Goal: Task Accomplishment & Management: Manage account settings

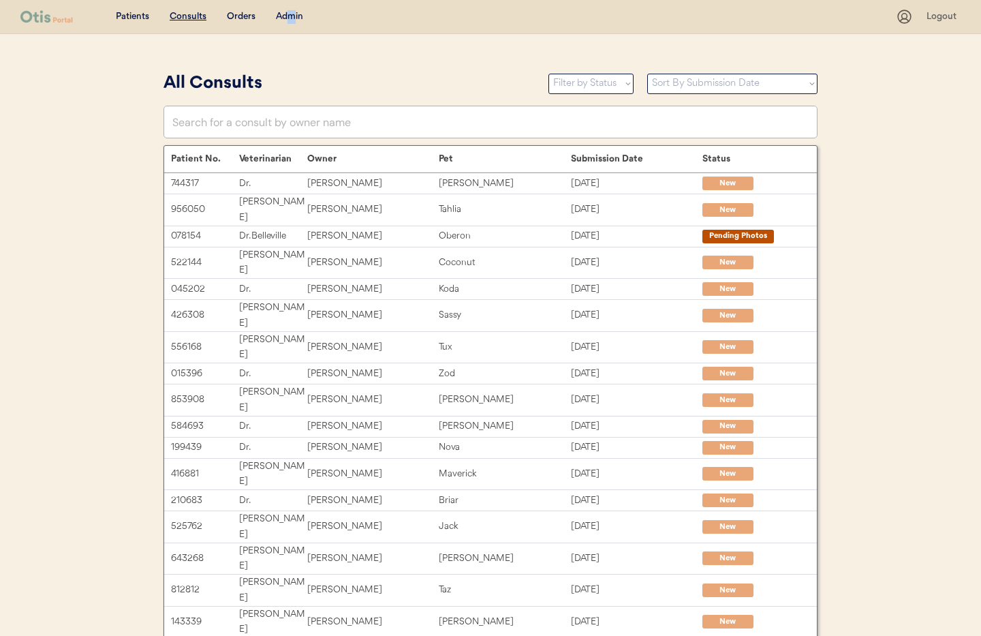
drag, startPoint x: 290, startPoint y: 12, endPoint x: 322, endPoint y: 93, distance: 86.5
click at [294, 14] on div "Admin" at bounding box center [289, 17] width 27 height 14
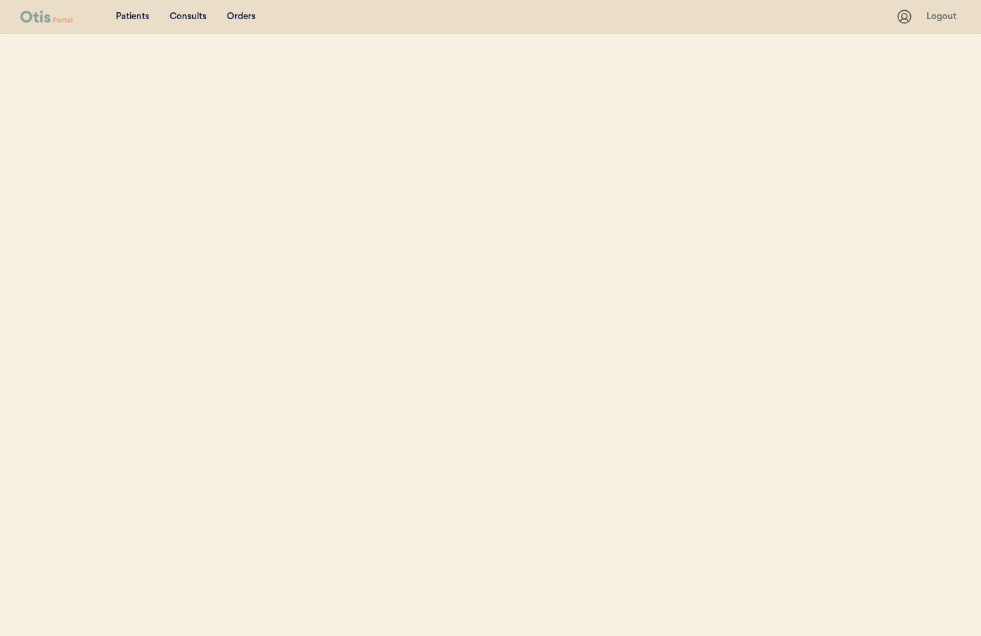
select select ""Name""
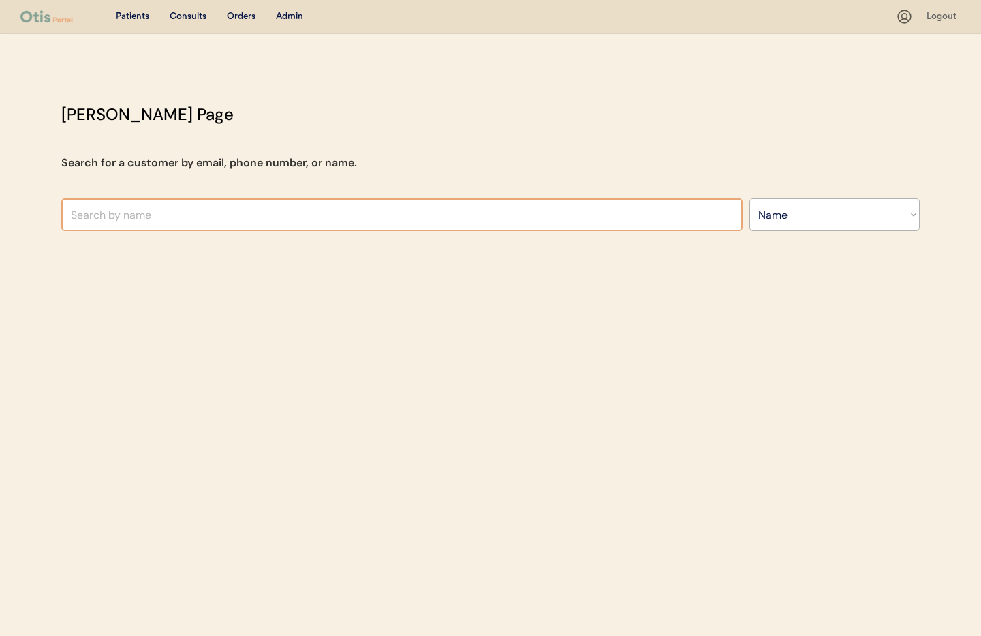
click at [259, 215] on input "text" at bounding box center [401, 214] width 681 height 33
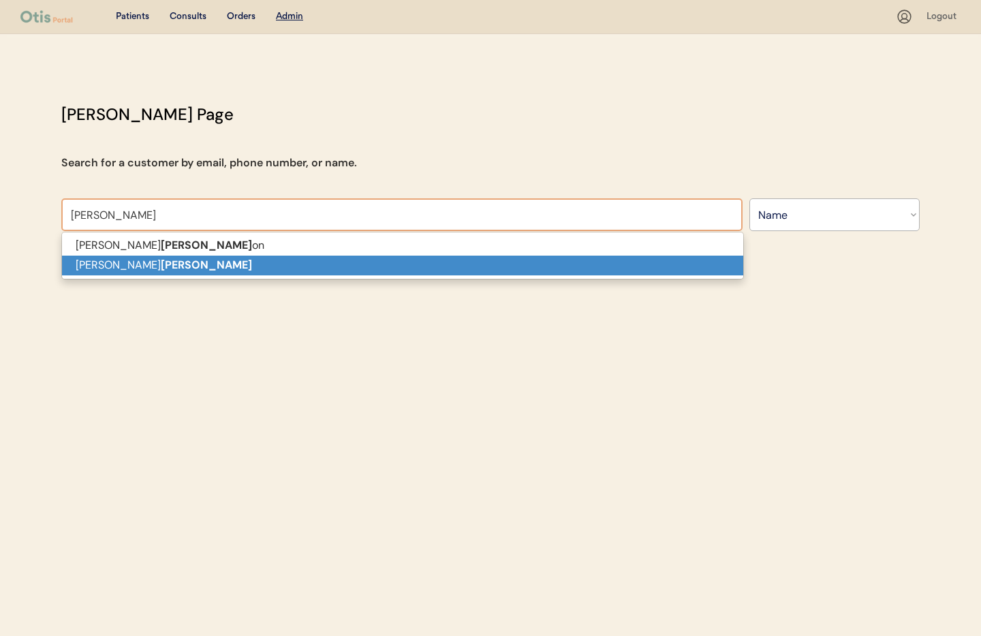
click at [218, 265] on p "Shelley Morris" at bounding box center [402, 266] width 681 height 20
type input "[PERSON_NAME]"
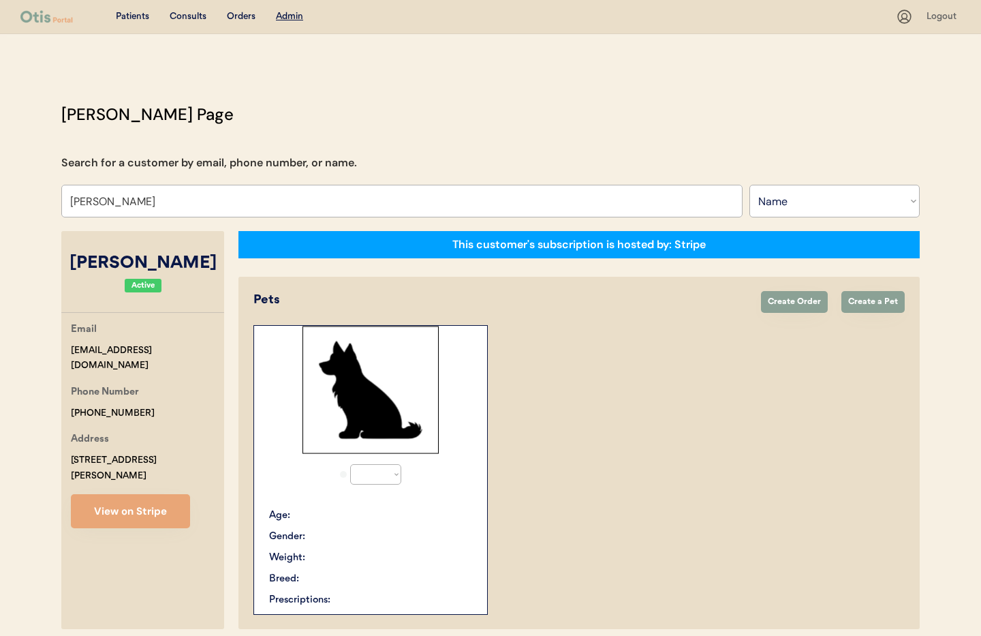
select select "true"
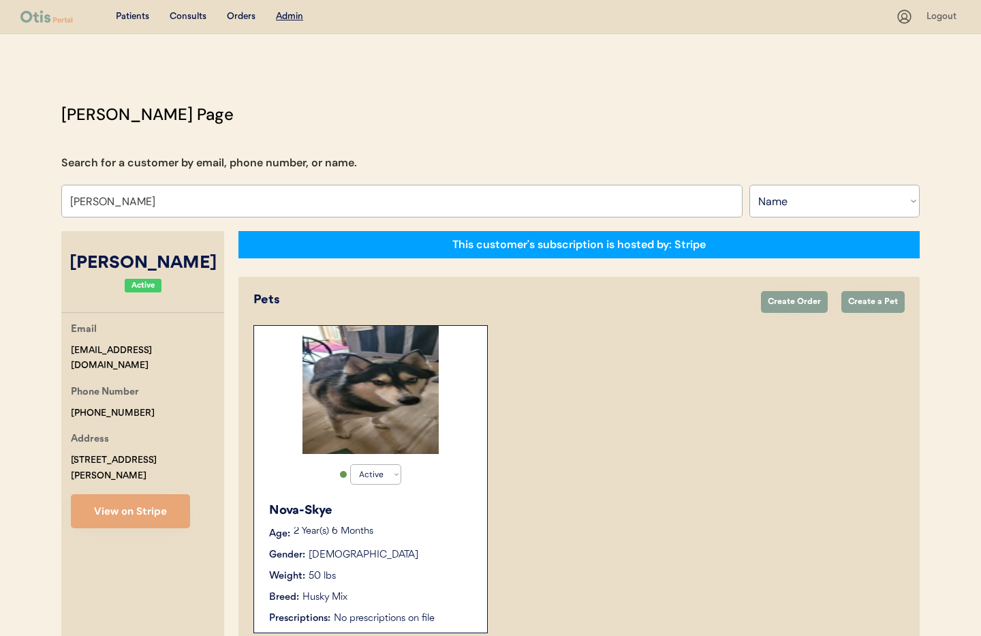
scroll to position [75, 0]
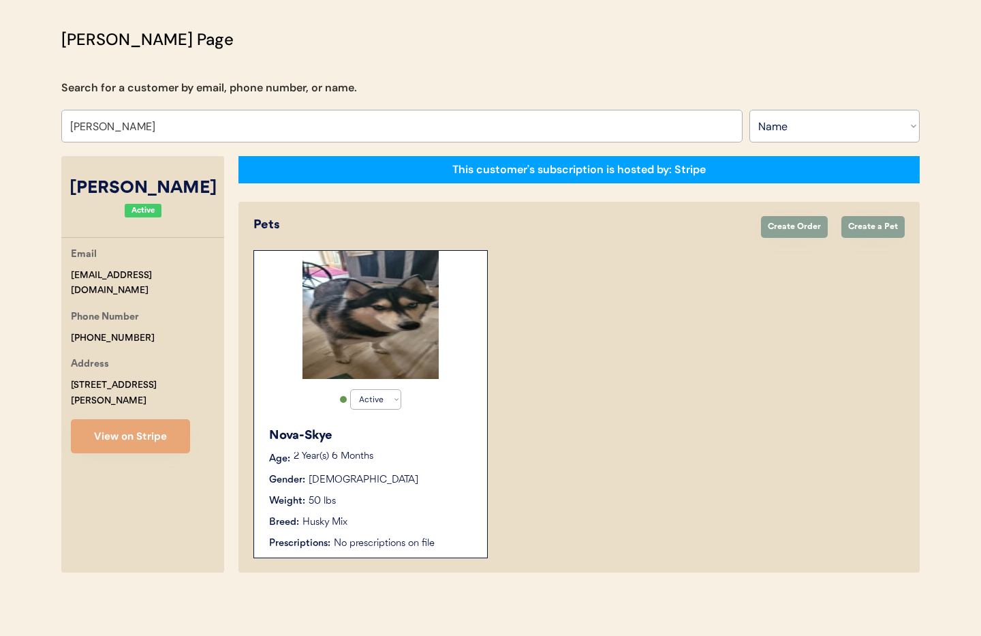
type input "[PERSON_NAME]"
click at [433, 424] on div "Nova-Skye Age: 2 Year(s) 6 Months Gender: Female Weight: 50 lbs Breed: Husky Mi…" at bounding box center [370, 489] width 219 height 138
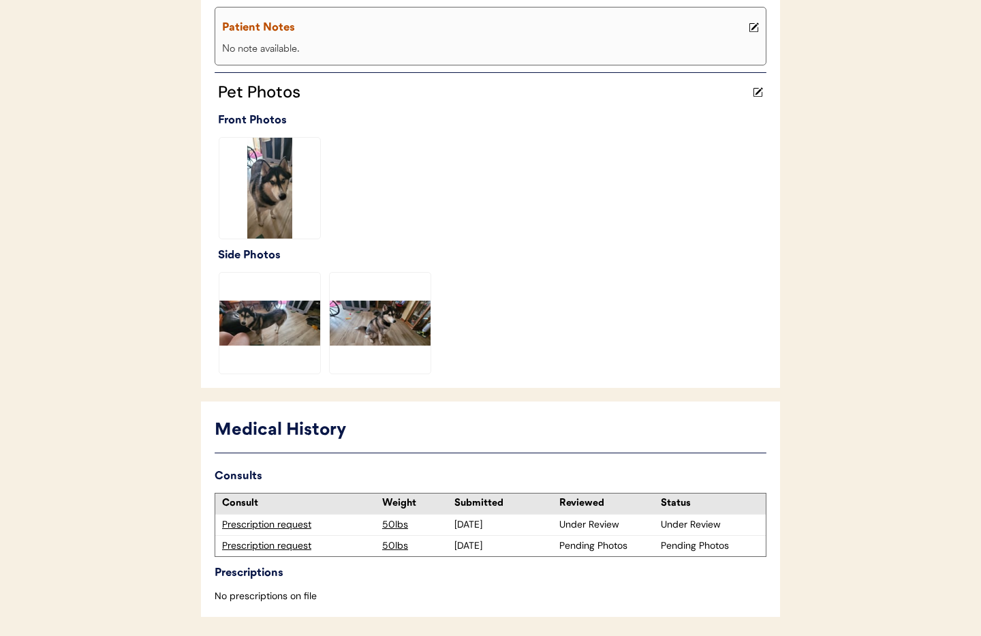
scroll to position [354, 0]
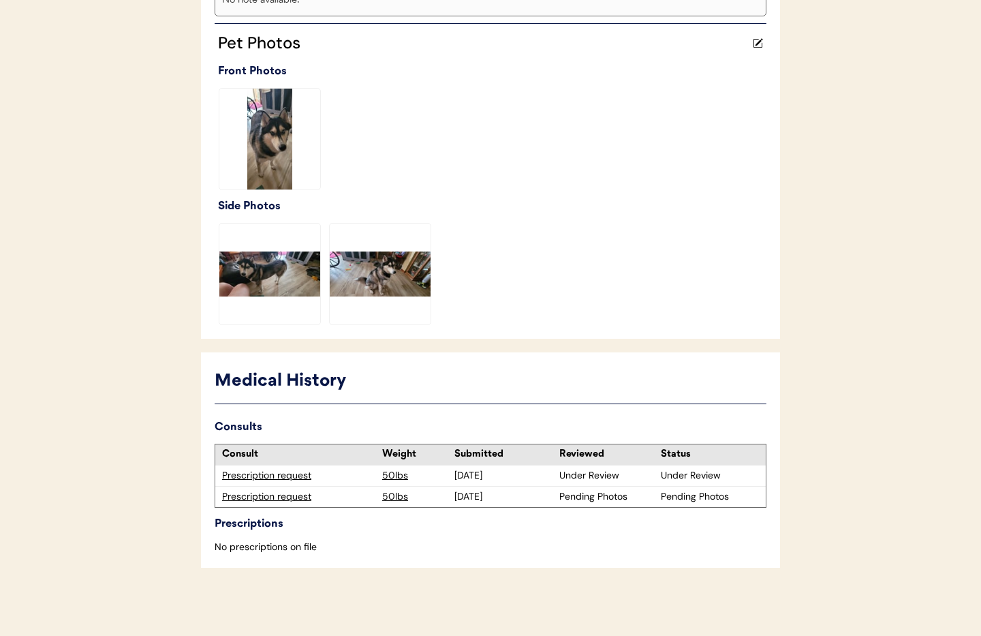
click at [266, 497] on div "Prescription request" at bounding box center [298, 497] width 153 height 14
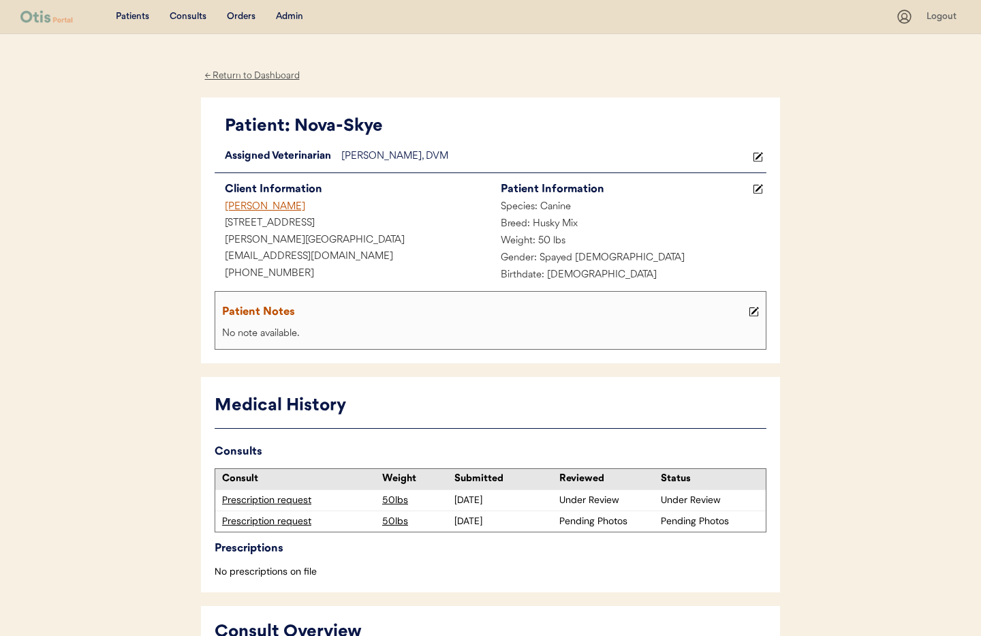
click at [241, 73] on div "← Return to Dashboard" at bounding box center [252, 76] width 102 height 16
click at [283, 499] on div "Prescription request" at bounding box center [298, 500] width 153 height 14
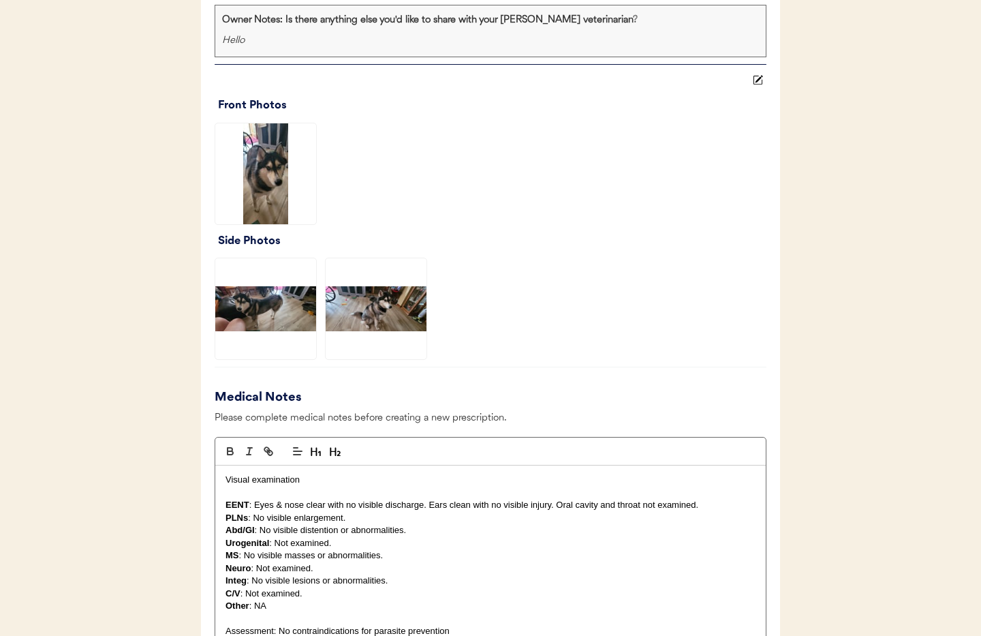
scroll to position [985, 0]
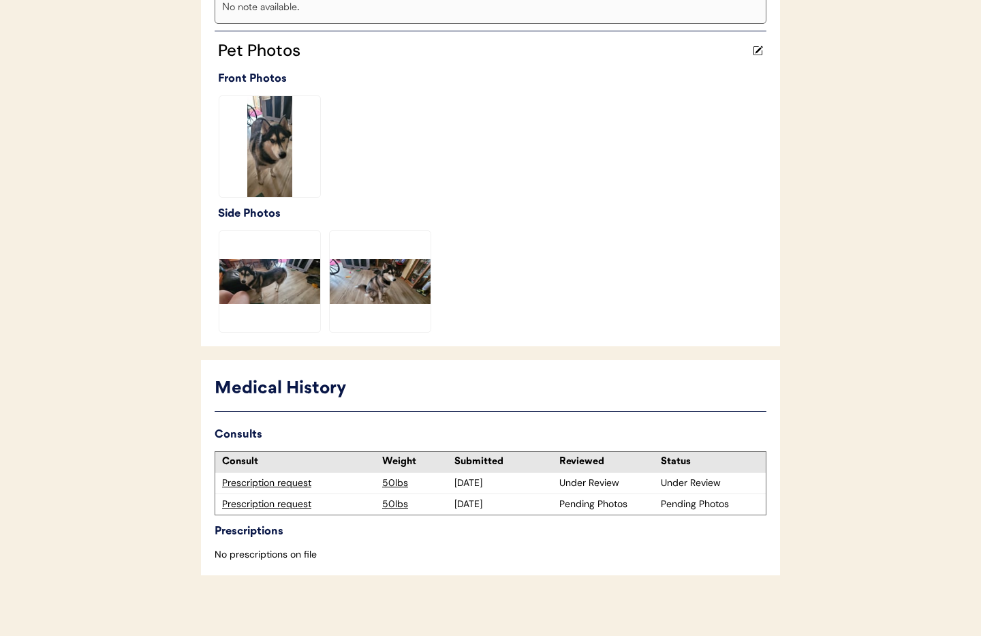
scroll to position [354, 0]
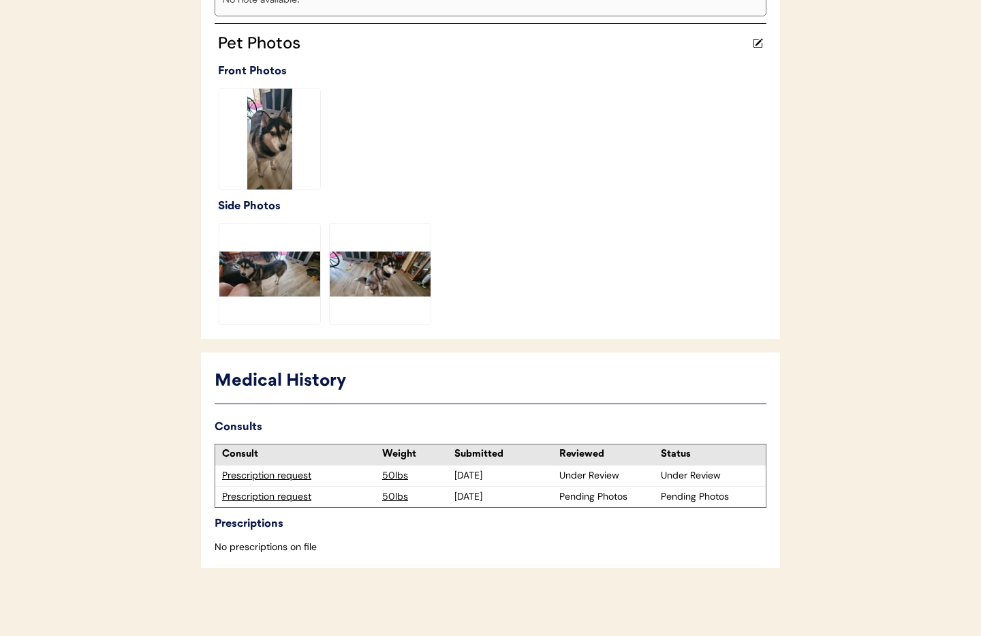
click at [260, 475] on div "Prescription request" at bounding box center [298, 476] width 153 height 14
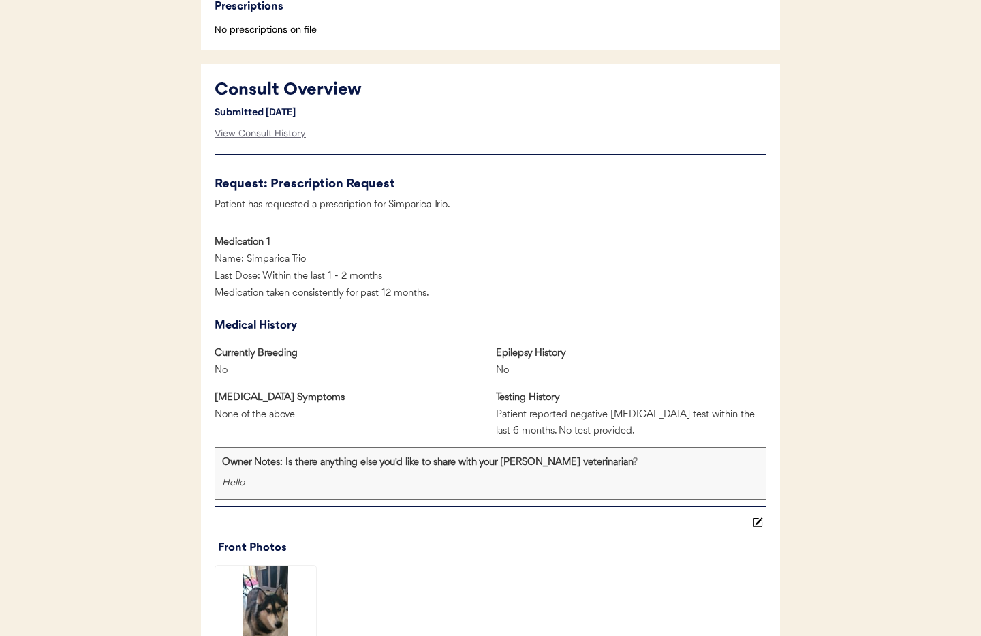
scroll to position [463, 0]
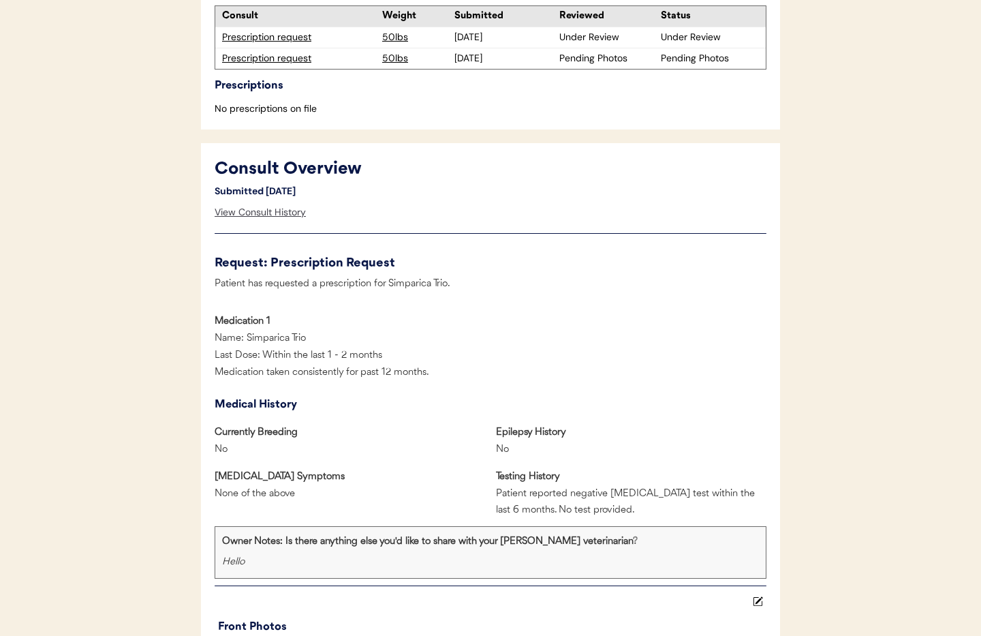
click at [279, 212] on div "View Consult History" at bounding box center [260, 212] width 91 height 27
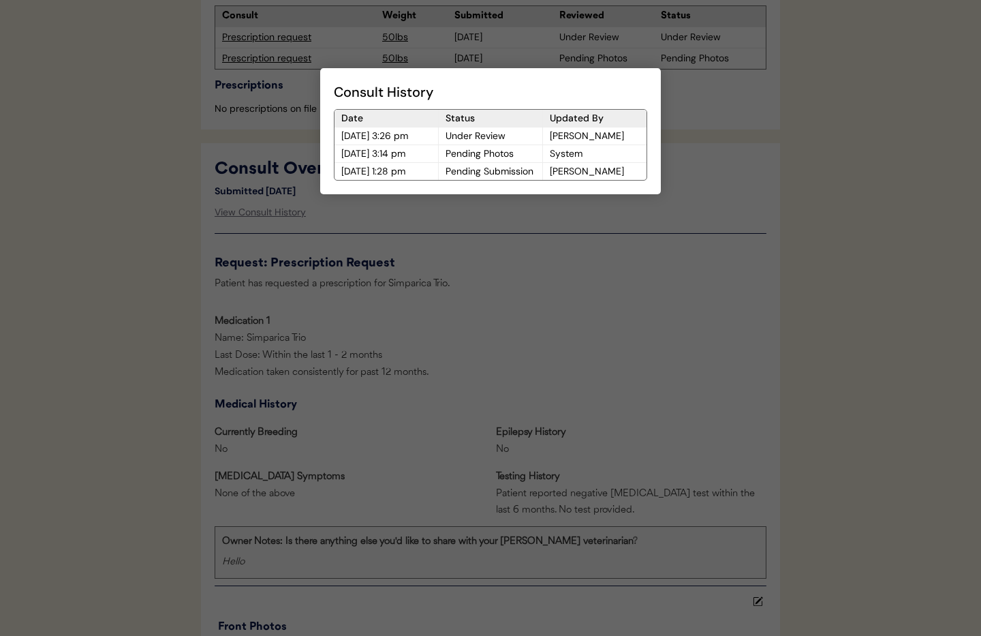
click at [484, 228] on div at bounding box center [490, 318] width 981 height 636
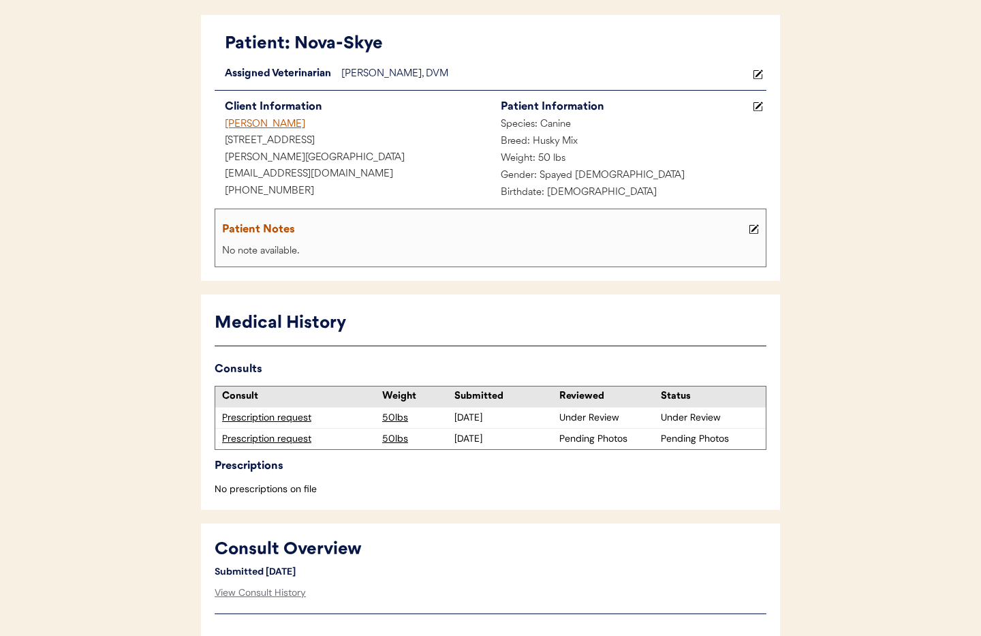
scroll to position [132, 0]
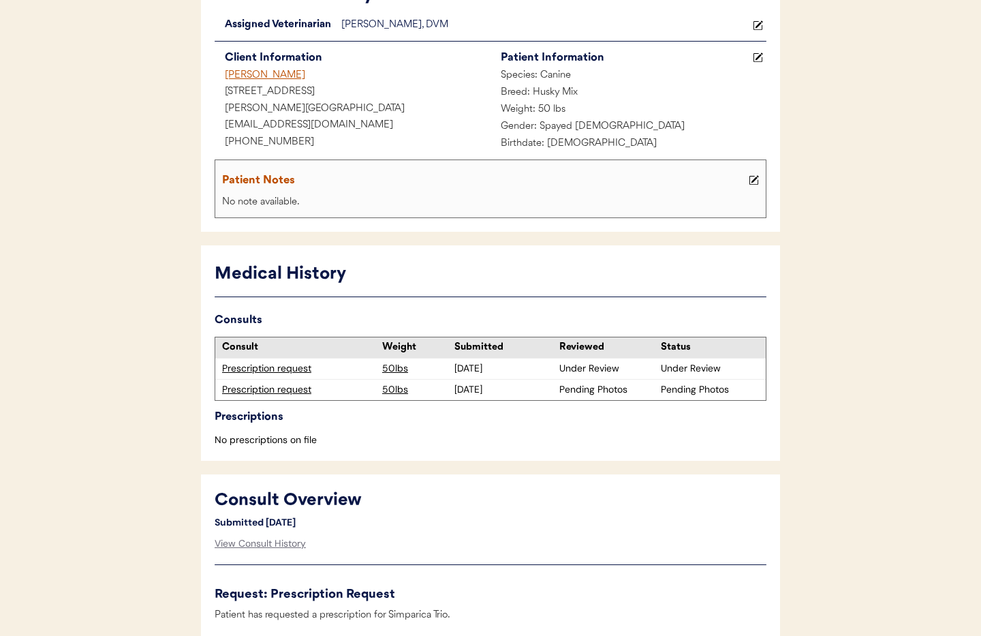
click at [244, 392] on div "Prescription request" at bounding box center [298, 390] width 153 height 14
click at [288, 392] on div "Prescription request" at bounding box center [298, 390] width 153 height 14
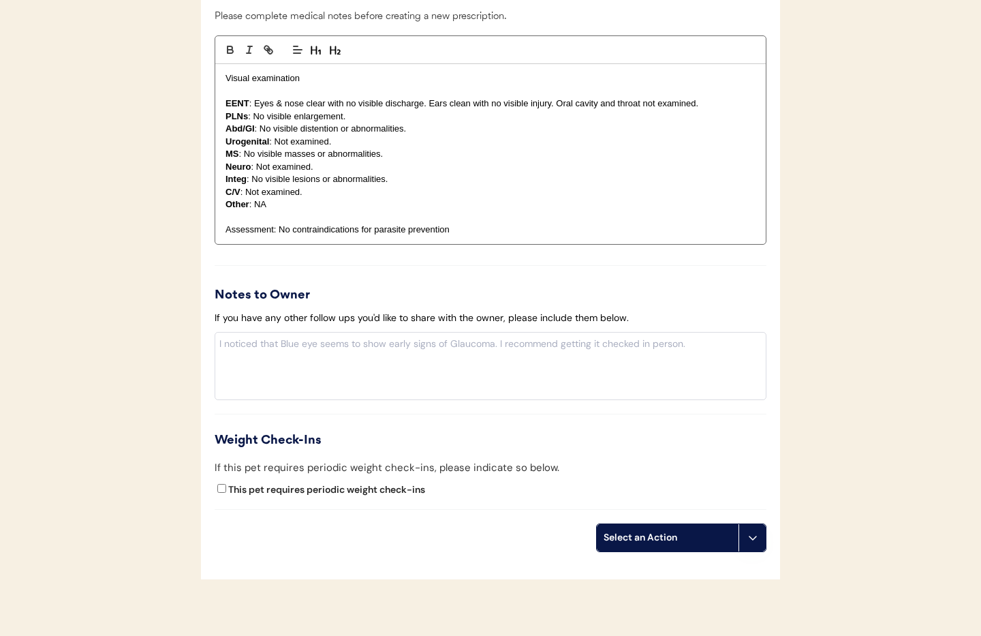
scroll to position [1242, 0]
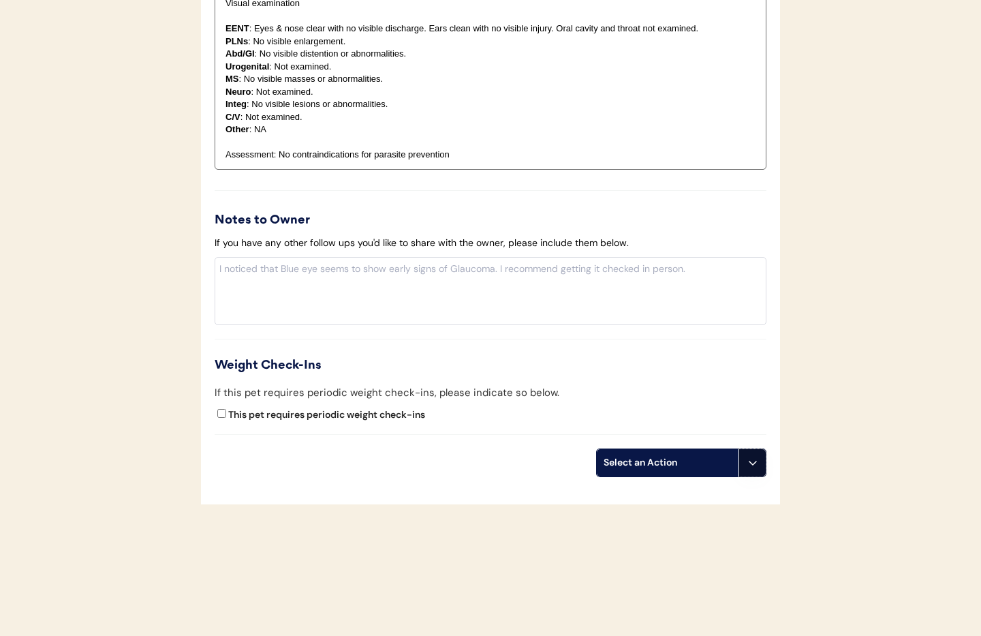
click at [752, 472] on button at bounding box center [752, 462] width 27 height 27
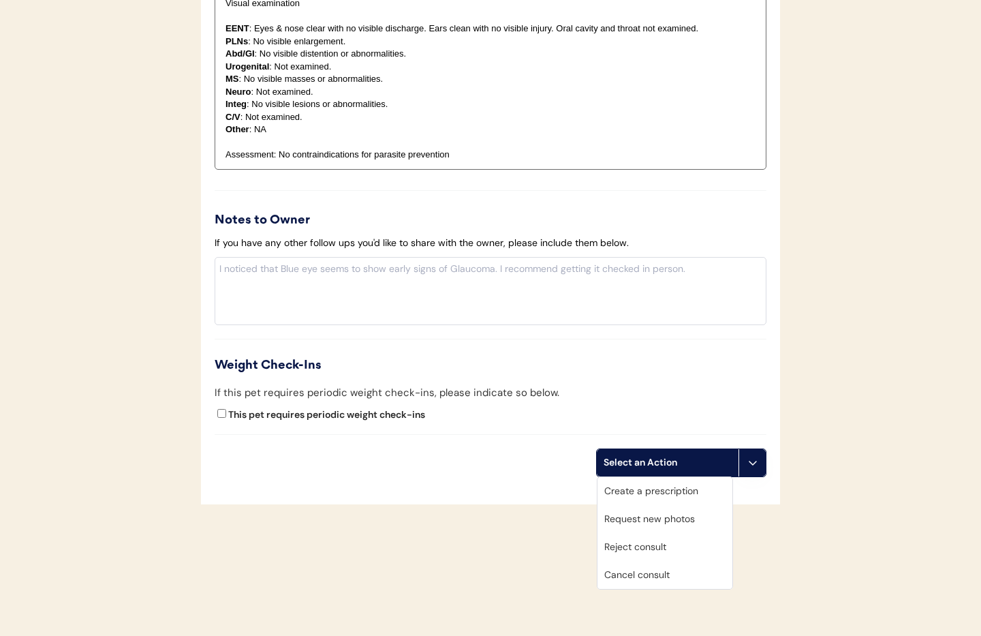
click at [637, 577] on div "Cancel consult" at bounding box center [665, 575] width 135 height 28
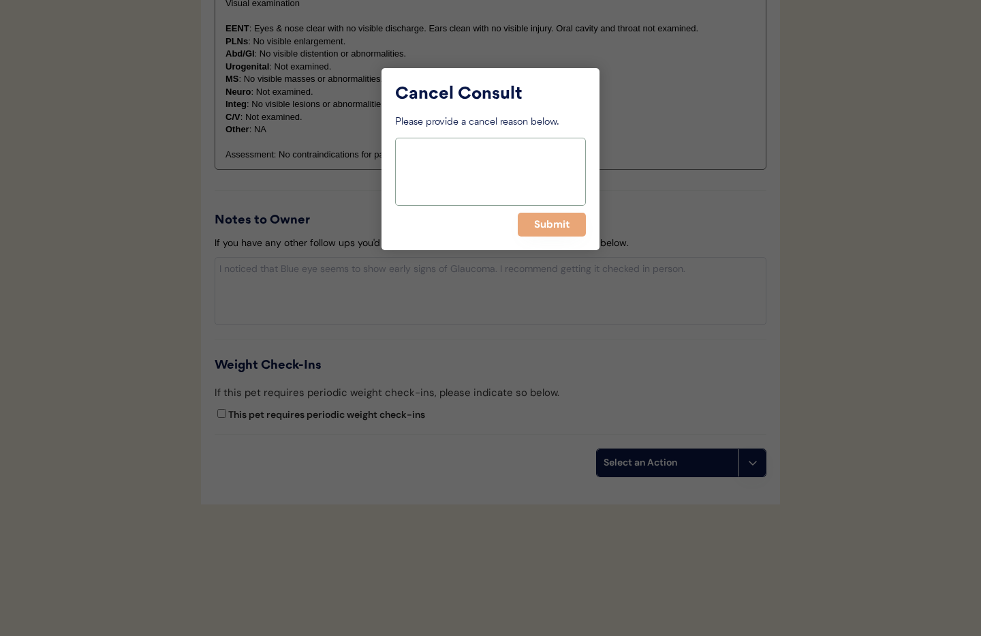
click at [422, 170] on textarea at bounding box center [490, 172] width 191 height 68
type textarea "Duplicate"
click at [551, 224] on button "Submit" at bounding box center [552, 225] width 68 height 24
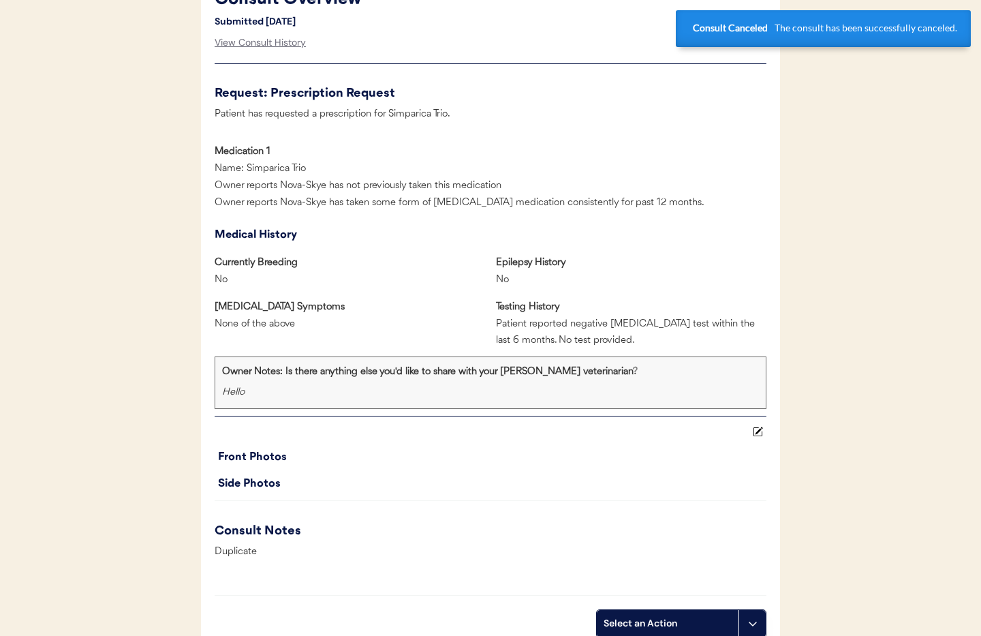
scroll to position [0, 0]
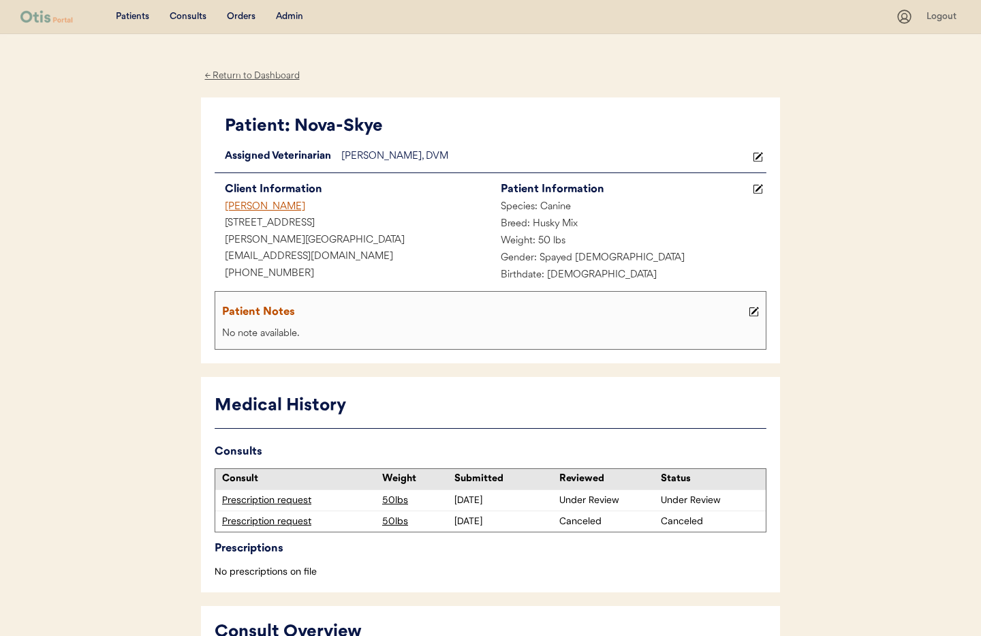
click at [283, 499] on div "Prescription request" at bounding box center [298, 500] width 153 height 14
click at [283, 19] on div "Admin" at bounding box center [289, 17] width 27 height 14
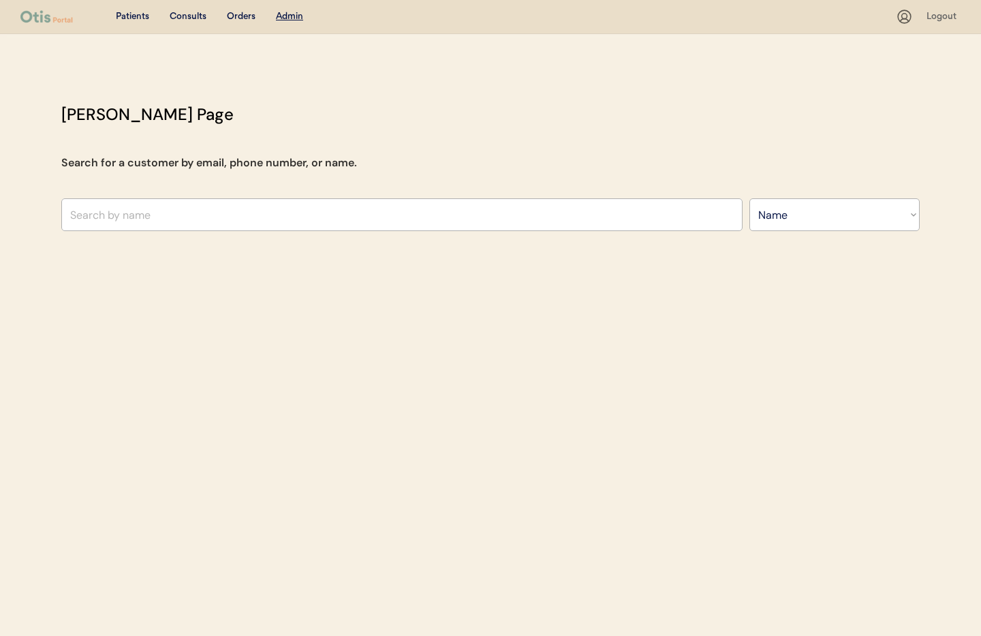
select select ""Name""
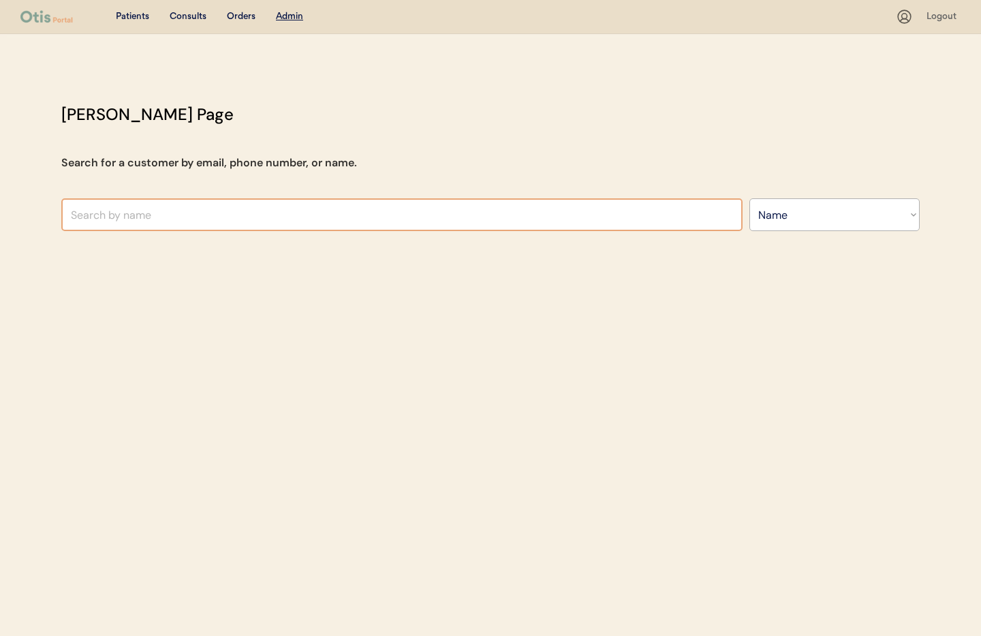
click at [140, 217] on input "text" at bounding box center [401, 214] width 681 height 33
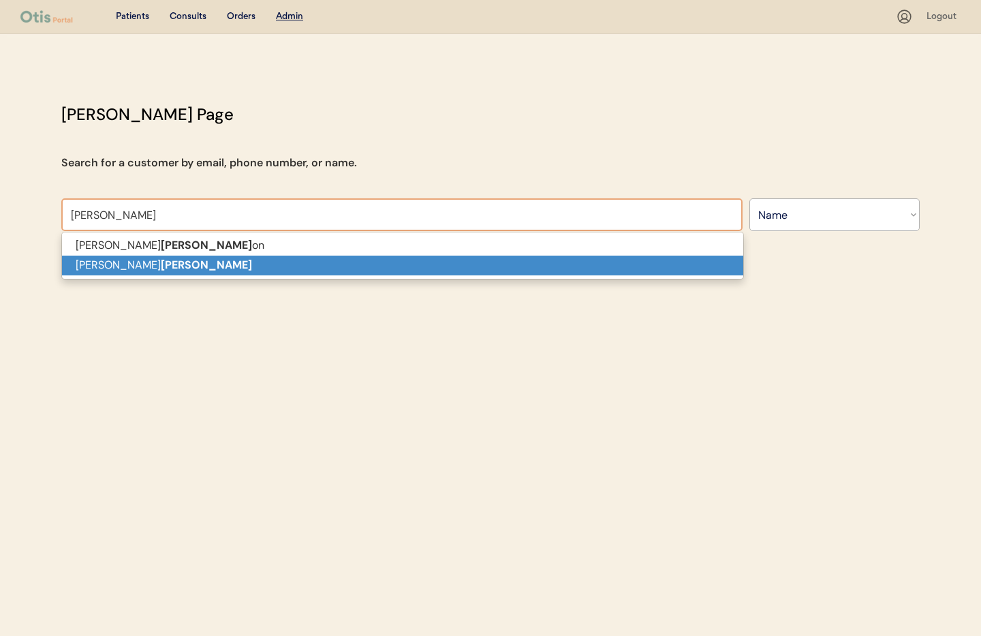
click at [166, 266] on p "Shelley Morris" at bounding box center [402, 266] width 681 height 20
type input "Shelley Morris"
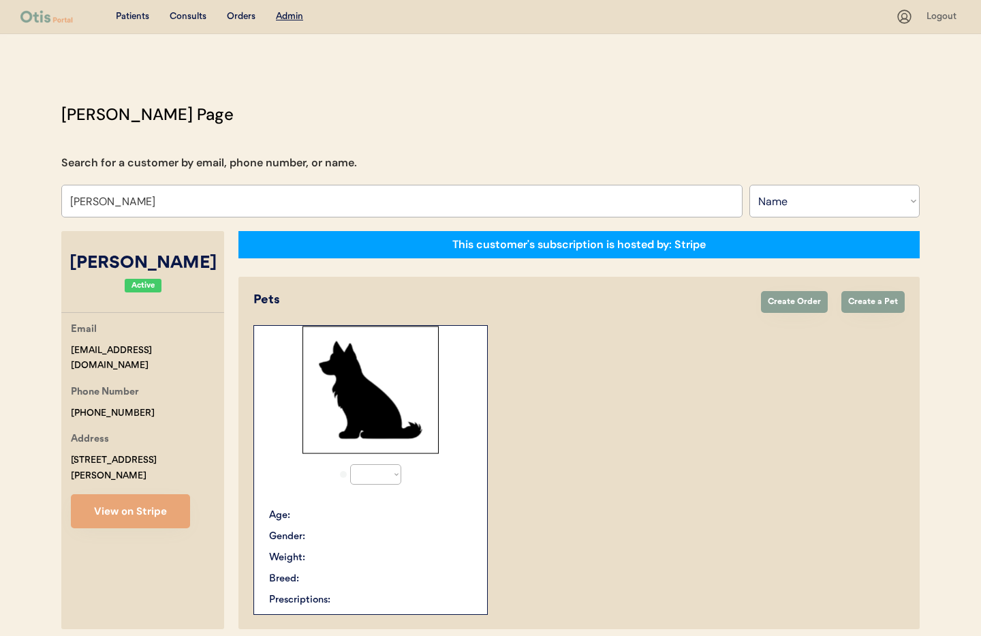
select select "true"
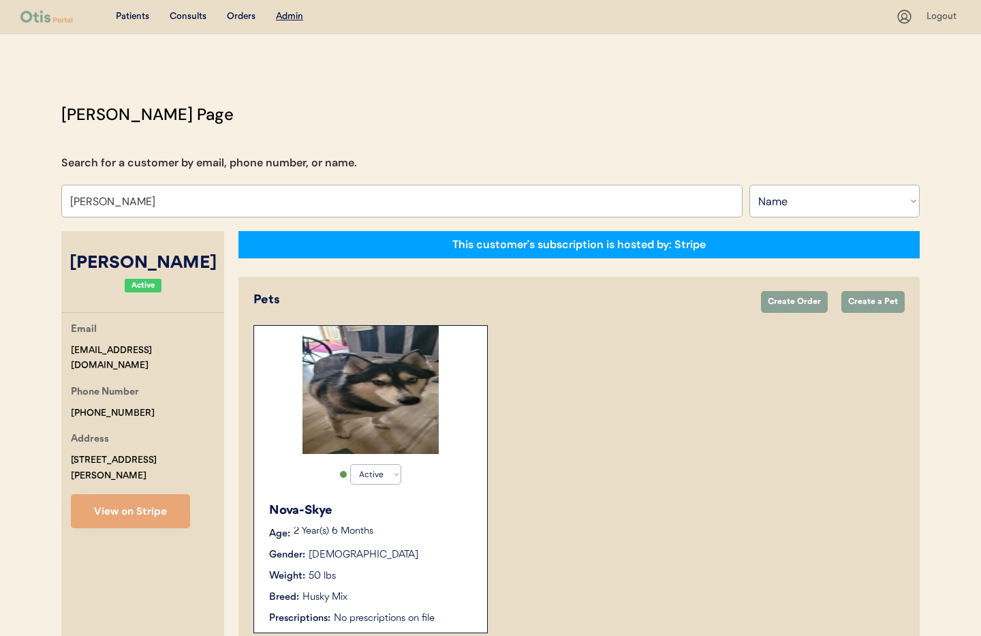
scroll to position [75, 0]
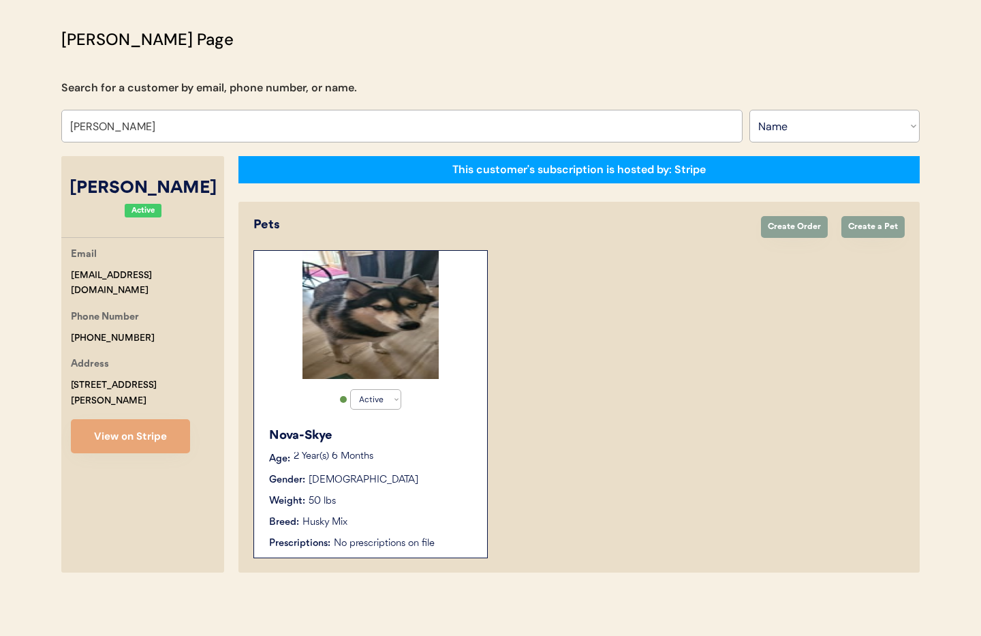
type input "Shelley Morris"
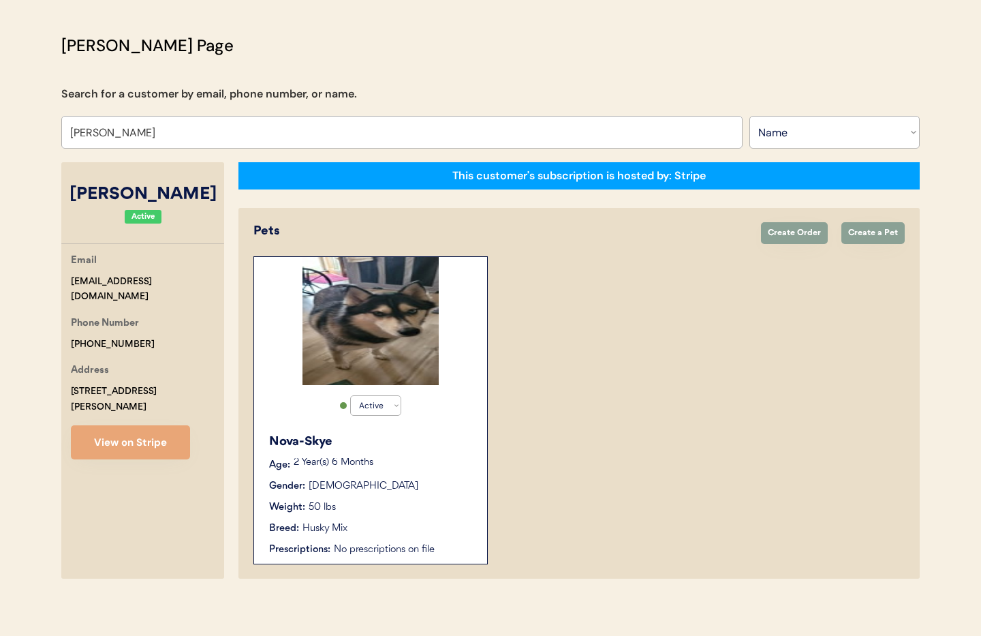
click at [434, 422] on div "Active Active Inactive Nova-Skye Age: 2 Year(s) 6 Months Gender: Female Weight:…" at bounding box center [370, 410] width 234 height 308
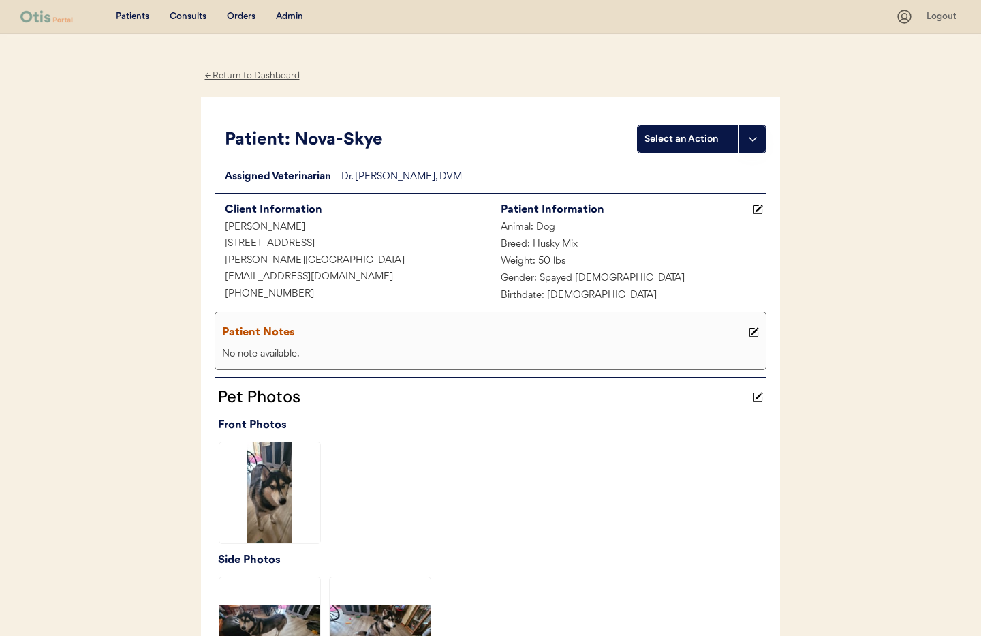
click at [469, 259] on div "West Henrietta, NY 14586" at bounding box center [353, 261] width 276 height 17
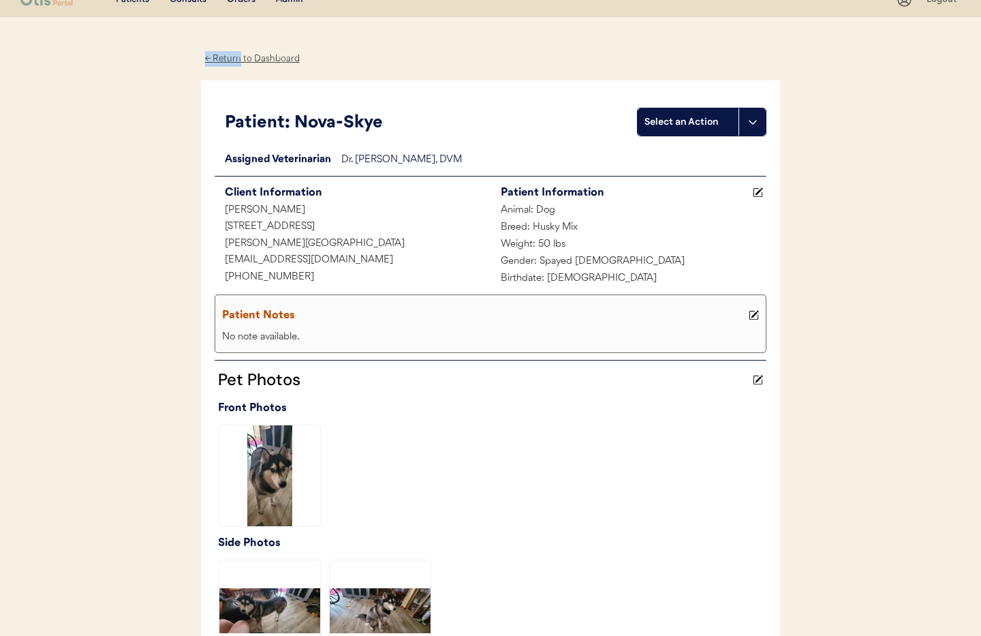
click at [238, 51] on div "← Return to Dashboard" at bounding box center [252, 59] width 102 height 16
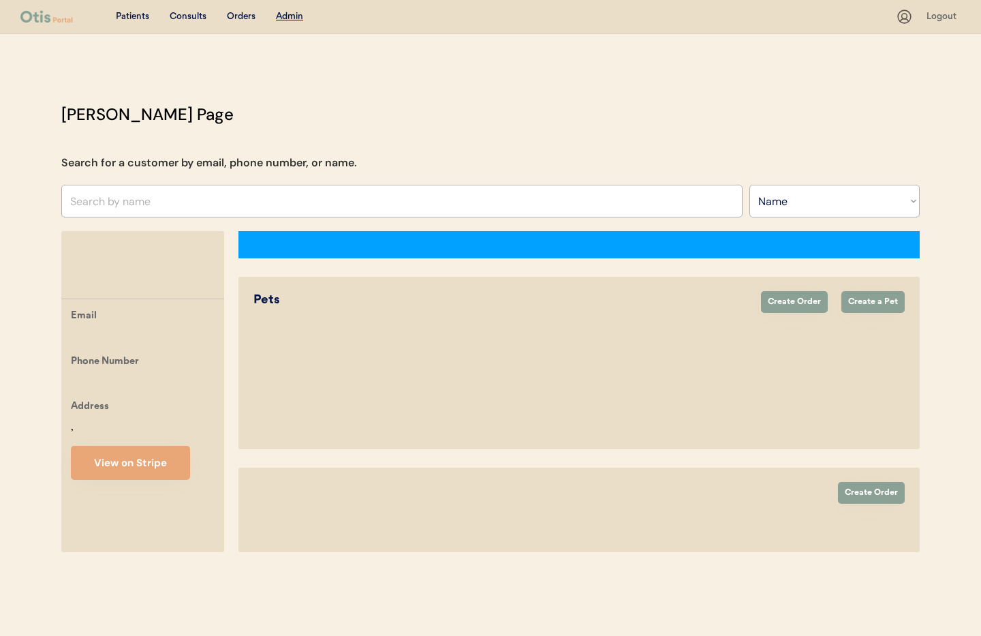
select select ""Name""
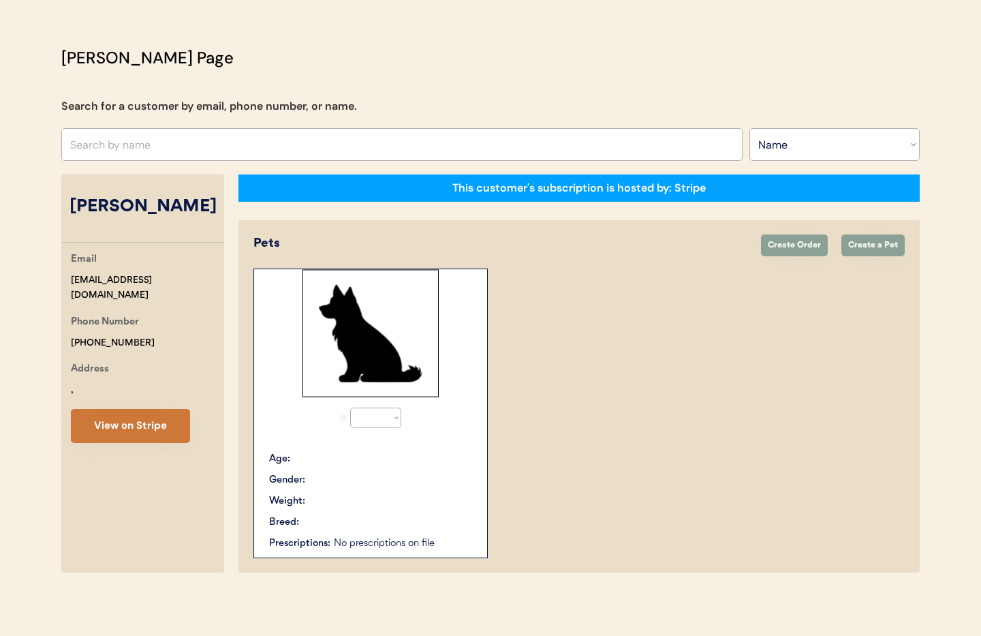
click at [130, 420] on button "View on Stripe" at bounding box center [130, 426] width 119 height 34
select select "true"
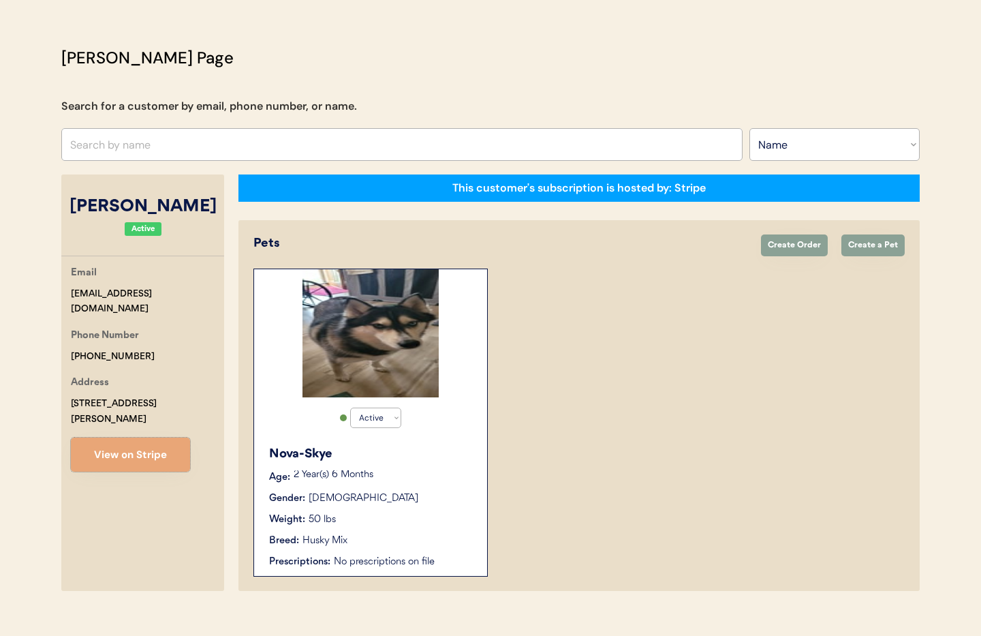
scroll to position [75, 0]
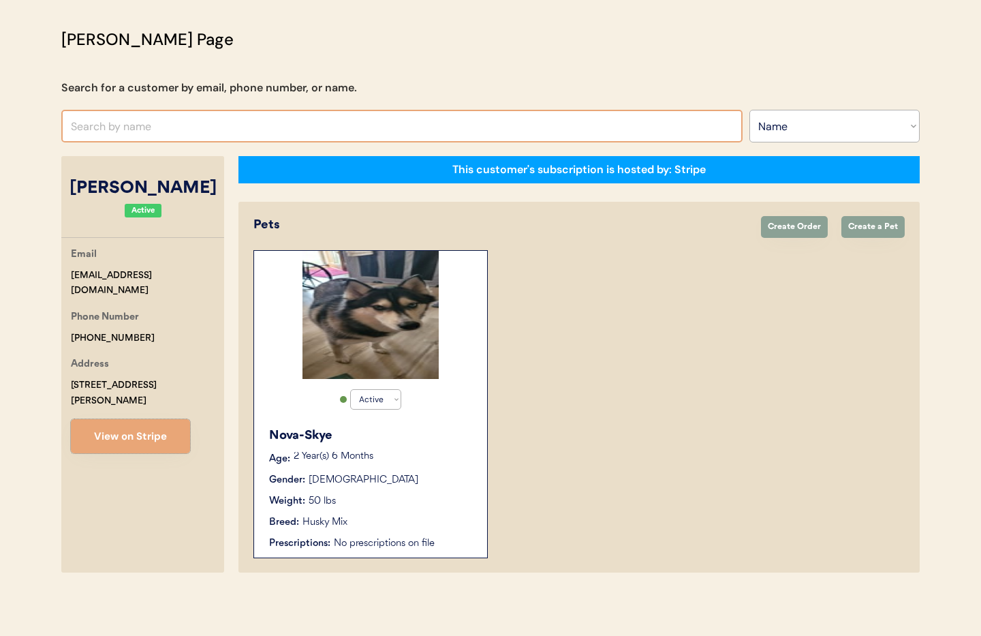
click at [164, 124] on input "text" at bounding box center [401, 126] width 681 height 33
type input "Lindsa"
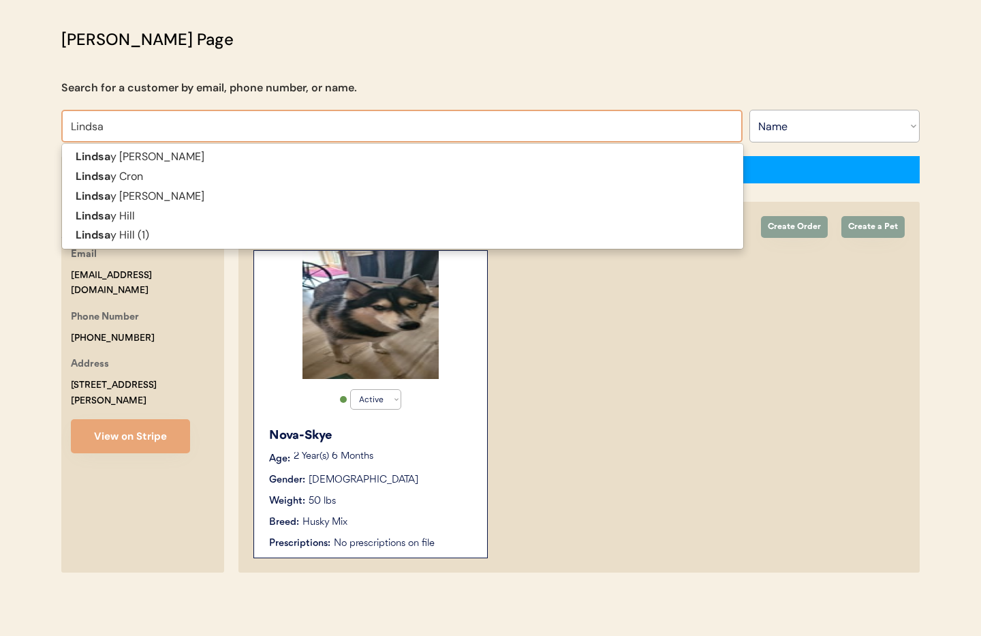
type input "Lindsay Wilkins"
drag, startPoint x: 105, startPoint y: 125, endPoint x: 60, endPoint y: 122, distance: 45.1
click at [60, 122] on div "Otis Admin Page Search for a customer by email, phone number, or name. Lindsay …" at bounding box center [491, 303] width 886 height 552
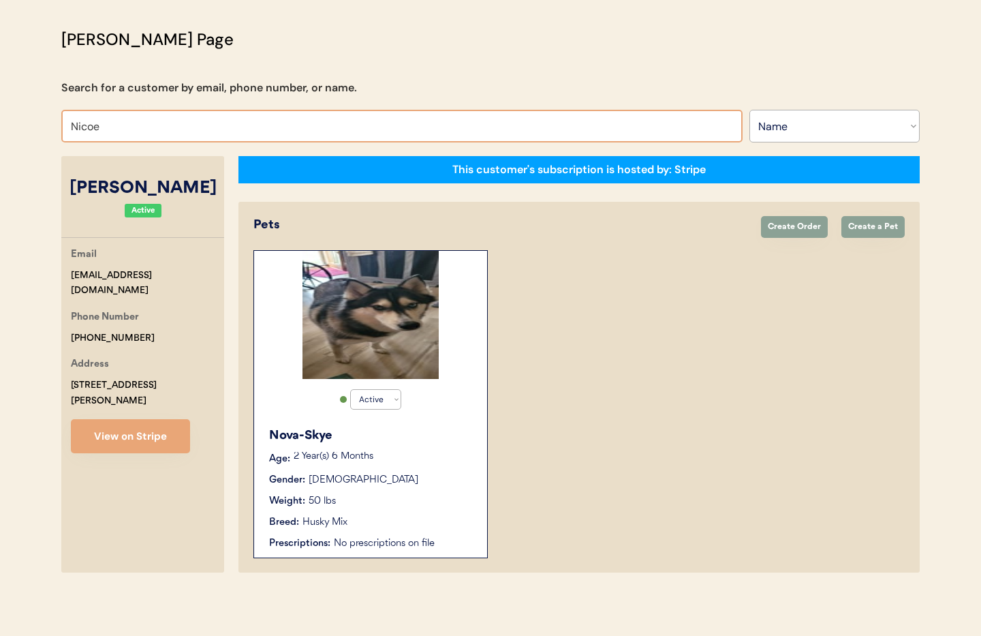
type input "Nico"
type input "[PERSON_NAME]"
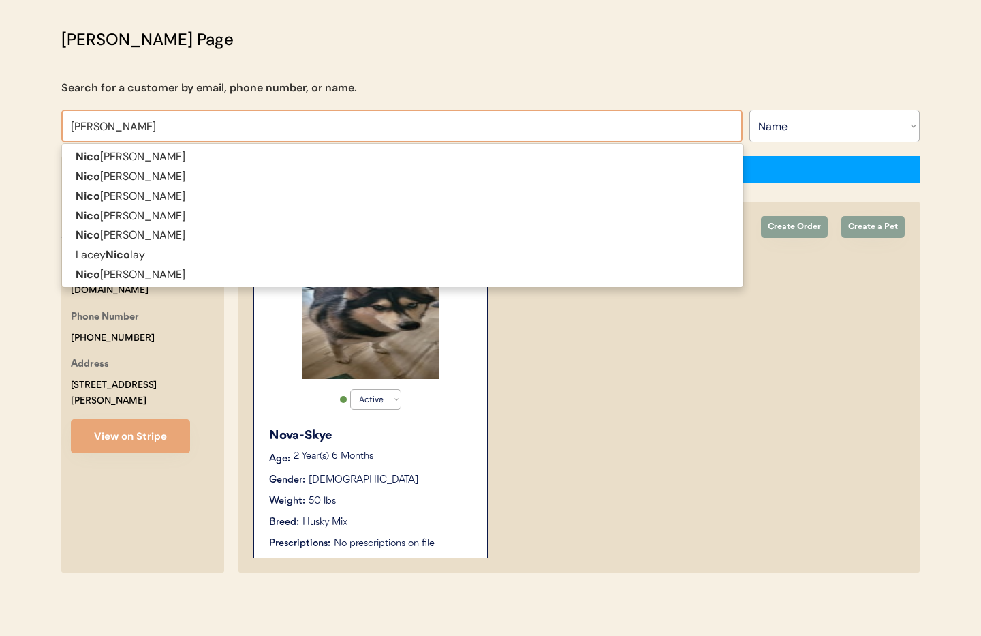
type input "[PERSON_NAME]"
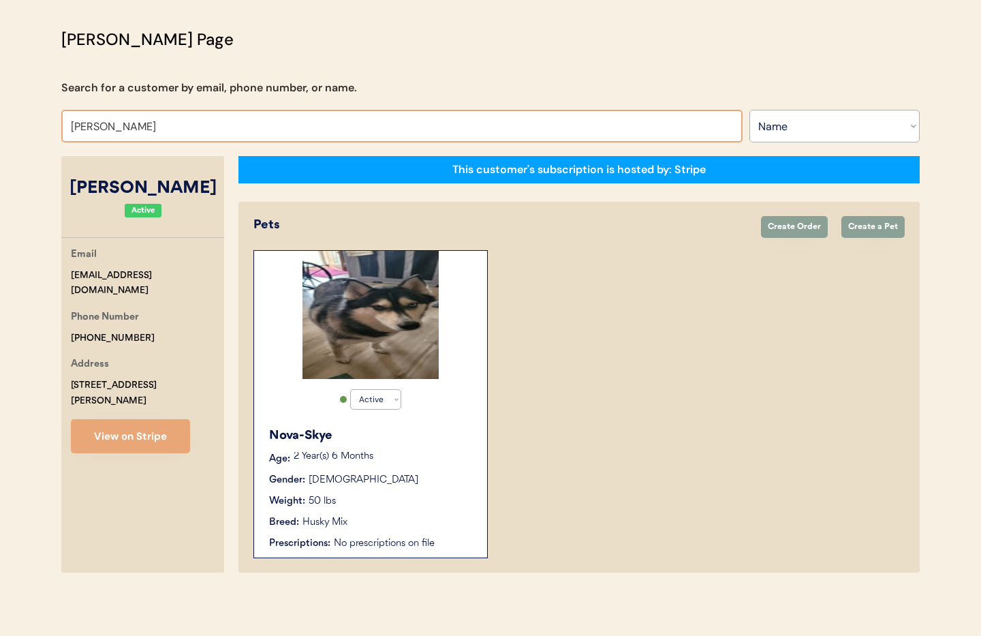
type input "Nicole Lin"
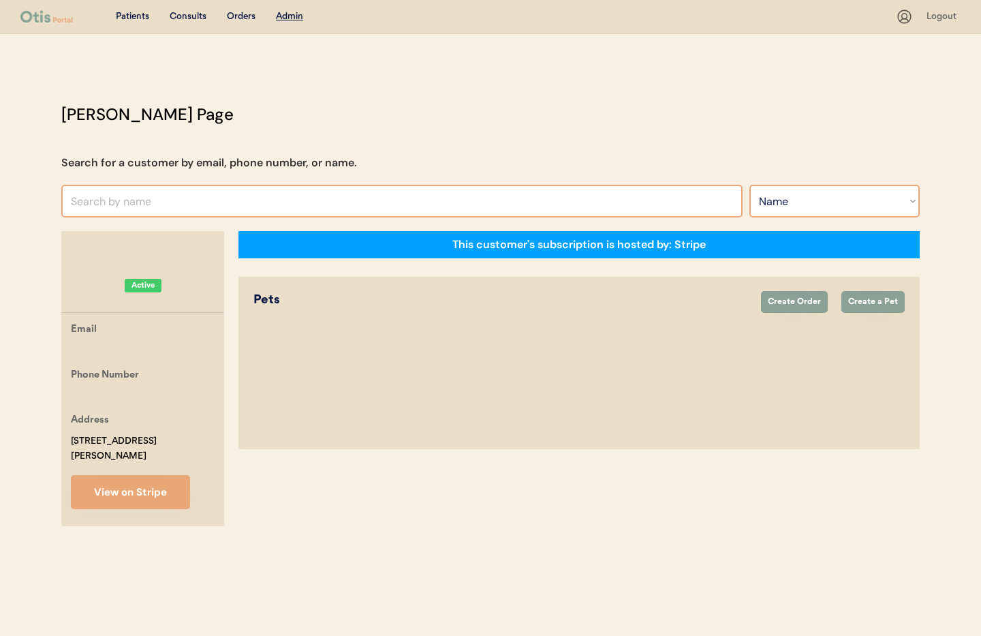
click at [771, 213] on select "Search By Name Email Phone Number" at bounding box center [835, 201] width 170 height 33
select select ""Email""
click at [750, 185] on select "Search By Name Email Phone Number" at bounding box center [835, 201] width 170 height 33
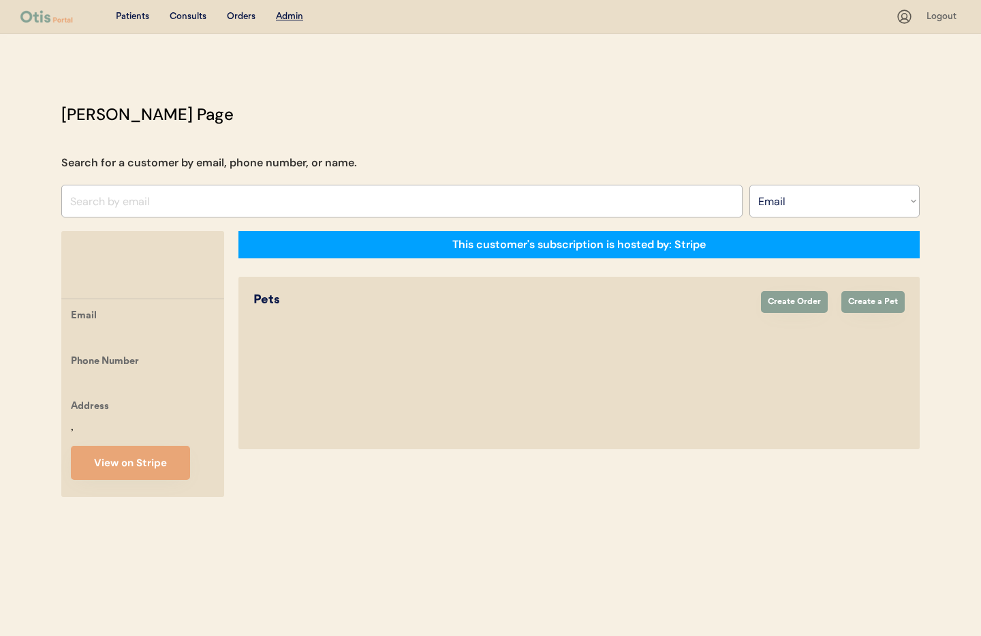
select select ""Email""
click at [112, 202] on input "input" at bounding box center [401, 201] width 681 height 33
paste input "soandsossister@gmail.com"
type input "s"
click at [102, 197] on input "input" at bounding box center [401, 201] width 681 height 33
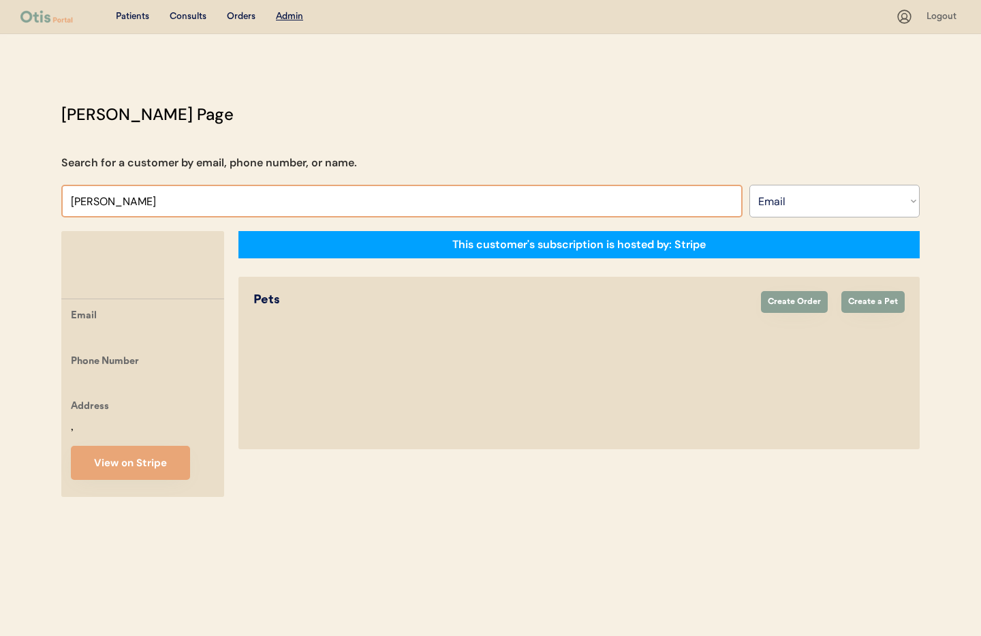
type input "[PERSON_NAME]"
click at [809, 208] on select "Search By Name Email Phone Number" at bounding box center [835, 201] width 170 height 33
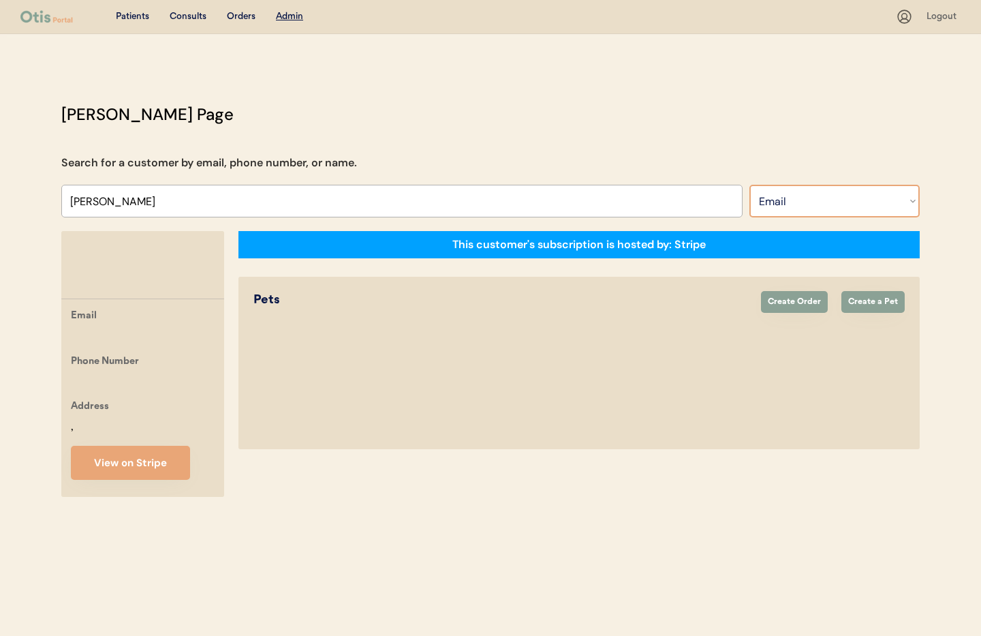
select select ""Name""
click at [750, 185] on select "Search By Name Email Phone Number" at bounding box center [835, 201] width 170 height 33
select select ""Name""
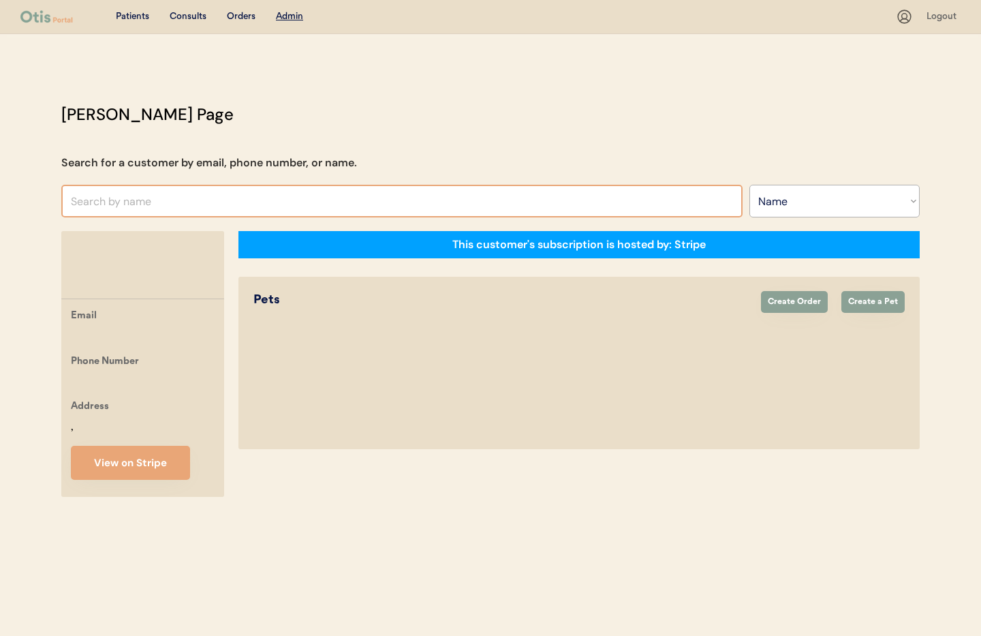
click at [216, 209] on input "text" at bounding box center [401, 201] width 681 height 33
type input "[PERSON_NAME]"
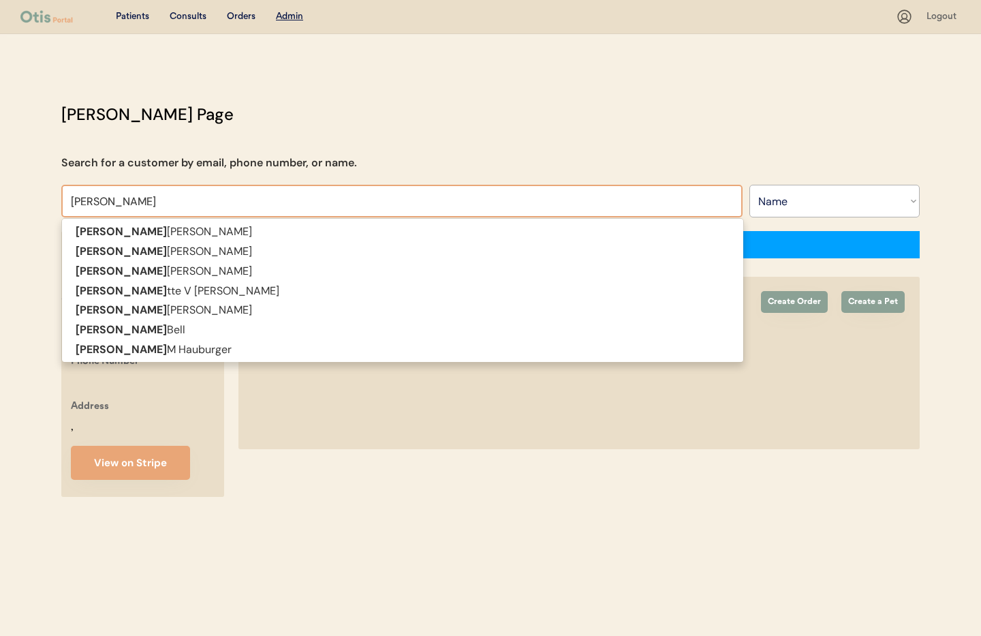
type input "[PERSON_NAME]"
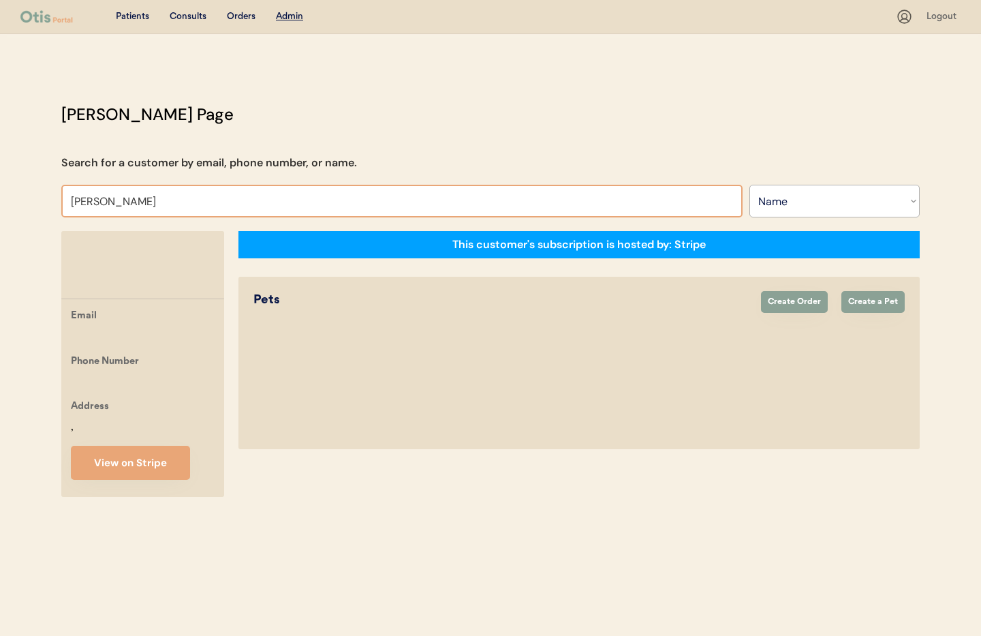
type input "[PERSON_NAME]"
paste input "[PERSON_NAME]"
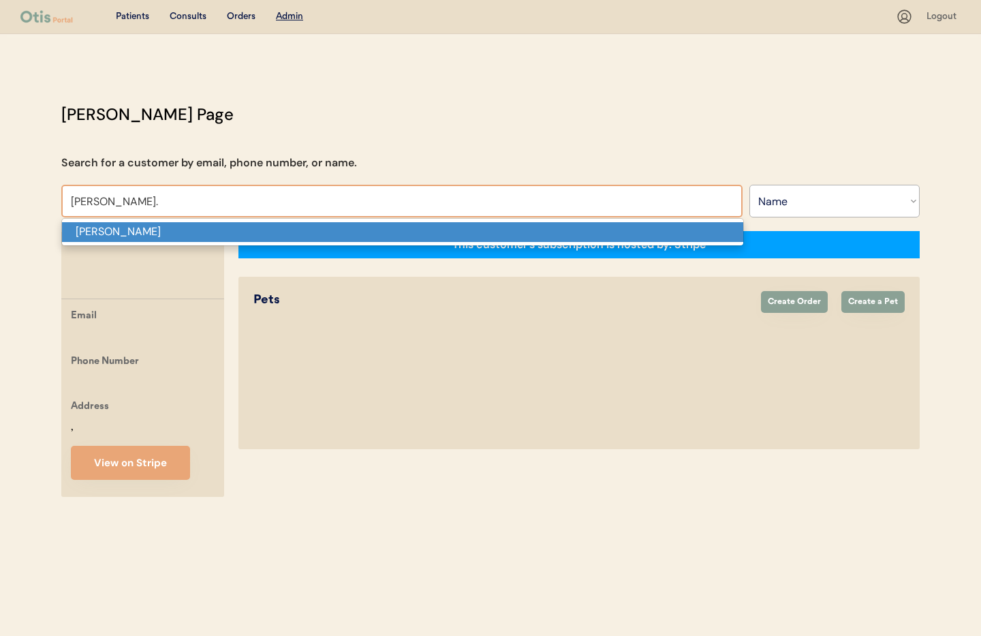
click at [121, 226] on p "[PERSON_NAME]" at bounding box center [402, 232] width 681 height 20
type input "[PERSON_NAME]"
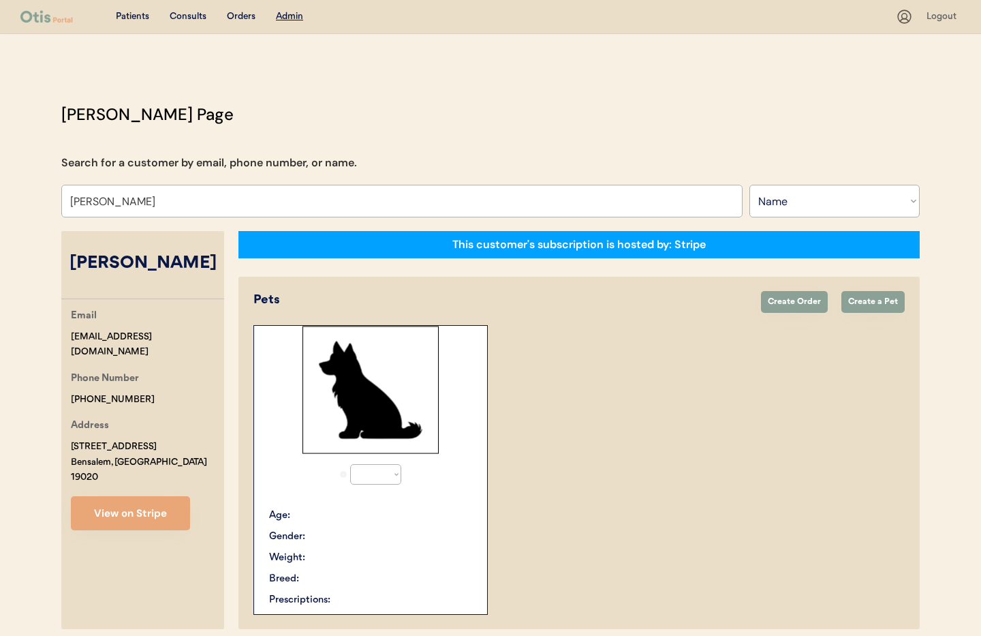
select select "true"
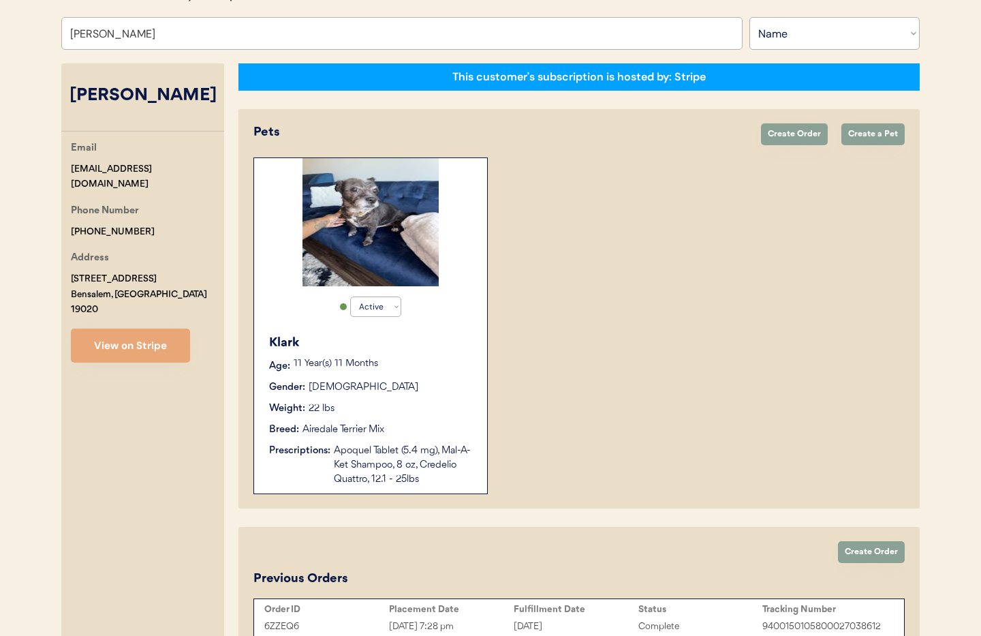
scroll to position [28, 0]
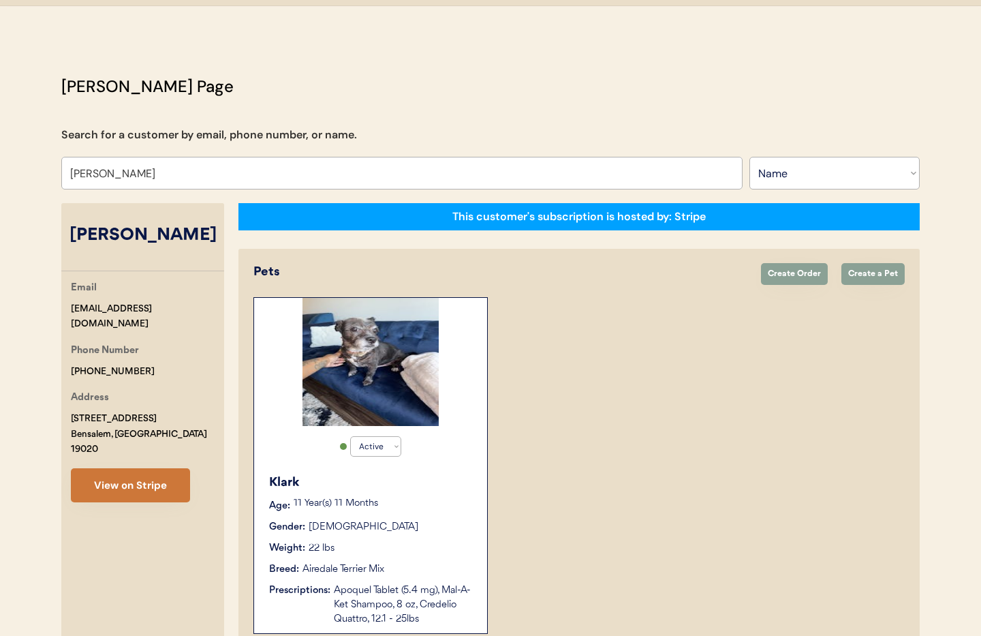
click at [166, 478] on button "View on Stripe" at bounding box center [130, 485] width 119 height 34
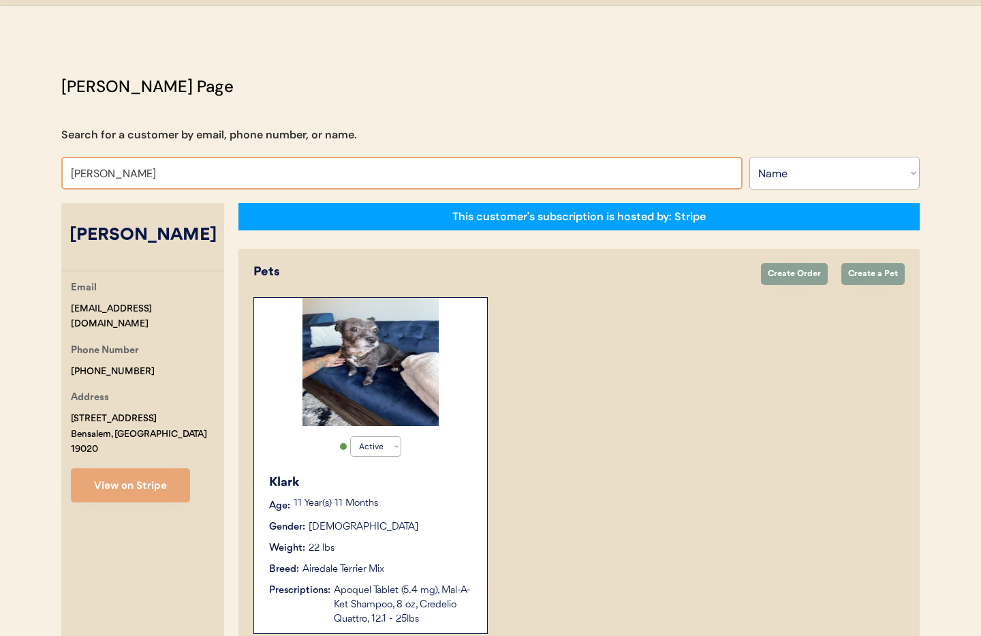
click at [169, 173] on input "[PERSON_NAME]" at bounding box center [401, 173] width 681 height 33
drag, startPoint x: 95, startPoint y: 171, endPoint x: 52, endPoint y: 167, distance: 43.8
click at [52, 167] on div "Otis Admin Page Search for a customer by email, phone number, or name. Shanira …" at bounding box center [491, 484] width 886 height 820
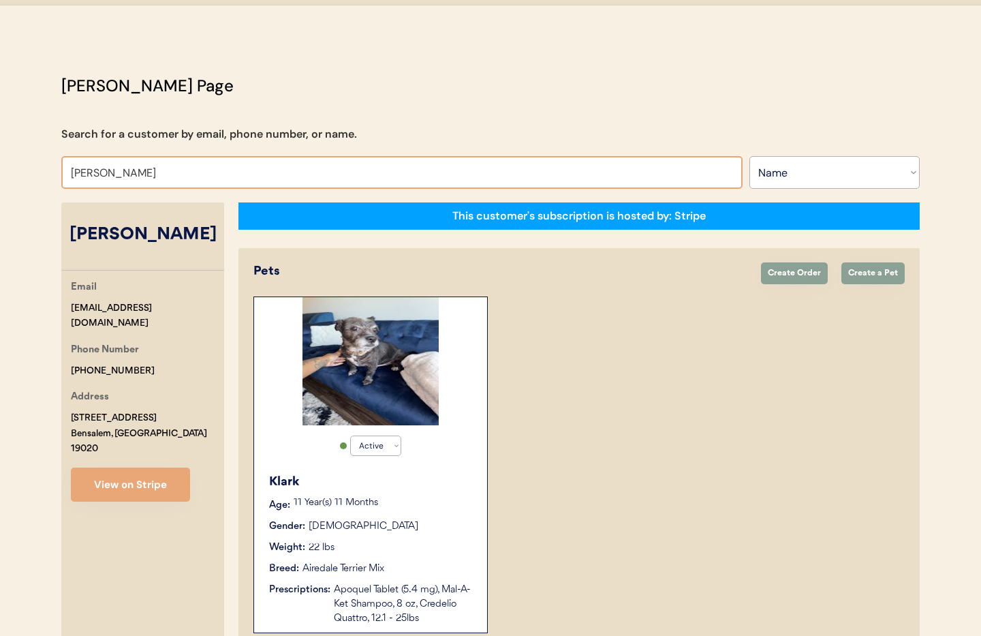
type input "Jonelle"
type input "Jonelle Gote"
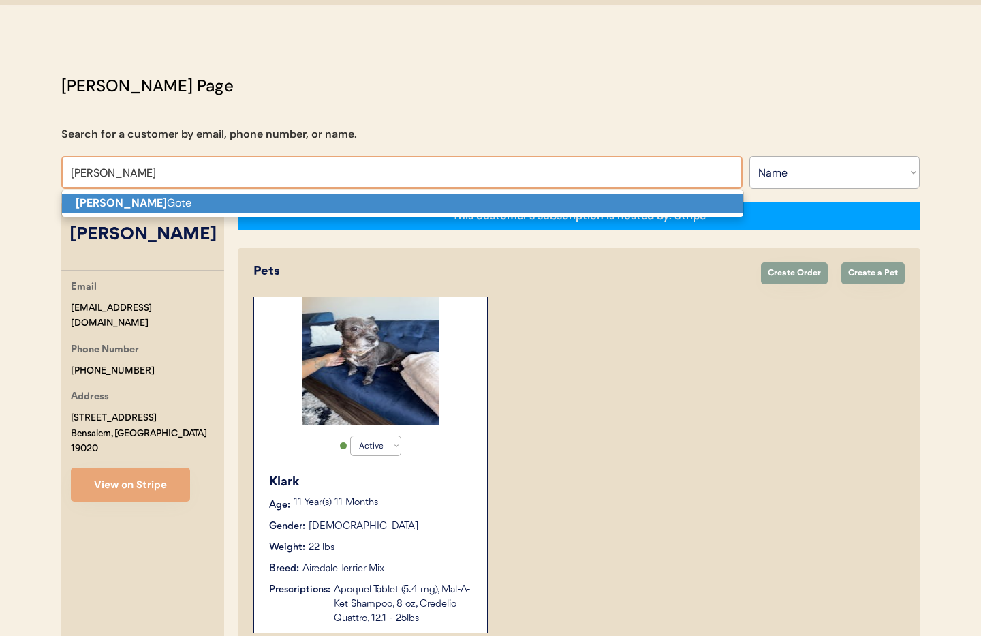
click at [112, 208] on strong "Jonelle" at bounding box center [121, 203] width 91 height 14
type input "Jonelle Gote"
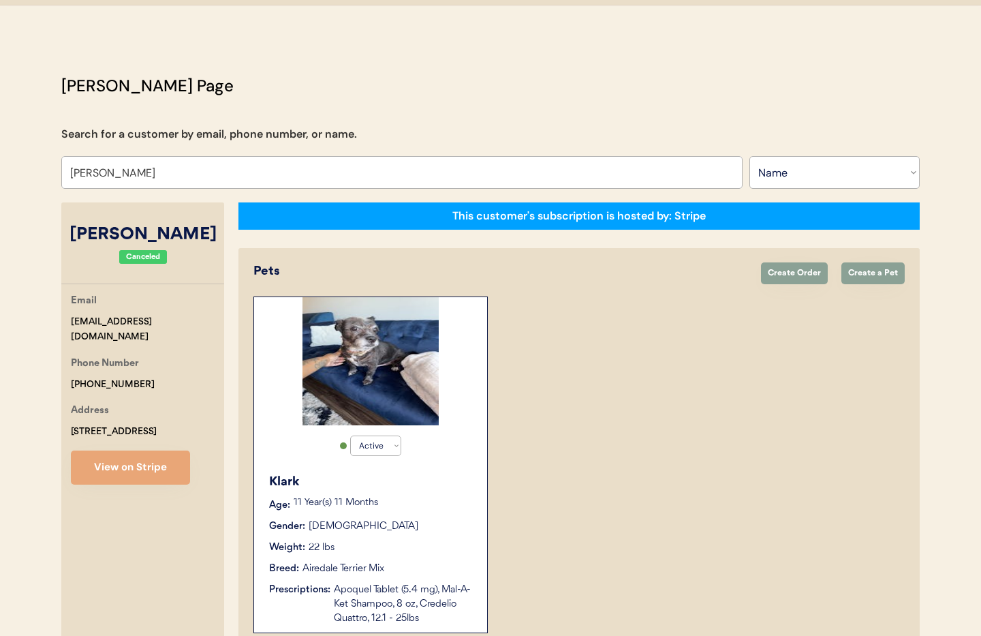
select select "true"
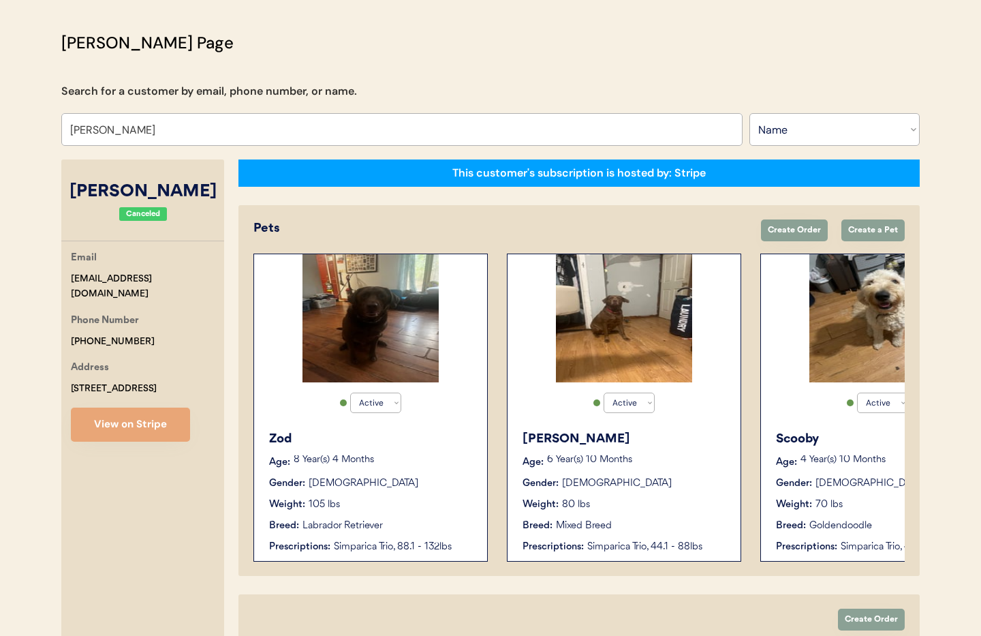
scroll to position [76, 0]
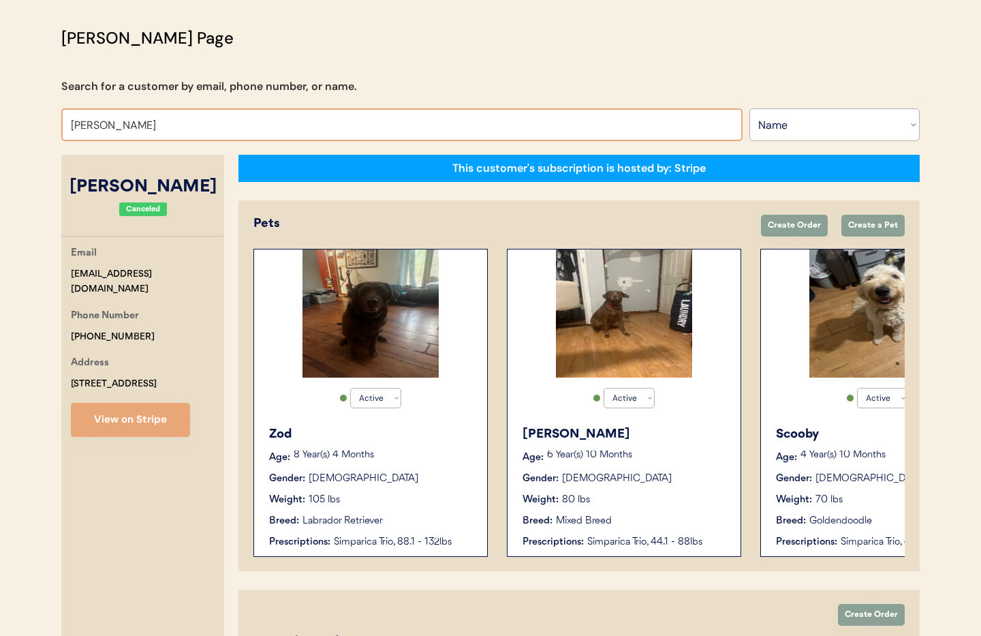
drag, startPoint x: 104, startPoint y: 125, endPoint x: 47, endPoint y: 121, distance: 57.4
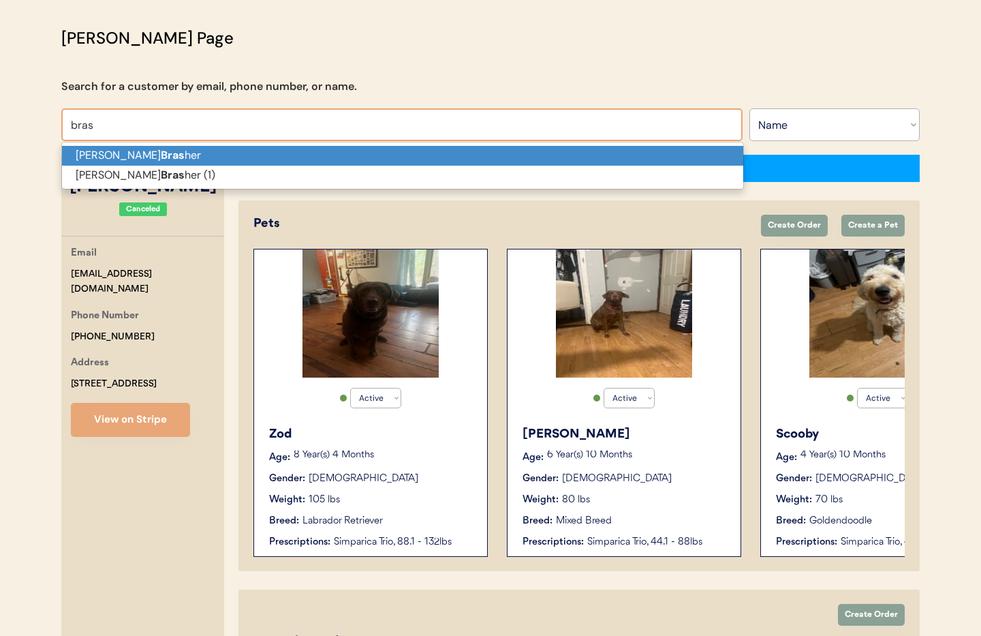
click at [161, 157] on strong "Bras" at bounding box center [173, 155] width 24 height 14
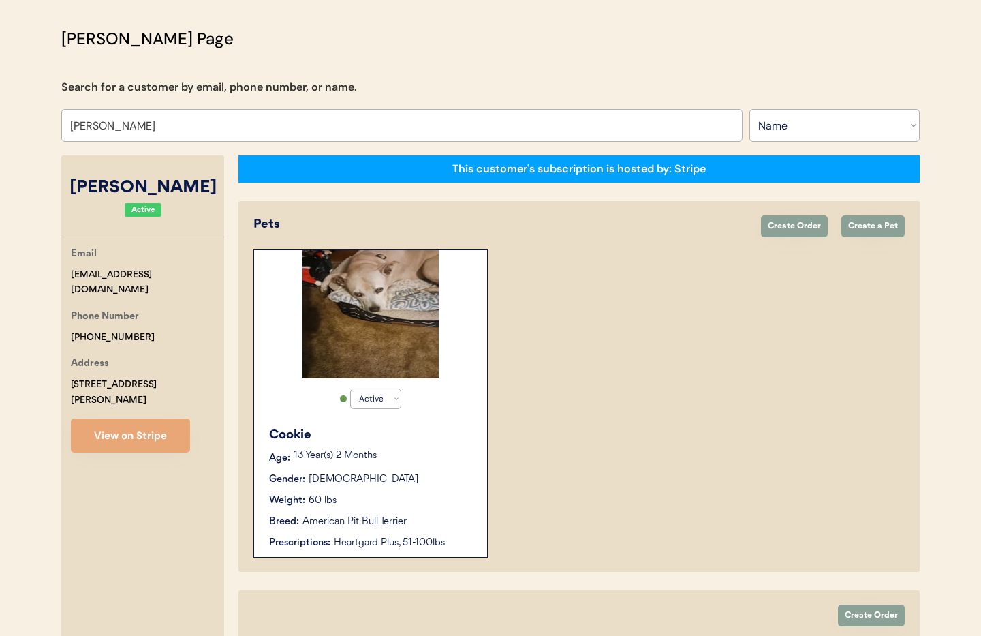
scroll to position [76, 0]
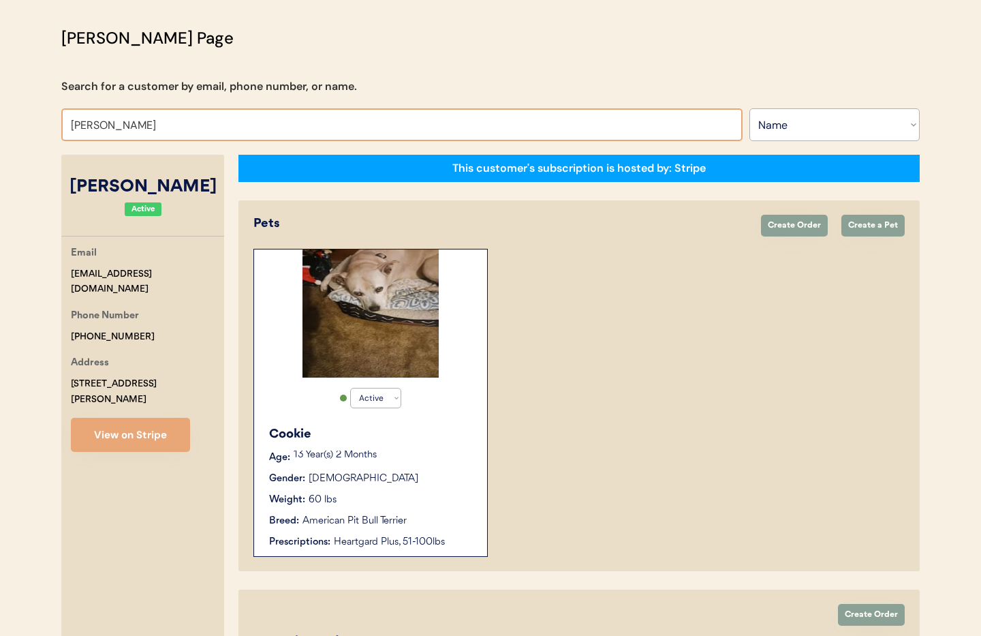
drag, startPoint x: 149, startPoint y: 124, endPoint x: 37, endPoint y: 117, distance: 111.3
click at [37, 117] on div "Patients Consults Orders Admin Logout Otis Admin Page Search for a customer by …" at bounding box center [490, 639] width 981 height 1430
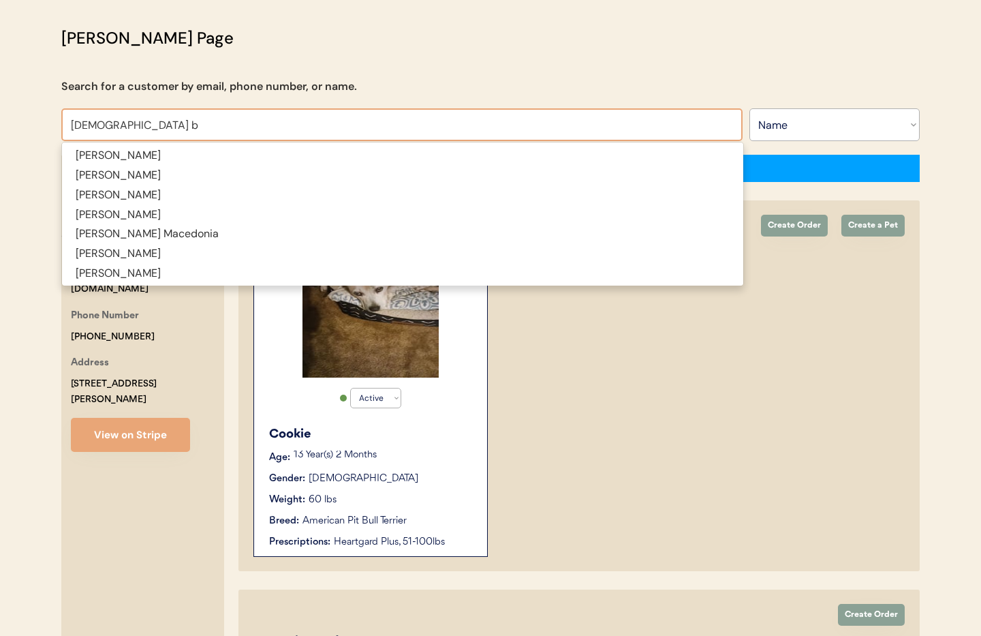
type input "Christi br"
type input "Christi britten"
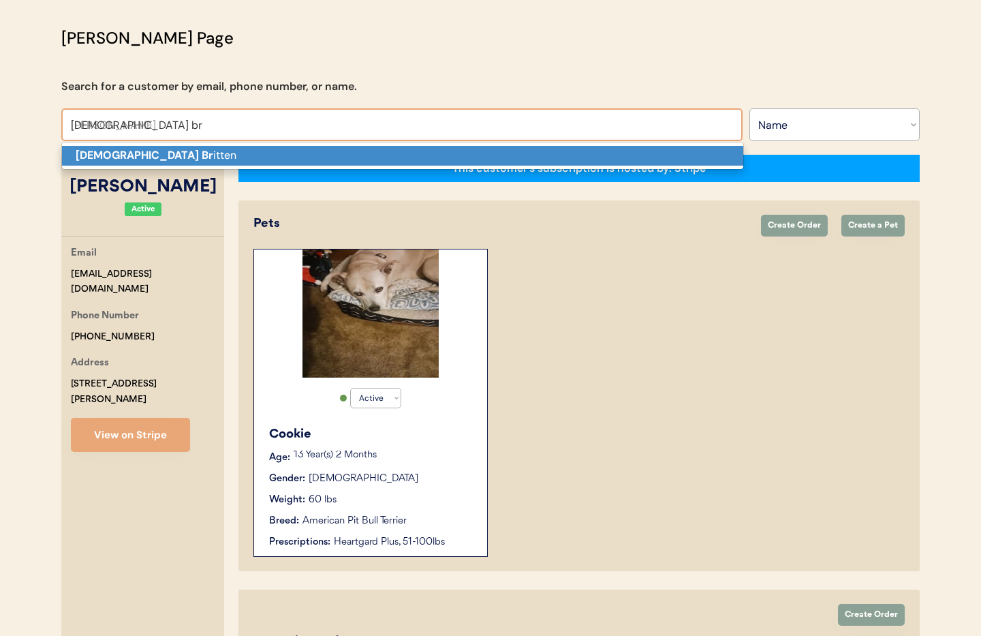
click at [90, 149] on strong "Christi Br" at bounding box center [145, 155] width 138 height 14
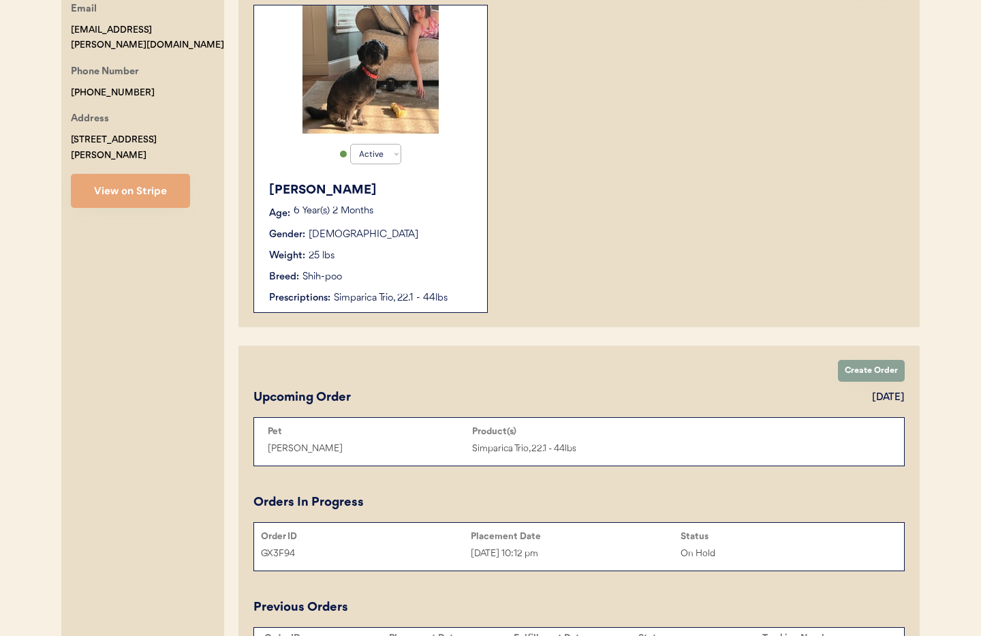
scroll to position [322, 0]
type input "Christi Britten"
click at [412, 248] on div "Weight: 25 lbs" at bounding box center [371, 254] width 204 height 14
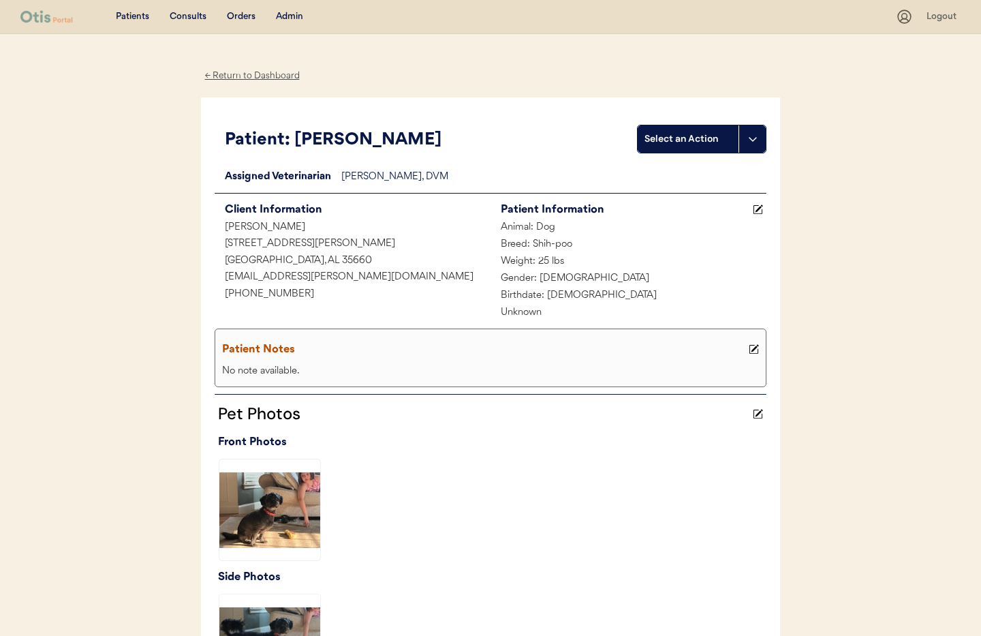
click at [248, 77] on div "← Return to Dashboard" at bounding box center [252, 76] width 102 height 16
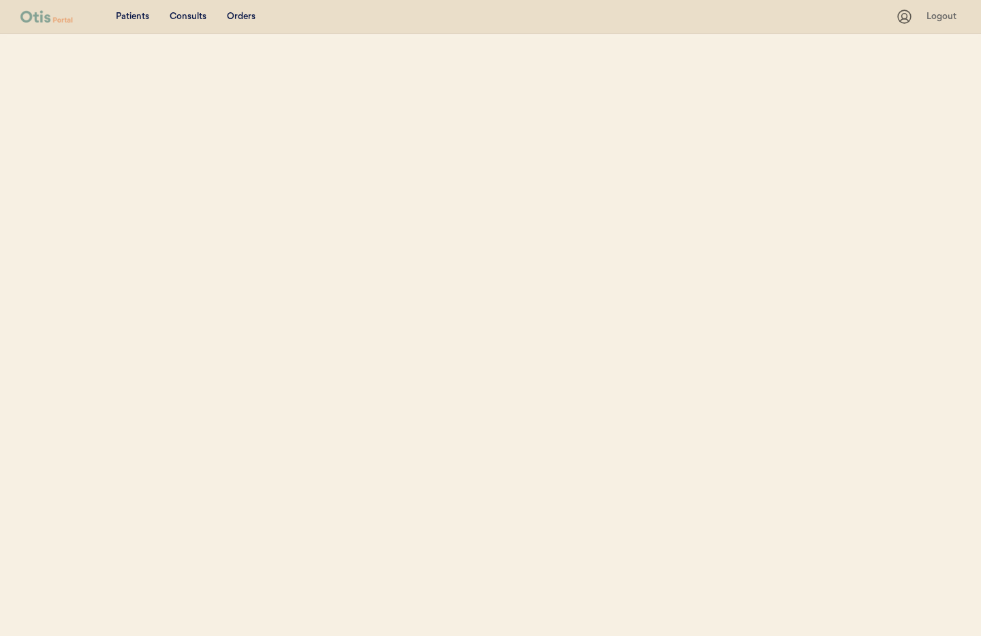
select select ""Name""
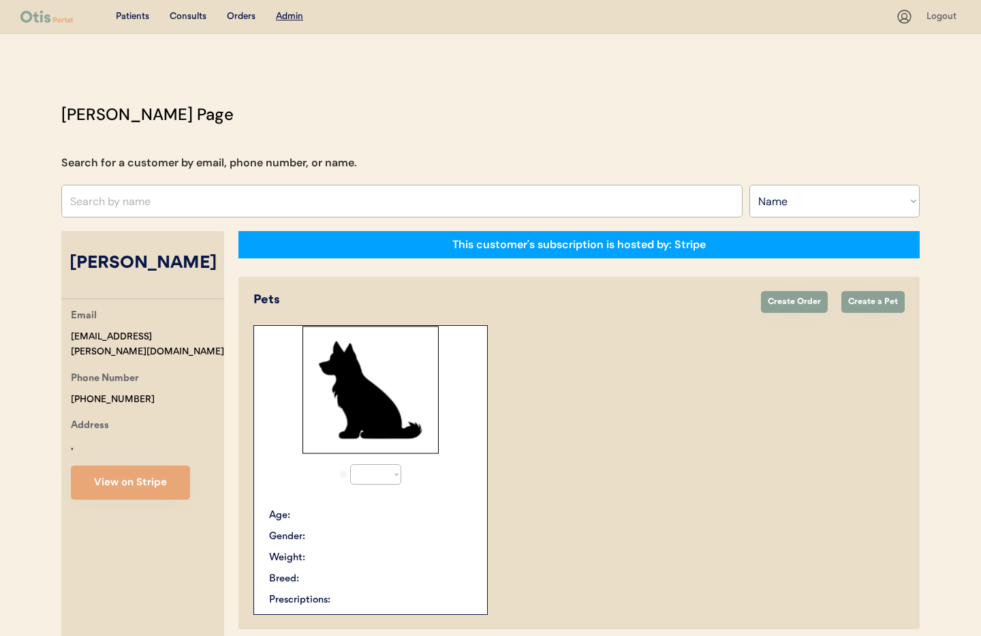
scroll to position [159, 0]
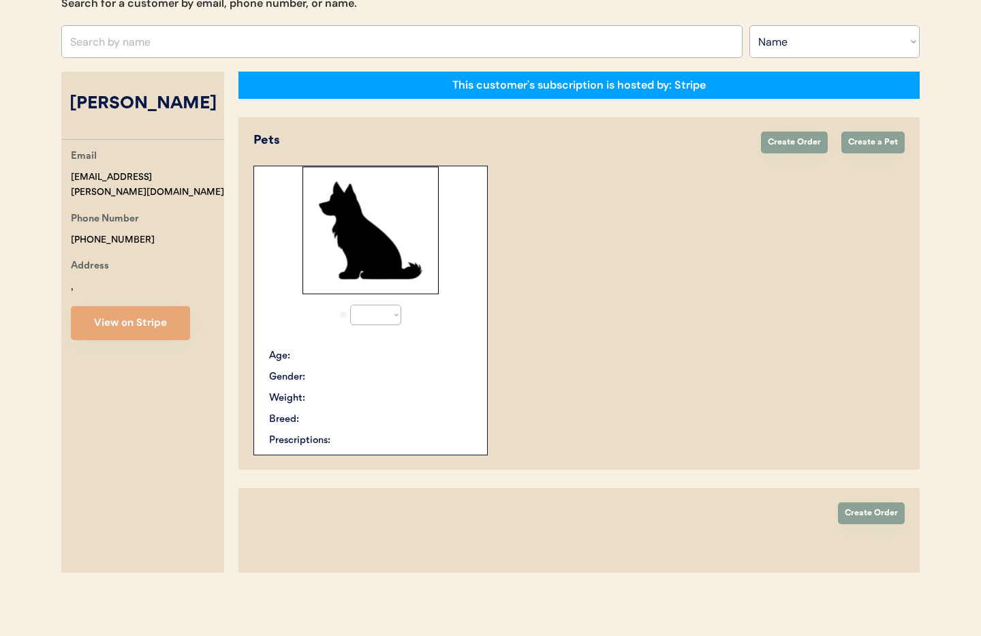
select select "true"
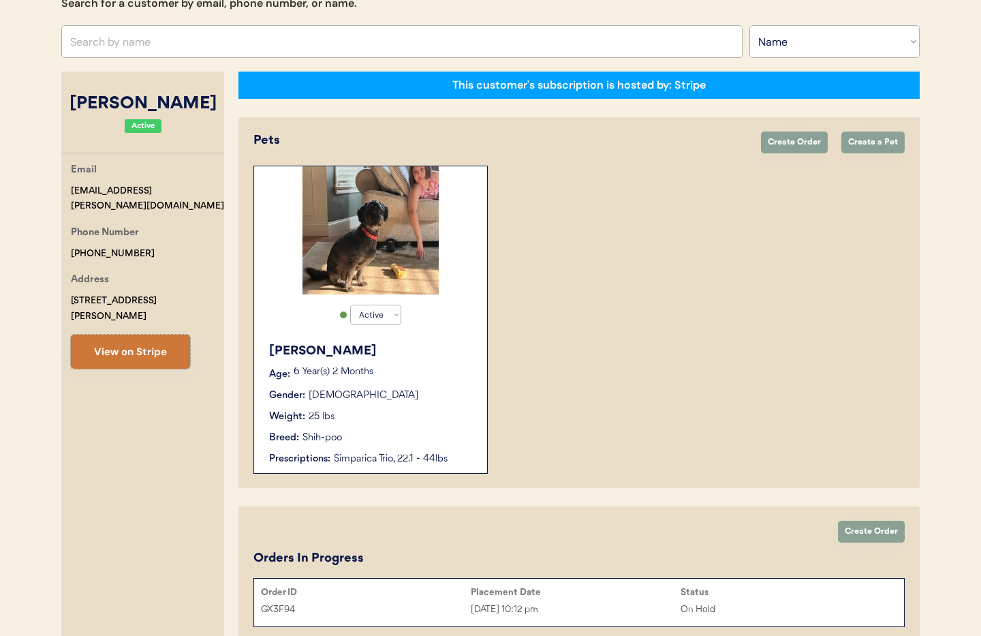
click at [148, 335] on button "View on Stripe" at bounding box center [130, 352] width 119 height 34
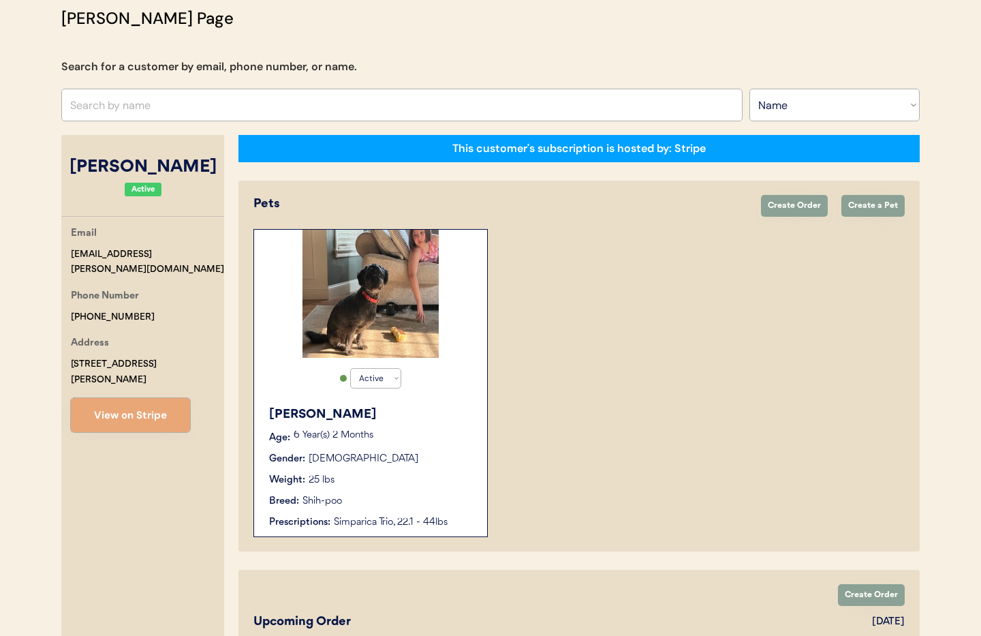
scroll to position [95, 0]
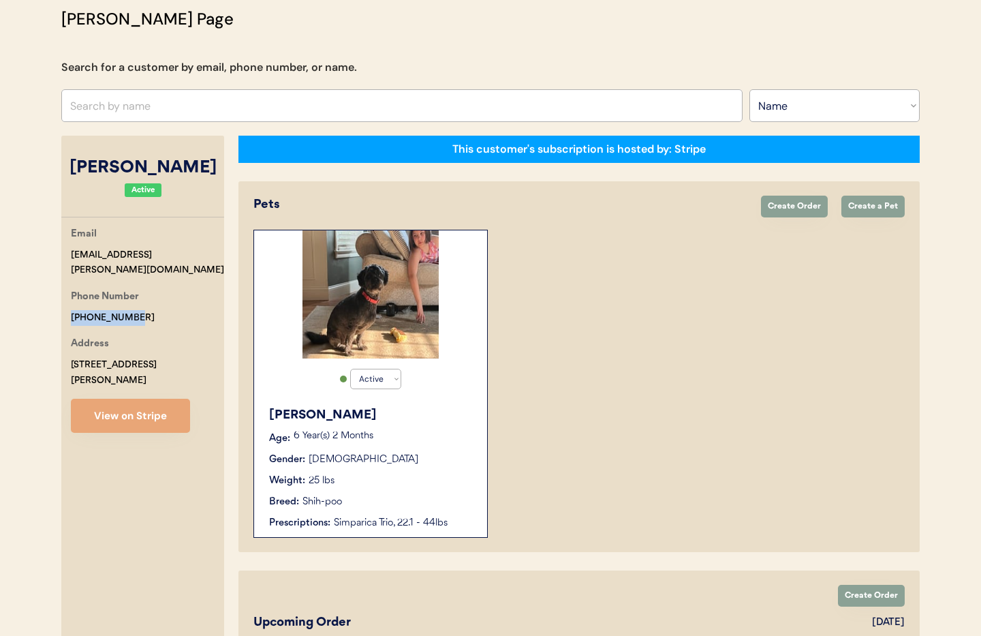
drag, startPoint x: 108, startPoint y: 300, endPoint x: 67, endPoint y: 303, distance: 41.6
click at [63, 303] on div "Email christi.britten@gmail.com Phone Number +12532301429 Address 101 Tressie S…" at bounding box center [142, 329] width 163 height 206
copy div "+12532301429"
click at [116, 108] on input "text" at bounding box center [401, 105] width 681 height 33
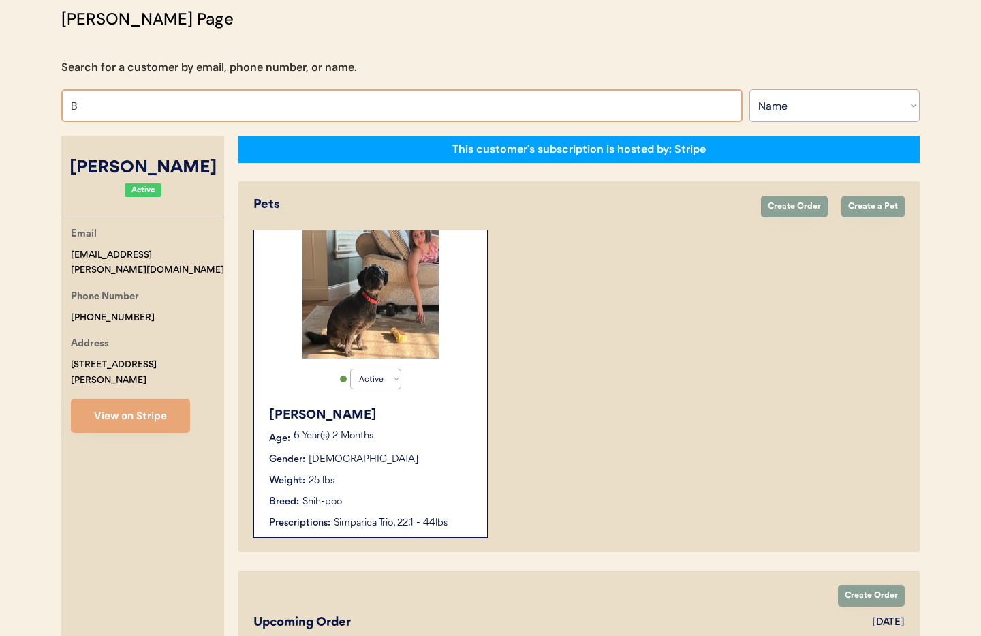
type input "Be"
type input "Beth Lamora"
type input "Bet"
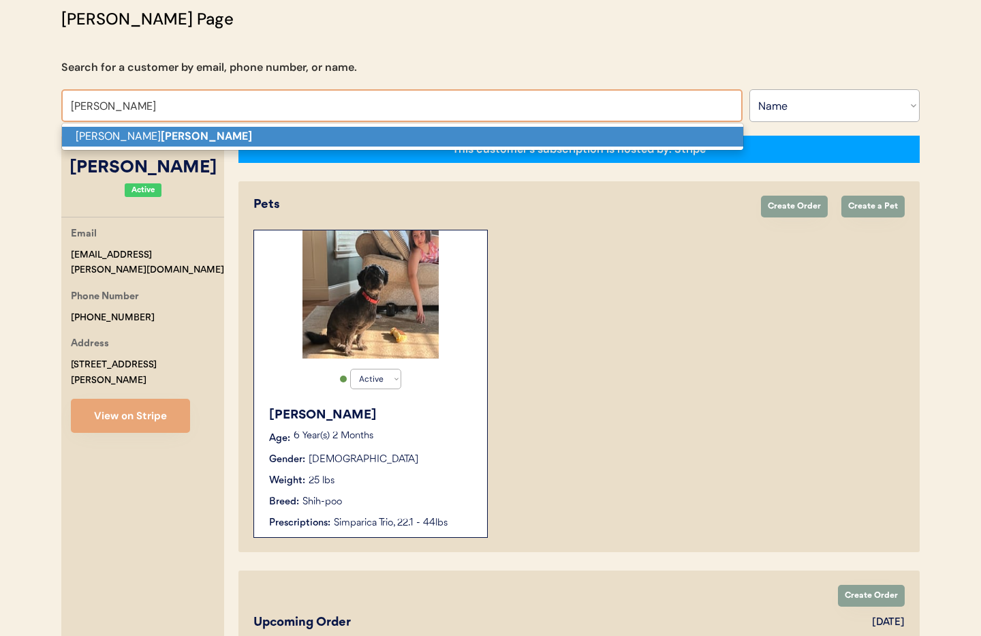
click at [114, 134] on p "Kathryn Bettis" at bounding box center [402, 137] width 681 height 20
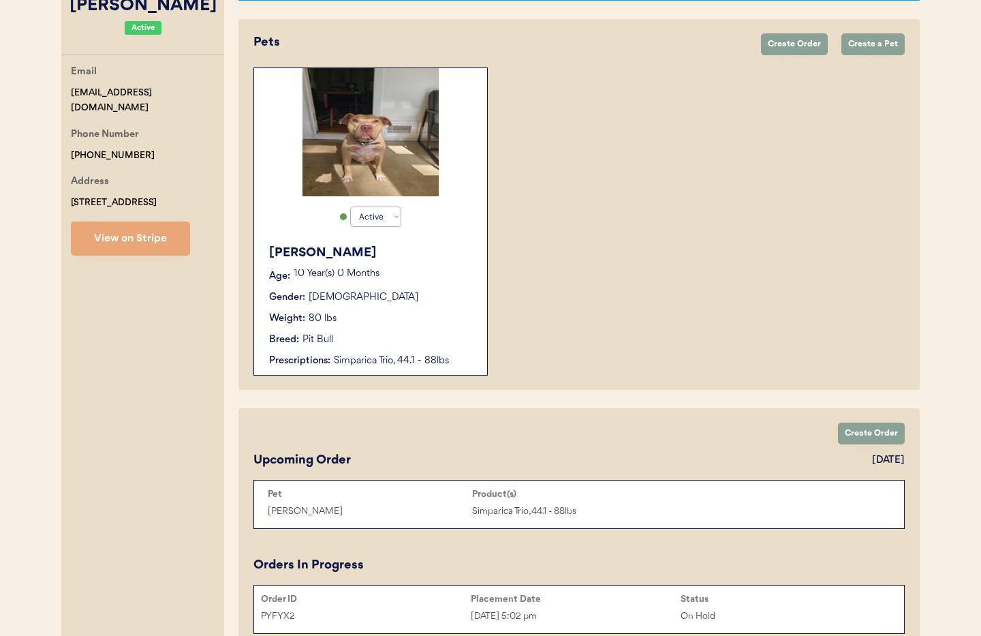
scroll to position [247, 0]
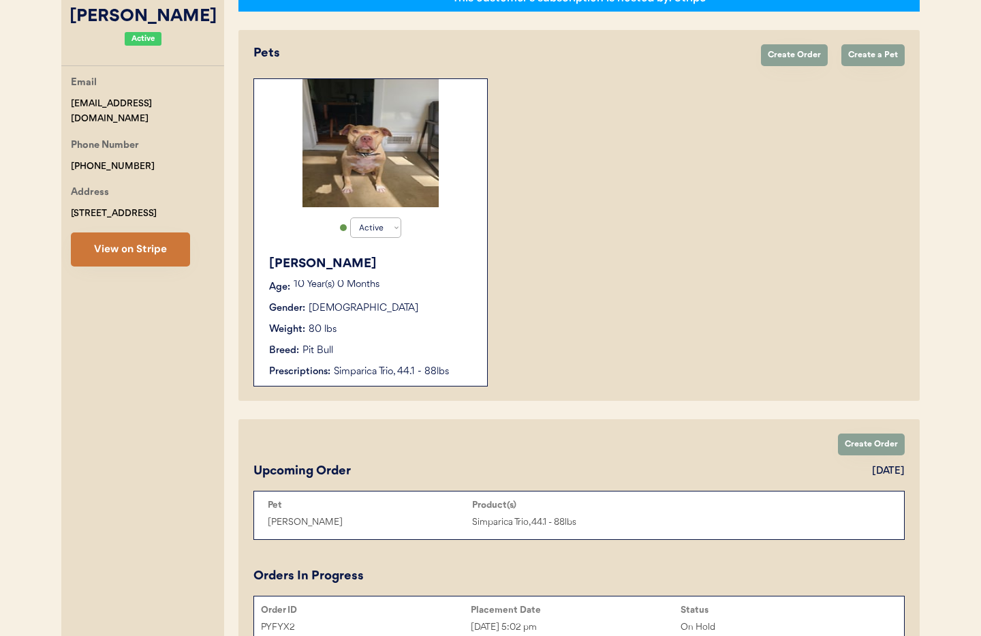
click at [133, 257] on button "View on Stripe" at bounding box center [130, 249] width 119 height 34
drag, startPoint x: 146, startPoint y: 151, endPoint x: 76, endPoint y: 148, distance: 69.6
click at [67, 149] on div "Email kbettis@gmail.com Phone Number +12052465578 Address 38 Cherokee Road Tusc…" at bounding box center [142, 170] width 163 height 191
copy div "+12052465578"
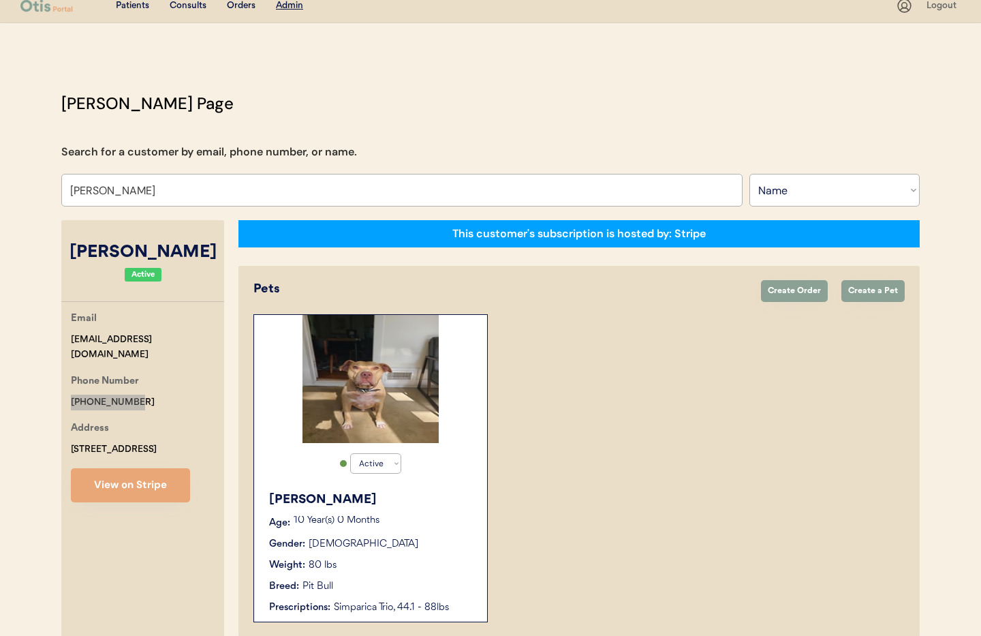
scroll to position [0, 0]
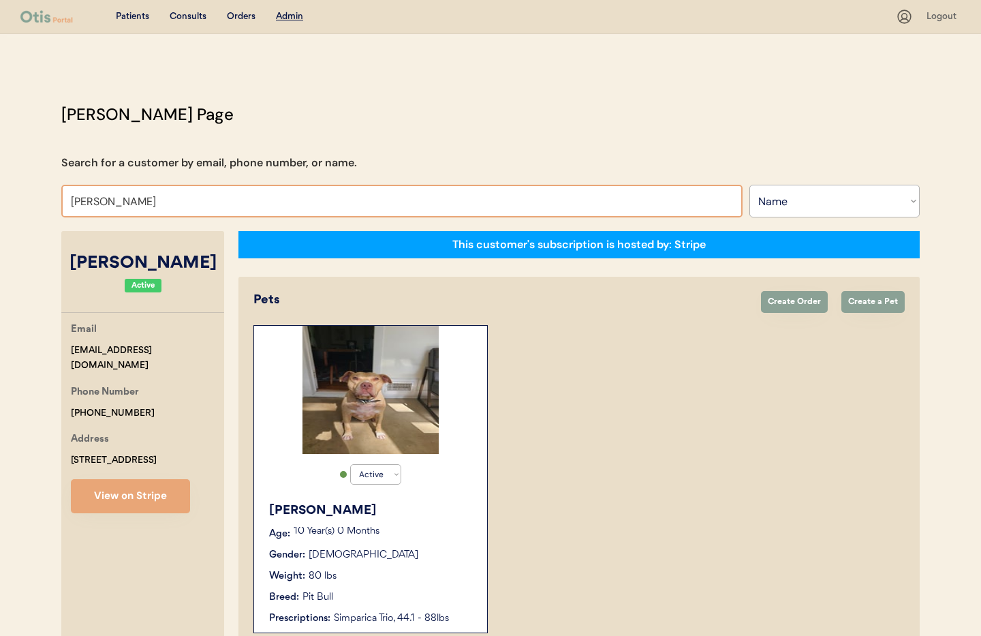
drag, startPoint x: 169, startPoint y: 206, endPoint x: 50, endPoint y: 204, distance: 118.6
type input "Tonya Ph"
type input "Tonya Phillips"
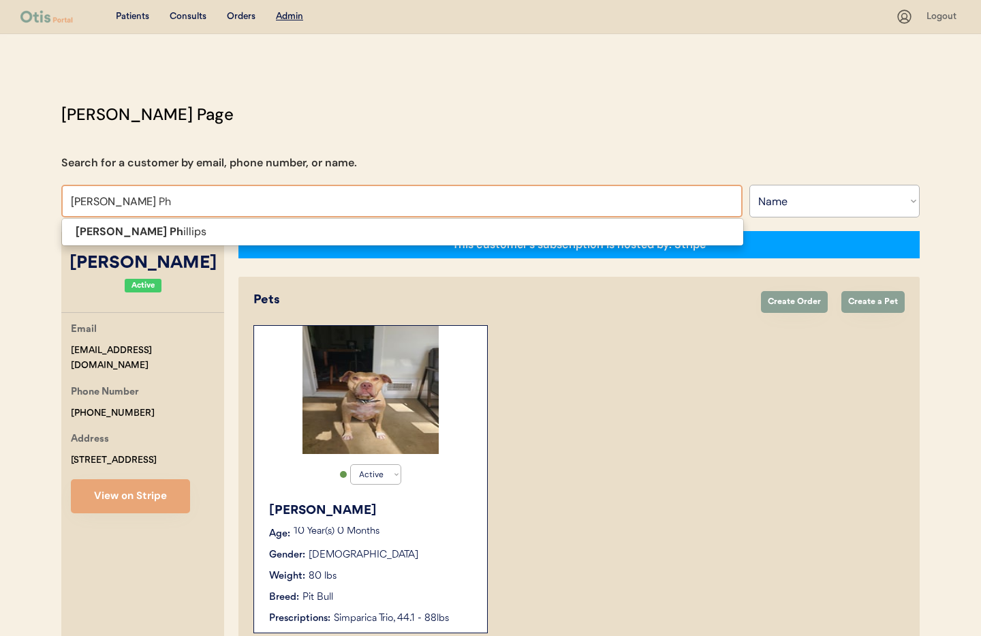
type input "Tonya Phi"
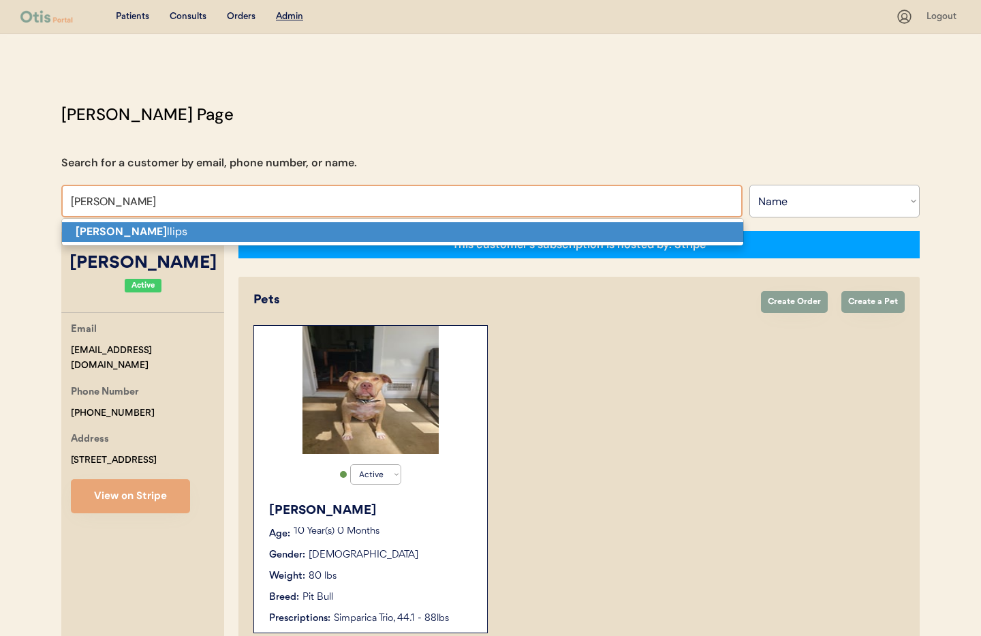
click at [104, 232] on strong "Tonya Phi" at bounding box center [121, 231] width 91 height 14
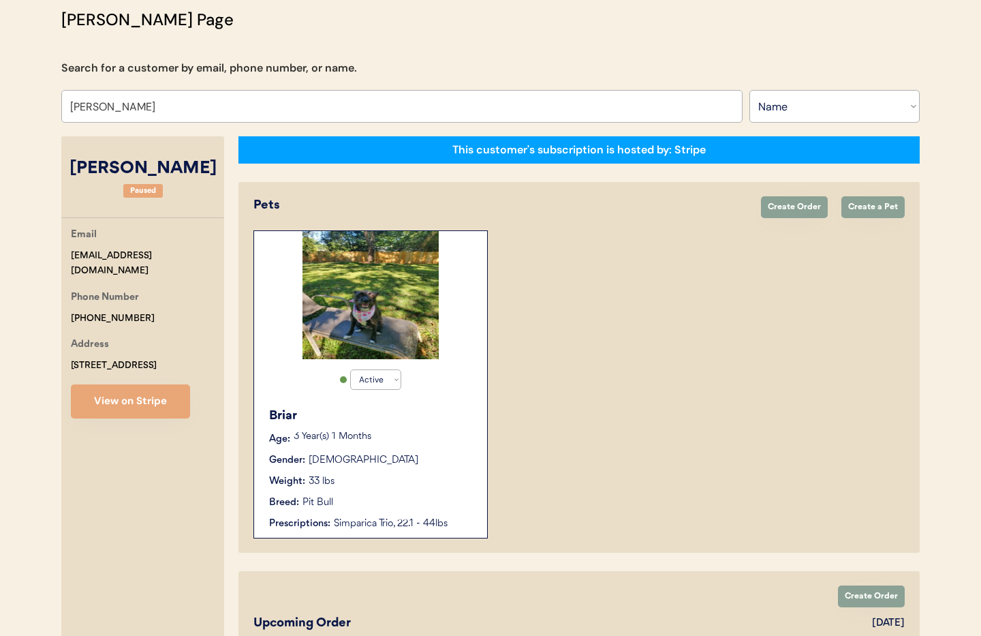
scroll to position [165, 0]
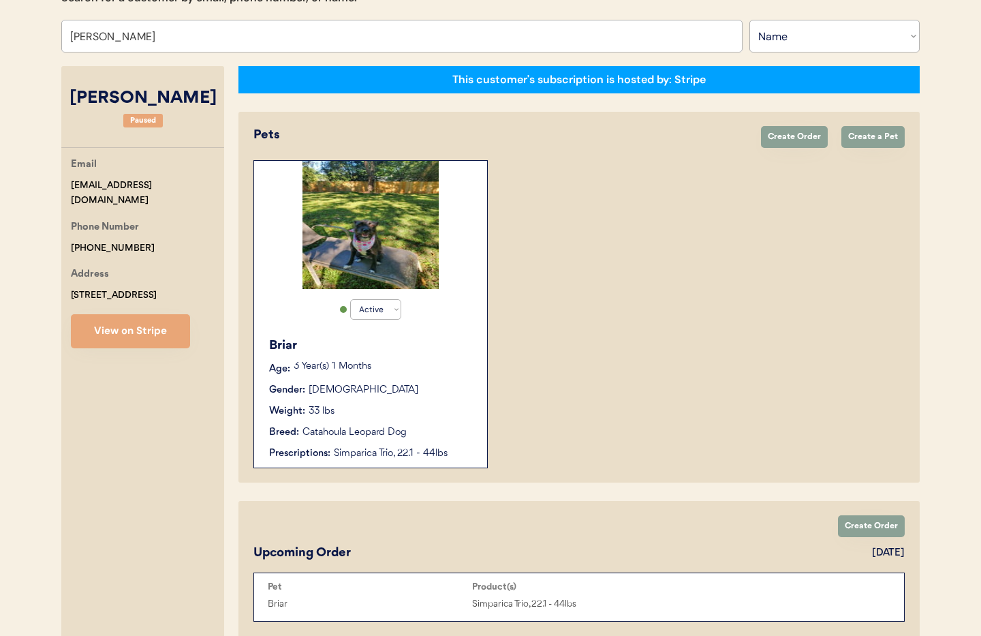
type input "[PERSON_NAME]"
click at [452, 386] on div "Gender: Female" at bounding box center [371, 390] width 204 height 14
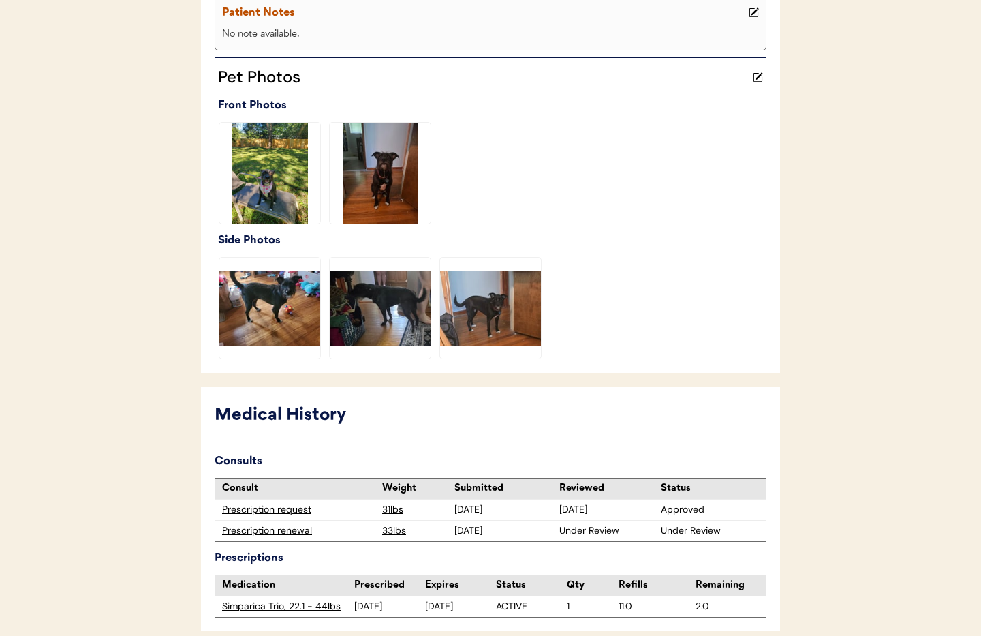
scroll to position [383, 0]
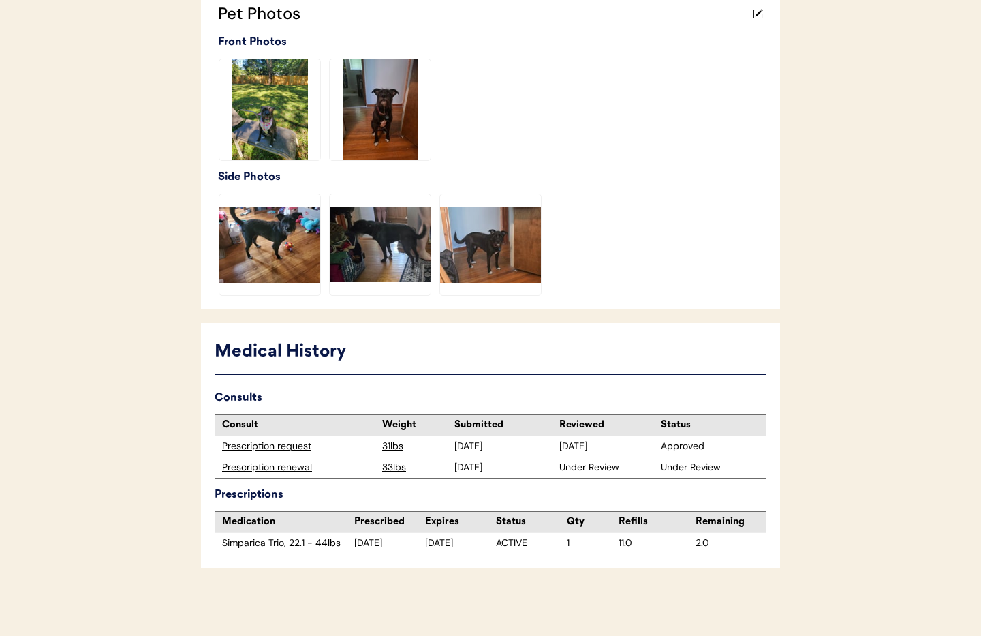
click at [258, 467] on div "Prescription renewal" at bounding box center [298, 468] width 153 height 14
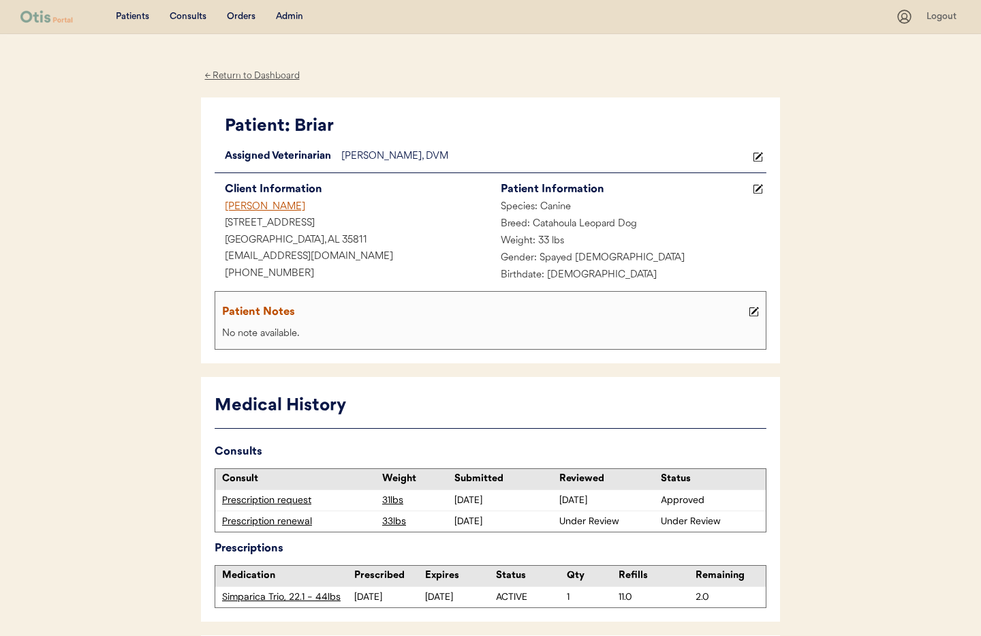
click at [231, 74] on div "← Return to Dashboard" at bounding box center [252, 76] width 102 height 16
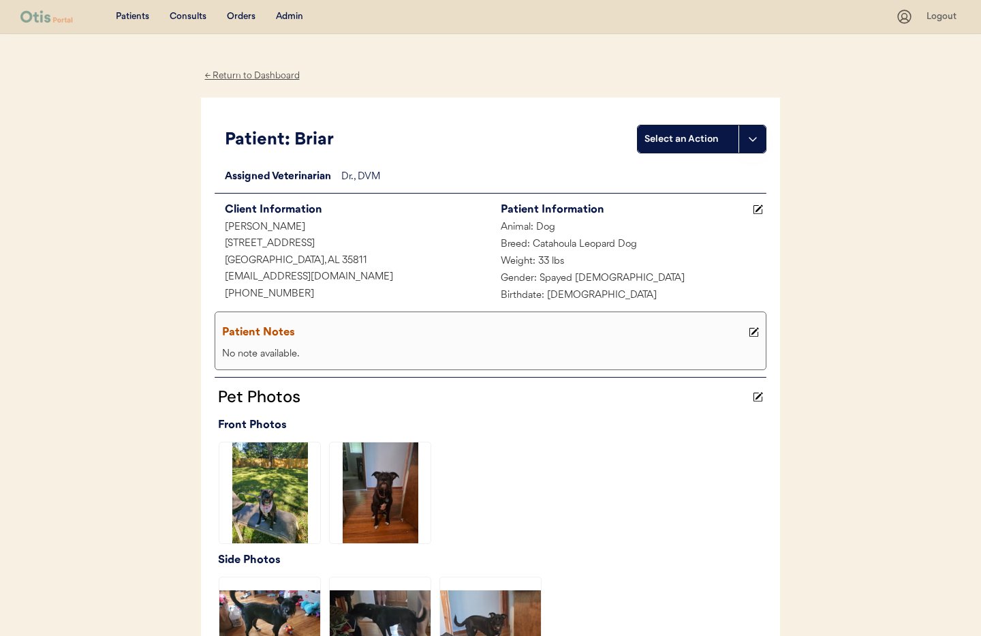
click at [288, 16] on div "Admin" at bounding box center [289, 17] width 27 height 14
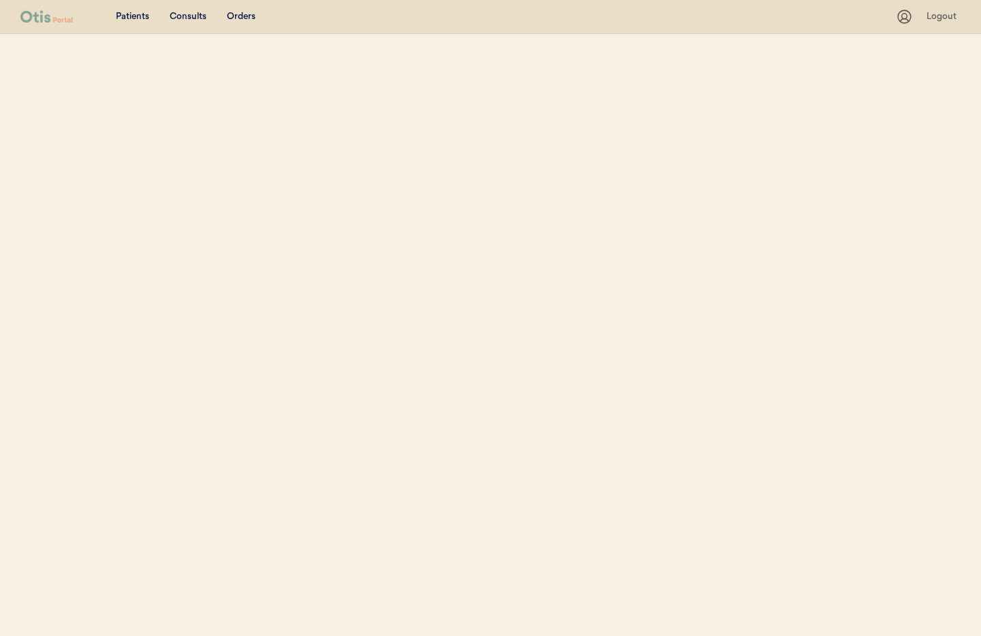
select select ""Name""
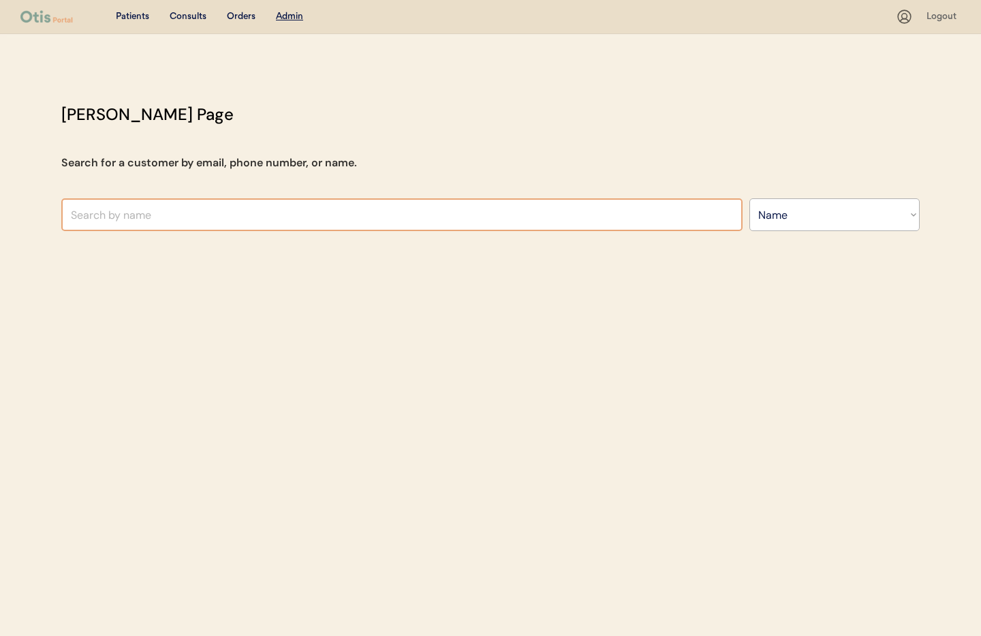
click at [183, 221] on input "text" at bounding box center [401, 214] width 681 height 33
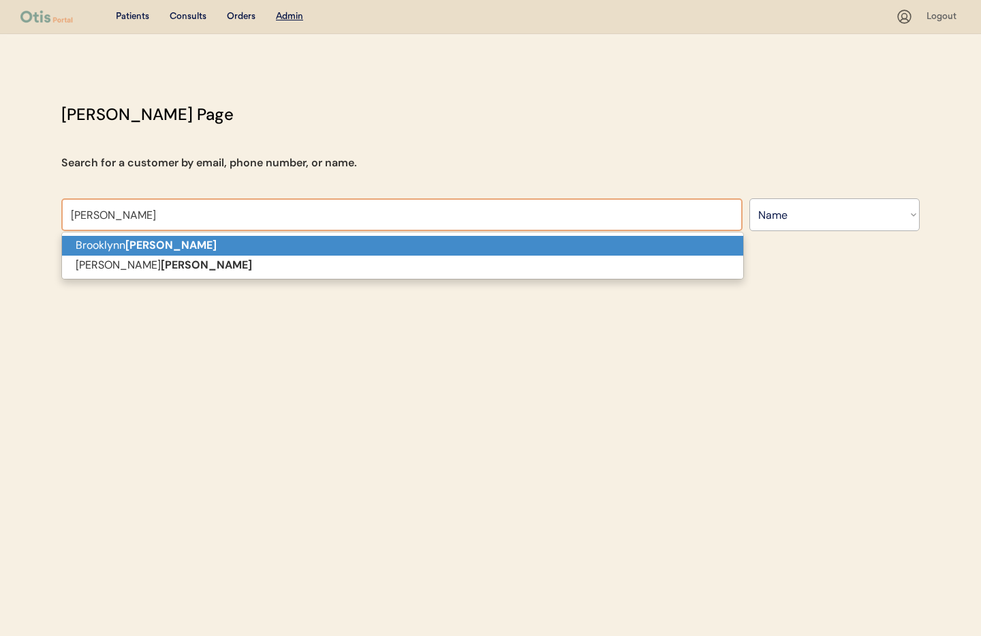
click at [178, 242] on p "Brooklynn Walters" at bounding box center [402, 246] width 681 height 20
type input "Brooklynn Walters"
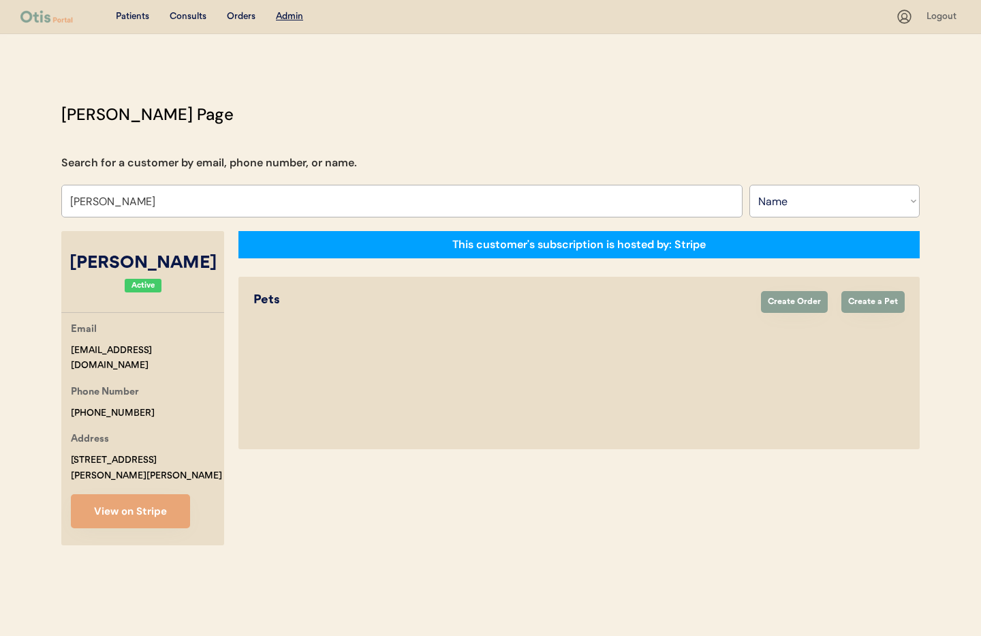
select select "true"
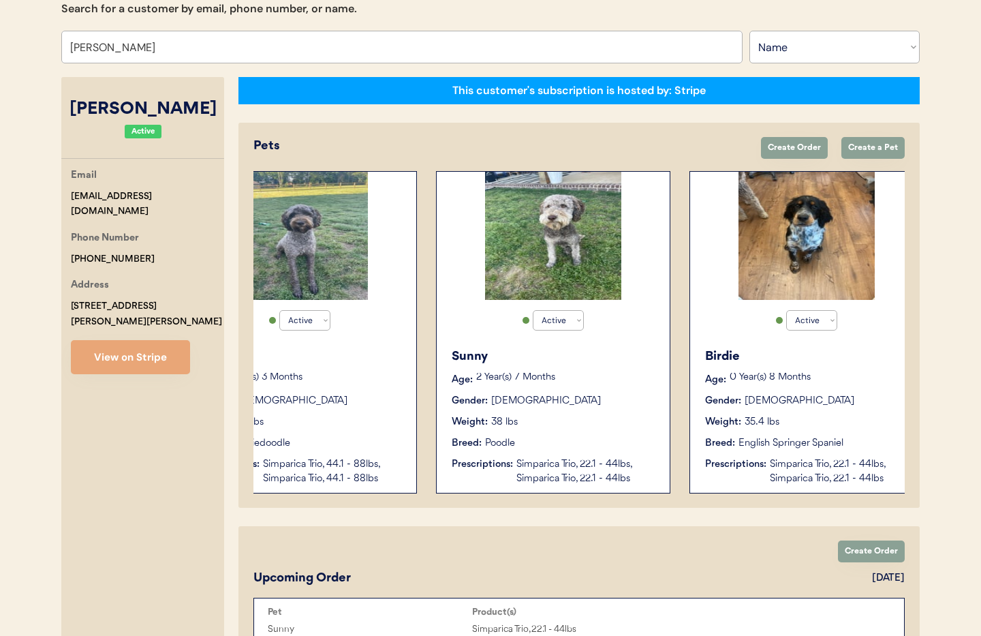
scroll to position [0, 109]
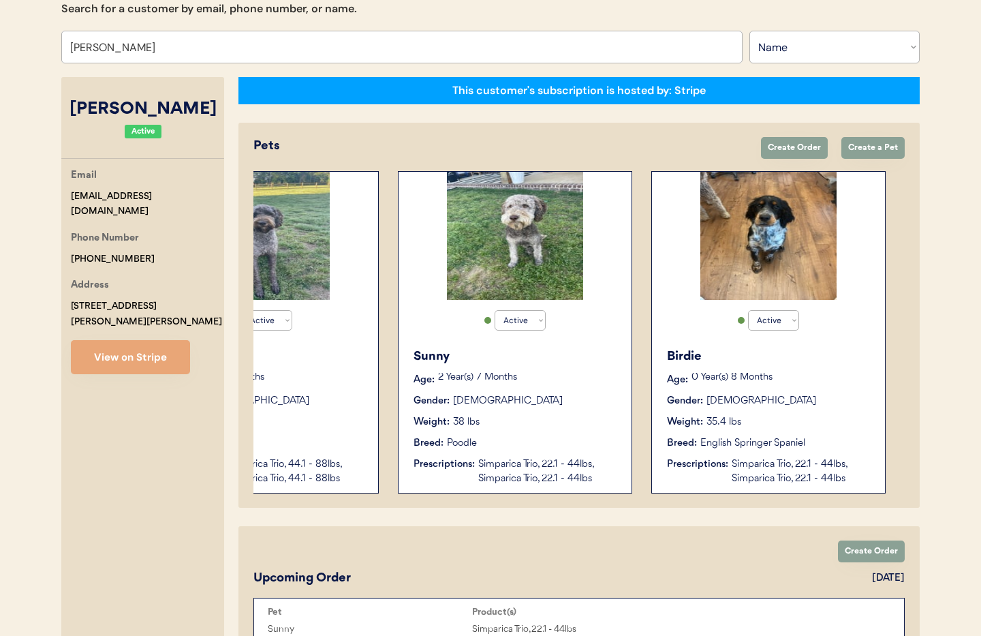
type input "[PERSON_NAME]"
click at [823, 424] on div "Weight: 35.4 lbs" at bounding box center [769, 422] width 204 height 14
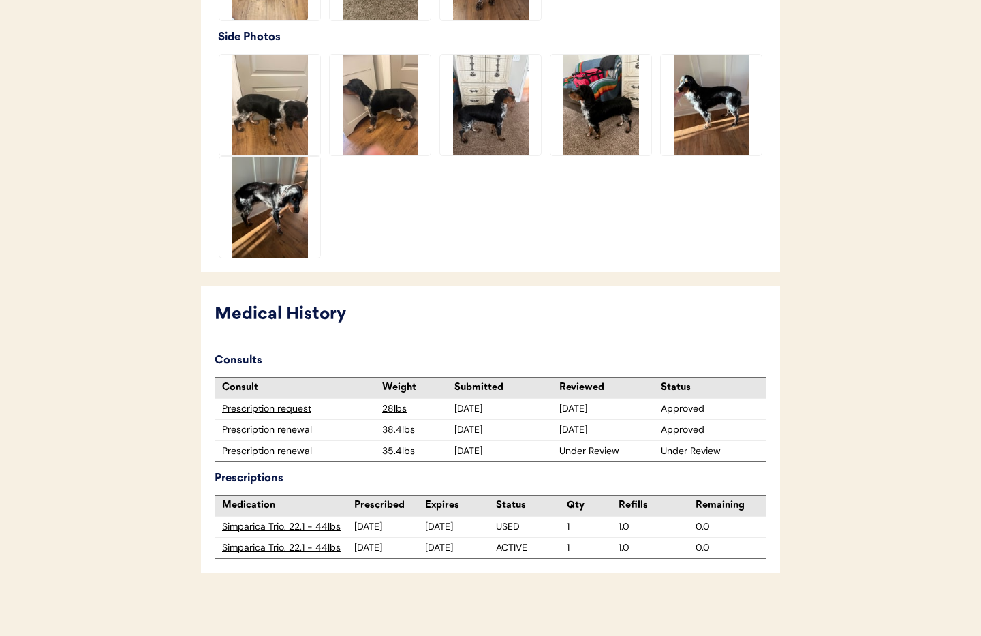
scroll to position [527, 0]
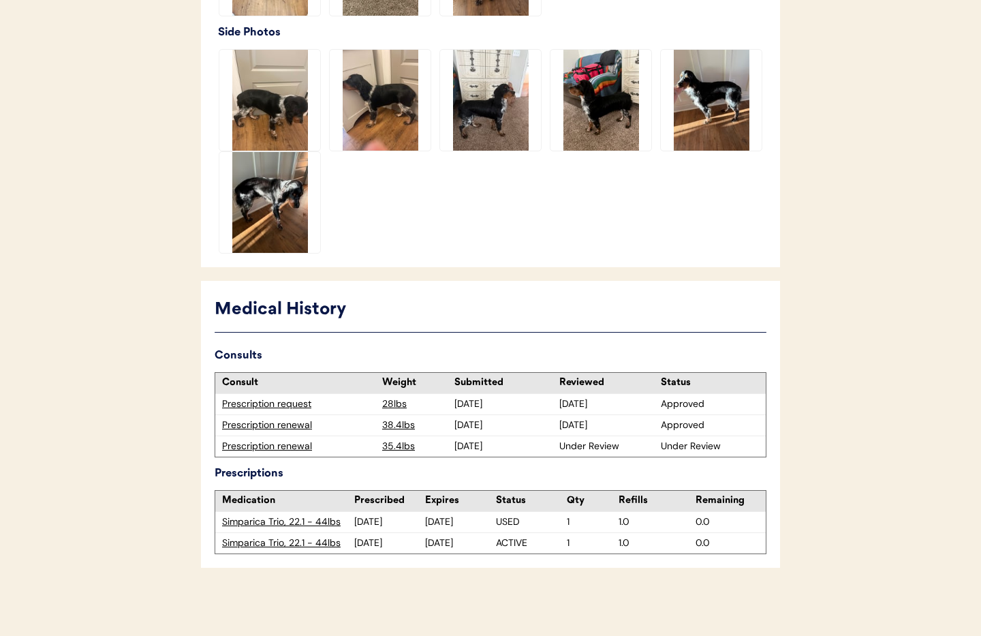
click at [271, 448] on div "Prescription renewal" at bounding box center [298, 446] width 153 height 14
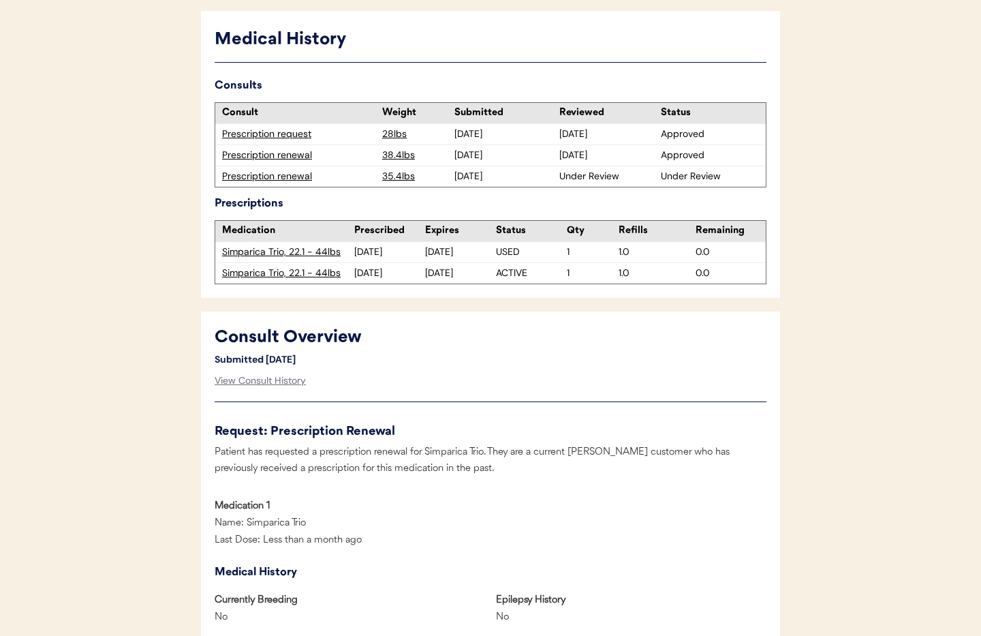
scroll to position [399, 0]
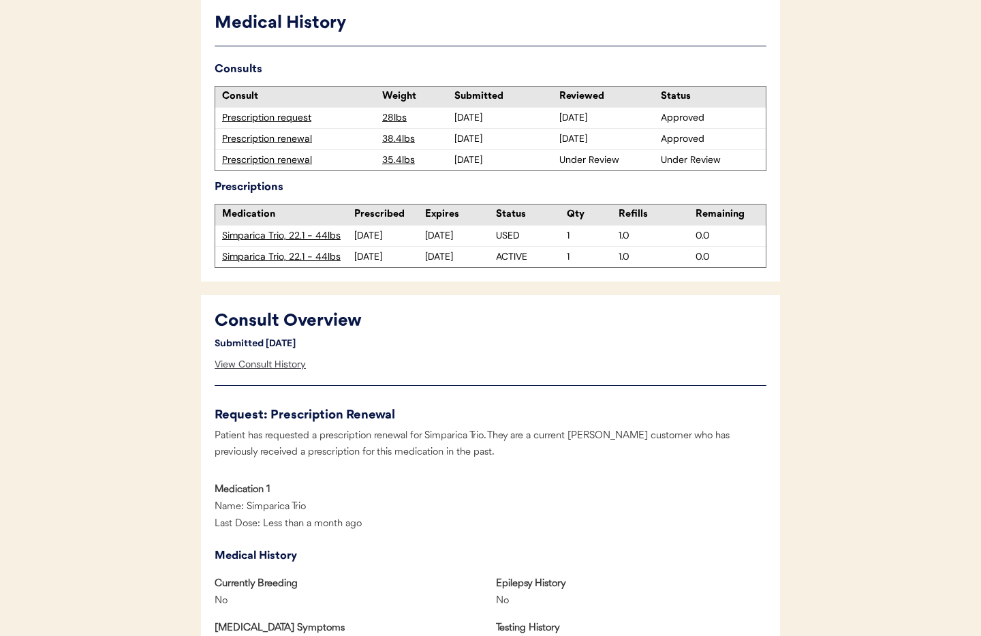
click at [251, 363] on div "View Consult History" at bounding box center [260, 364] width 91 height 27
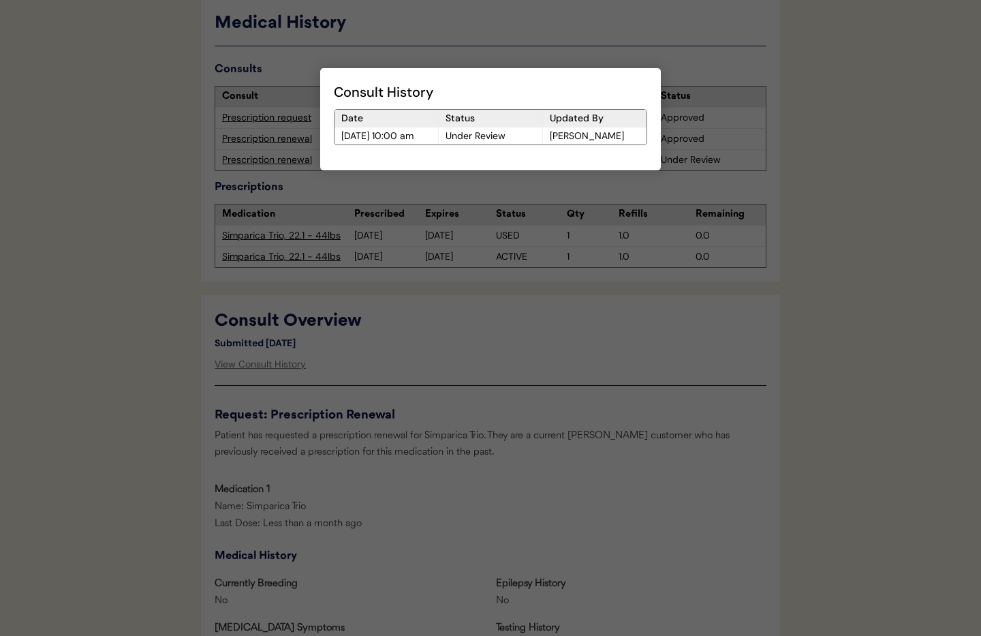
click at [428, 367] on div at bounding box center [490, 318] width 981 height 636
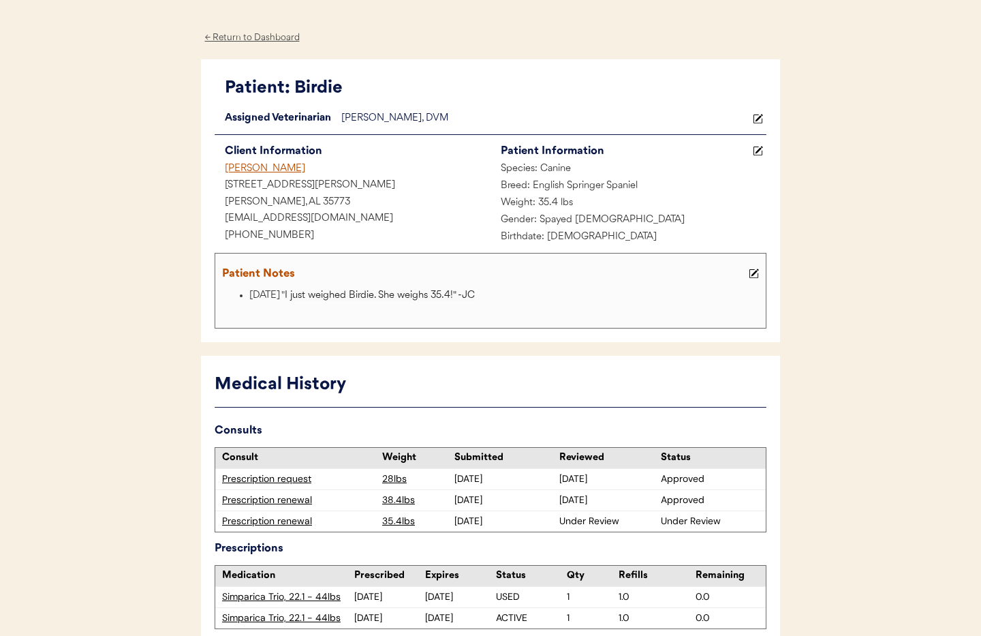
scroll to position [30, 0]
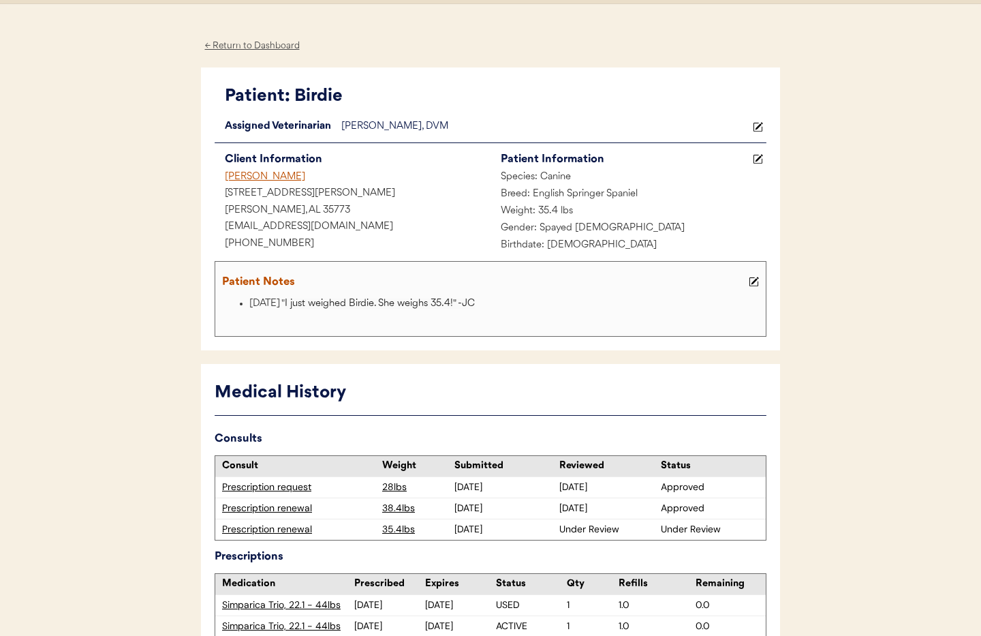
click at [253, 177] on div "[PERSON_NAME]" at bounding box center [353, 177] width 276 height 17
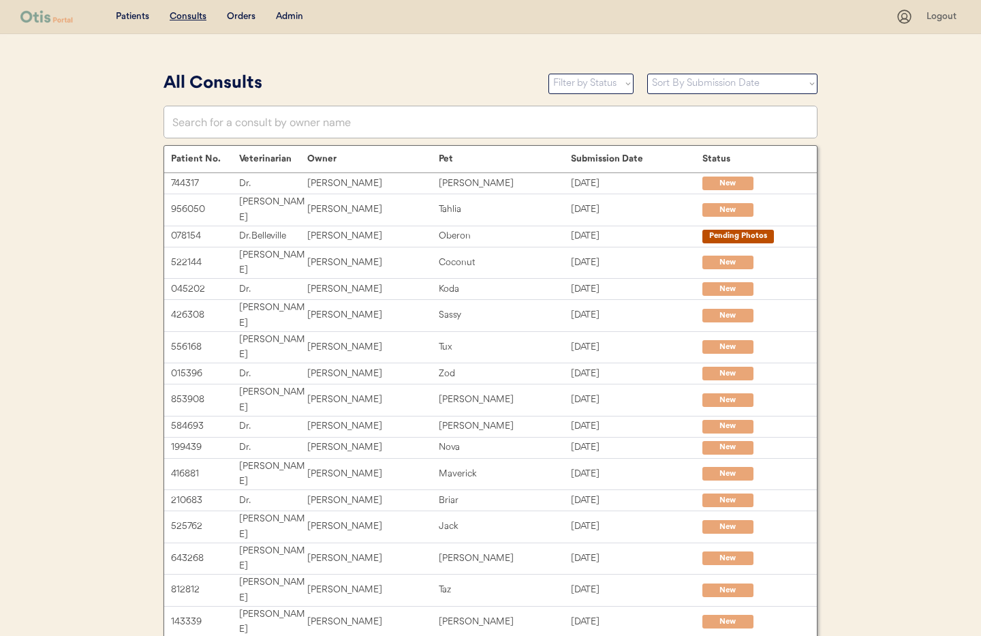
click at [296, 18] on div "Admin" at bounding box center [289, 17] width 27 height 14
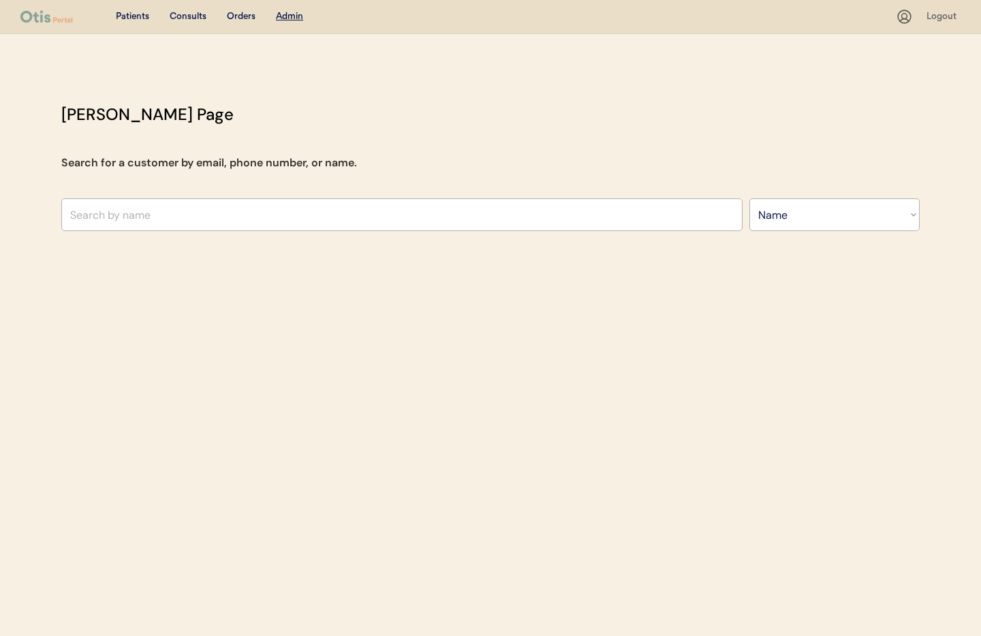
select select ""Name""
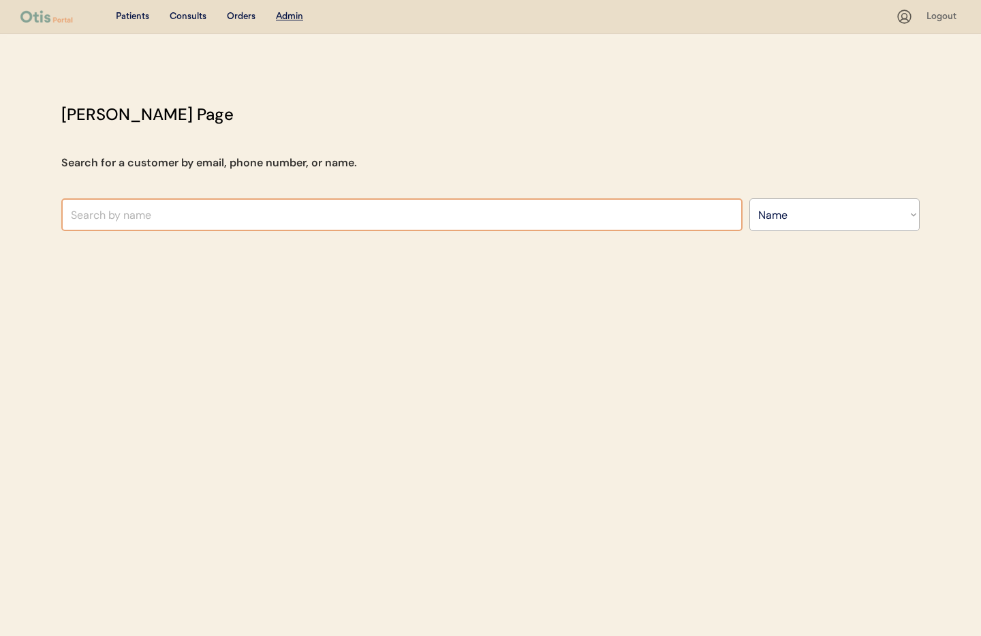
click at [176, 213] on input "text" at bounding box center [401, 214] width 681 height 33
type input "shanira"
type input "shanira Garvin"
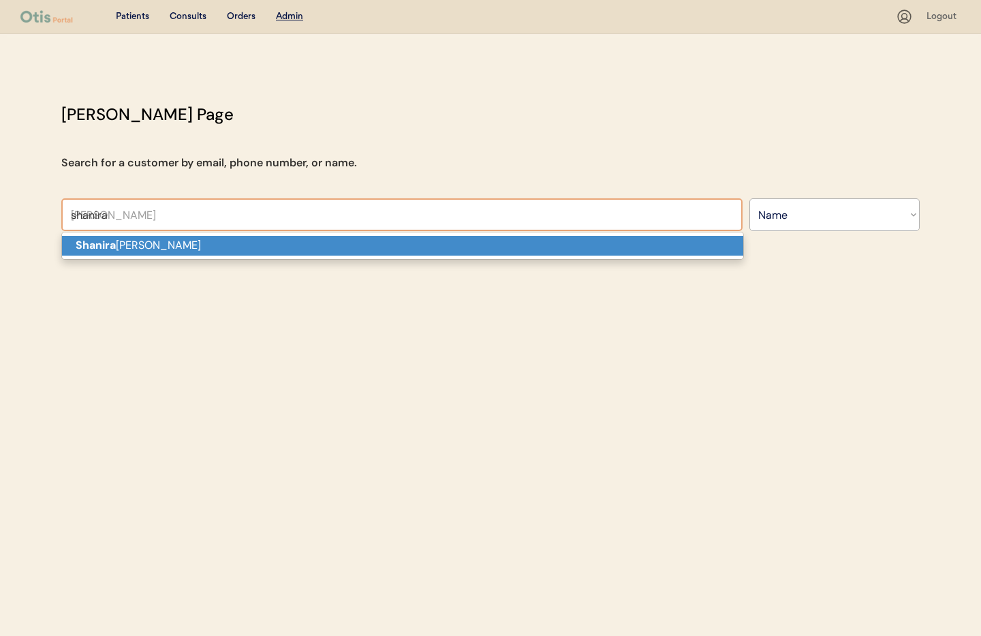
click at [169, 242] on p "Shanira Garvin" at bounding box center [402, 246] width 681 height 20
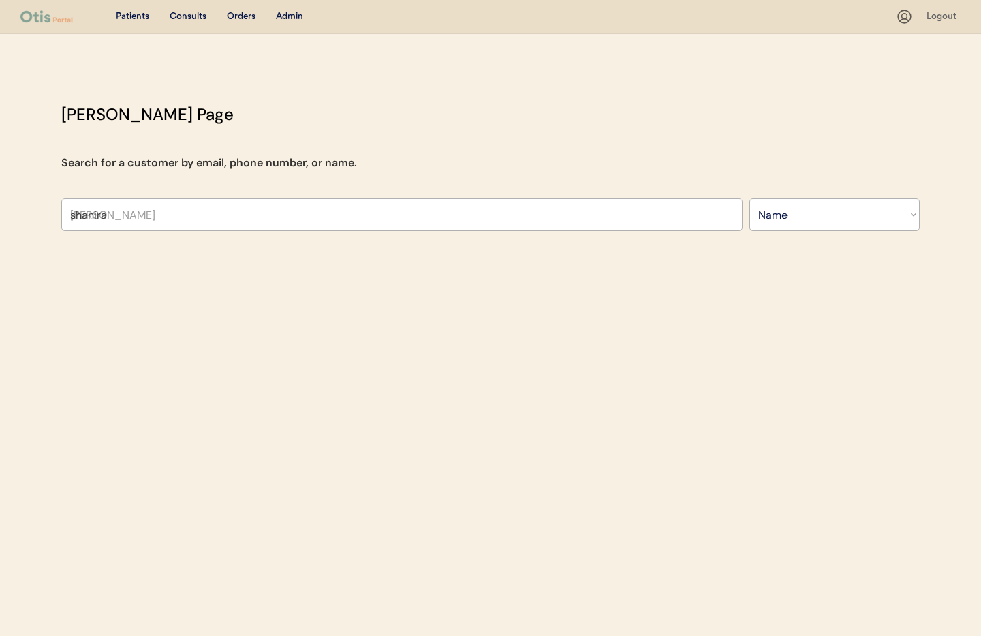
type input "Shanira Garvin"
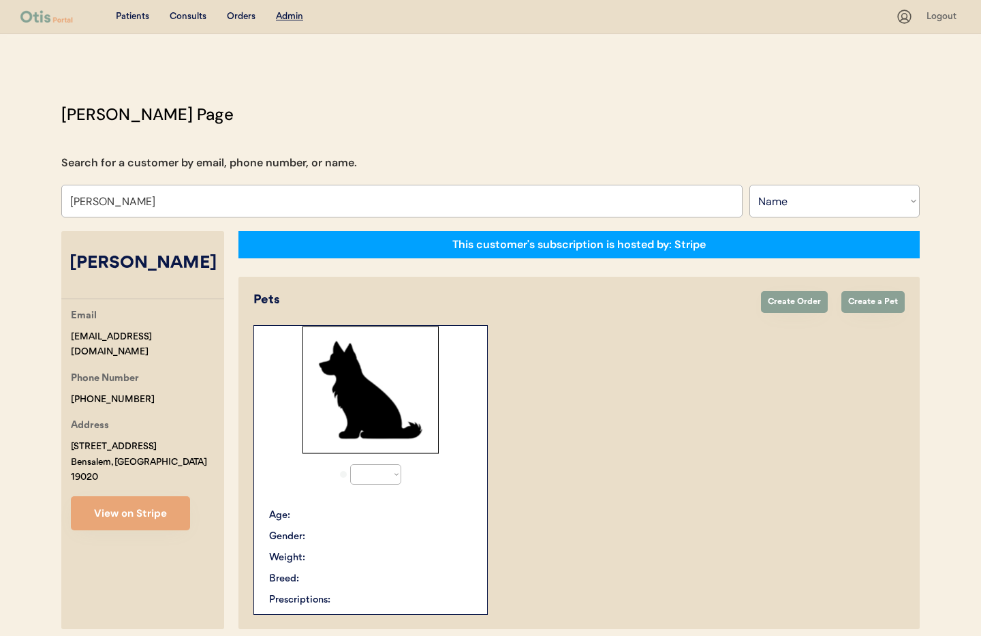
select select "true"
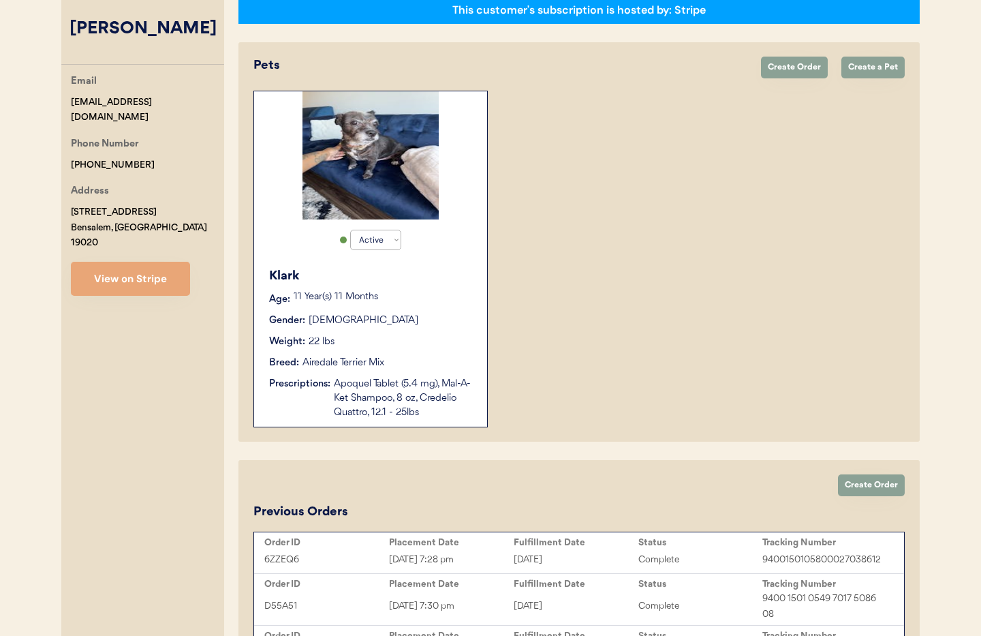
scroll to position [236, 0]
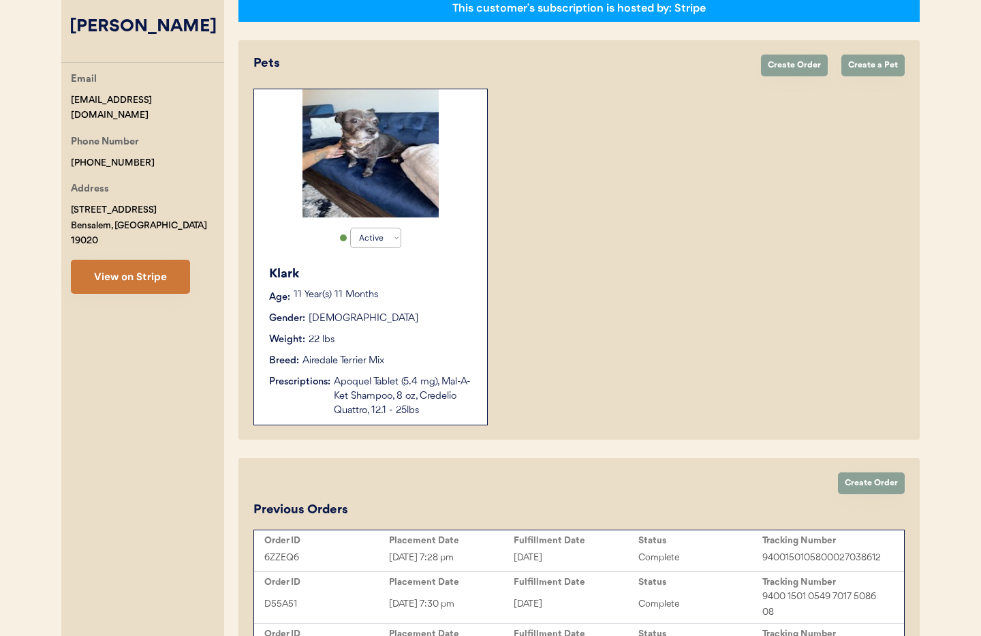
type input "Shanira Garvin"
click at [140, 260] on button "View on Stripe" at bounding box center [130, 277] width 119 height 34
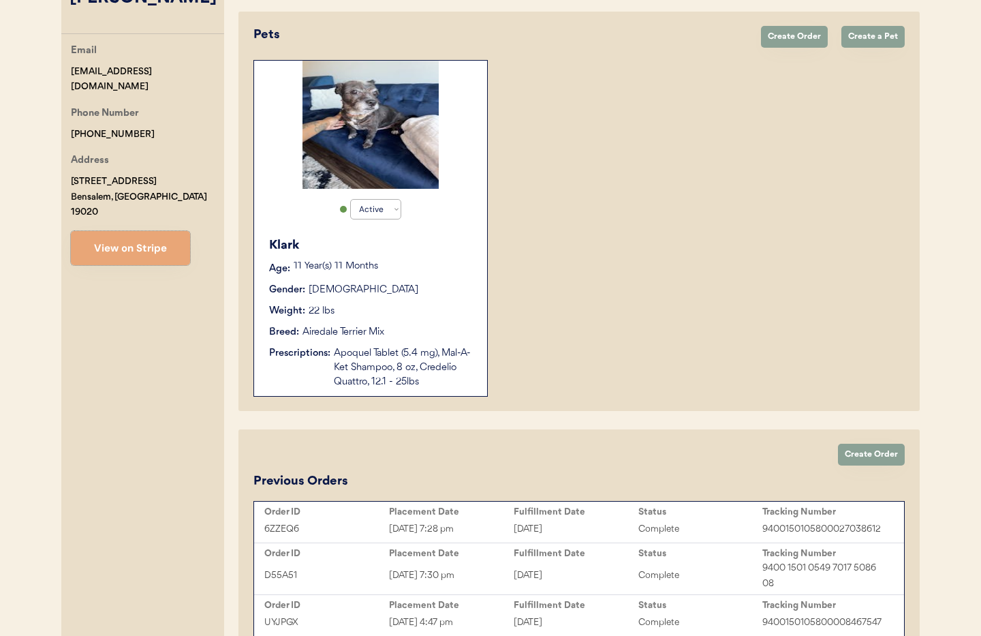
scroll to position [258, 0]
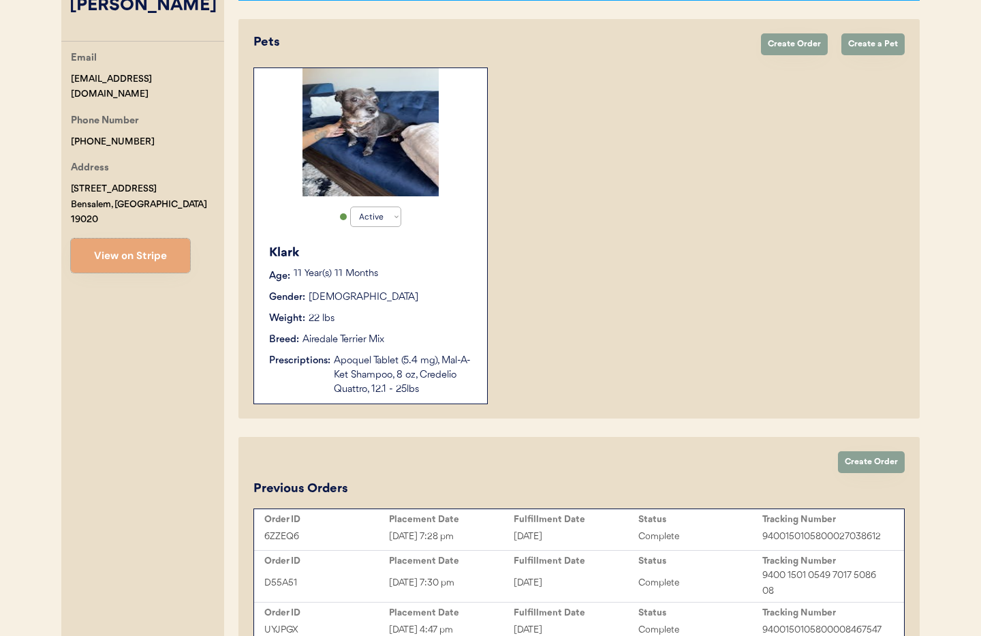
click at [414, 287] on div "Klark Age: 11 Year(s) 11 Months Gender: Male Weight: 22 lbs Breed: Airedale Ter…" at bounding box center [370, 320] width 219 height 166
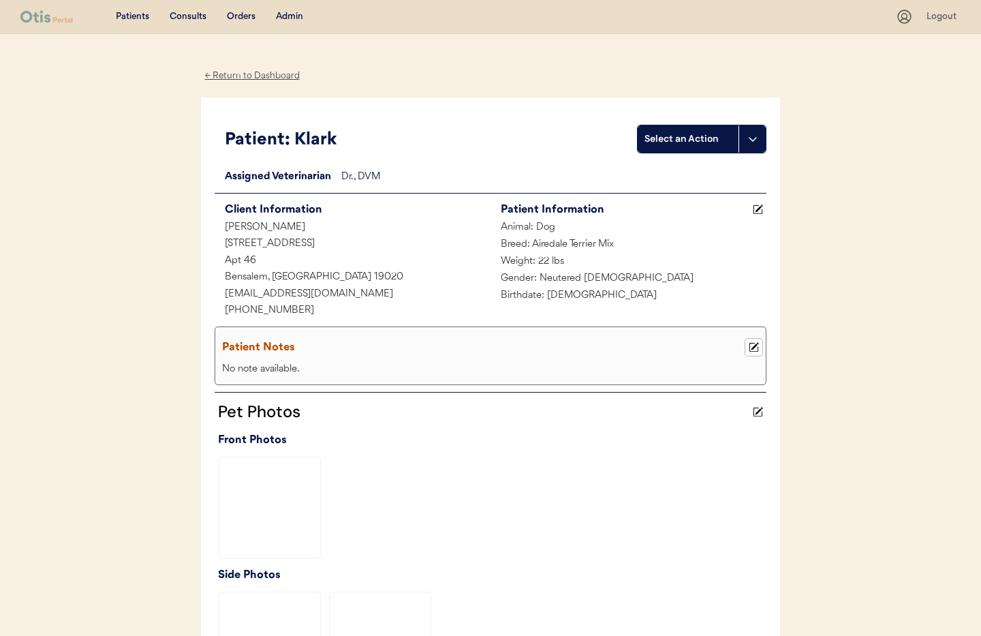
drag, startPoint x: 756, startPoint y: 347, endPoint x: 661, endPoint y: 358, distance: 96.0
click at [756, 347] on icon at bounding box center [754, 347] width 10 height 10
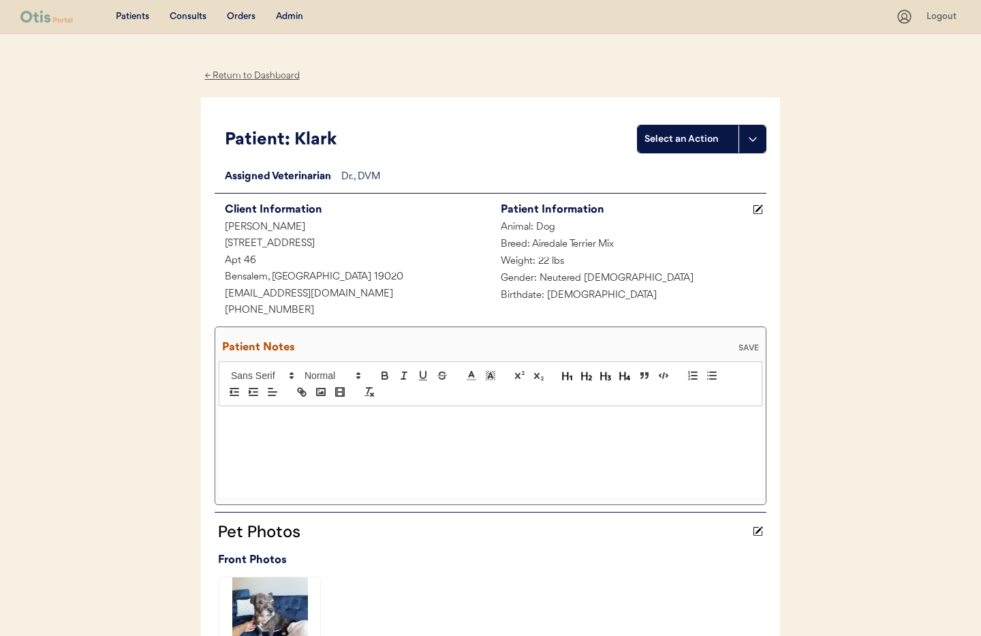
click at [260, 424] on p at bounding box center [490, 420] width 523 height 12
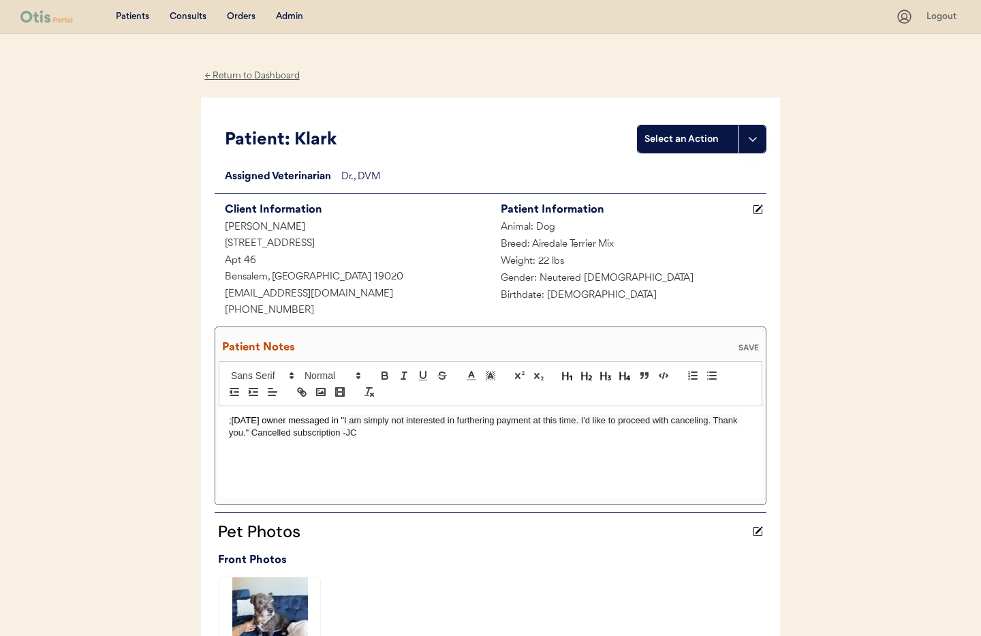
click at [745, 341] on div "Patient Notes SAVE" at bounding box center [491, 347] width 544 height 27
click at [745, 346] on div "SAVE" at bounding box center [748, 347] width 27 height 8
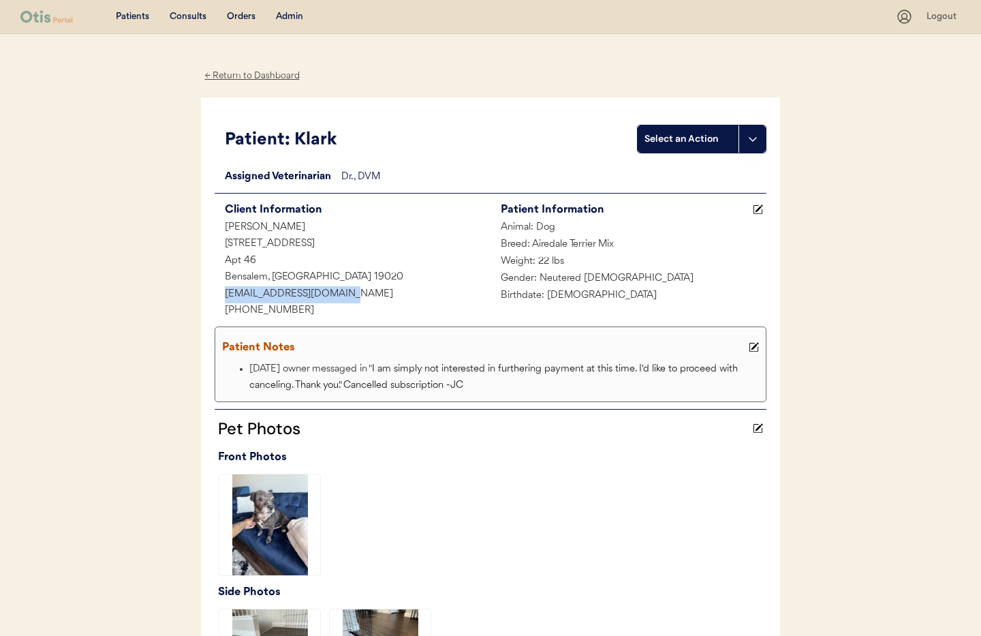
drag, startPoint x: 339, startPoint y: 294, endPoint x: 228, endPoint y: 295, distance: 111.8
click at [217, 295] on div "[EMAIL_ADDRESS][DOMAIN_NAME]" at bounding box center [353, 294] width 276 height 17
copy div "[EMAIL_ADDRESS][DOMAIN_NAME]"
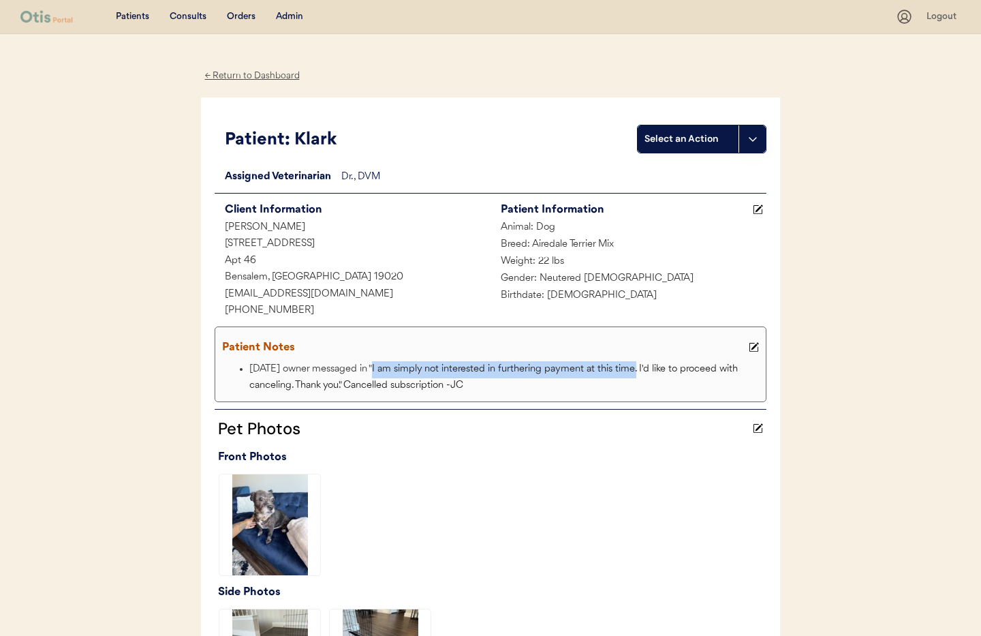
drag, startPoint x: 373, startPoint y: 367, endPoint x: 638, endPoint y: 368, distance: 264.4
click at [638, 368] on li "9/9/25 owner messaged in " I am simply not interested in furthering payment at …" at bounding box center [505, 377] width 513 height 33
copy span "I am simply not interested in furthering payment at this time."
click at [249, 79] on div "← Return to Dashboard" at bounding box center [252, 76] width 102 height 16
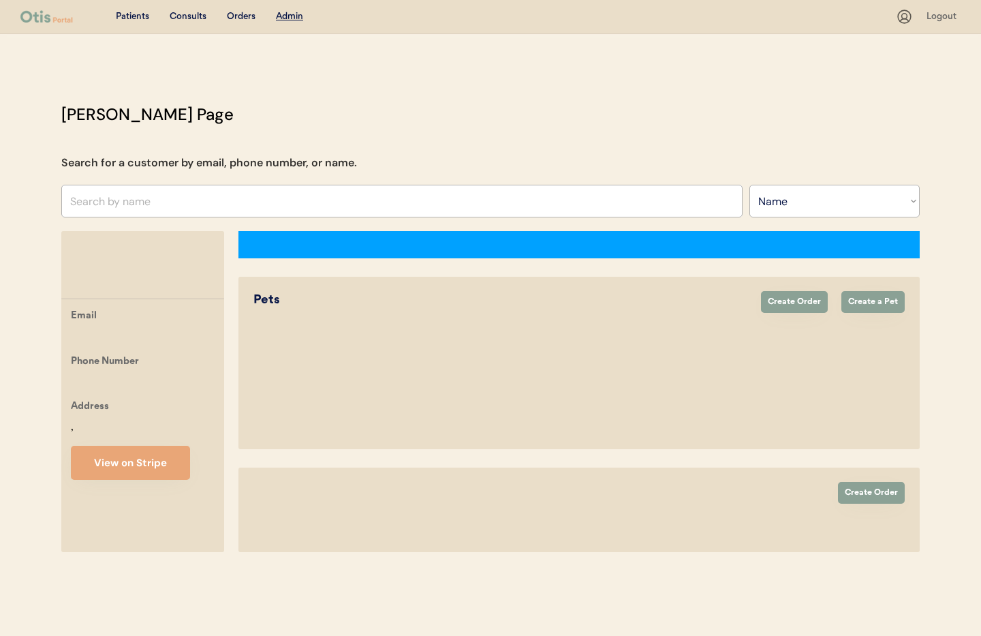
select select ""Name""
select select "true"
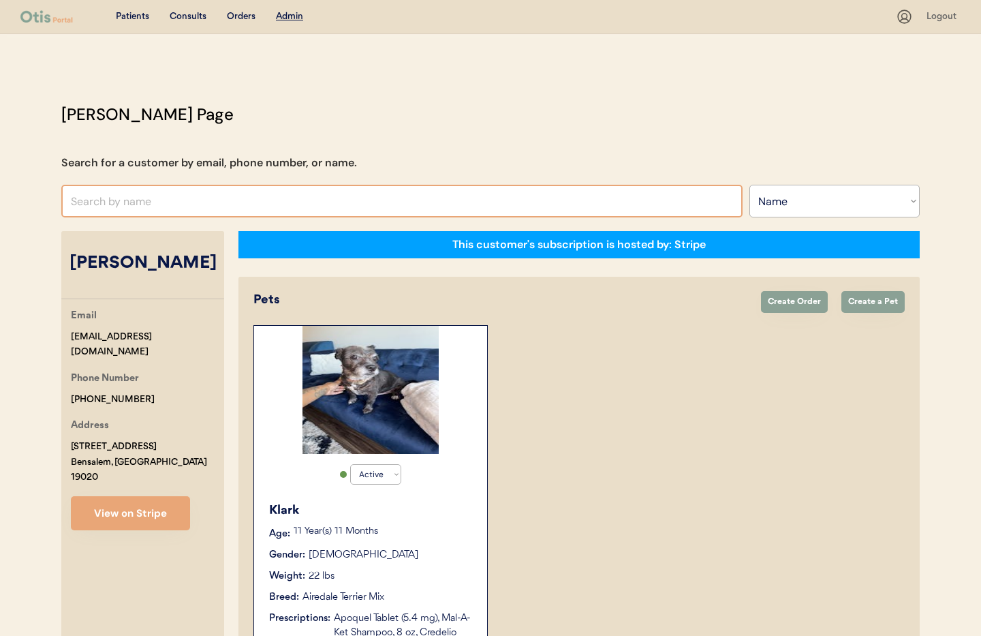
click at [124, 204] on input "text" at bounding box center [401, 201] width 681 height 33
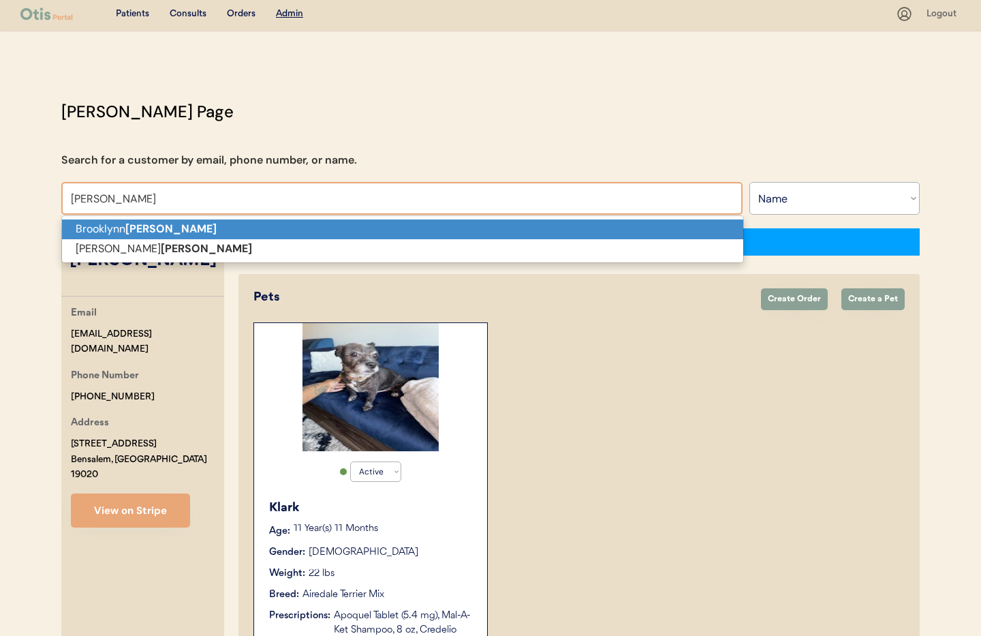
click at [135, 230] on strong "Walters" at bounding box center [170, 228] width 91 height 14
type input "[PERSON_NAME]"
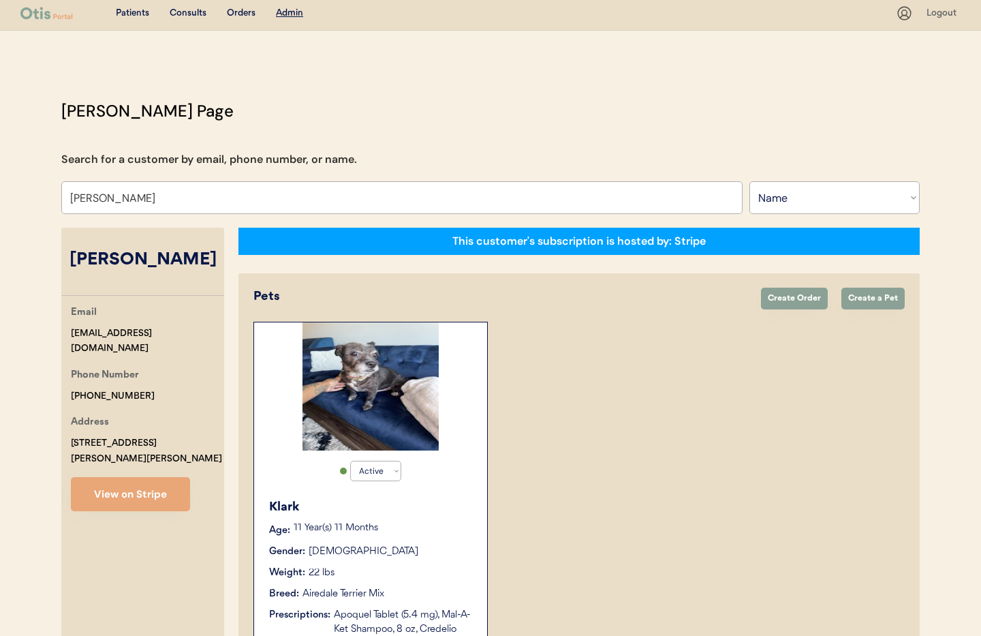
select select "true"
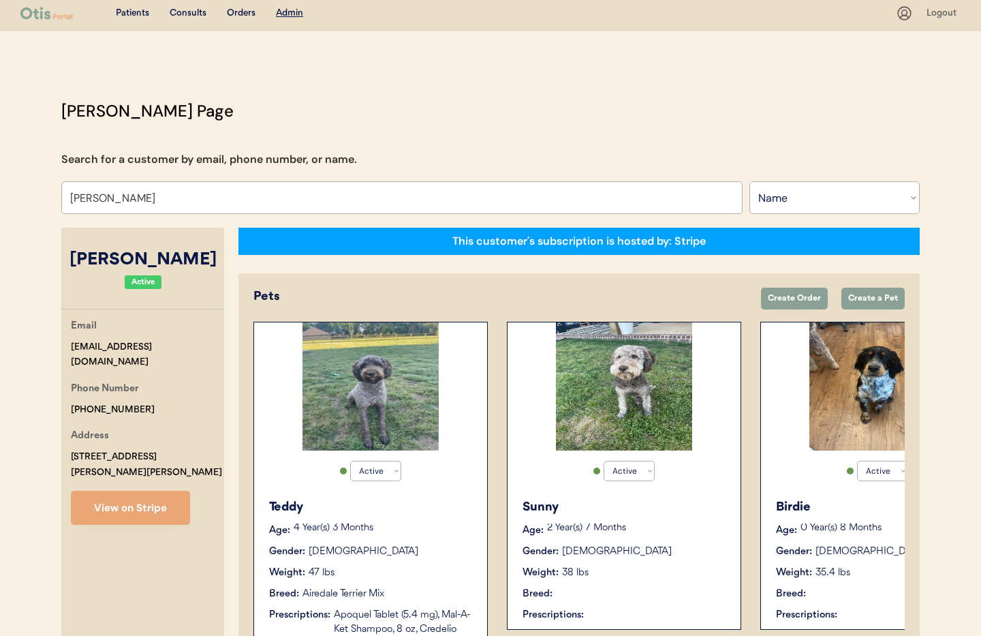
type input "[PERSON_NAME]"
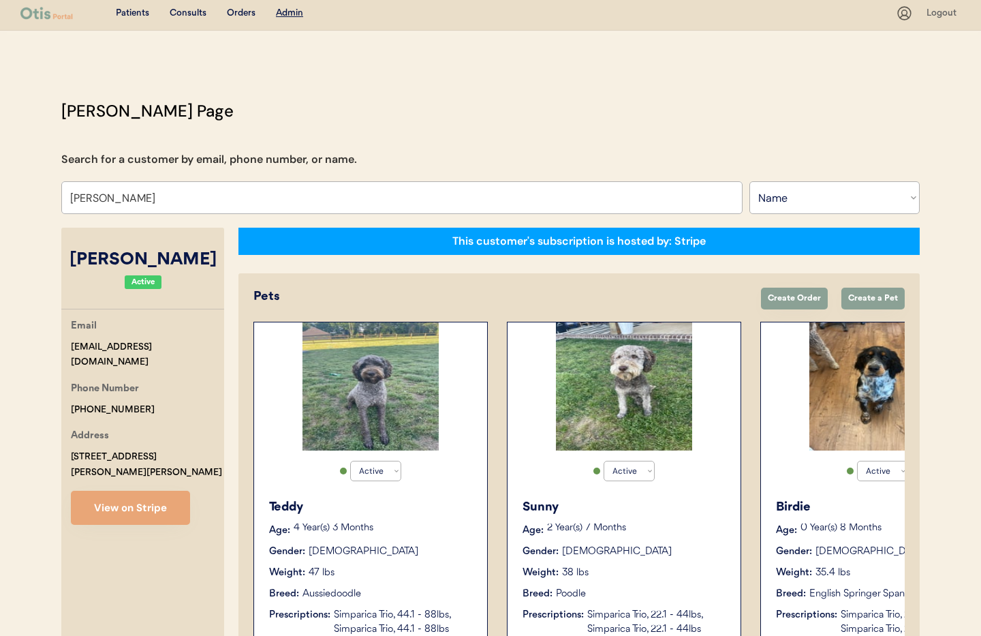
scroll to position [4, 0]
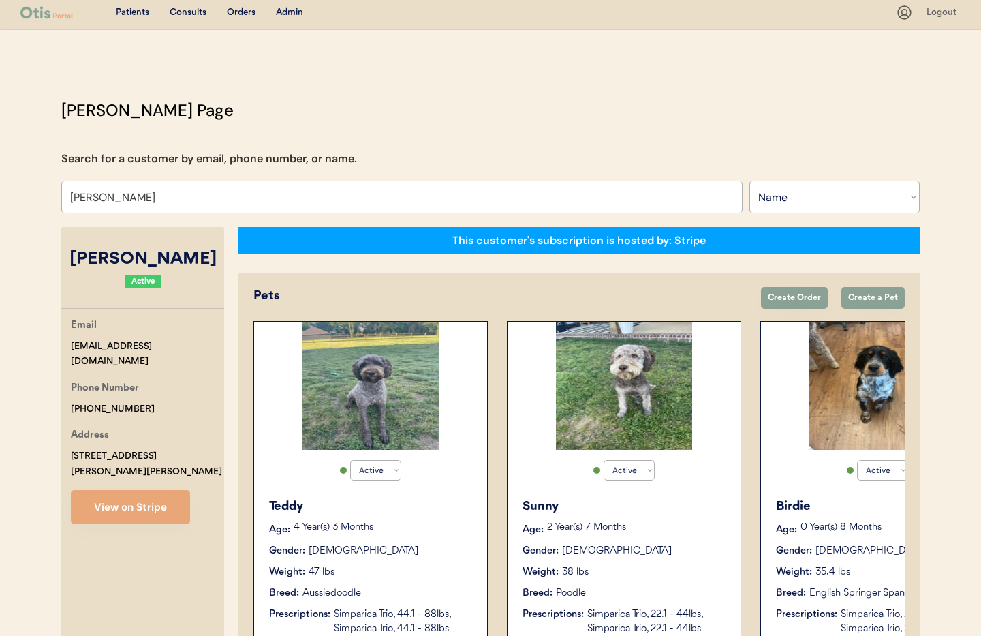
click at [830, 494] on div "Birdie Age: 0 Year(s) 8 Months Gender: Female Weight: 35.4 lbs Breed: English S…" at bounding box center [877, 567] width 219 height 152
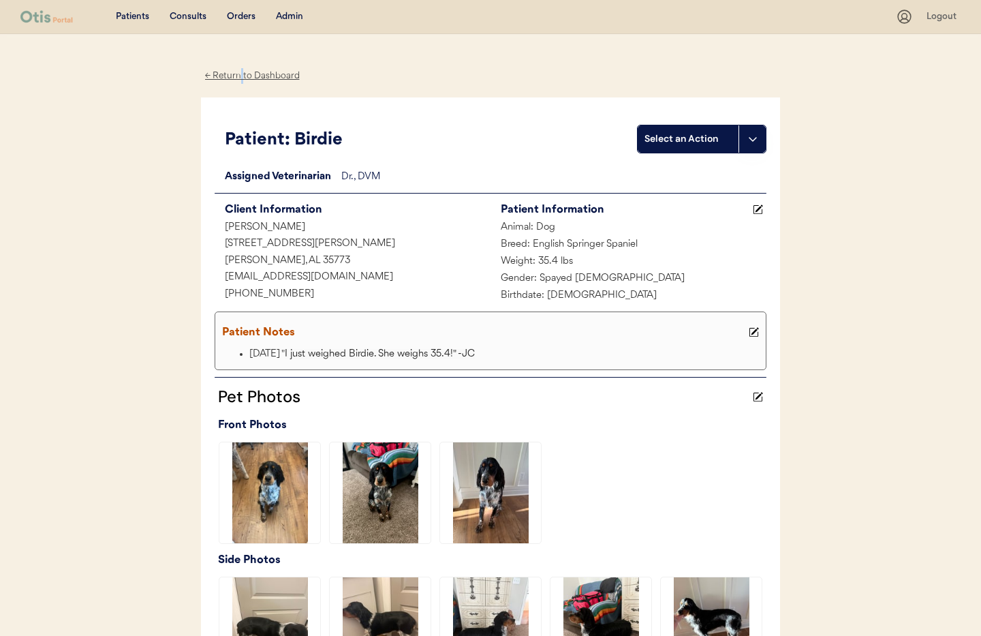
click at [241, 76] on div "← Return to Dashboard" at bounding box center [252, 76] width 102 height 16
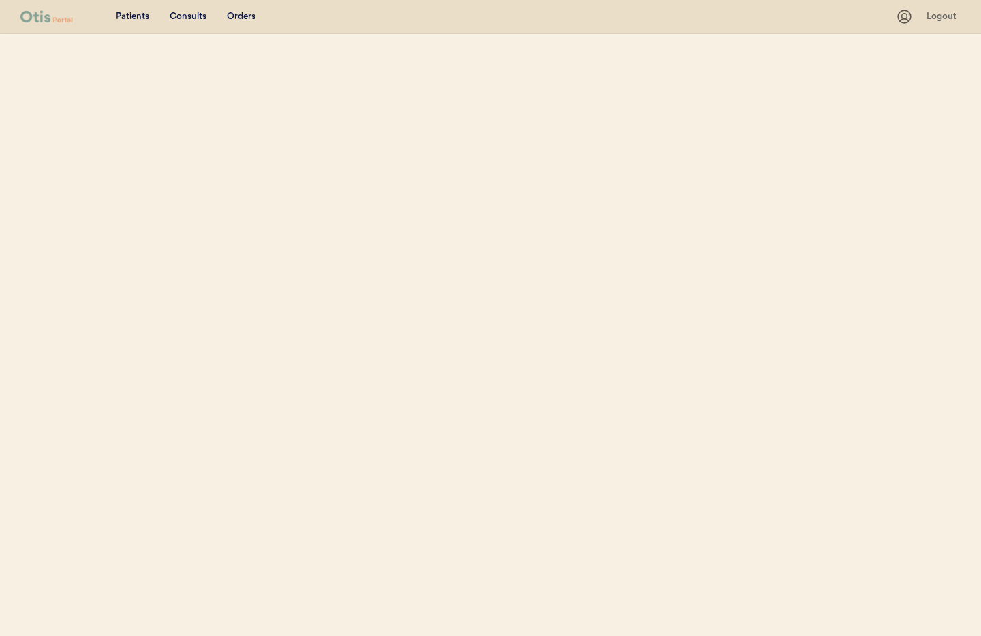
select select ""Name""
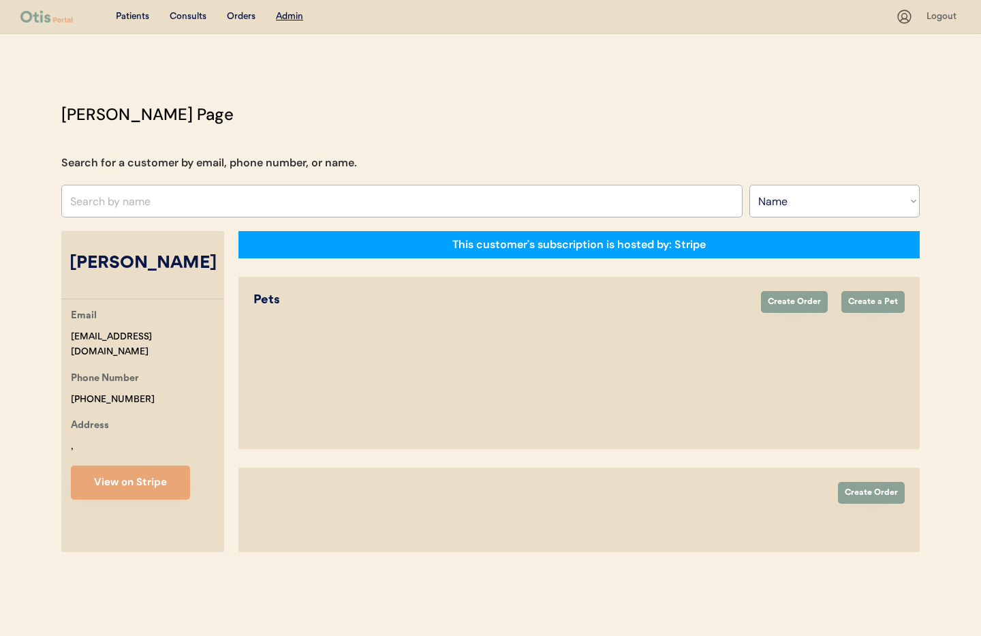
select select "true"
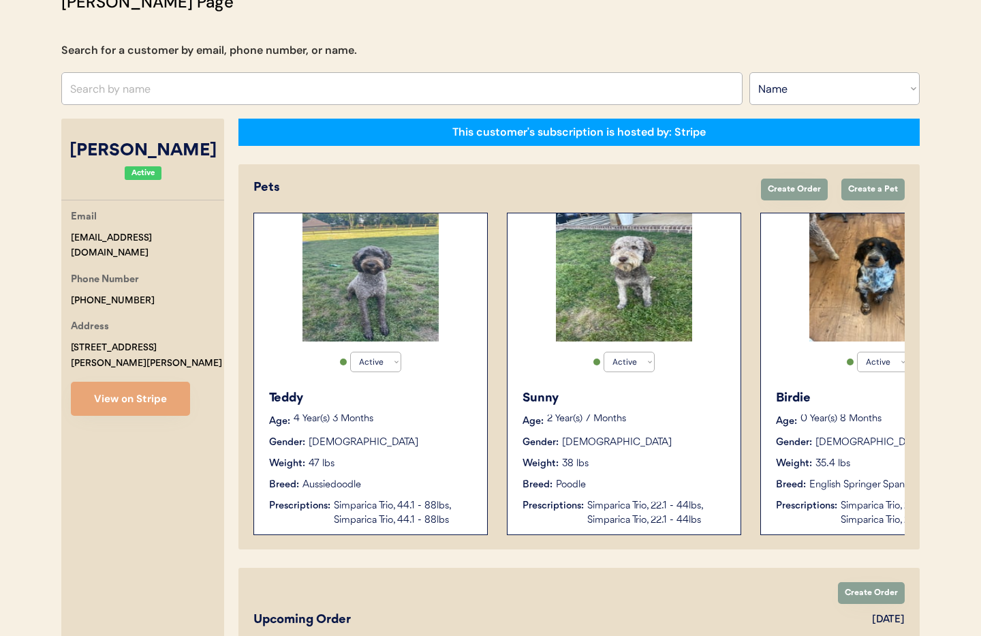
scroll to position [100, 0]
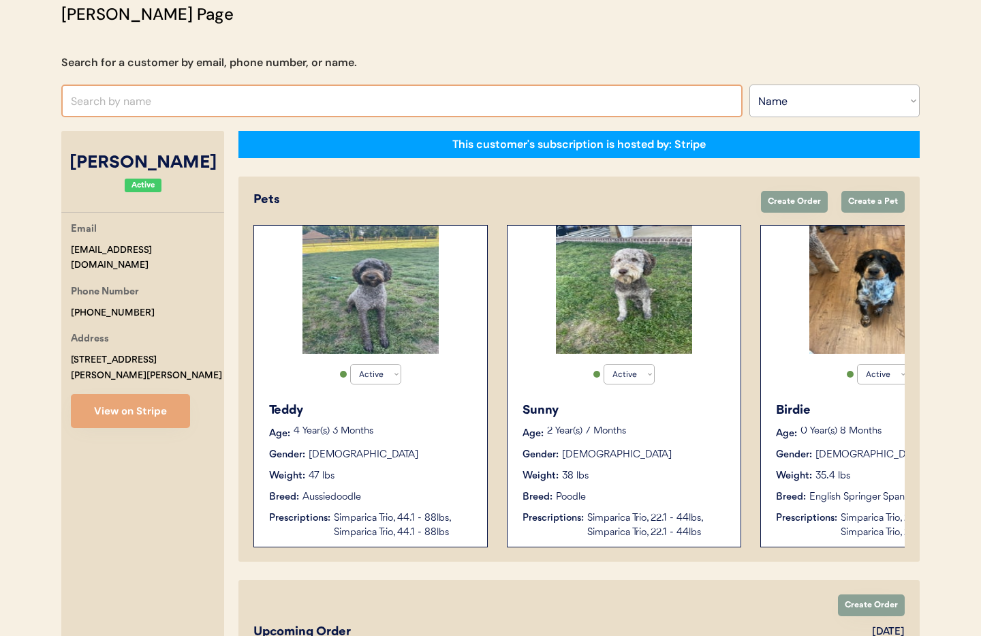
click at [245, 99] on input "text" at bounding box center [401, 100] width 681 height 33
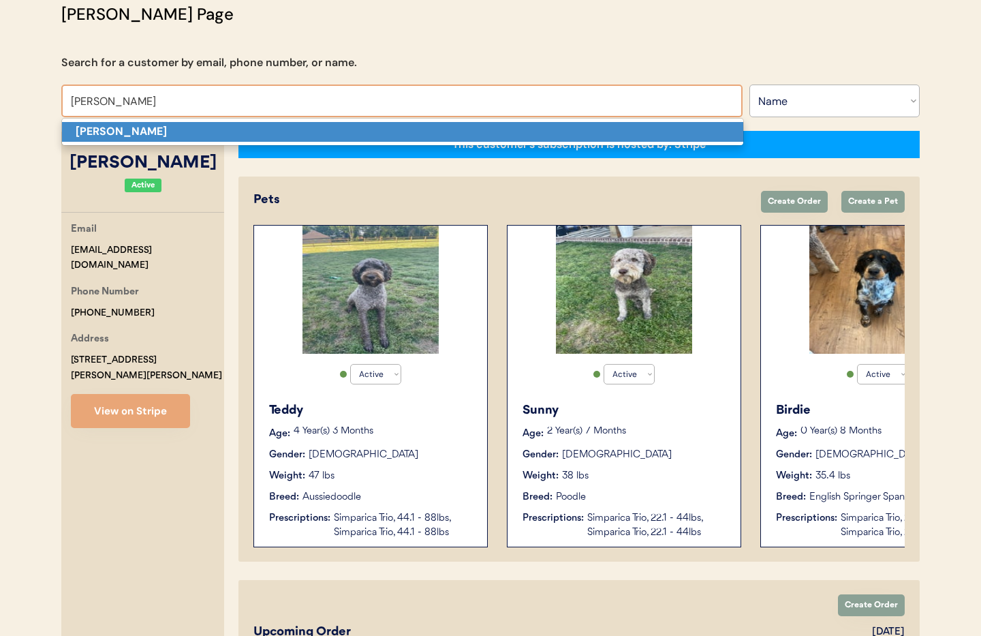
click at [241, 134] on p "Nicole Anderson" at bounding box center [402, 132] width 681 height 20
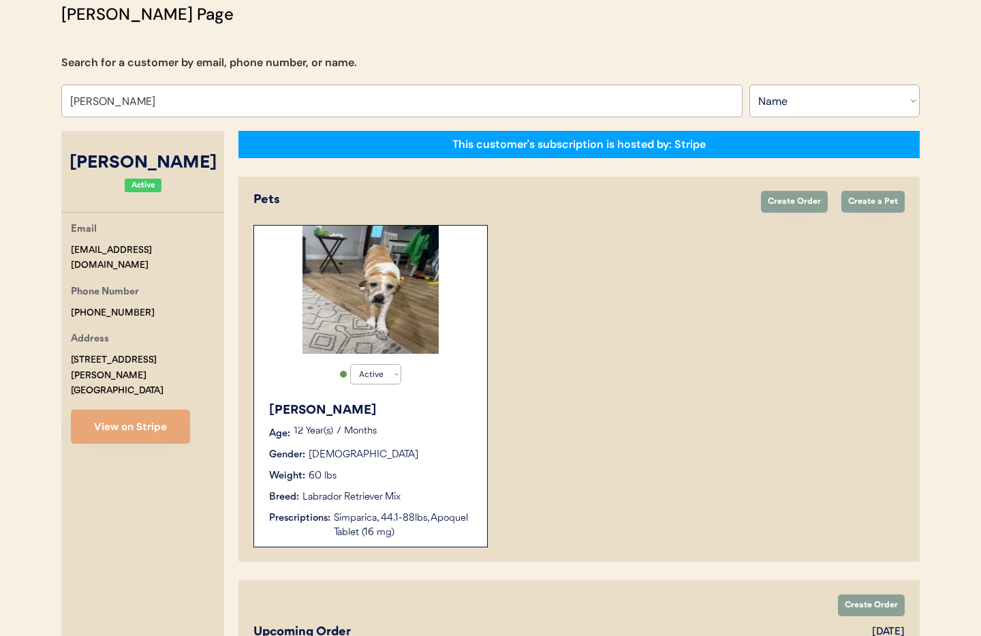
type input "Nicole Anderson"
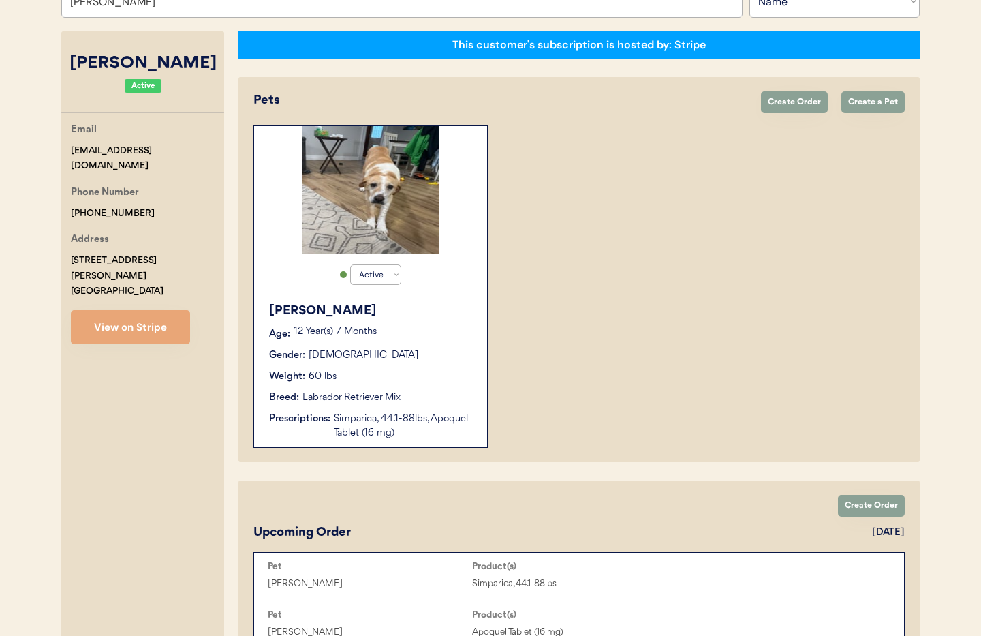
scroll to position [215, 0]
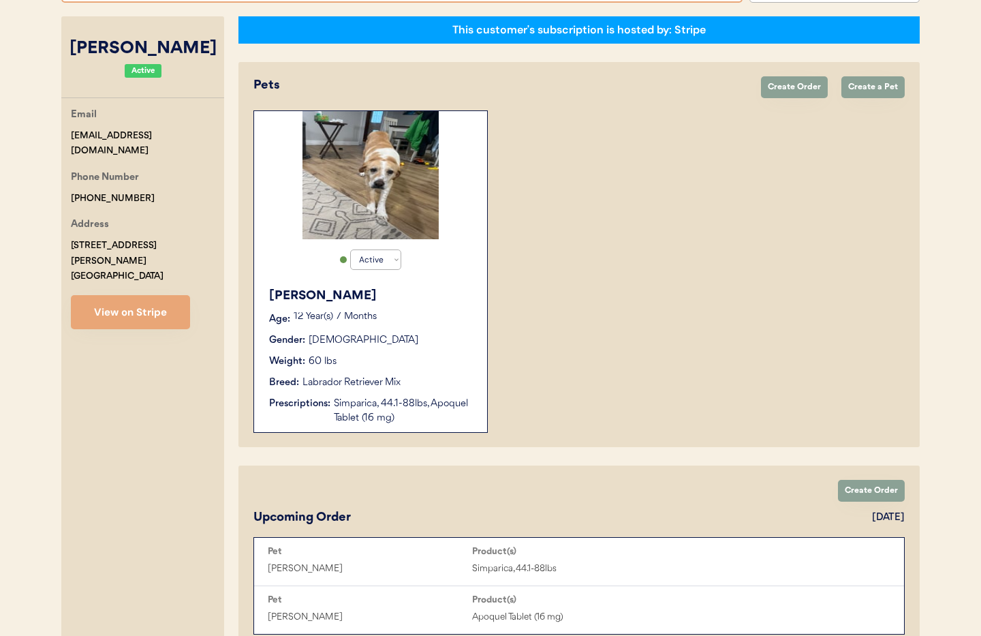
click at [417, 335] on div "Gender: Female" at bounding box center [371, 340] width 204 height 14
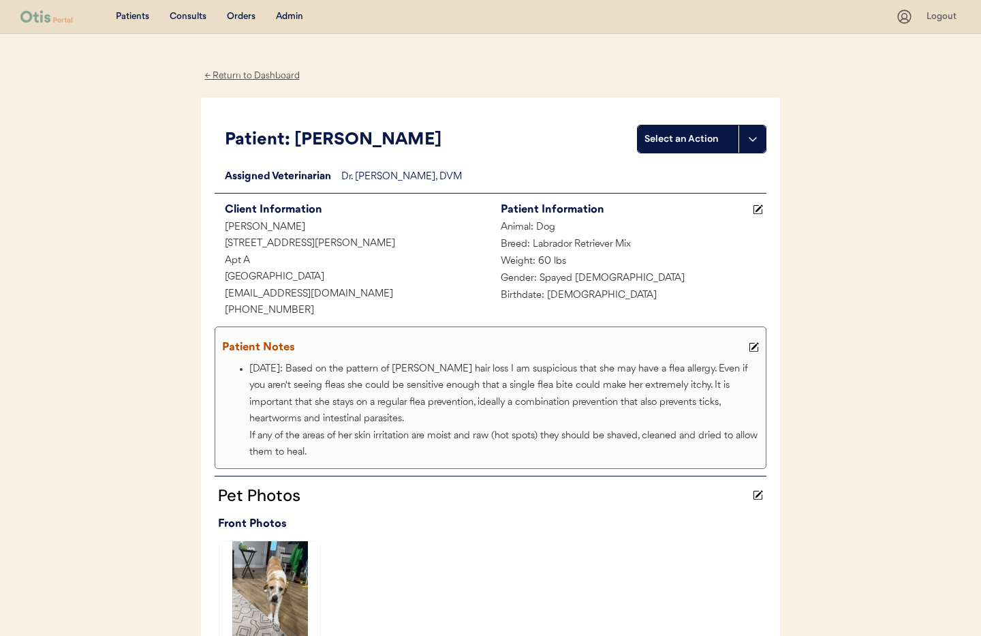
click at [224, 76] on div "← Return to Dashboard" at bounding box center [252, 76] width 102 height 16
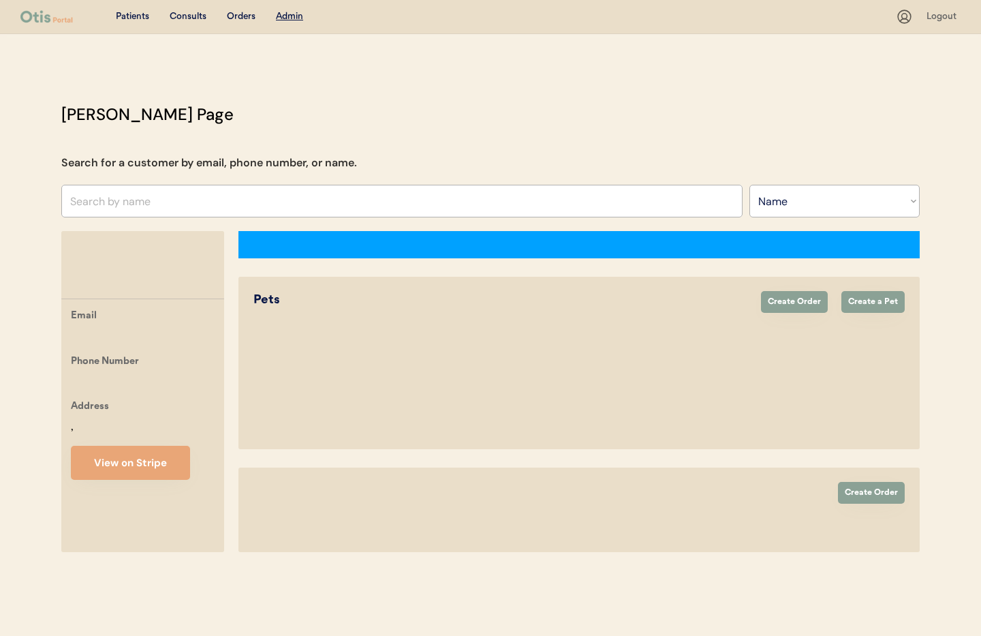
select select ""Name""
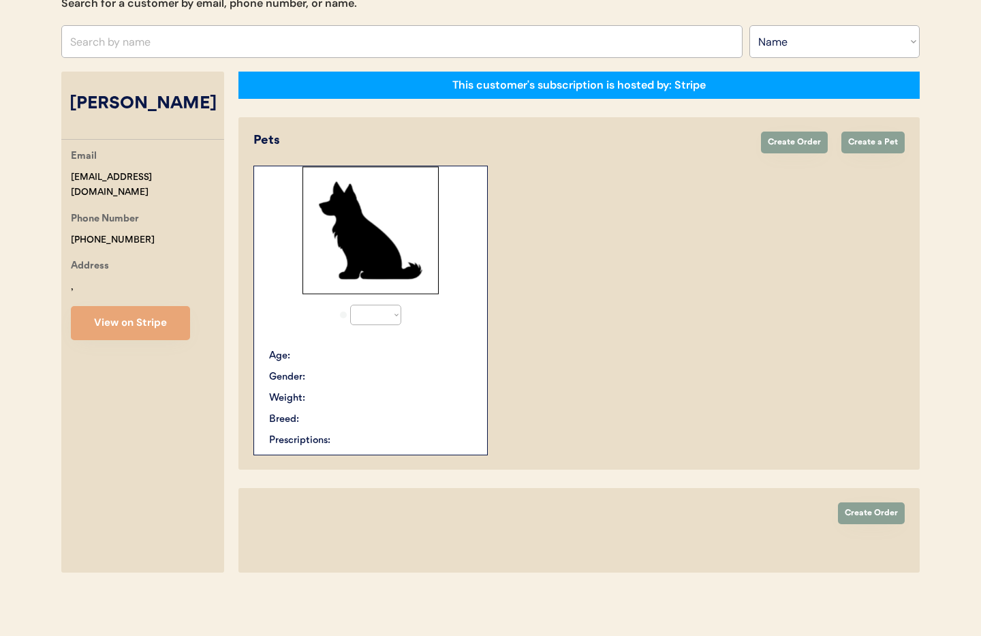
select select "true"
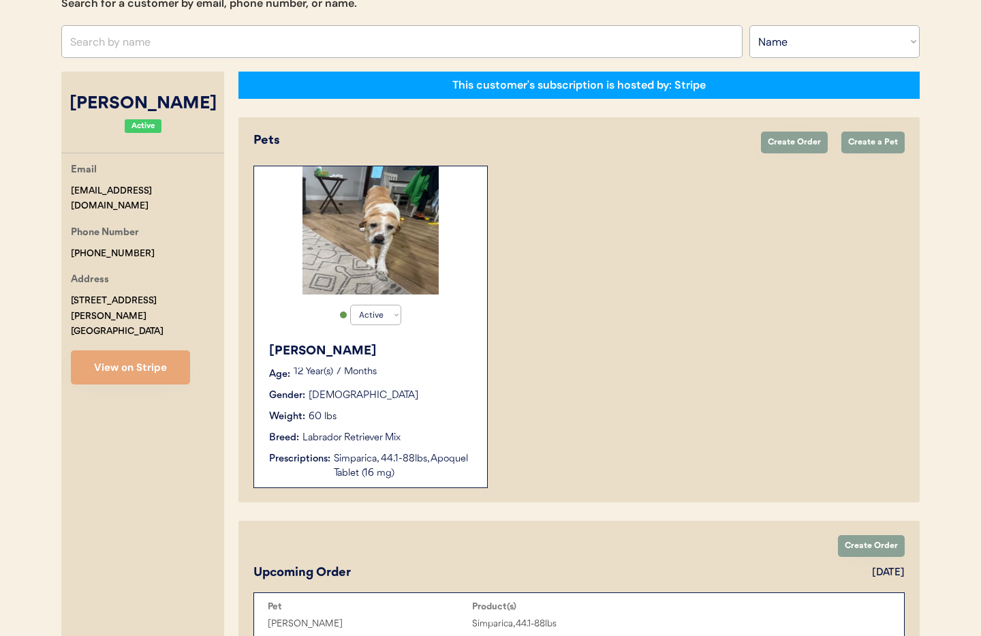
scroll to position [179, 0]
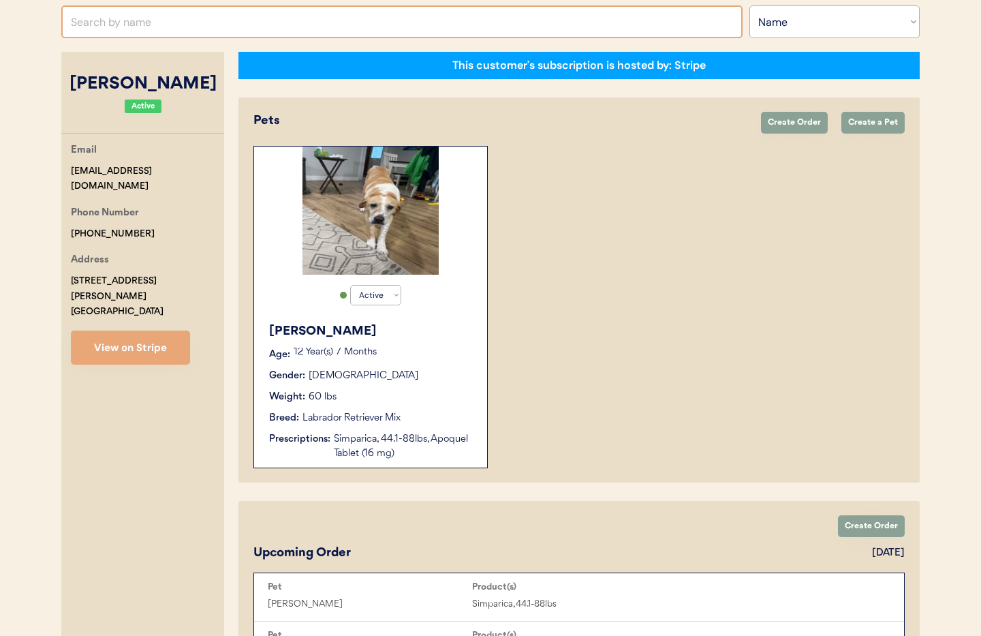
click at [144, 23] on input "text" at bounding box center [401, 21] width 681 height 33
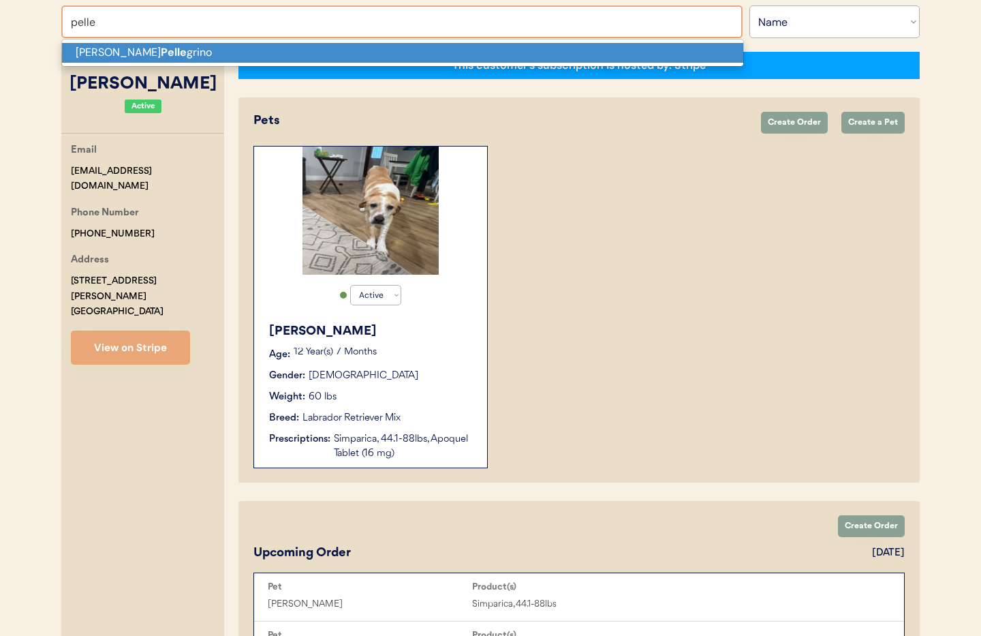
click at [161, 52] on strong "Pelle" at bounding box center [174, 52] width 26 height 14
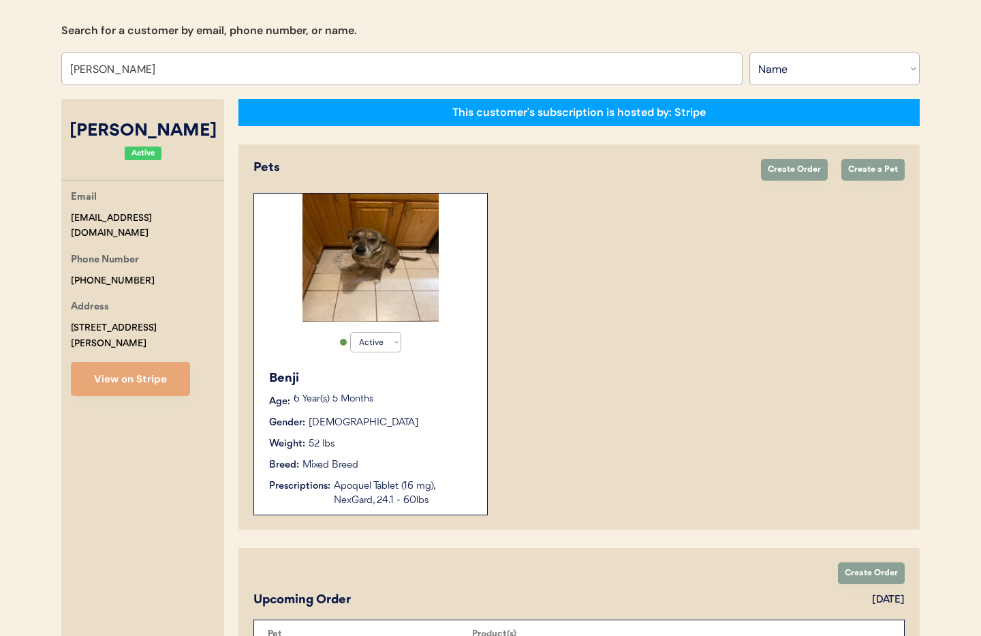
scroll to position [67, 0]
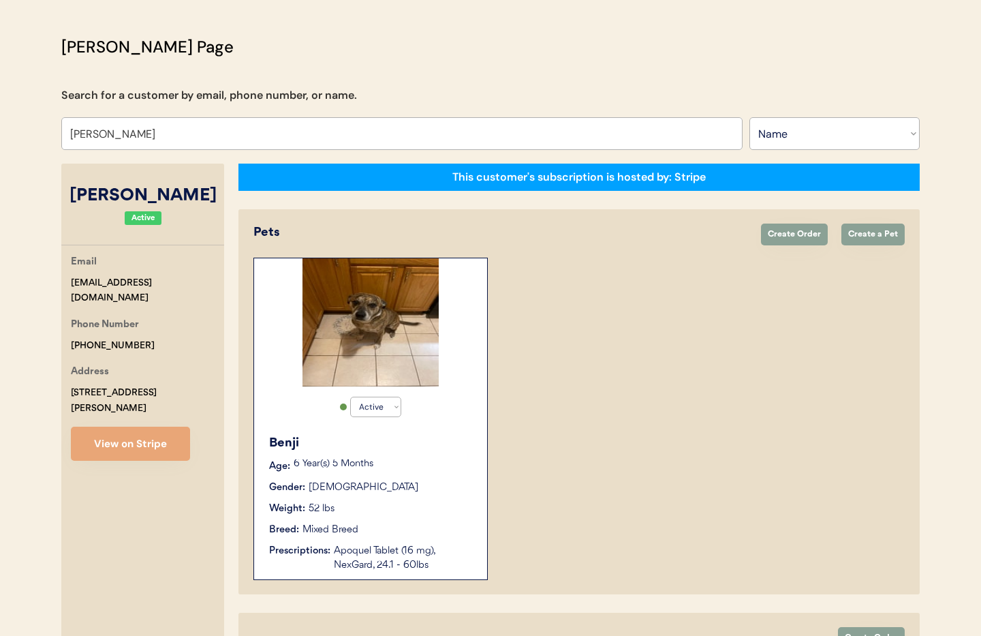
type input "[PERSON_NAME]"
click at [112, 437] on button "View on Stripe" at bounding box center [130, 444] width 119 height 34
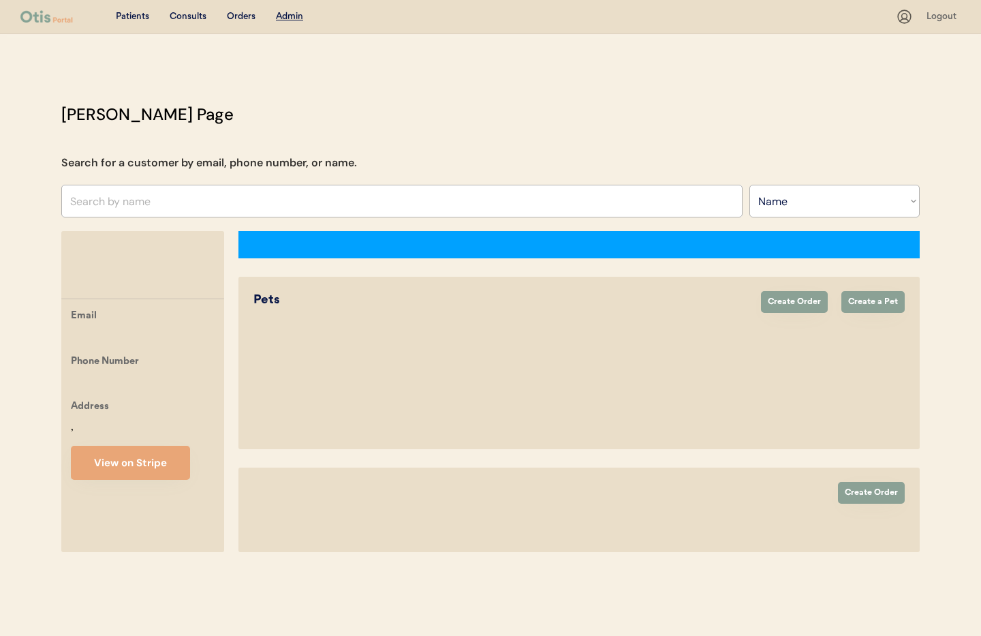
select select ""Name""
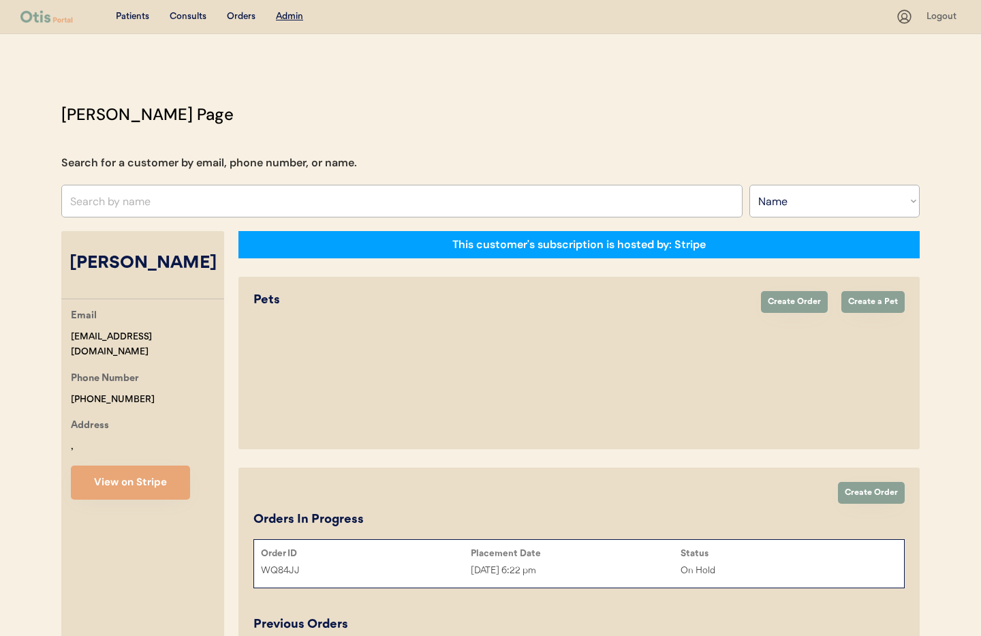
select select "true"
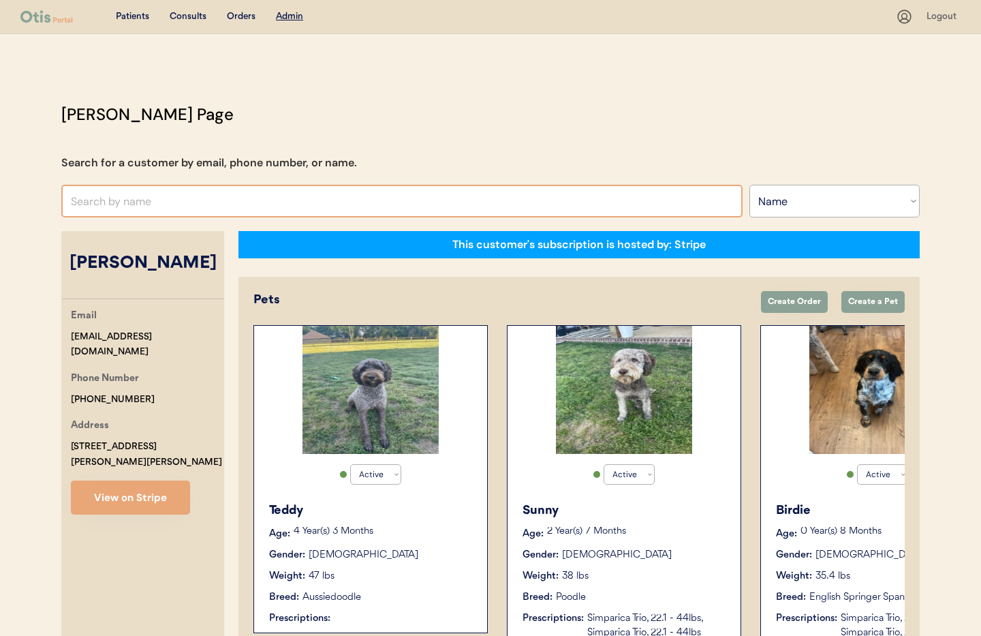
click at [164, 206] on input "text" at bounding box center [401, 201] width 681 height 33
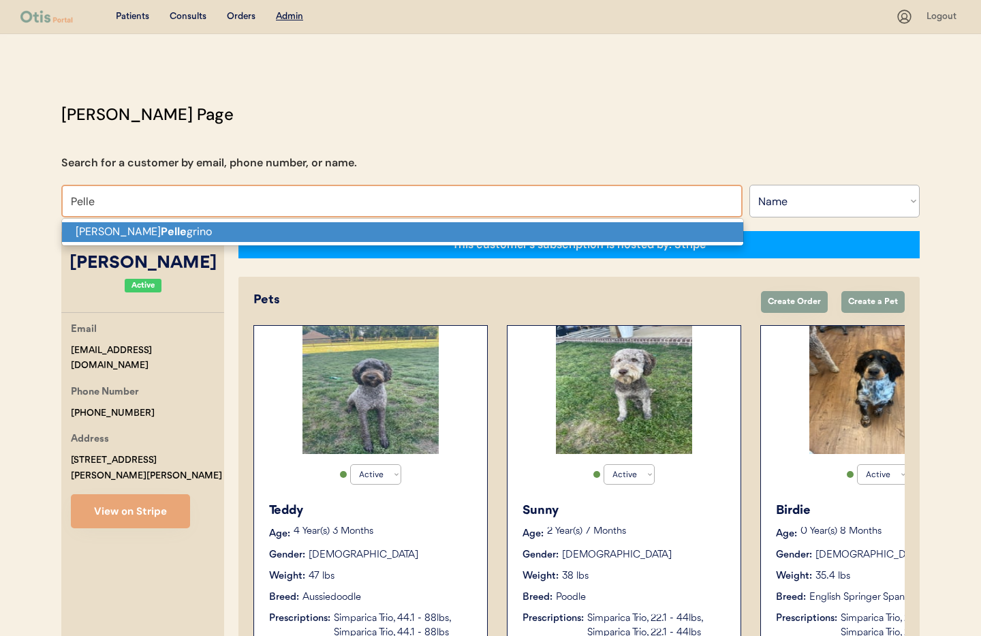
click at [175, 232] on p "[PERSON_NAME] [PERSON_NAME]" at bounding box center [402, 232] width 681 height 20
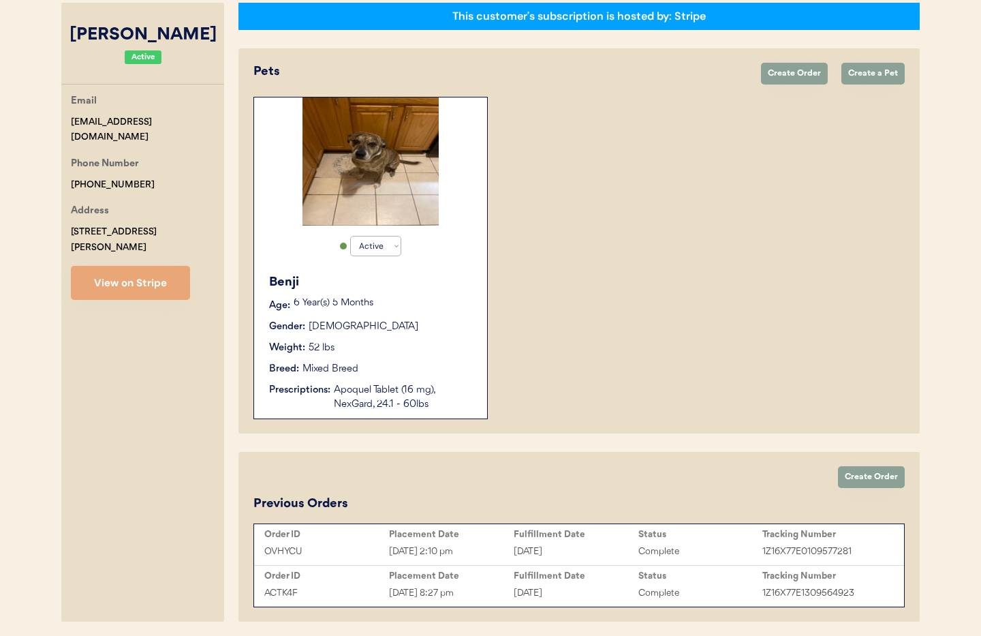
scroll to position [277, 0]
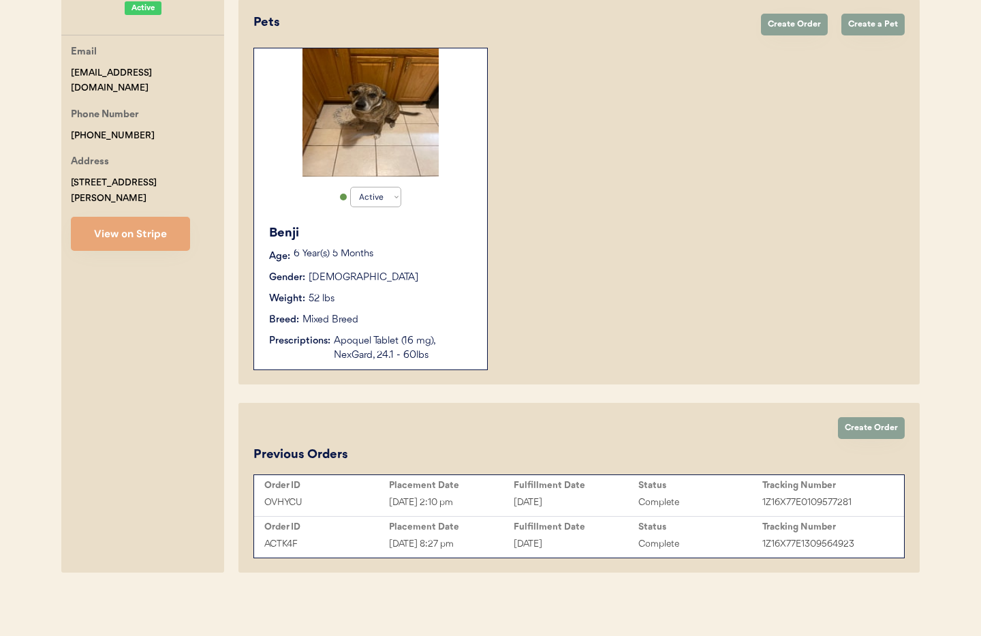
type input "[PERSON_NAME]"
click at [549, 544] on div "[DATE]" at bounding box center [576, 544] width 125 height 16
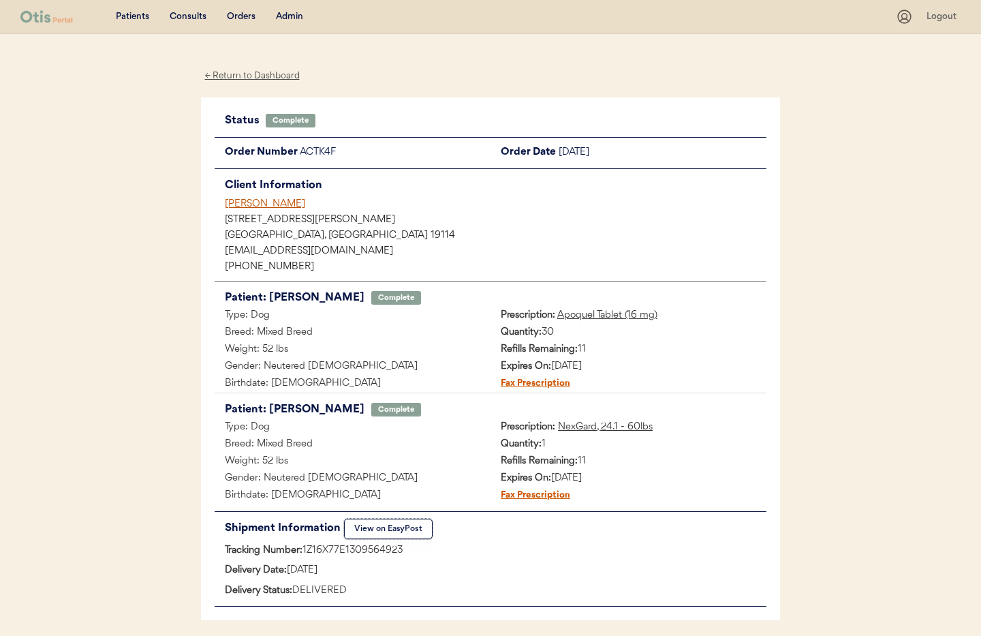
click at [395, 530] on button "View on EasyPost" at bounding box center [388, 529] width 89 height 20
drag, startPoint x: 276, startPoint y: 203, endPoint x: 328, endPoint y: 228, distance: 58.2
click at [276, 203] on div "[PERSON_NAME]" at bounding box center [496, 204] width 542 height 14
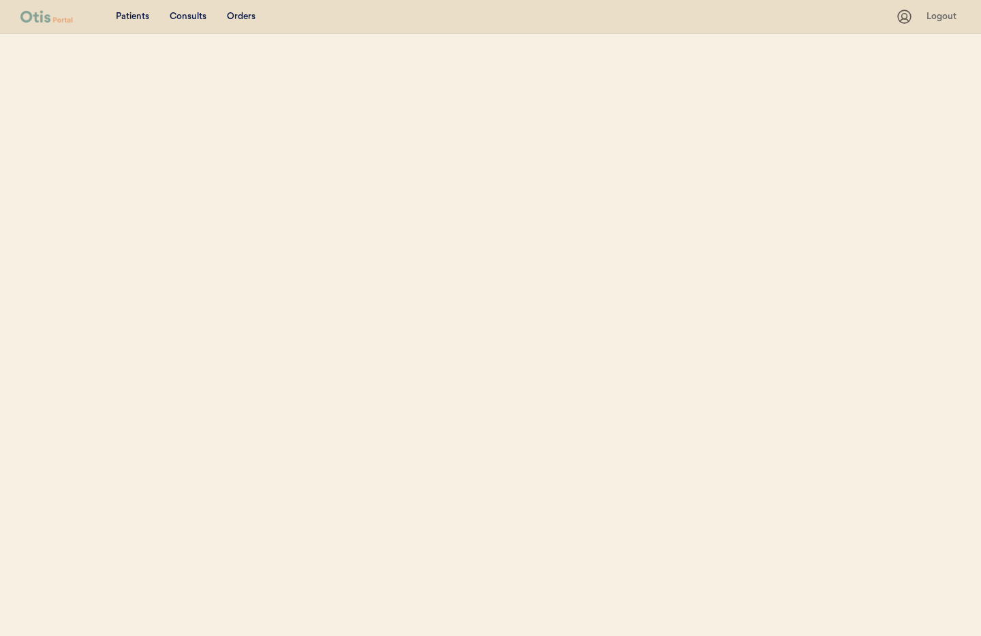
select select ""Name""
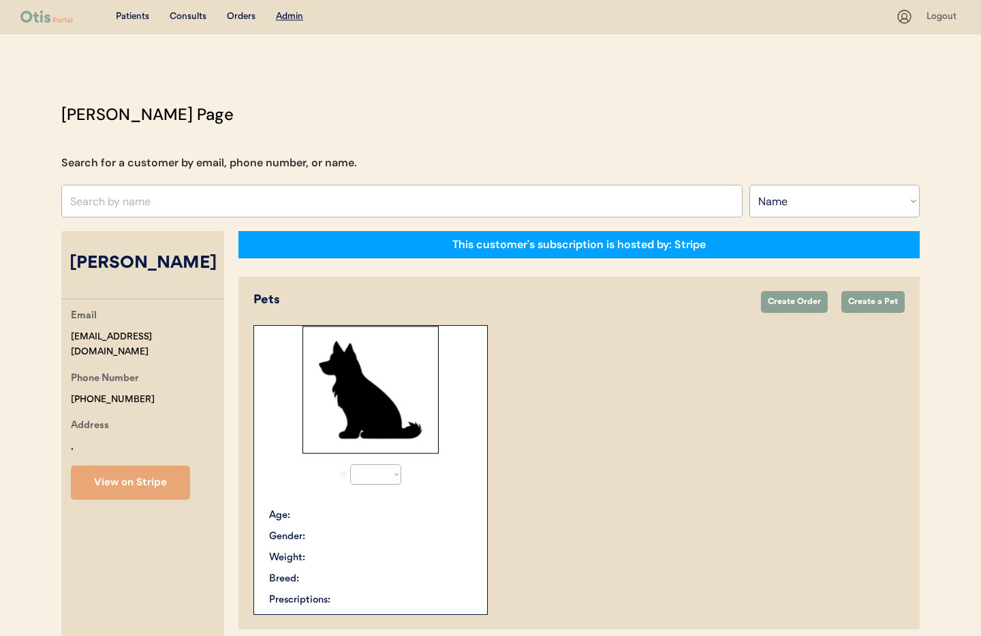
select select "true"
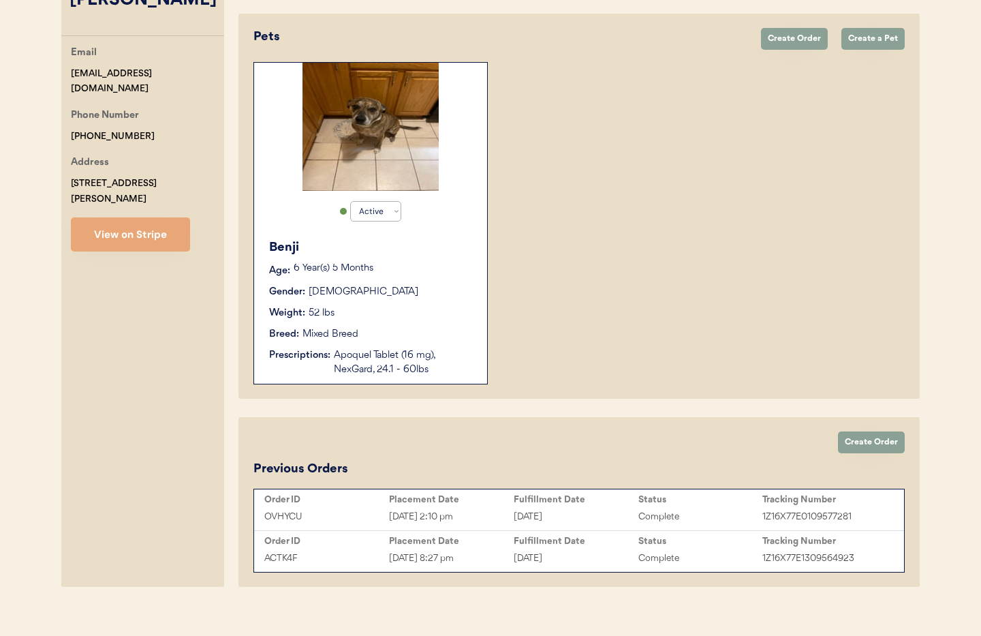
scroll to position [277, 0]
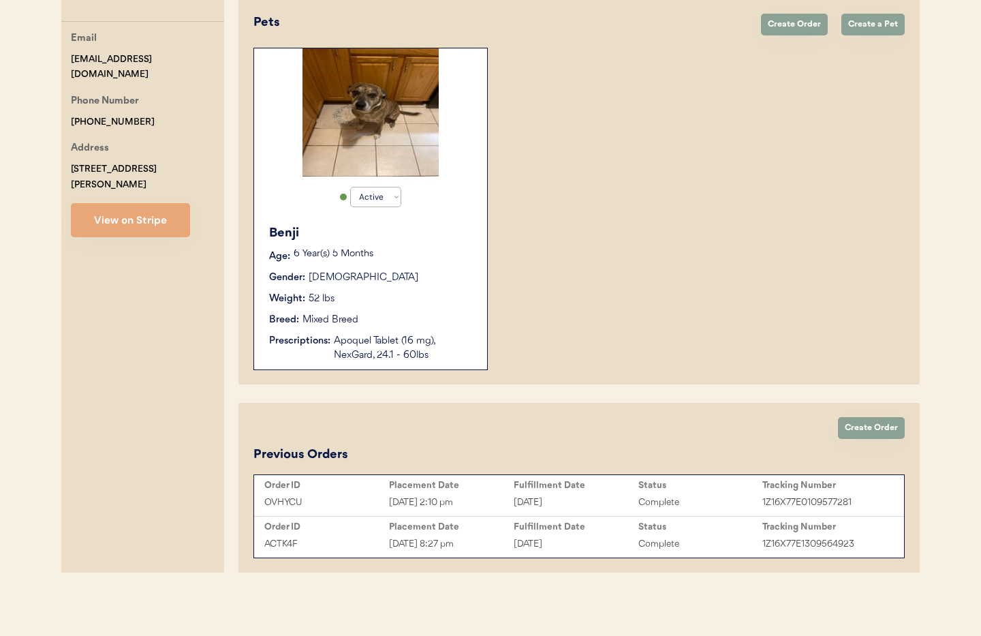
click at [486, 489] on div "Placement Date" at bounding box center [451, 485] width 125 height 11
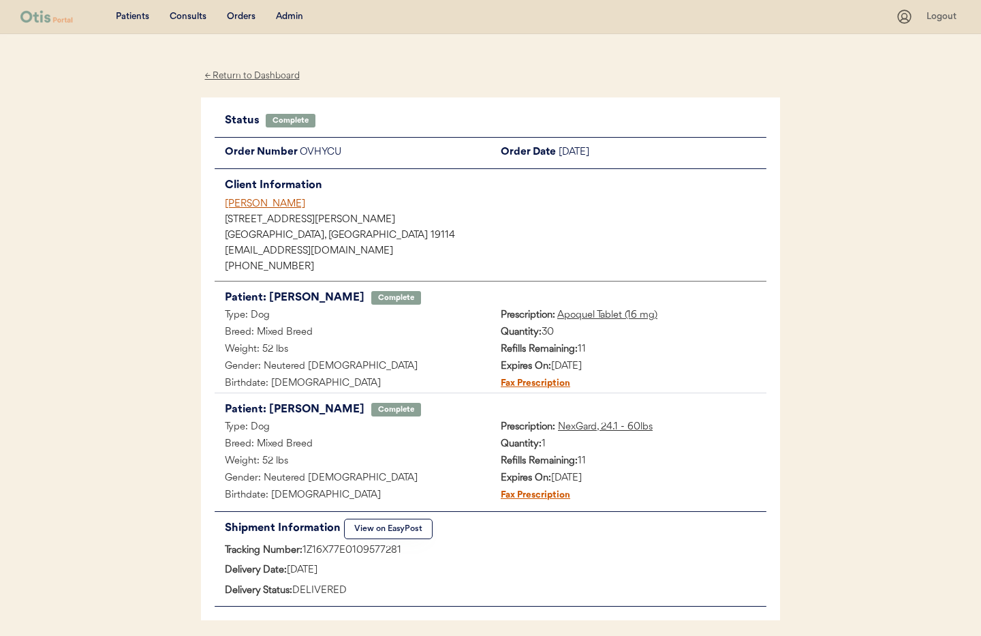
scroll to position [52, 0]
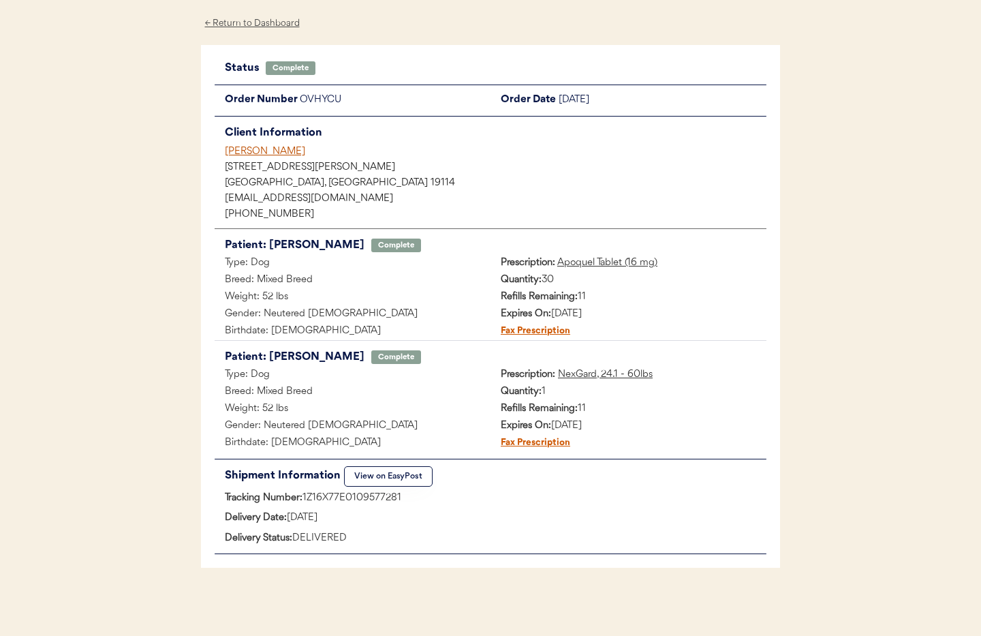
click at [362, 467] on button "View on EasyPost" at bounding box center [388, 476] width 89 height 20
click at [264, 151] on div "[PERSON_NAME]" at bounding box center [496, 151] width 542 height 14
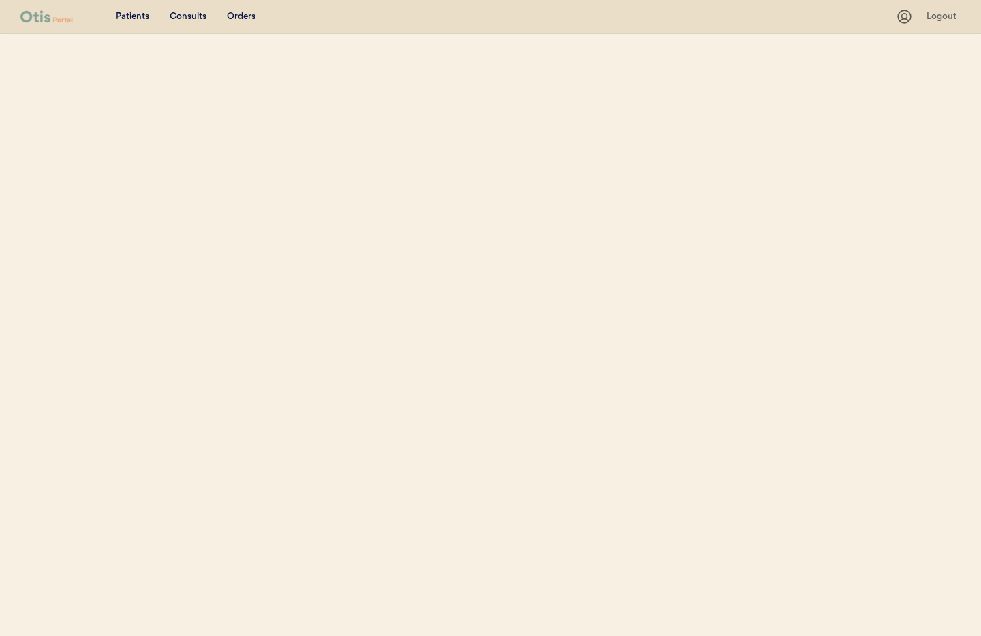
select select ""Name""
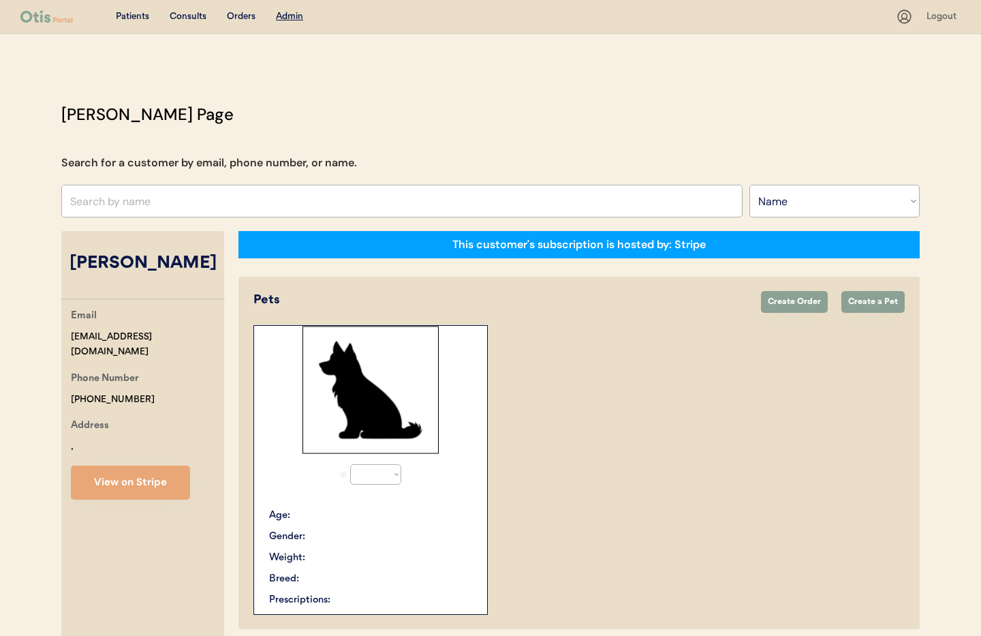
select select "true"
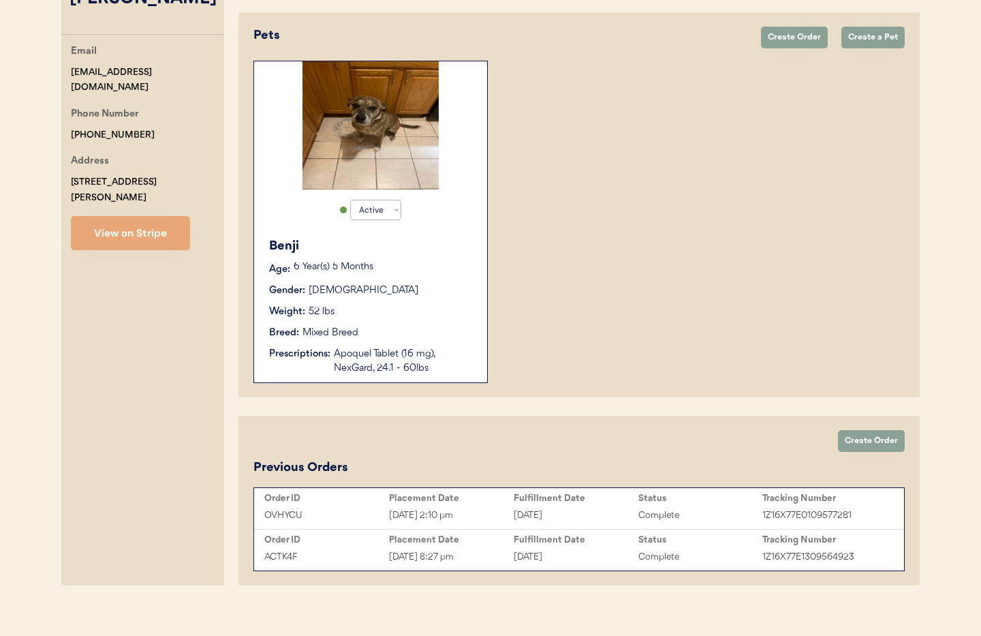
scroll to position [277, 0]
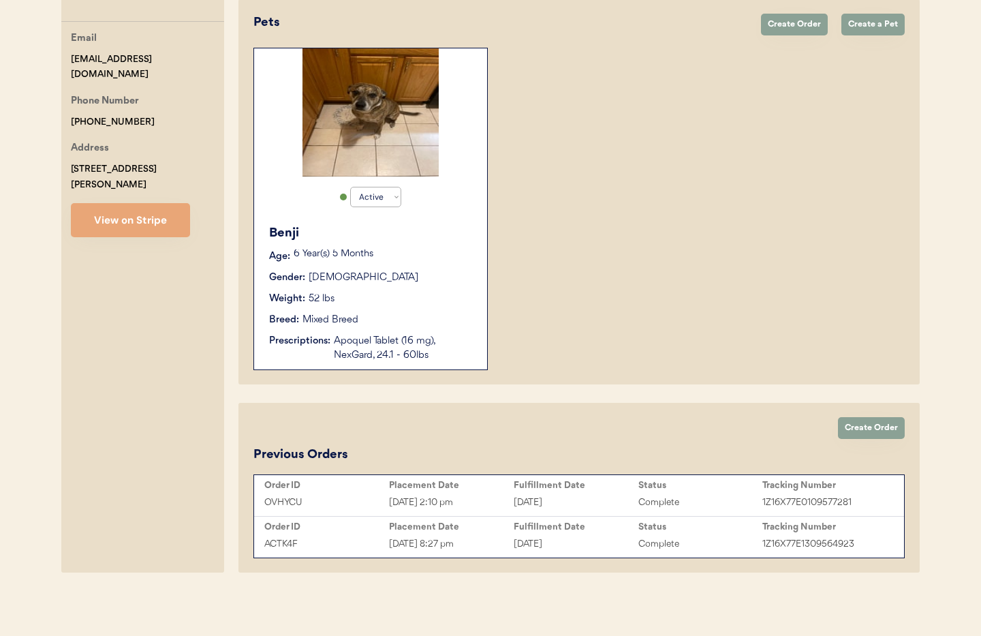
click at [521, 548] on div "[DATE]" at bounding box center [576, 544] width 125 height 16
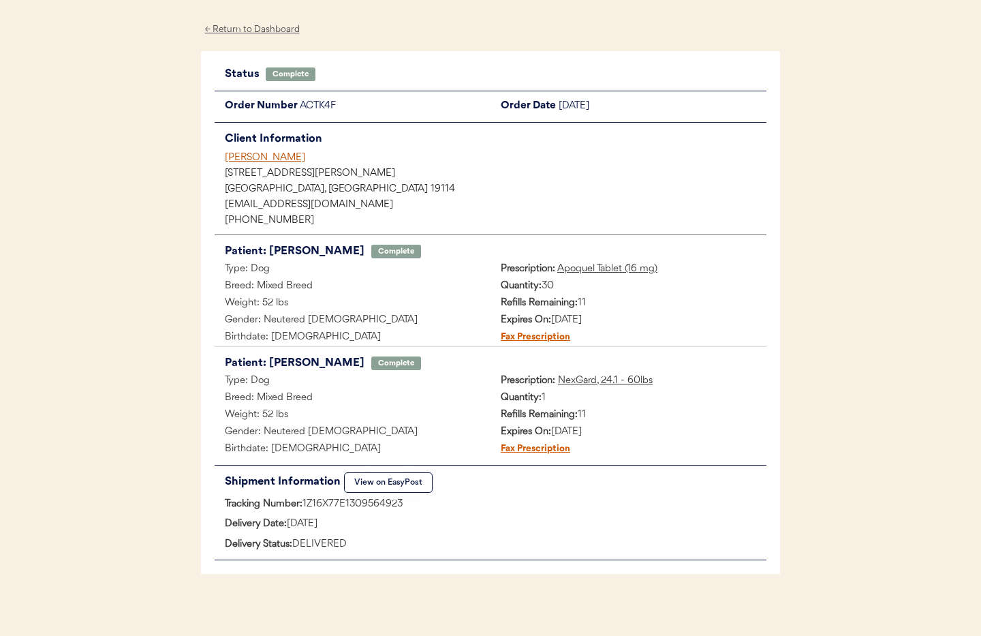
scroll to position [52, 0]
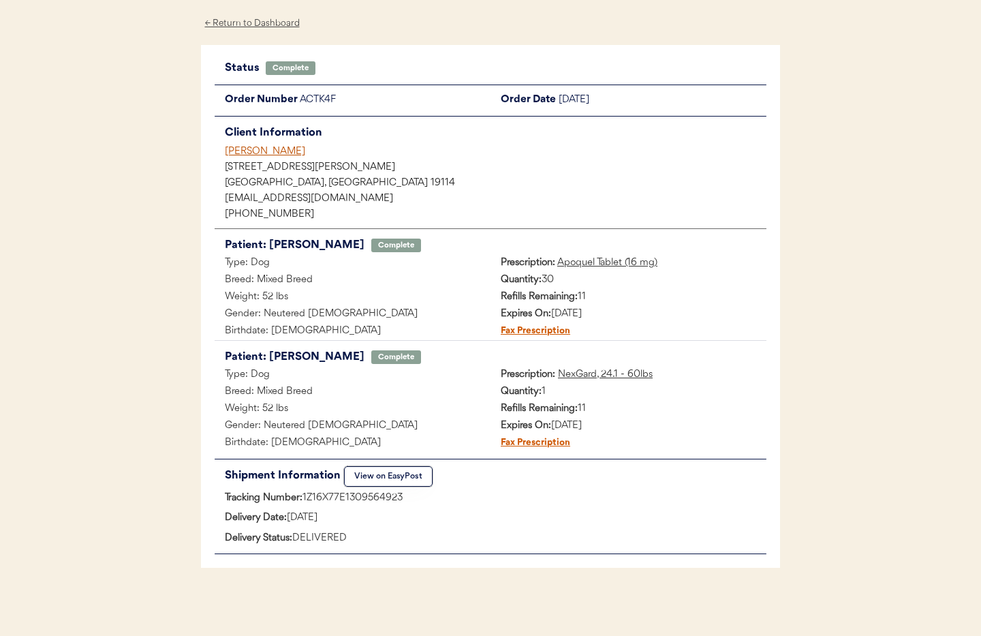
click at [382, 470] on button "View on EasyPost" at bounding box center [388, 476] width 89 height 20
click at [253, 23] on div "← Return to Dashboard" at bounding box center [252, 24] width 102 height 16
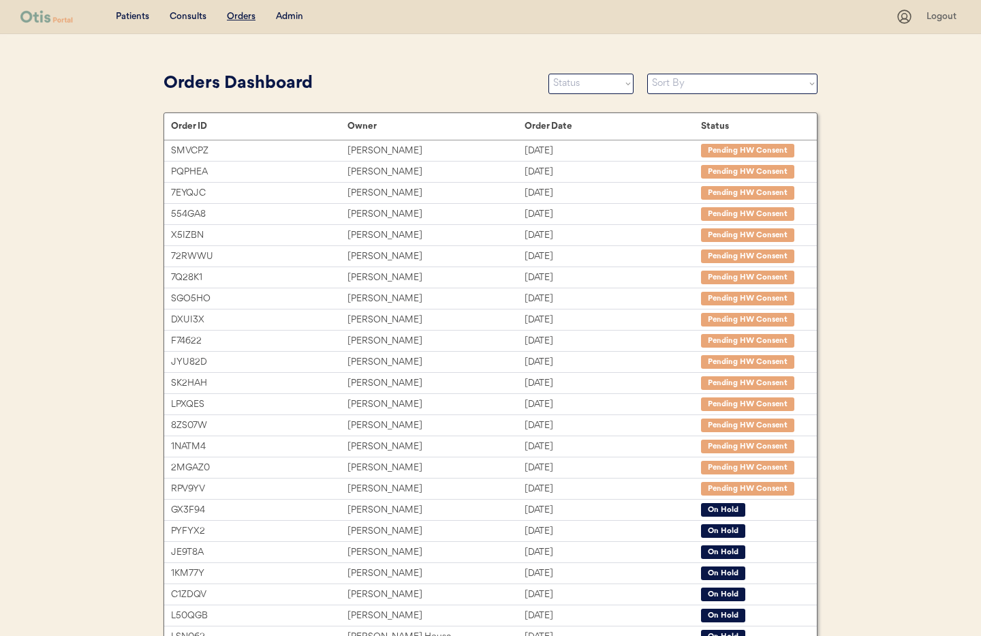
click at [291, 16] on div "Admin" at bounding box center [289, 17] width 27 height 14
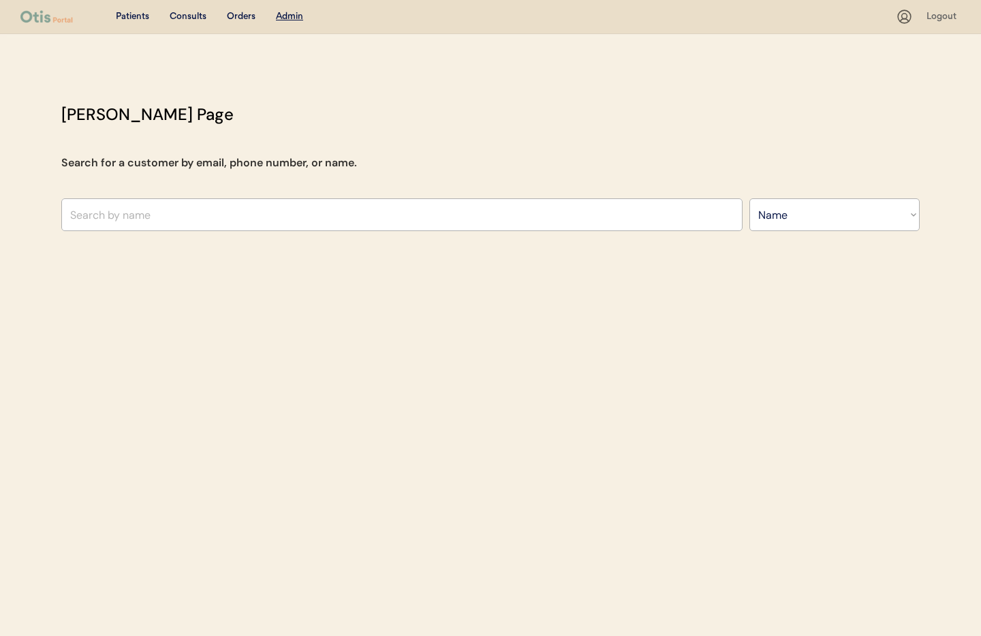
select select ""Name""
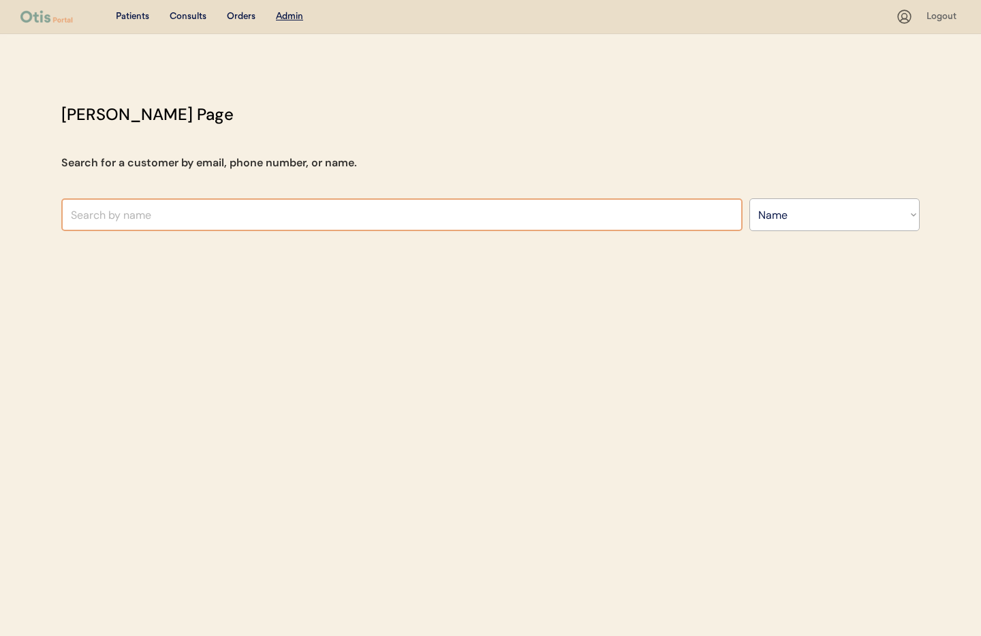
click at [221, 213] on input "text" at bounding box center [401, 214] width 681 height 33
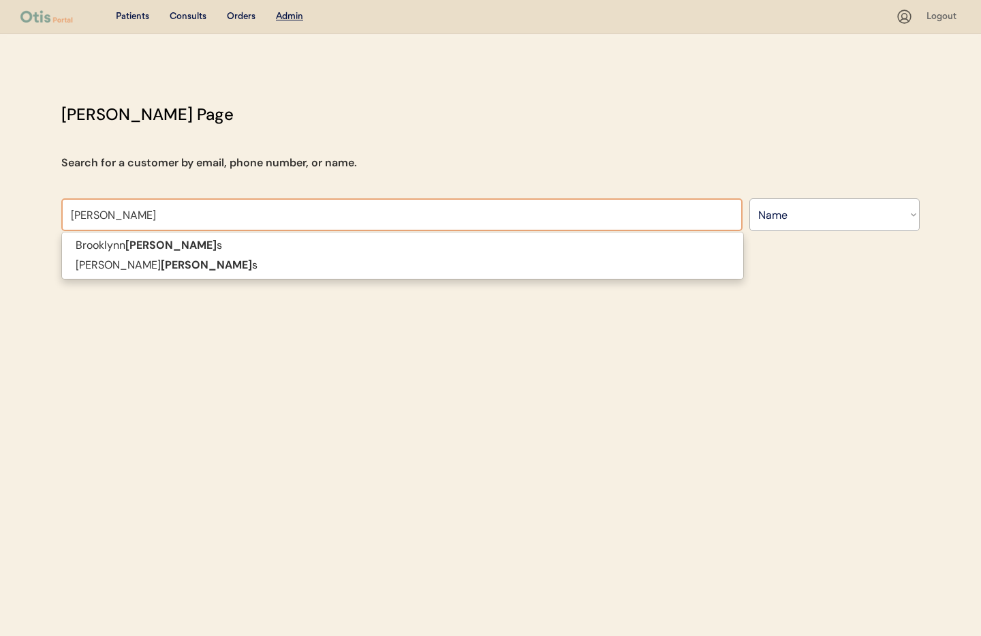
click at [195, 245] on p "[PERSON_NAME] s" at bounding box center [402, 246] width 681 height 20
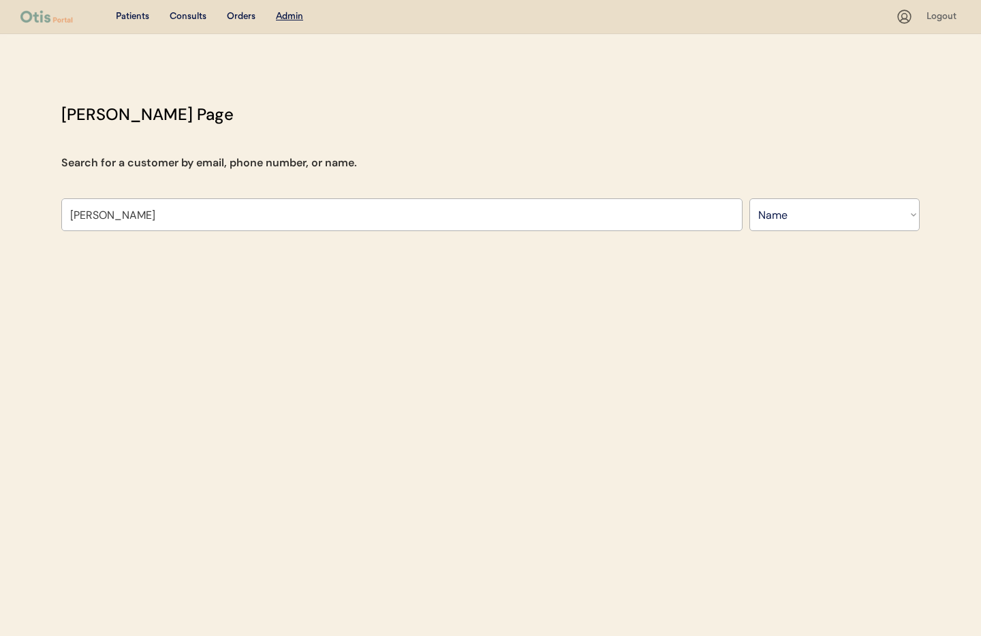
type input "[PERSON_NAME]"
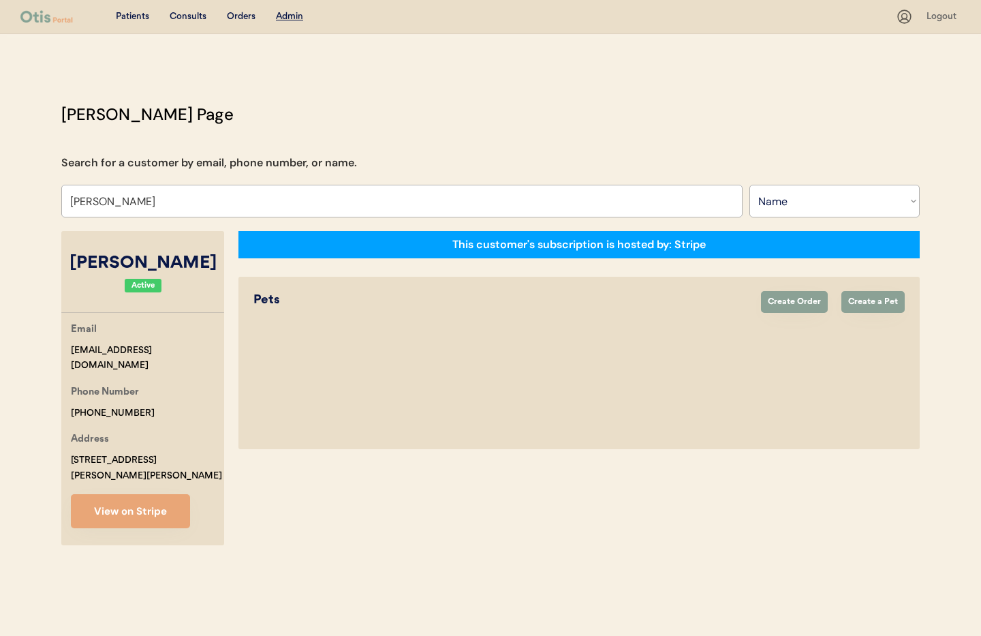
select select "true"
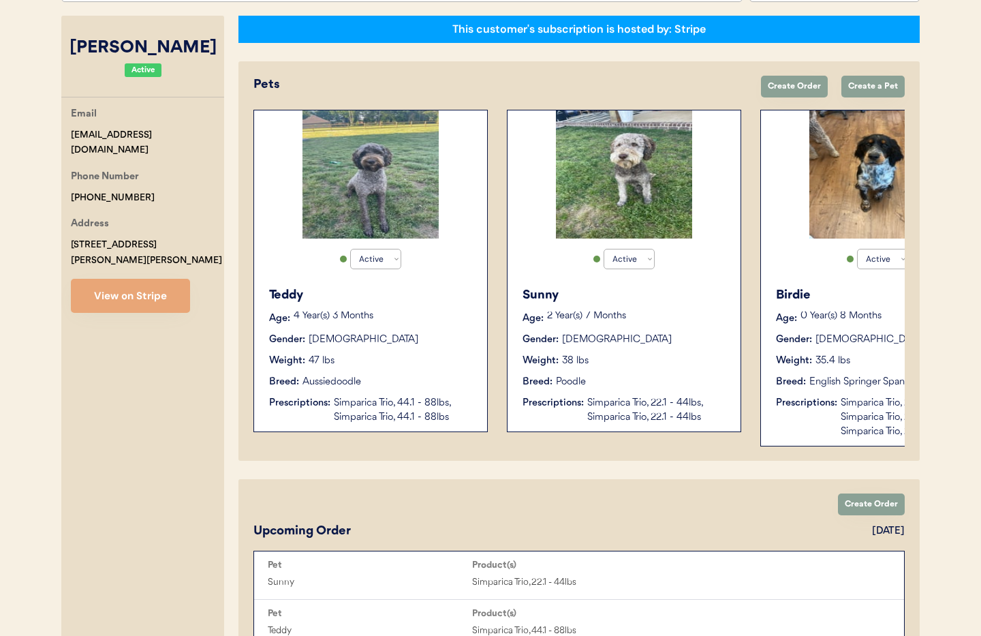
scroll to position [0, 109]
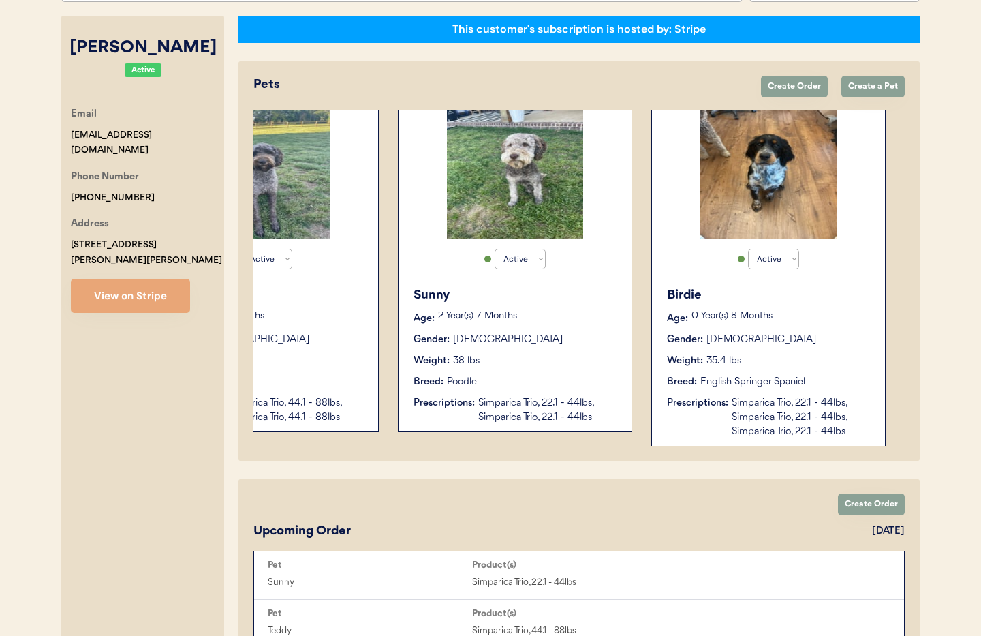
type input "[PERSON_NAME]"
click at [829, 360] on div "Weight: 35.4 lbs" at bounding box center [769, 361] width 204 height 14
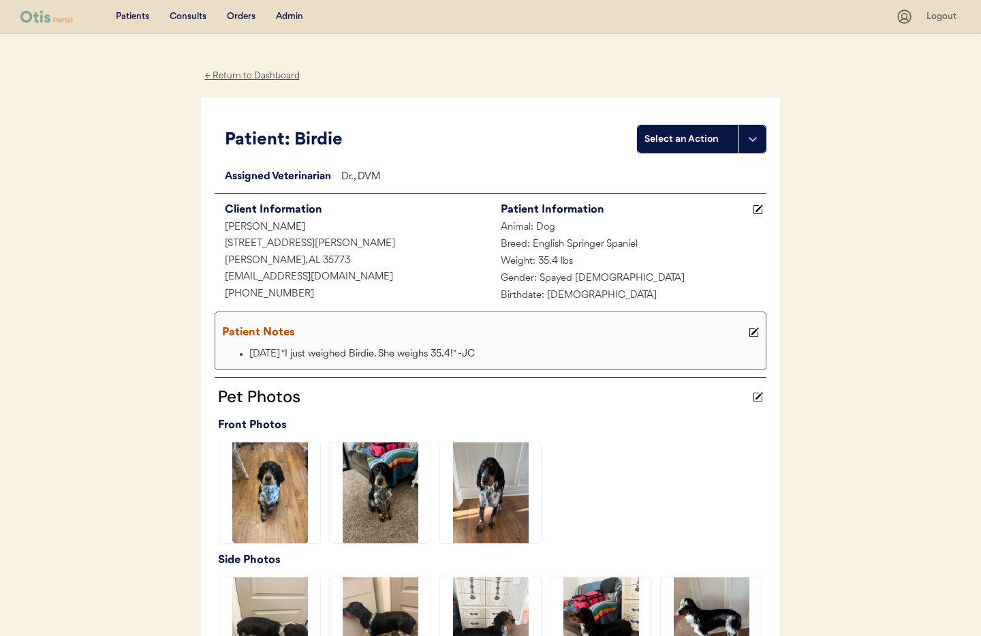
click at [236, 74] on div "← Return to Dashboard" at bounding box center [252, 76] width 102 height 16
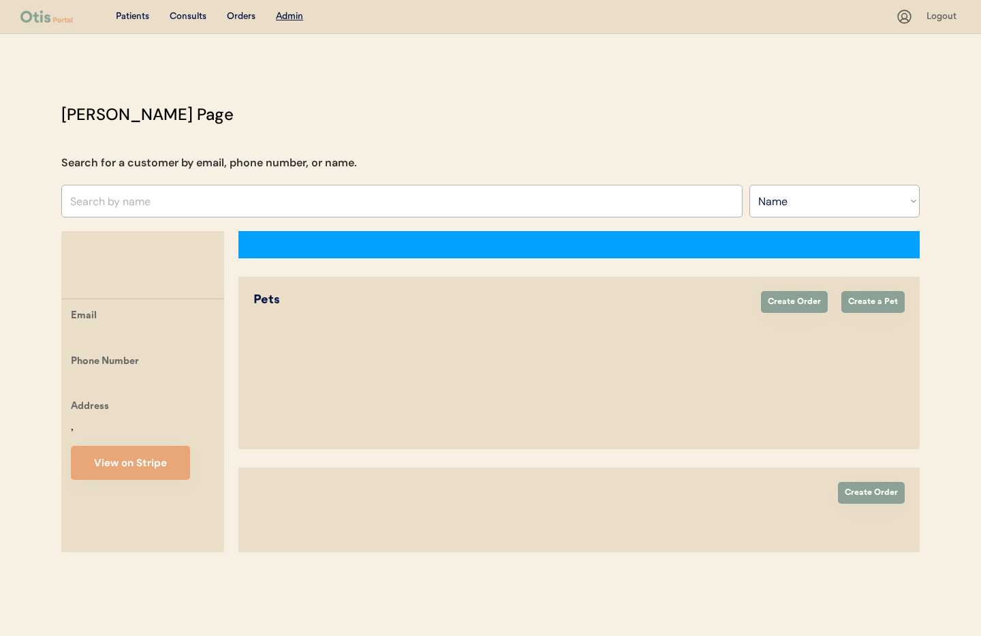
select select ""Name""
select select "true"
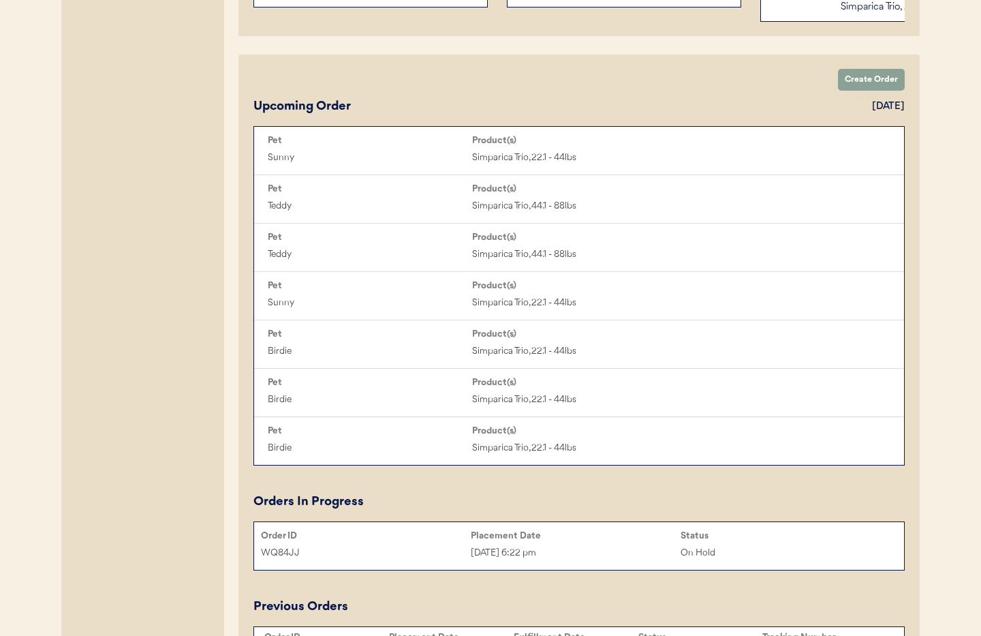
scroll to position [684, 0]
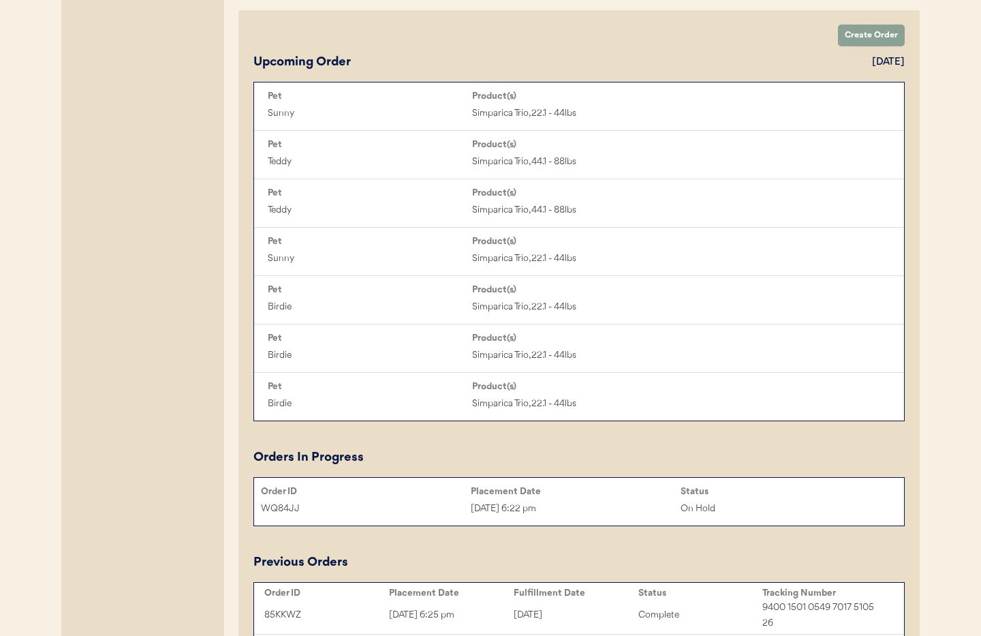
click at [594, 501] on div "[DATE] 6:22 pm" at bounding box center [576, 509] width 210 height 16
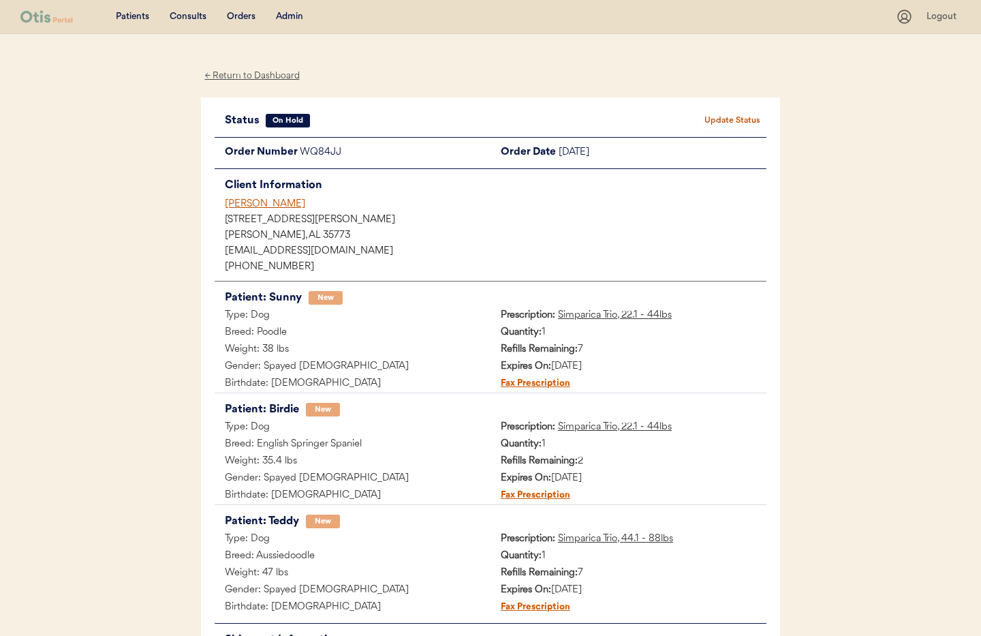
click at [742, 120] on button "Update Status" at bounding box center [732, 120] width 68 height 19
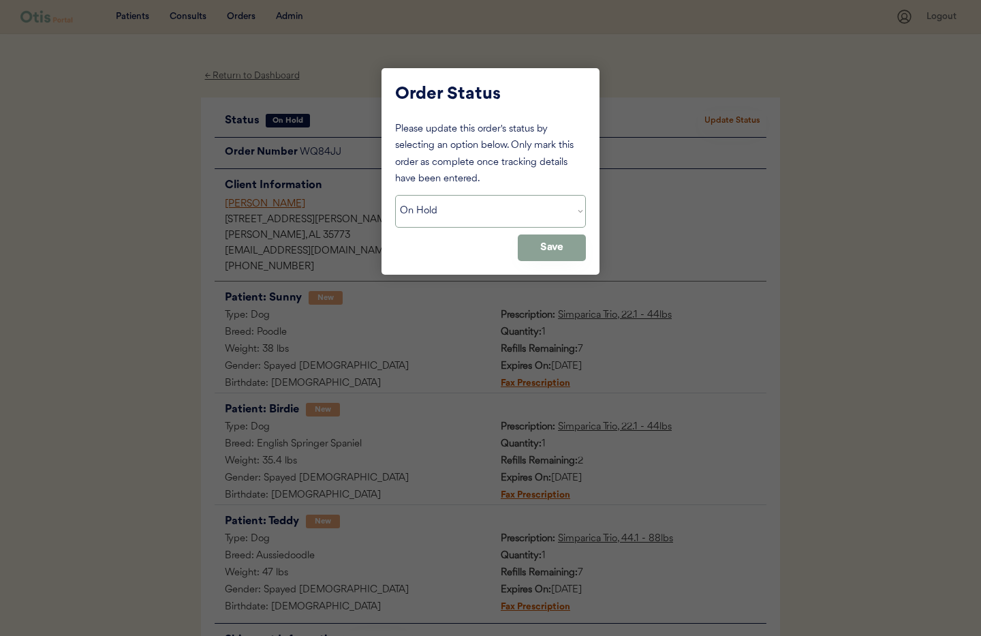
click at [515, 208] on select "Status On Hold New In Progress Complete Pending HW Consent Canceled" at bounding box center [490, 211] width 191 height 33
select select ""new""
click at [395, 195] on select "Status On Hold New In Progress Complete Pending HW Consent Canceled" at bounding box center [490, 211] width 191 height 33
drag, startPoint x: 556, startPoint y: 253, endPoint x: 498, endPoint y: 236, distance: 60.2
click at [556, 253] on button "Save" at bounding box center [552, 247] width 68 height 27
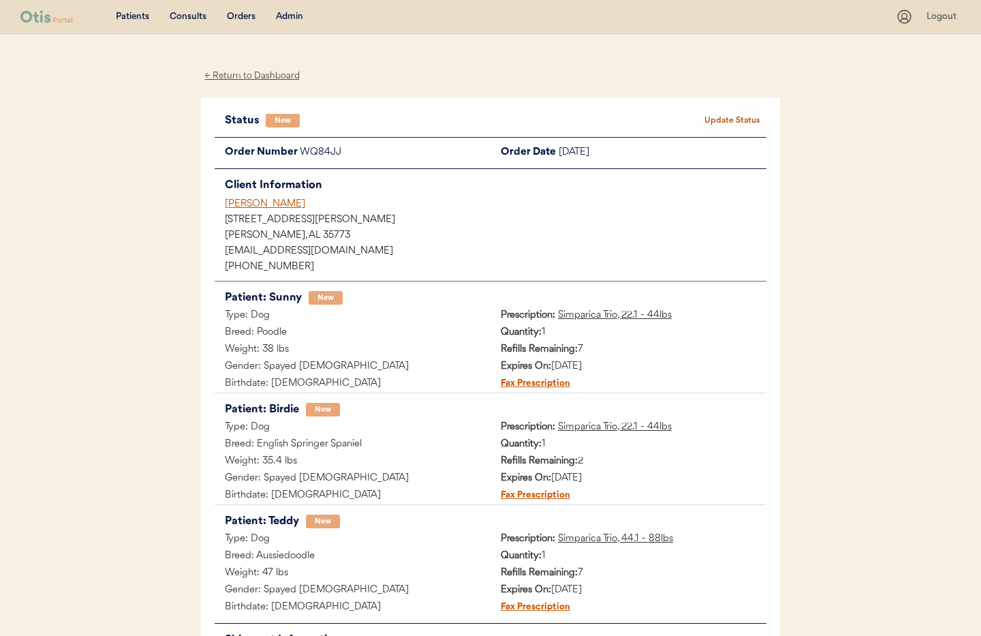
click at [243, 203] on div "[PERSON_NAME]" at bounding box center [496, 204] width 542 height 14
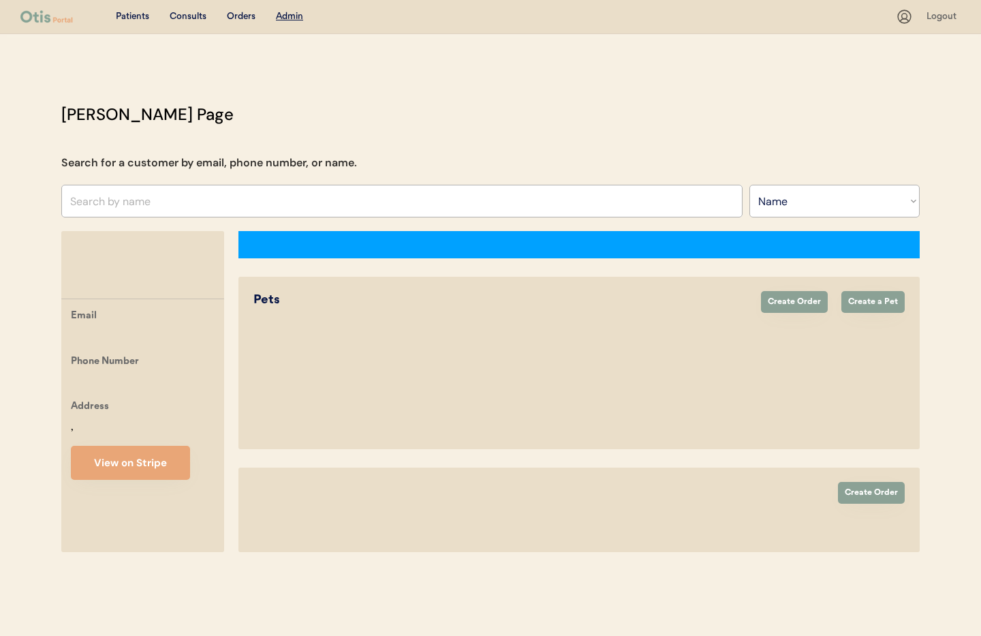
select select ""Name""
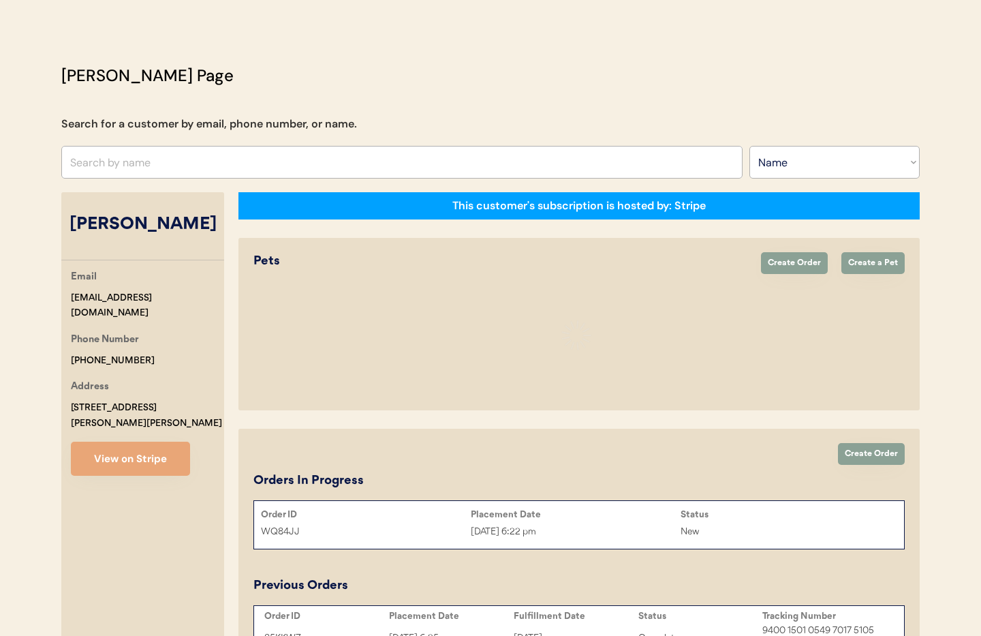
select select "true"
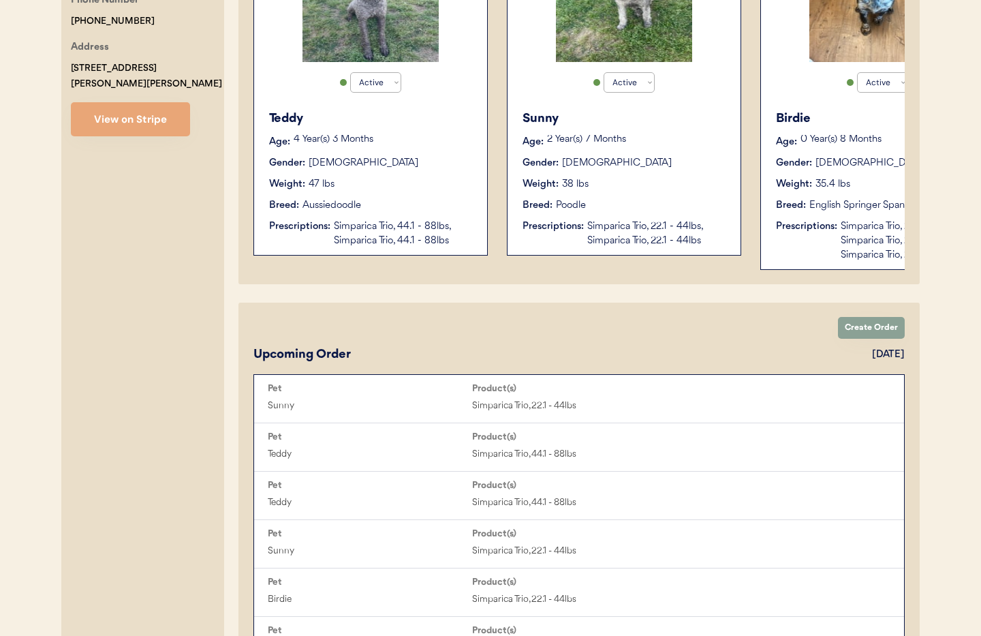
scroll to position [0, 109]
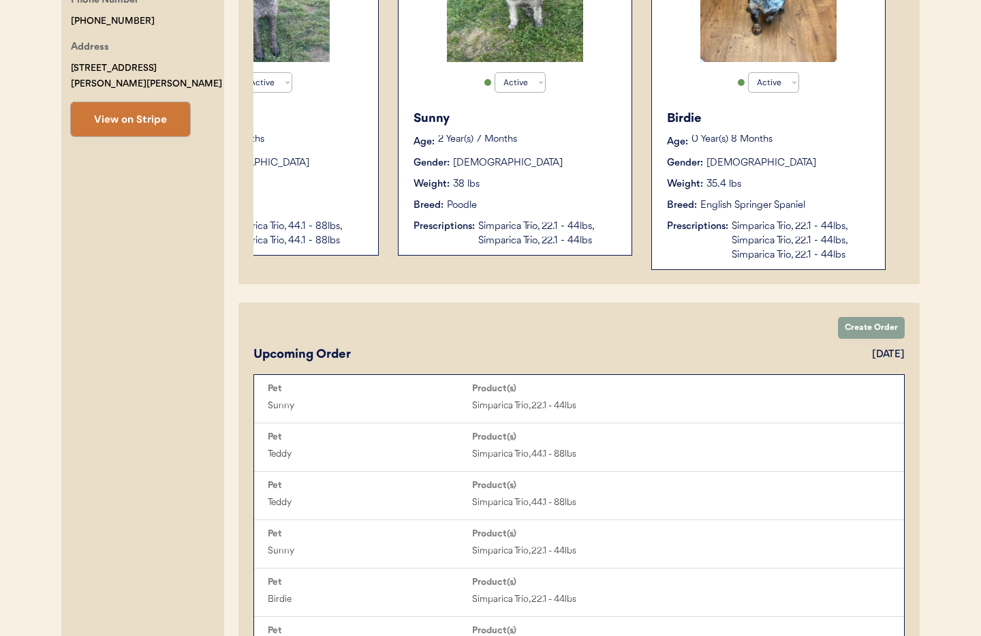
click at [149, 107] on button "View on Stripe" at bounding box center [130, 119] width 119 height 34
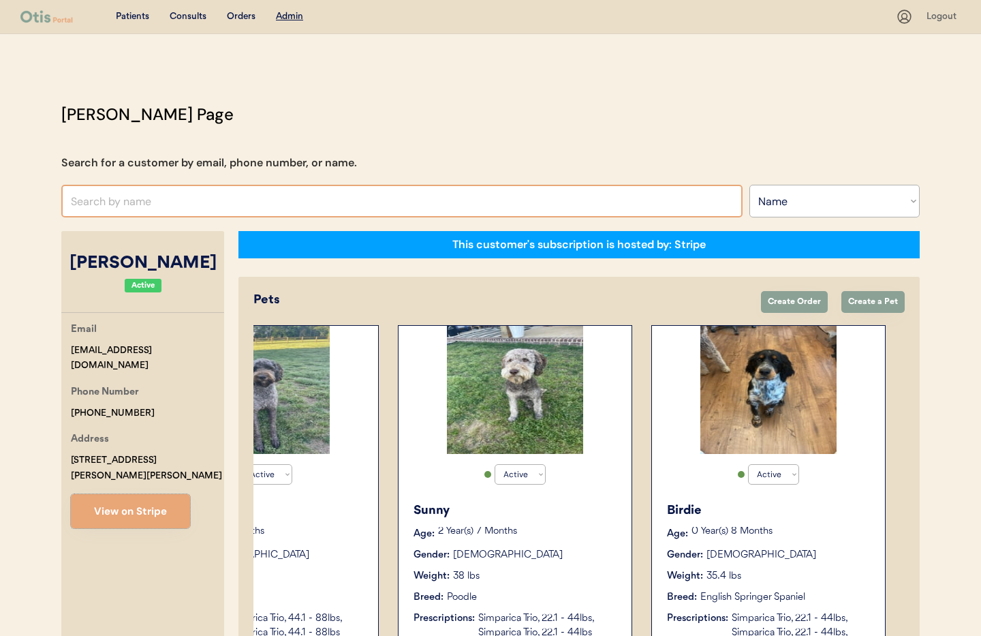
click at [176, 206] on input "text" at bounding box center [401, 201] width 681 height 33
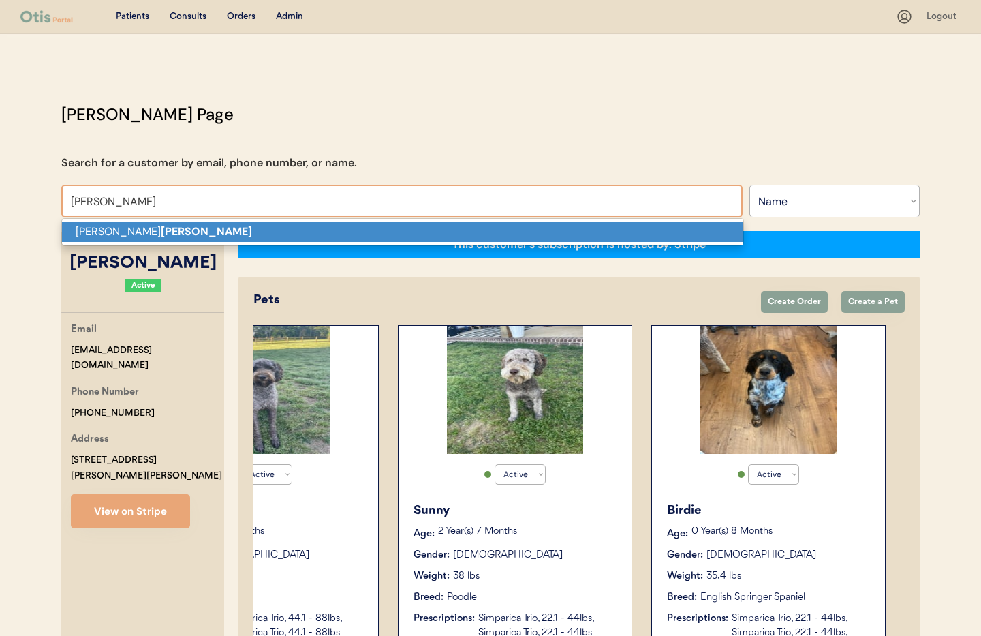
click at [219, 227] on p "[PERSON_NAME]" at bounding box center [402, 232] width 681 height 20
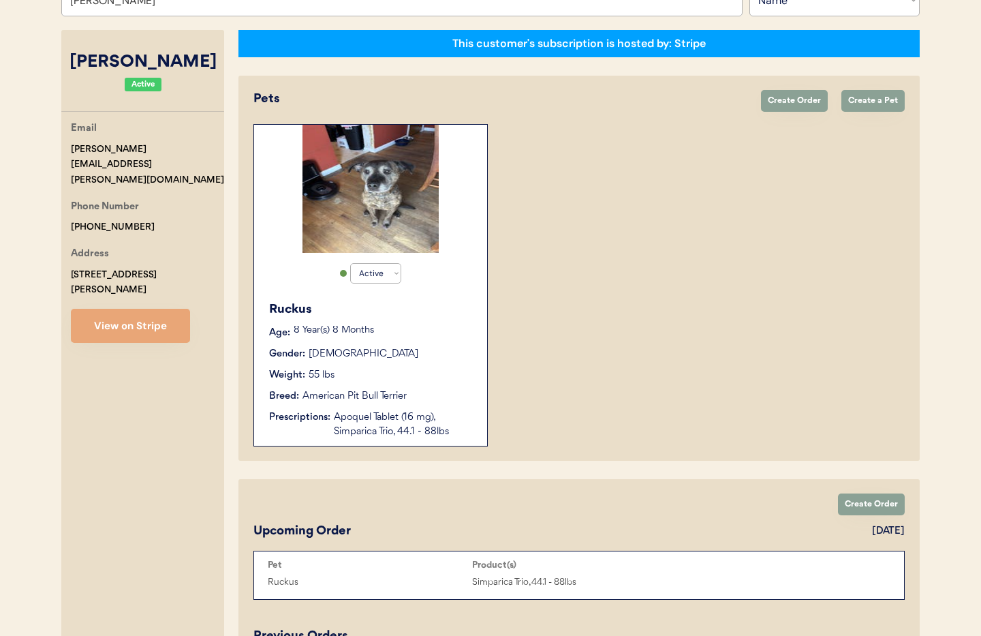
scroll to position [200, 0]
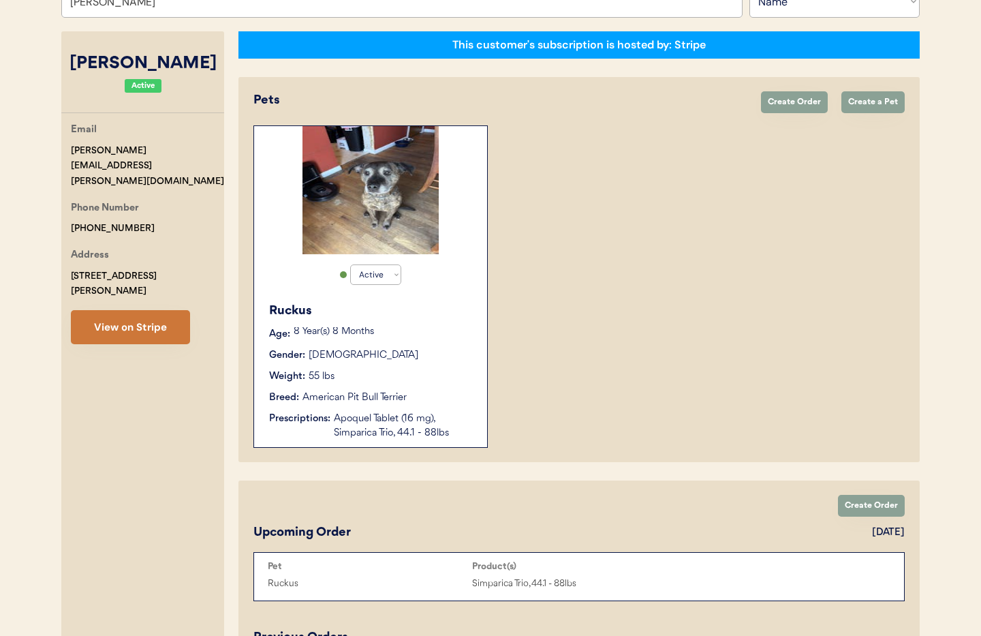
type input "[PERSON_NAME]"
click at [155, 310] on button "View on Stripe" at bounding box center [130, 327] width 119 height 34
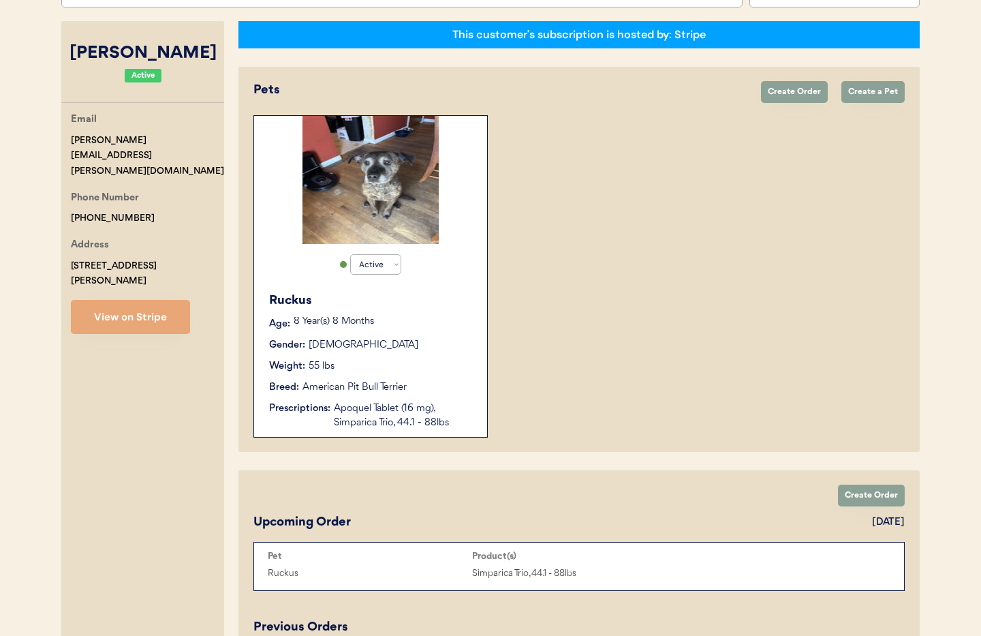
scroll to position [212, 0]
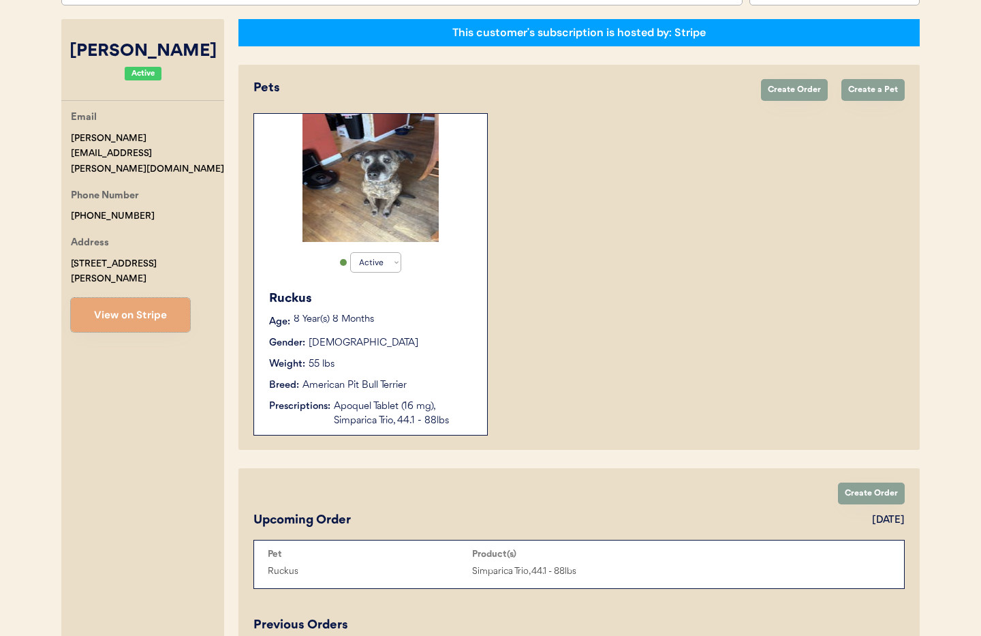
click at [392, 373] on div "Ruckus Age: [DEMOGRAPHIC_DATA] Year(s) 8 Months Gender: [DEMOGRAPHIC_DATA] Weig…" at bounding box center [370, 359] width 219 height 152
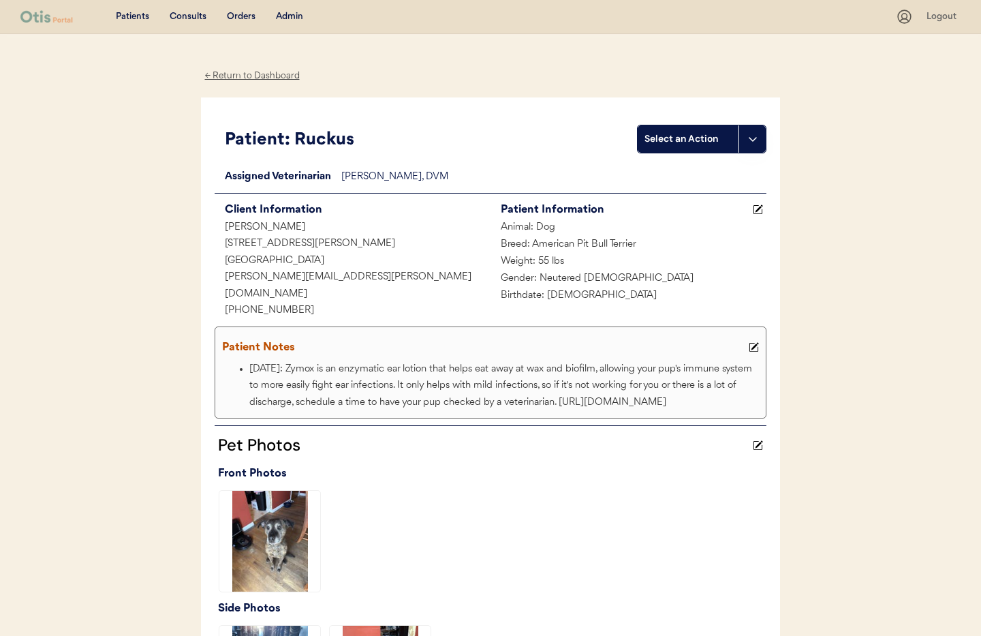
click at [220, 76] on div "← Return to Dashboard" at bounding box center [252, 76] width 102 height 16
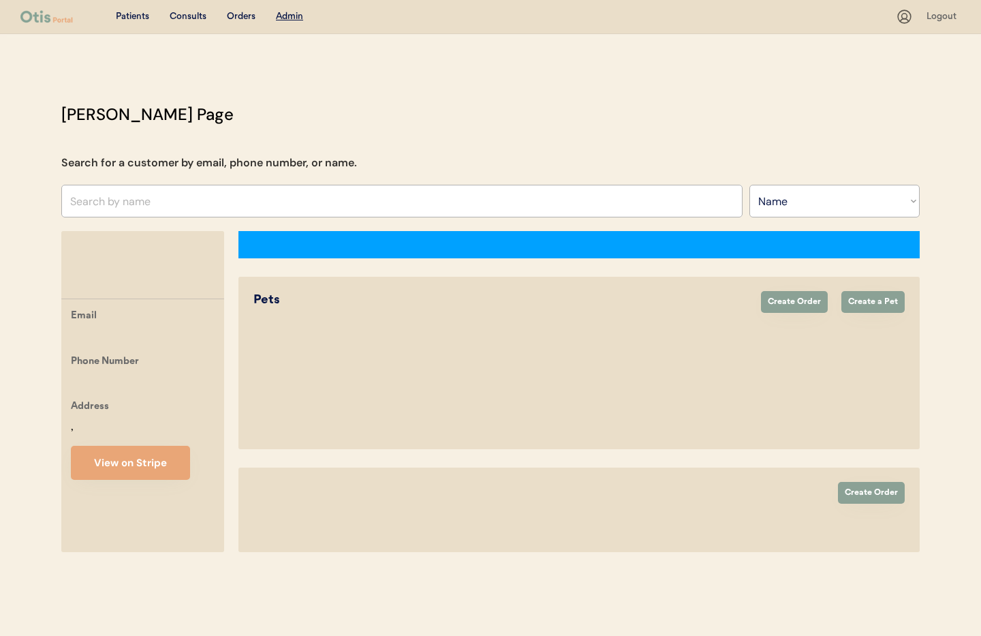
select select ""Name""
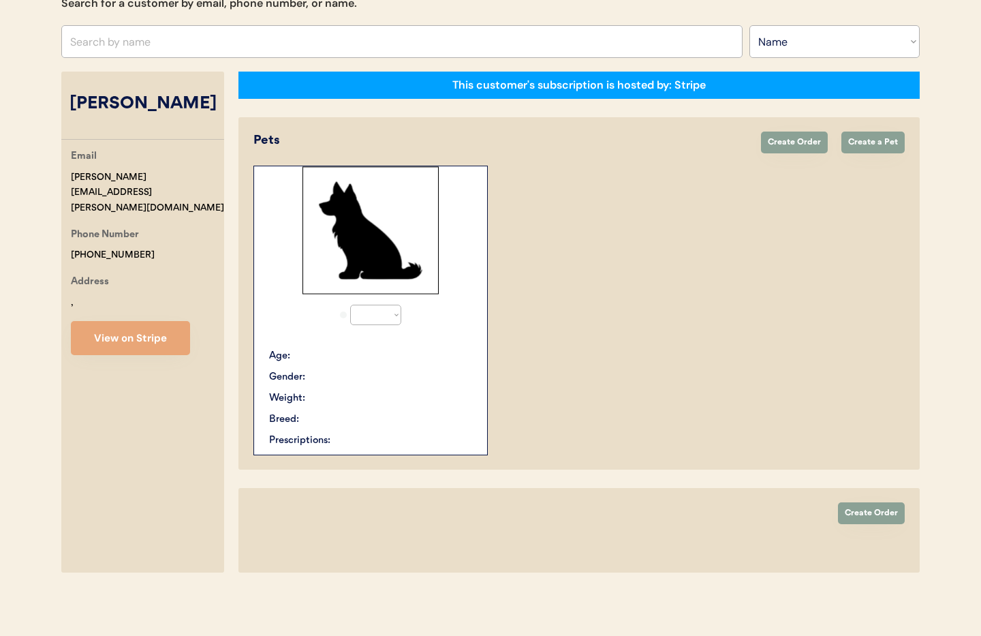
select select "true"
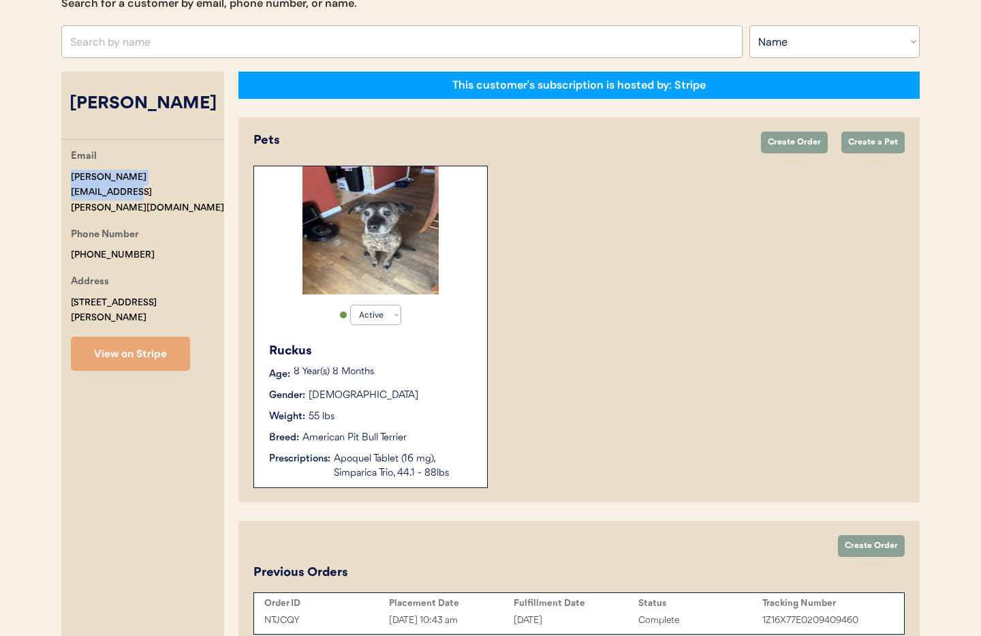
drag, startPoint x: 196, startPoint y: 176, endPoint x: 76, endPoint y: 172, distance: 119.3
click at [62, 172] on div "Email [PERSON_NAME][EMAIL_ADDRESS][PERSON_NAME][DOMAIN_NAME] Phone Number [PHON…" at bounding box center [142, 260] width 163 height 222
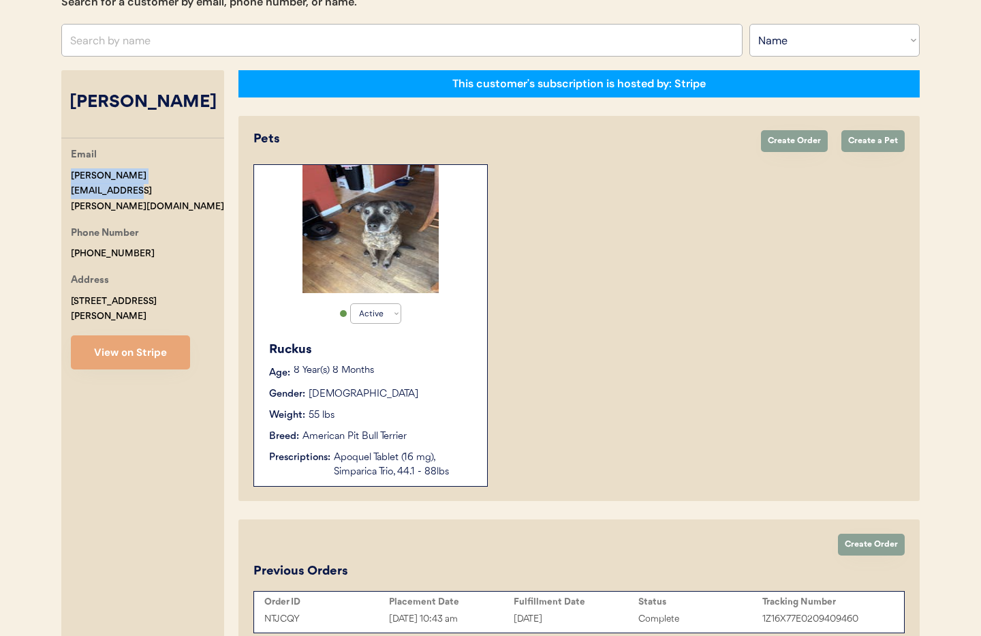
copy div "[PERSON_NAME][EMAIL_ADDRESS][PERSON_NAME][DOMAIN_NAME]"
click at [130, 226] on div "Phone Number +17175759979" at bounding box center [147, 244] width 153 height 36
copy div "+17175759979"
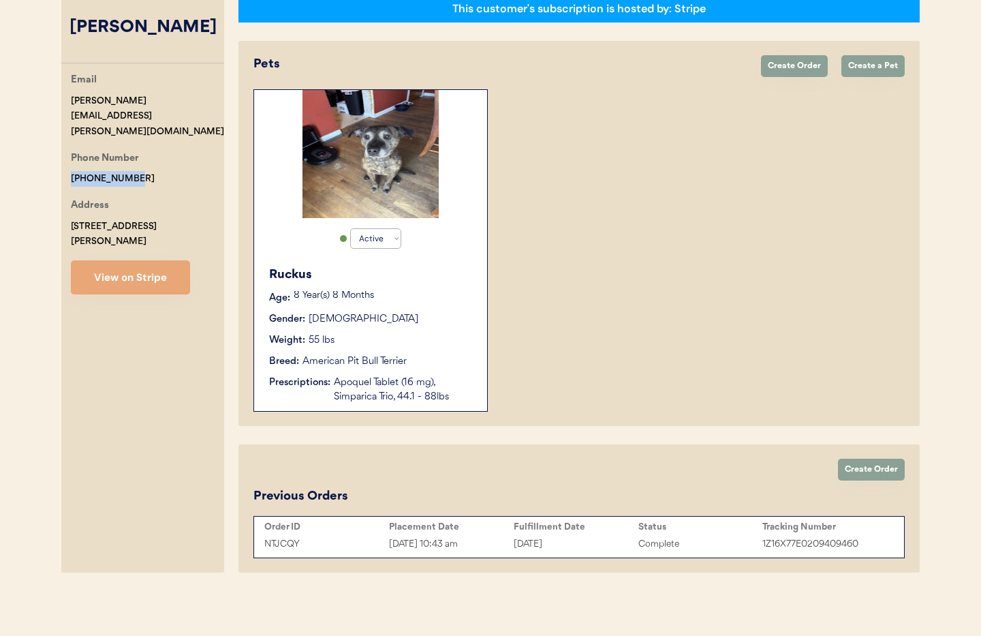
scroll to position [0, 0]
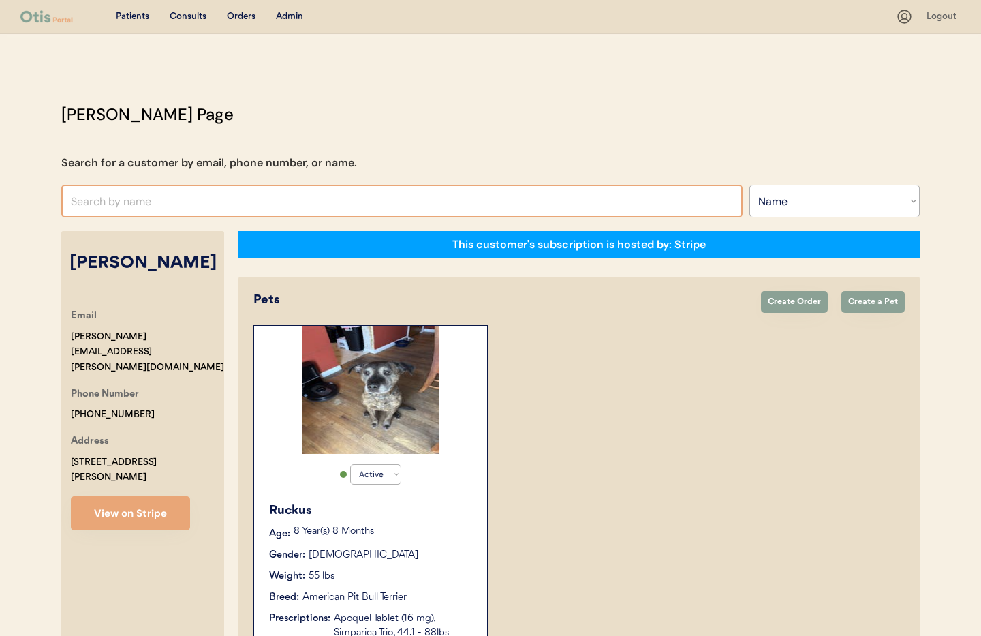
click at [139, 202] on input "text" at bounding box center [401, 201] width 681 height 33
paste input "[PERSON_NAME]"
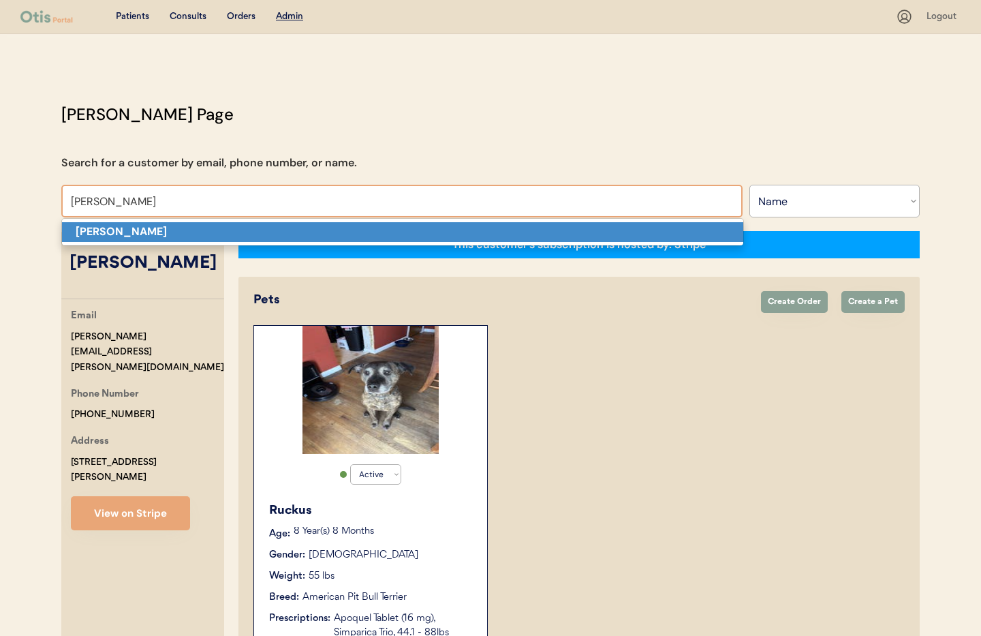
click at [147, 231] on p "[PERSON_NAME]" at bounding box center [402, 232] width 681 height 20
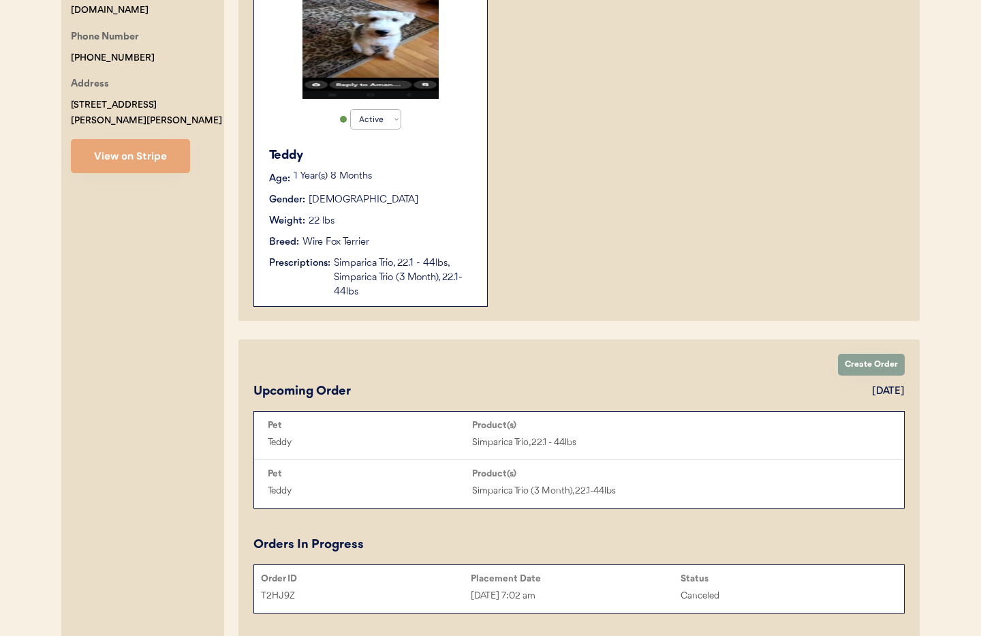
scroll to position [365, 0]
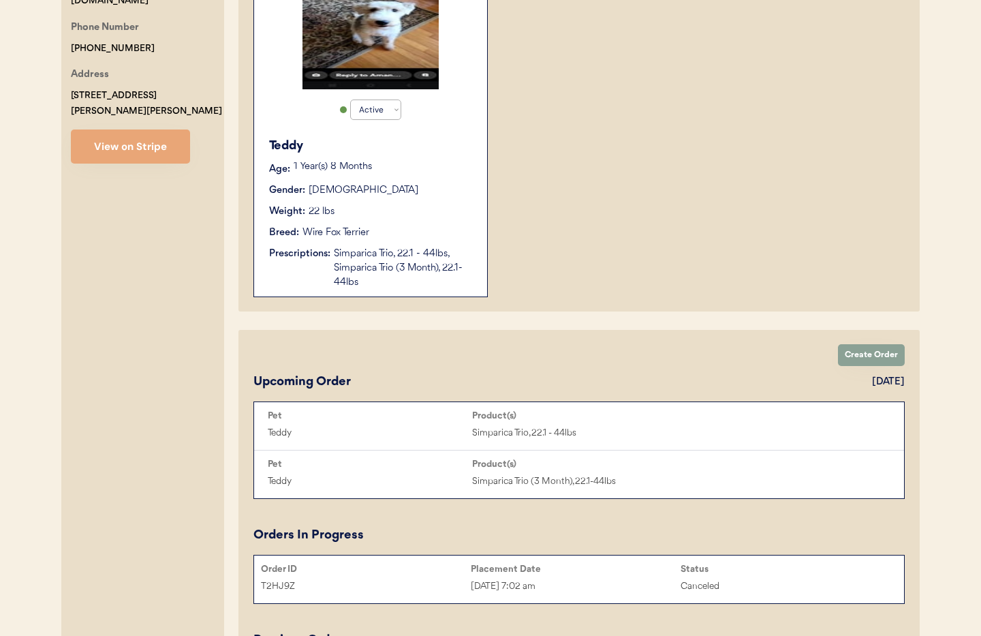
type input "[PERSON_NAME]"
click at [444, 230] on div "Breed: Wire Fox Terrier" at bounding box center [371, 233] width 204 height 14
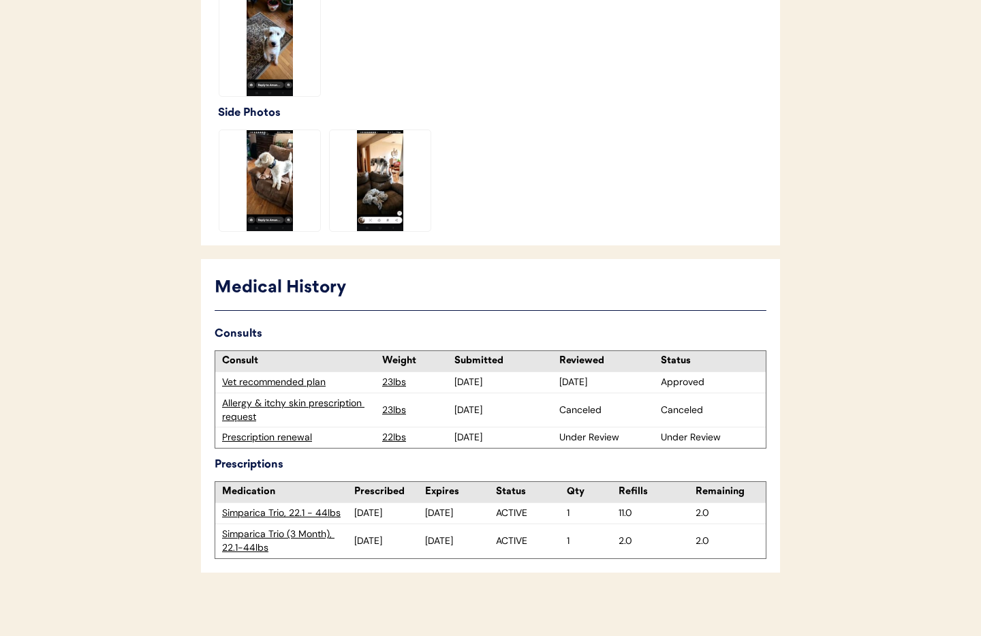
scroll to position [452, 0]
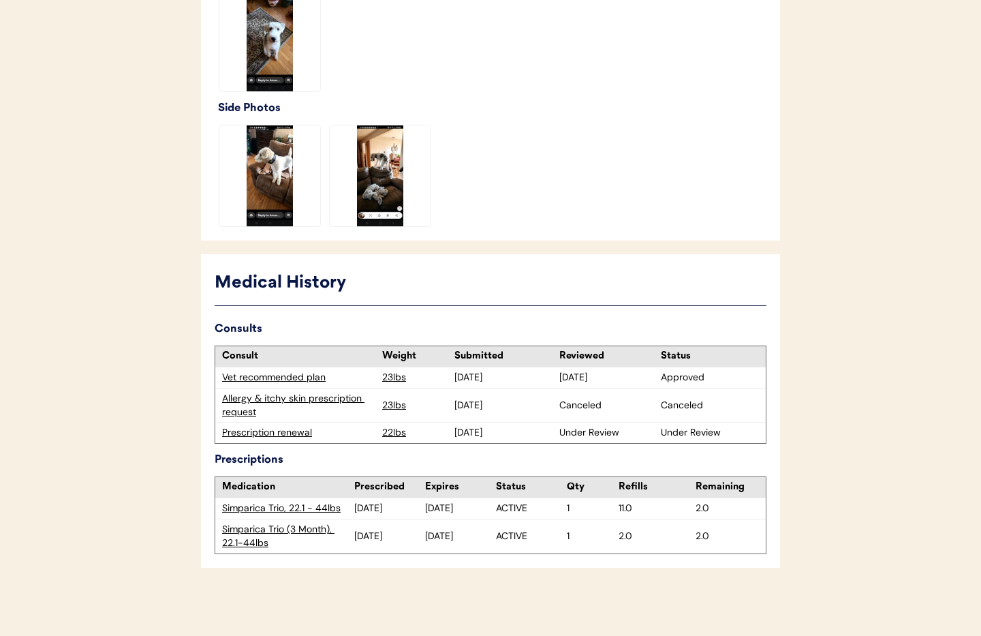
click at [277, 433] on div "Prescription renewal" at bounding box center [298, 433] width 153 height 14
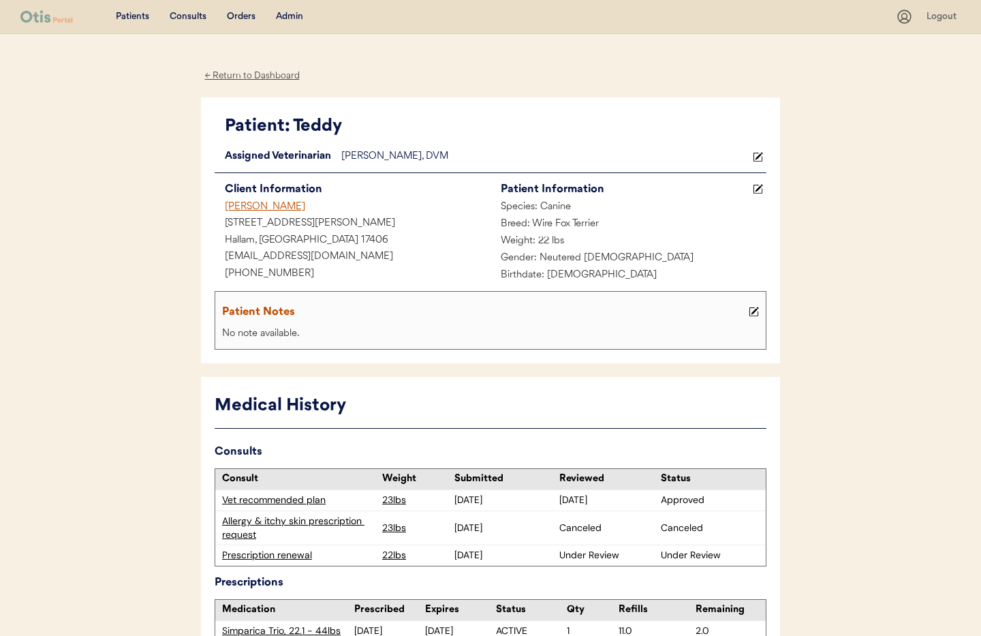
click at [246, 555] on div "Prescription renewal" at bounding box center [298, 556] width 153 height 14
click at [249, 558] on div "Prescription renewal" at bounding box center [298, 556] width 153 height 14
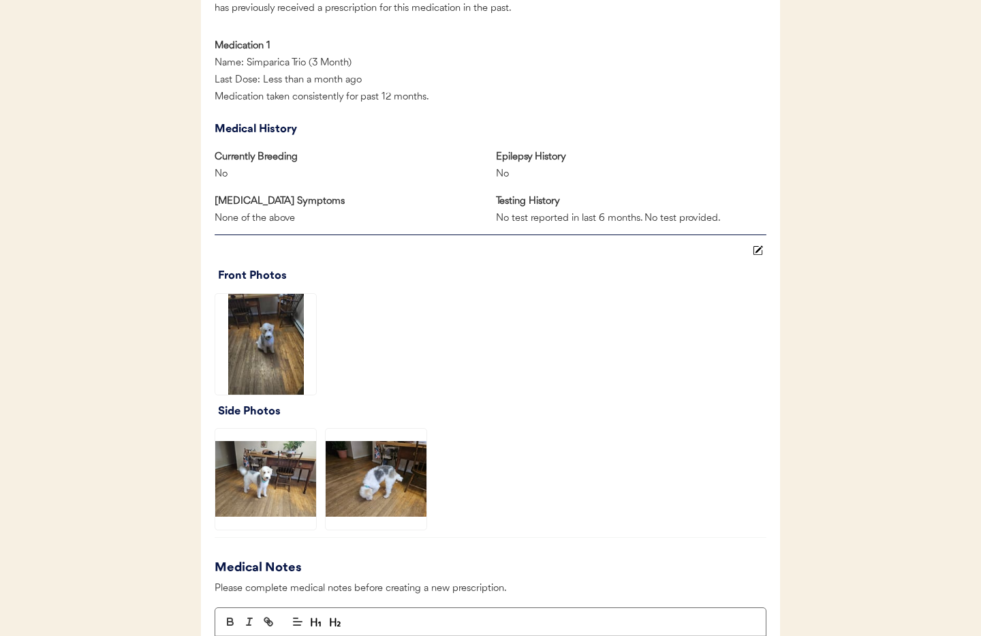
scroll to position [855, 0]
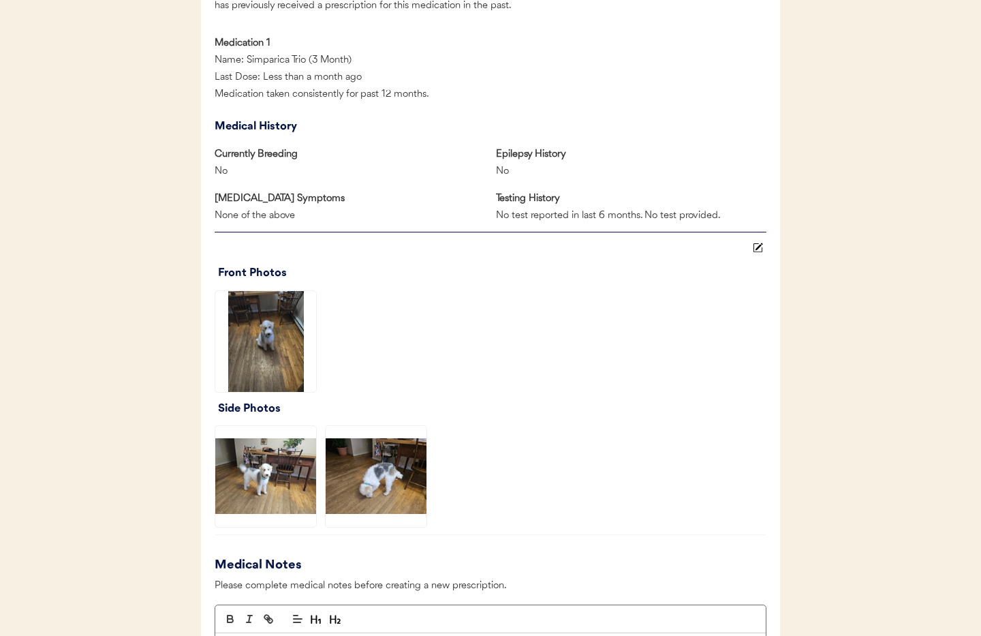
click at [275, 360] on img at bounding box center [265, 341] width 101 height 101
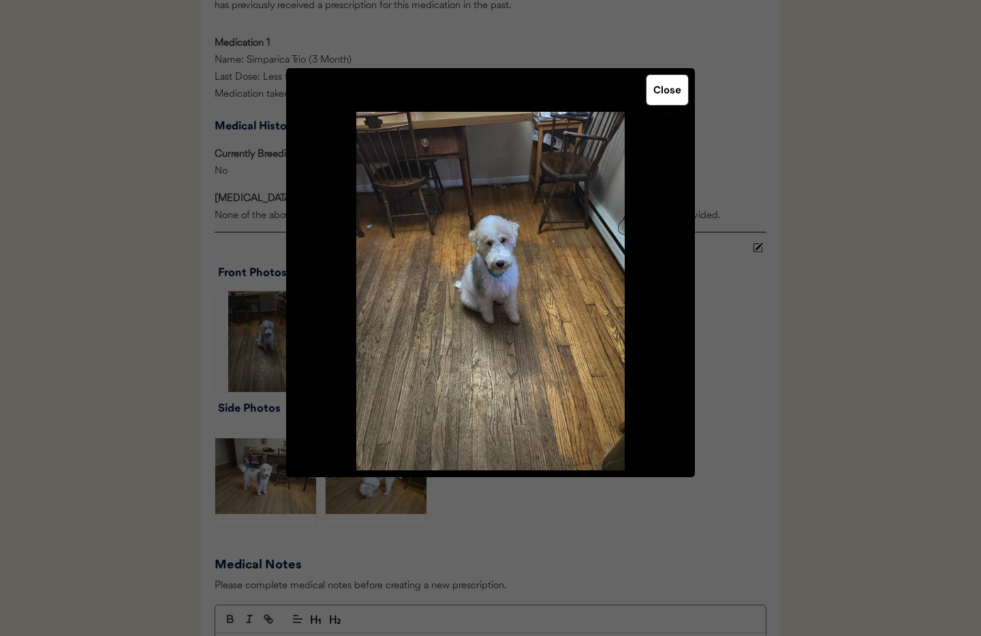
click at [675, 91] on button "Close" at bounding box center [668, 90] width 42 height 30
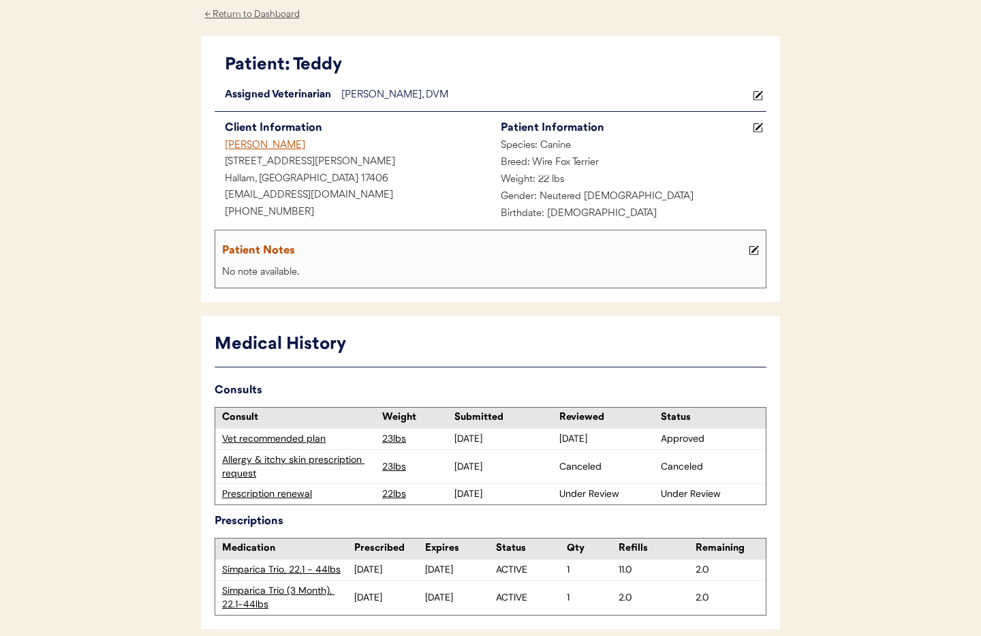
scroll to position [0, 0]
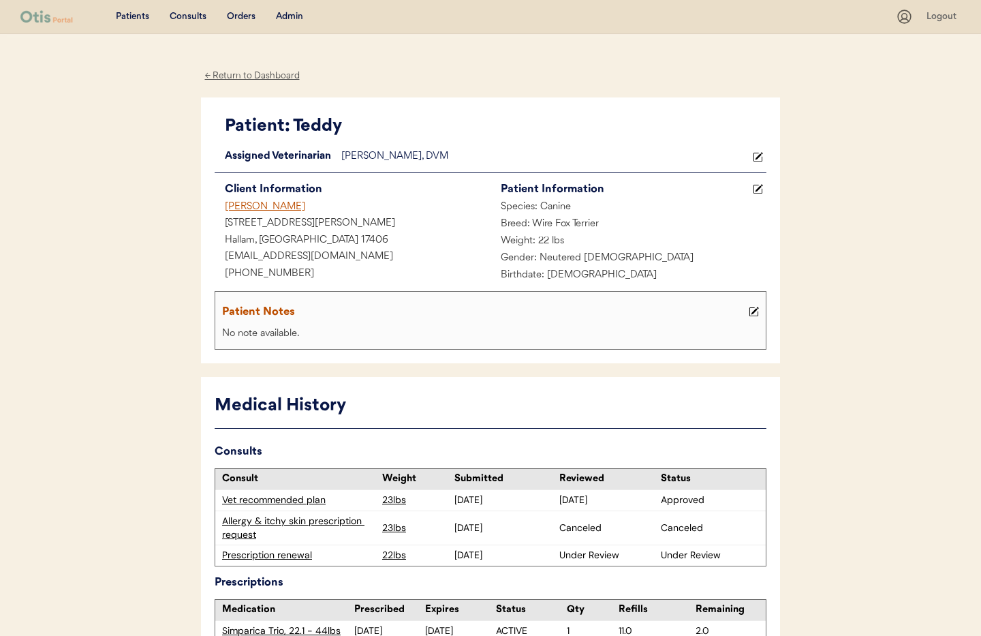
click at [222, 78] on div "← Return to Dashboard" at bounding box center [252, 76] width 102 height 16
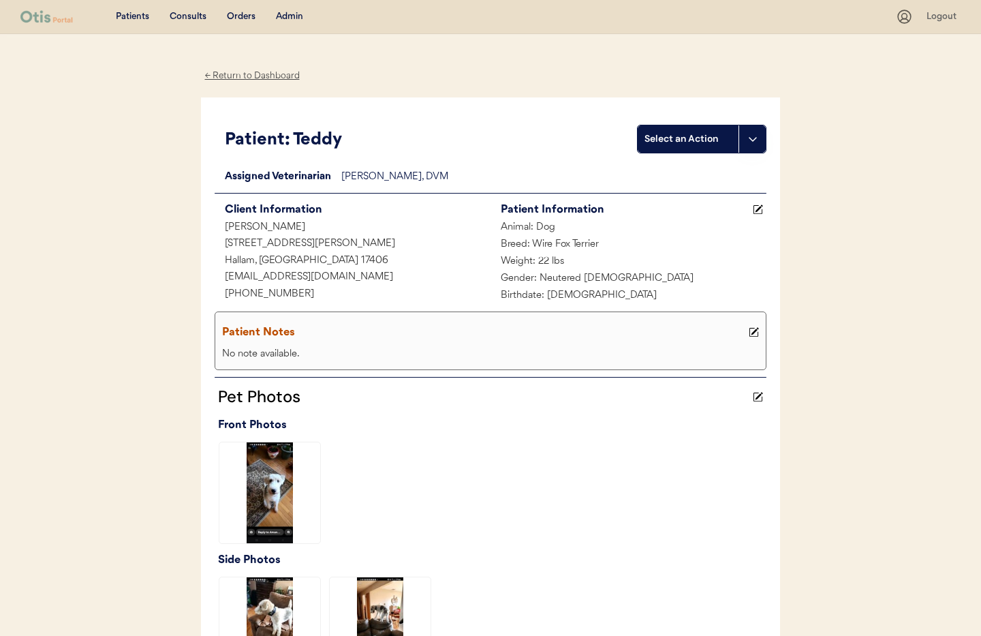
click at [246, 75] on div "← Return to Dashboard" at bounding box center [252, 76] width 102 height 16
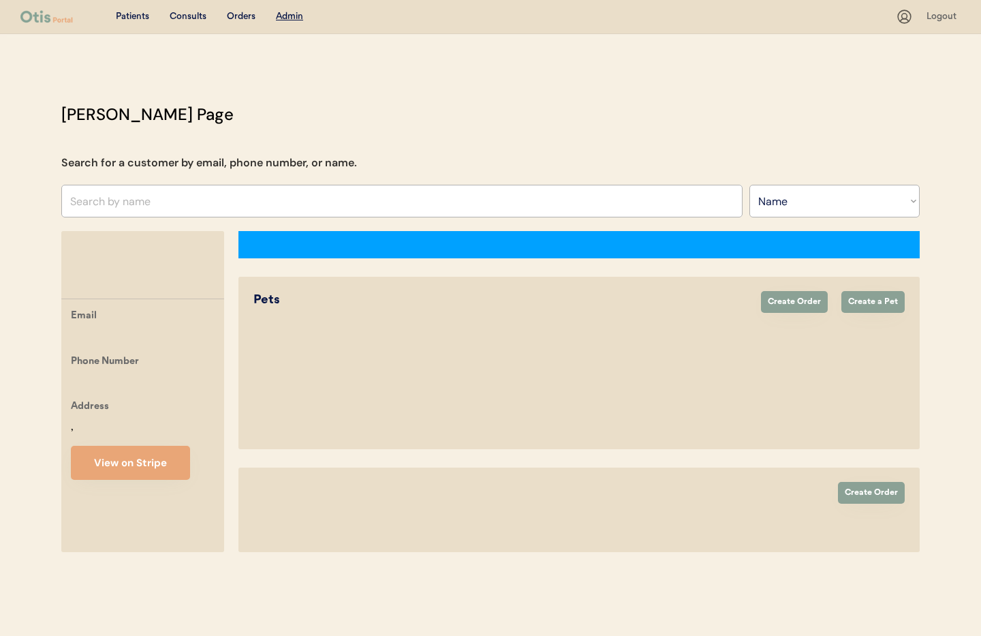
select select ""Name""
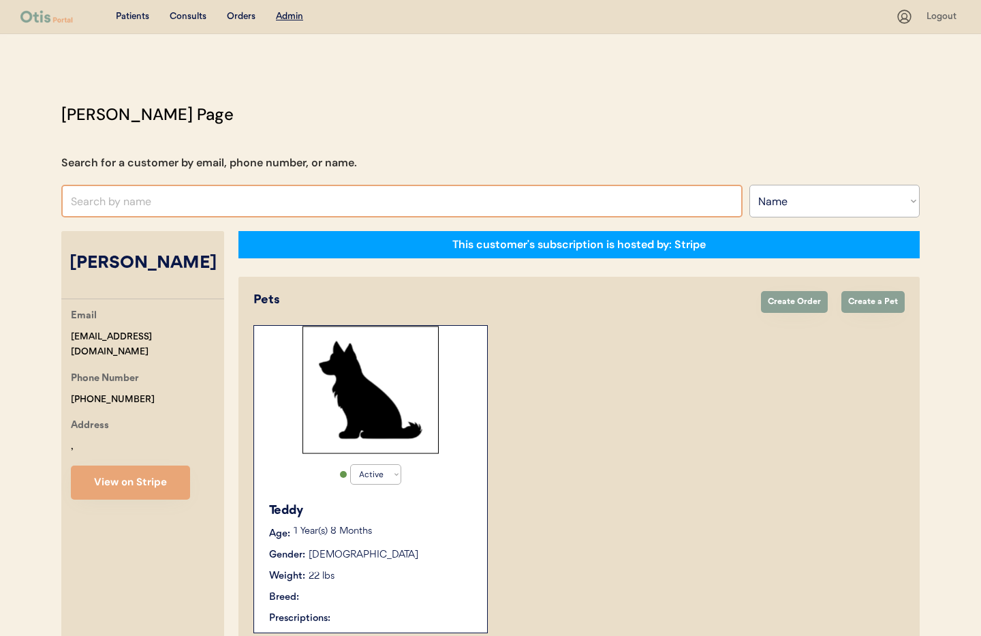
select select "true"
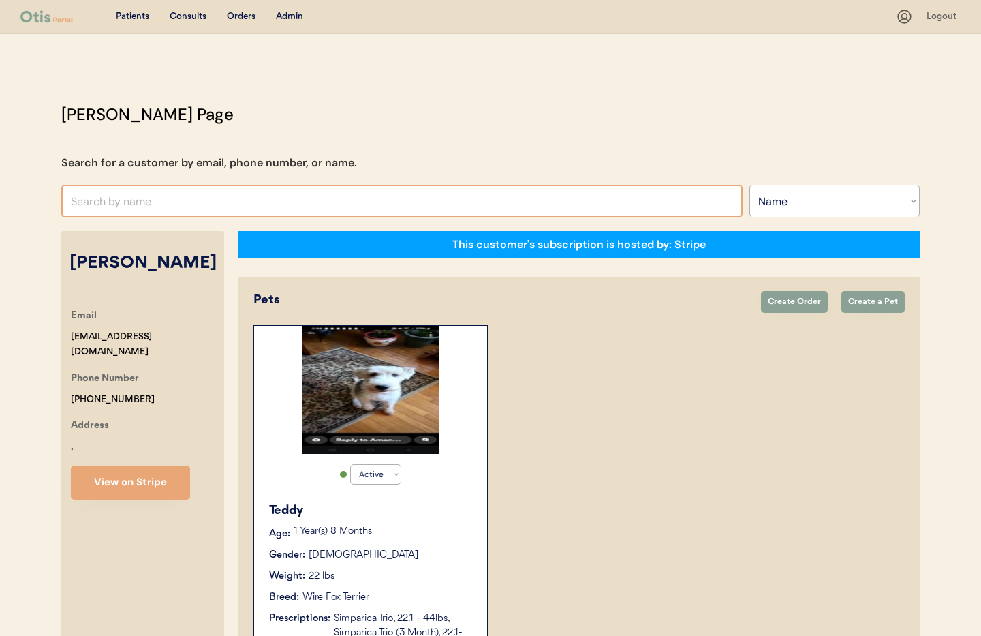
click at [208, 196] on input "text" at bounding box center [401, 201] width 681 height 33
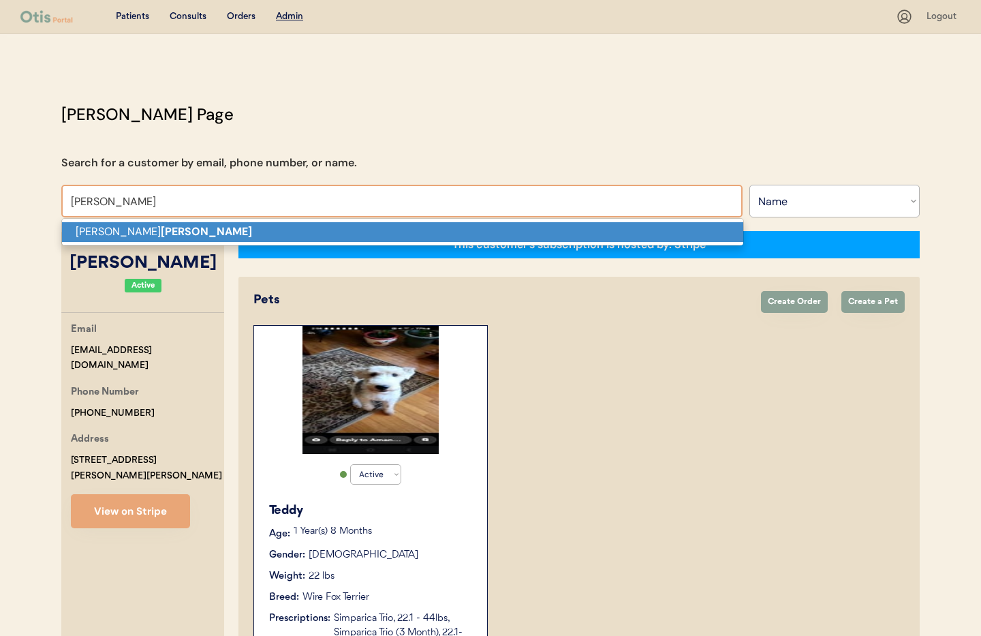
click at [198, 228] on p "[PERSON_NAME]" at bounding box center [402, 232] width 681 height 20
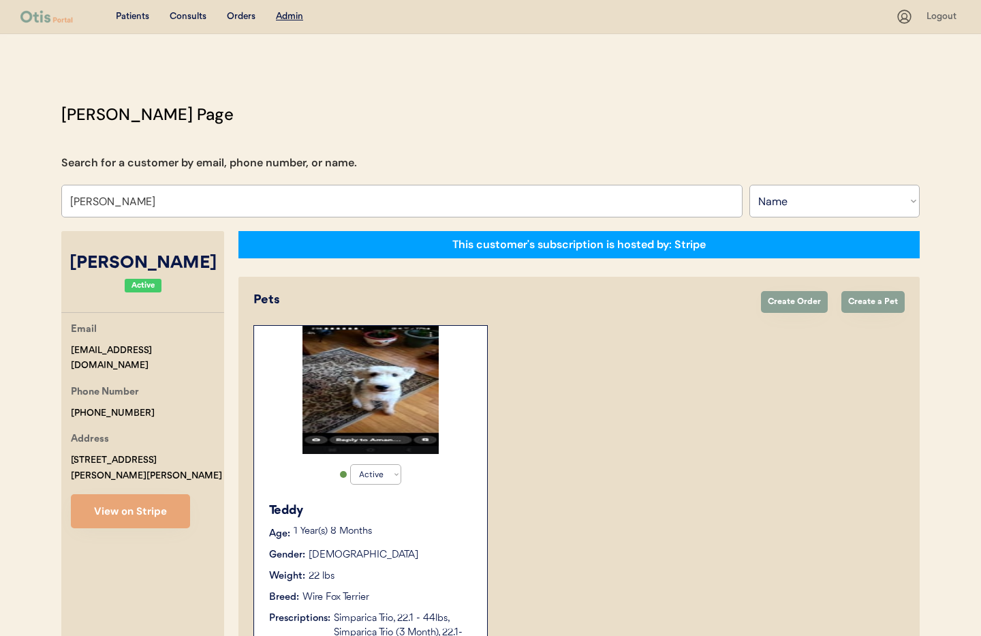
scroll to position [1, 0]
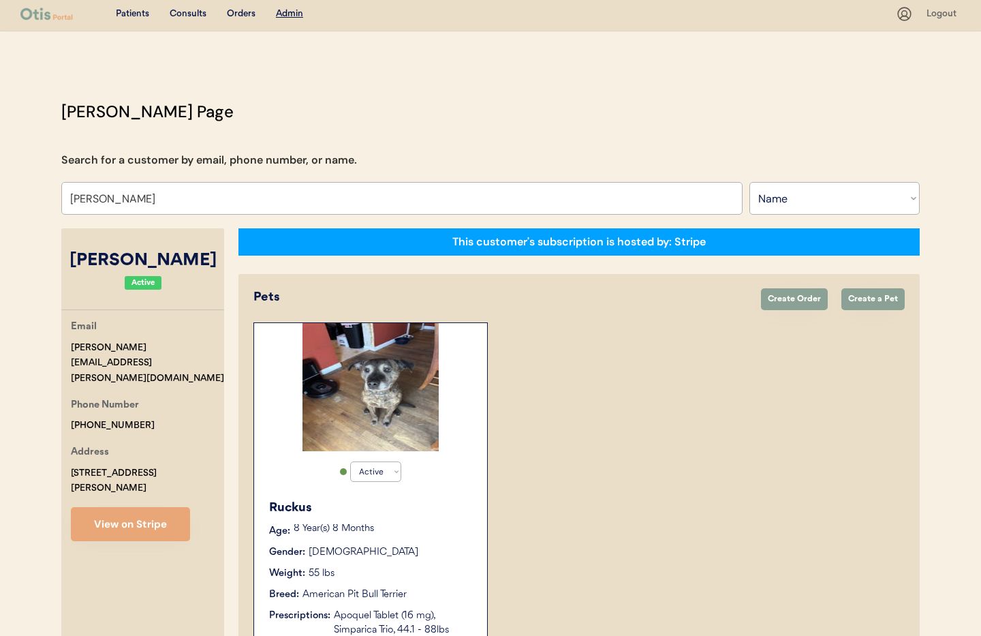
scroll to position [1, 0]
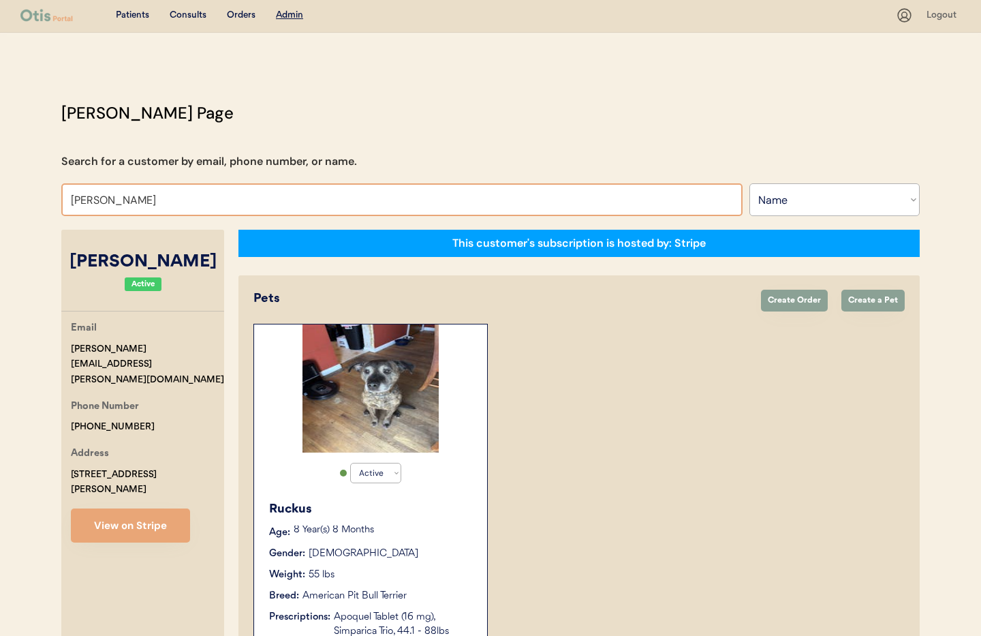
drag, startPoint x: 70, startPoint y: 200, endPoint x: 29, endPoint y: 194, distance: 41.9
click at [29, 194] on div "Patients Consults Orders Admin Logout [PERSON_NAME] Admin Page Search for a cus…" at bounding box center [490, 434] width 981 height 871
type input "[PERSON_NAME]"
type input "[PERSON_NAME] Re"
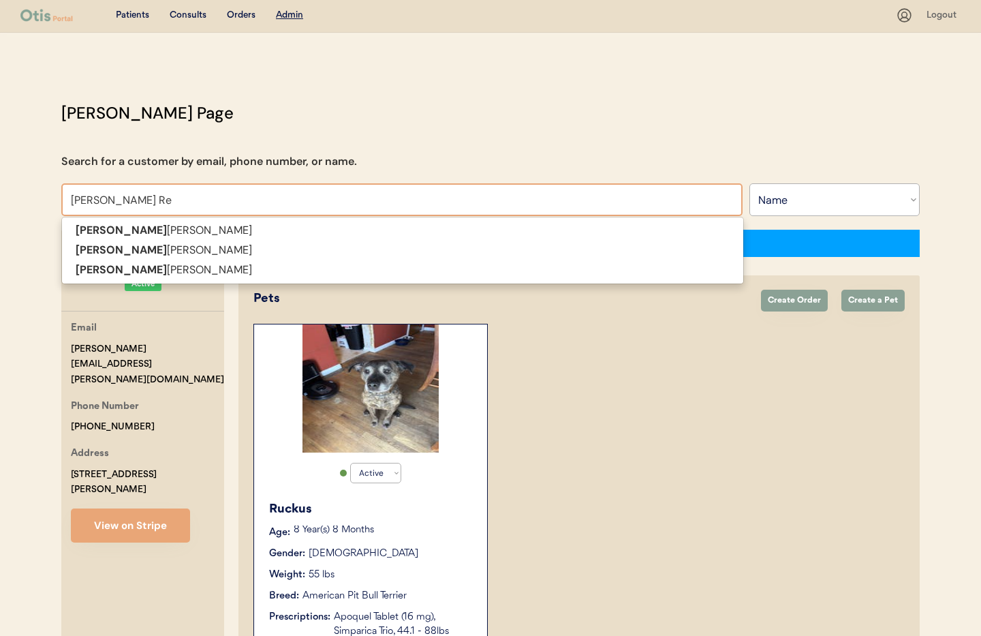
type input "[PERSON_NAME]"
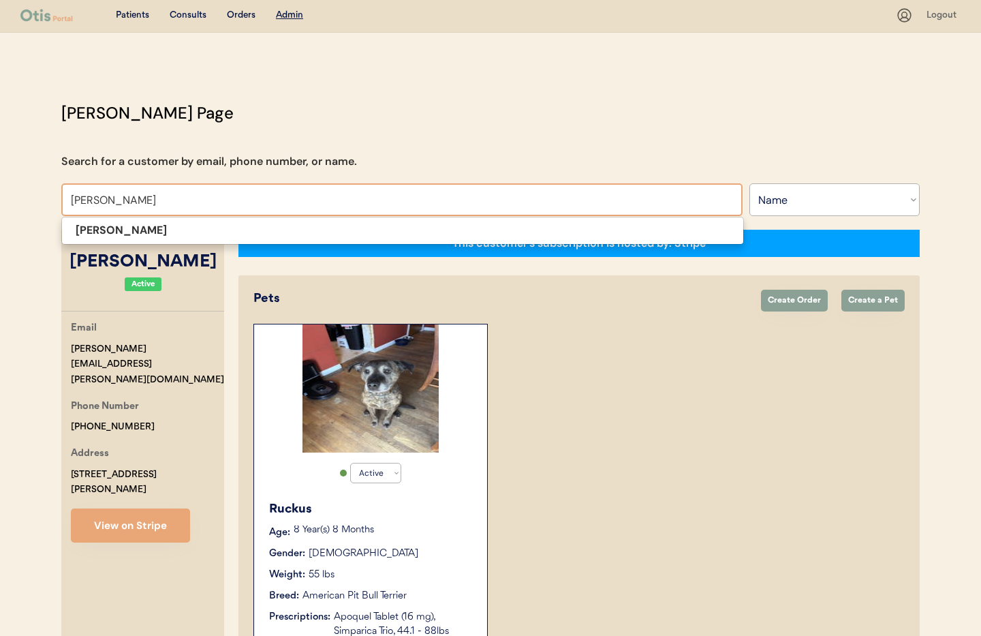
scroll to position [0, 0]
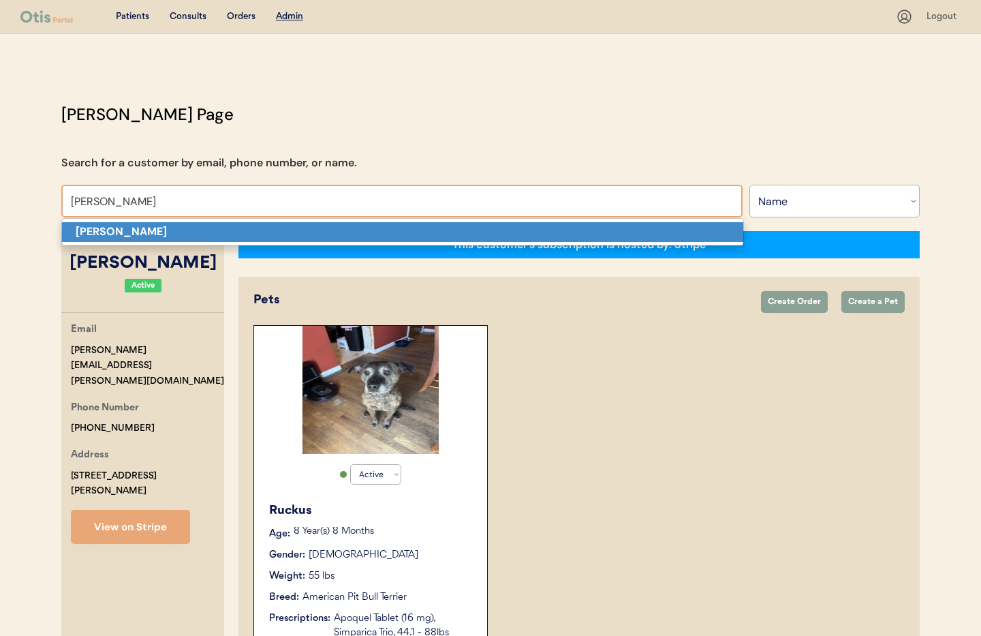
click at [144, 241] on p "[PERSON_NAME]" at bounding box center [402, 232] width 681 height 20
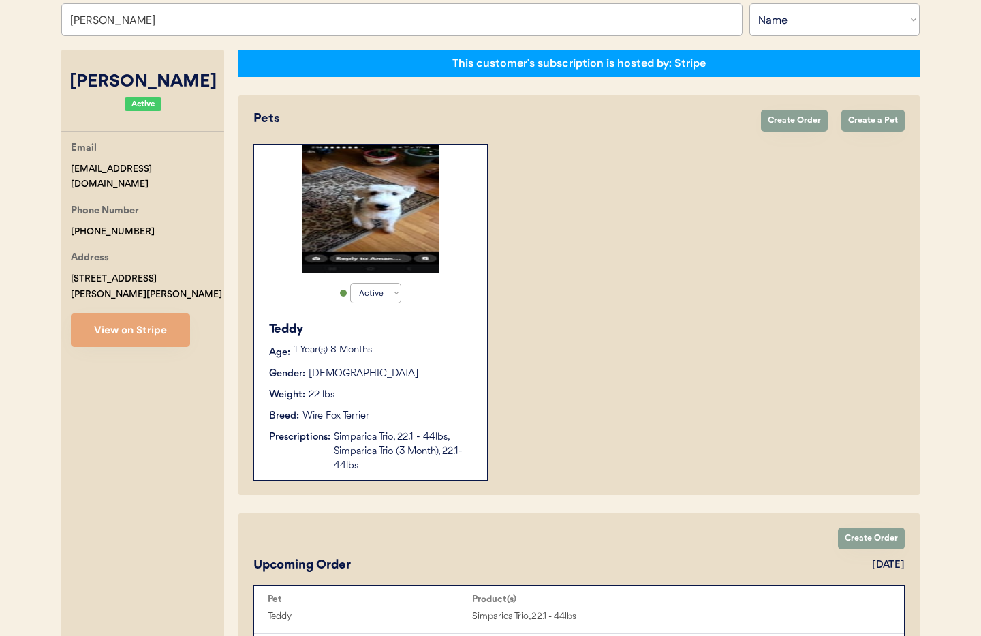
scroll to position [191, 0]
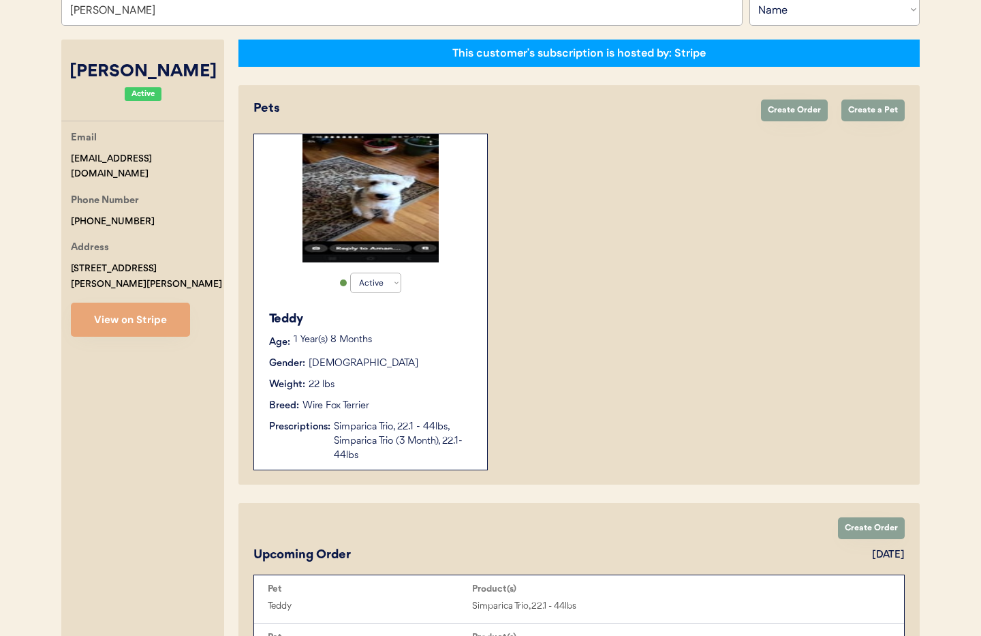
type input "[PERSON_NAME]"
click at [453, 374] on div "Teddy Age: [DEMOGRAPHIC_DATA] Year(s) 8 Months Gender: [DEMOGRAPHIC_DATA] Weigh…" at bounding box center [370, 386] width 219 height 166
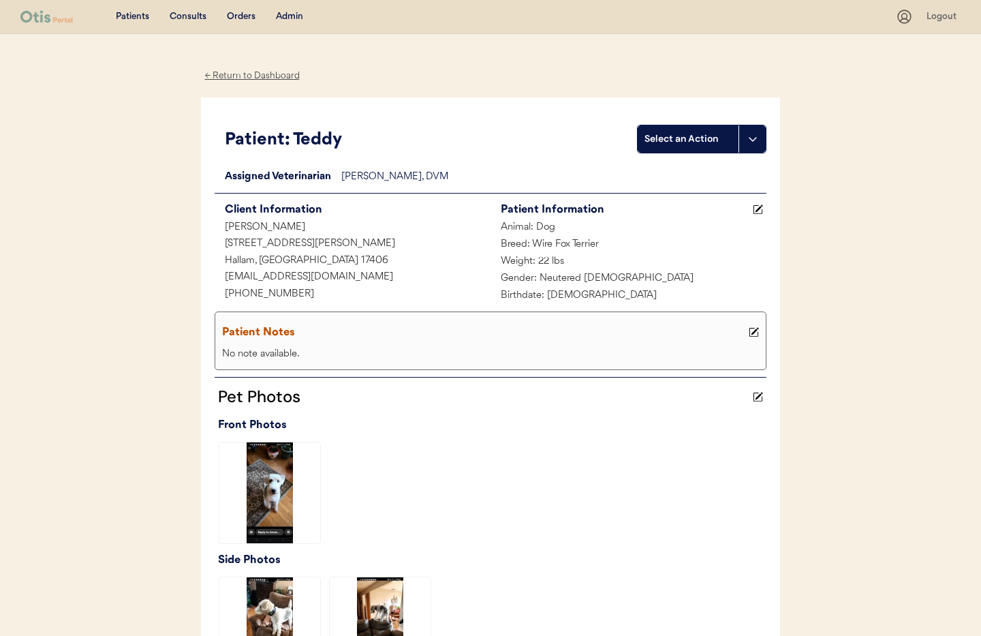
click at [289, 18] on div "Admin" at bounding box center [289, 17] width 27 height 14
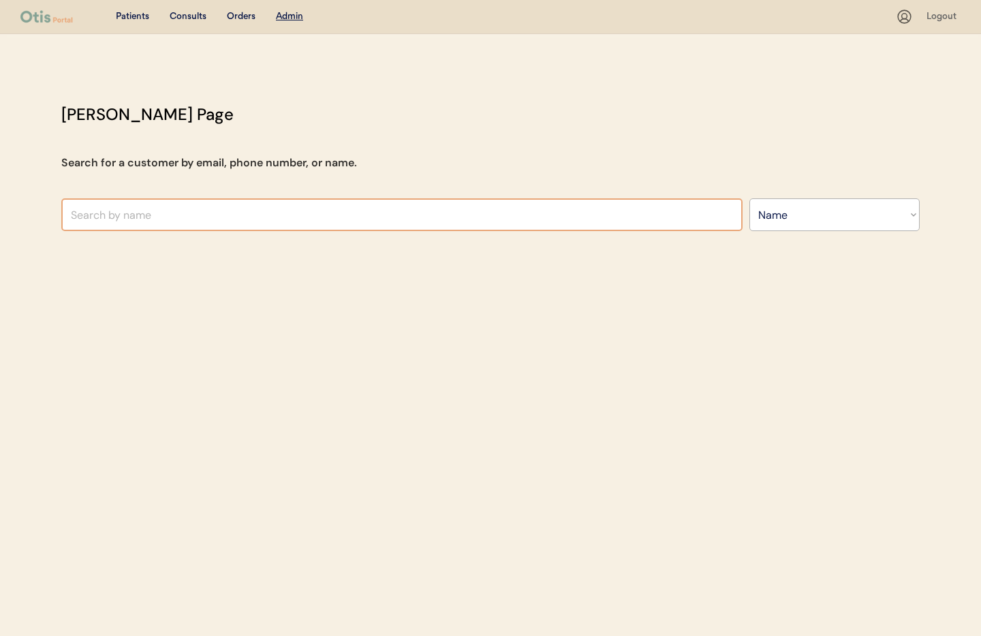
select select ""Name""
click at [252, 215] on input "text" at bounding box center [401, 214] width 681 height 33
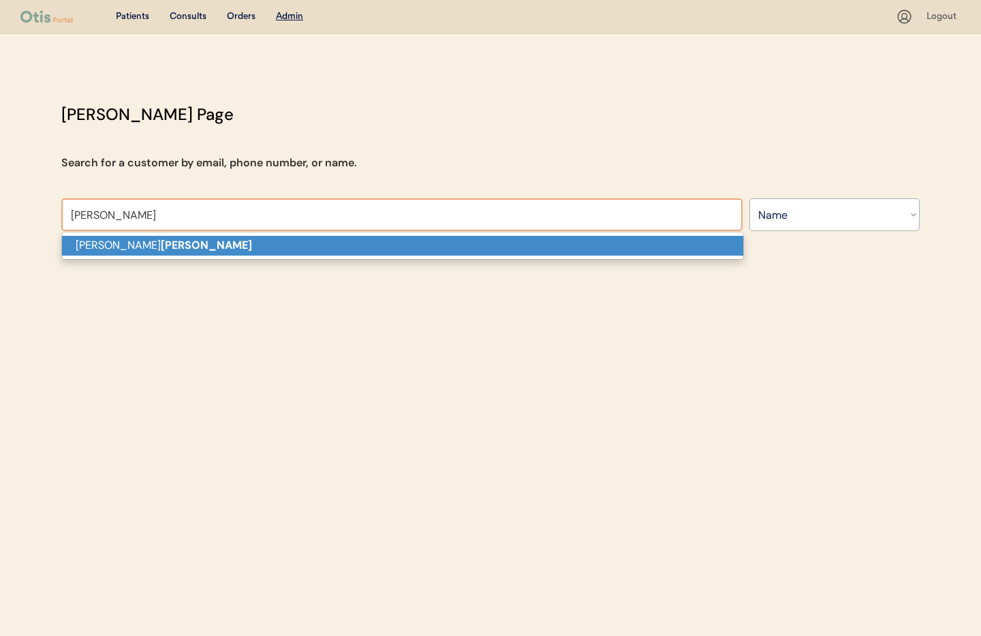
click at [243, 245] on p "[PERSON_NAME]" at bounding box center [402, 246] width 681 height 20
type input "[PERSON_NAME]"
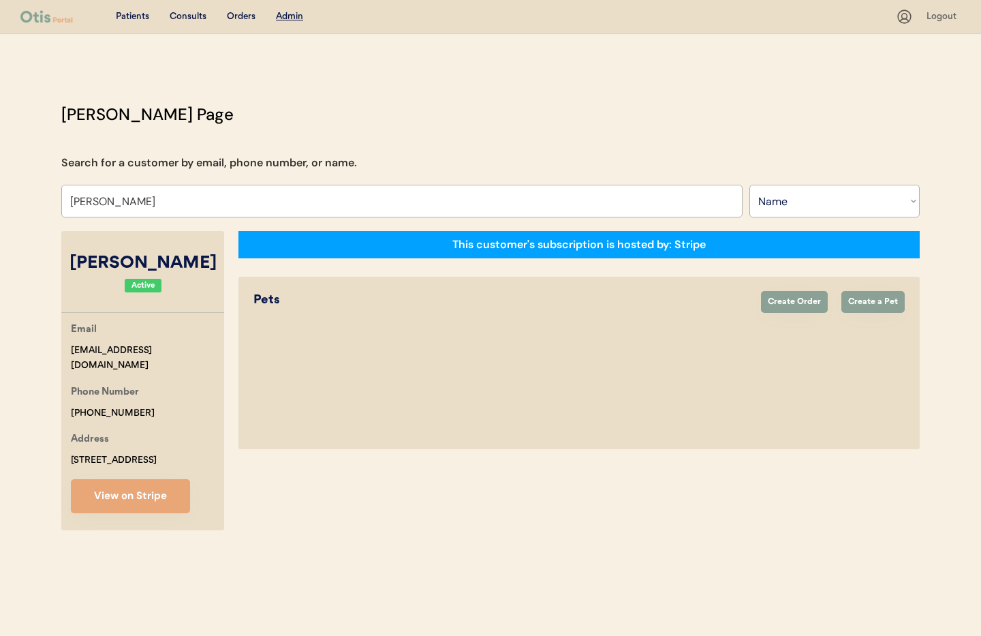
select select "true"
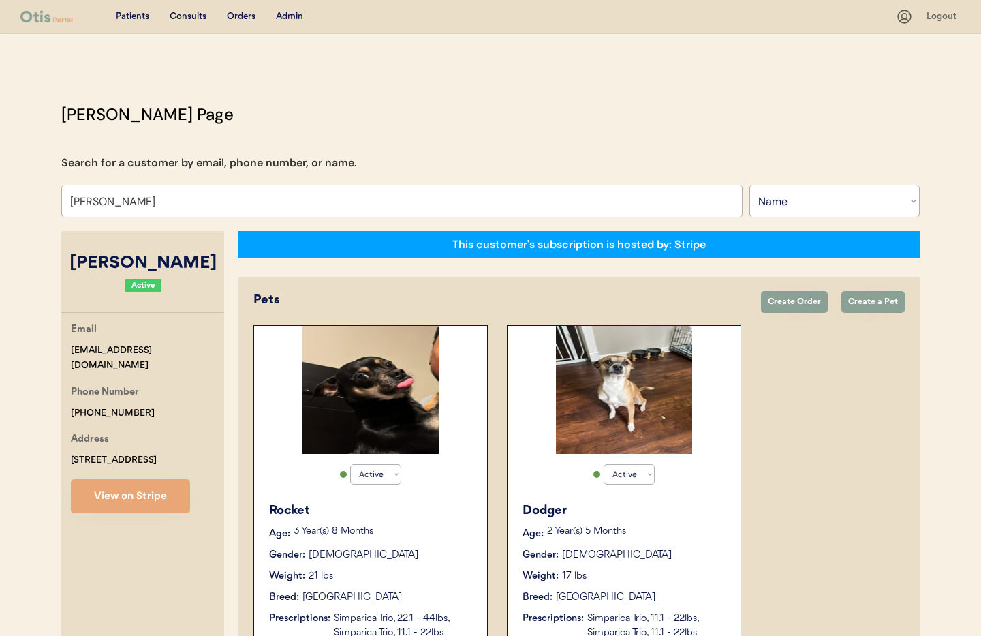
type input "[PERSON_NAME]"
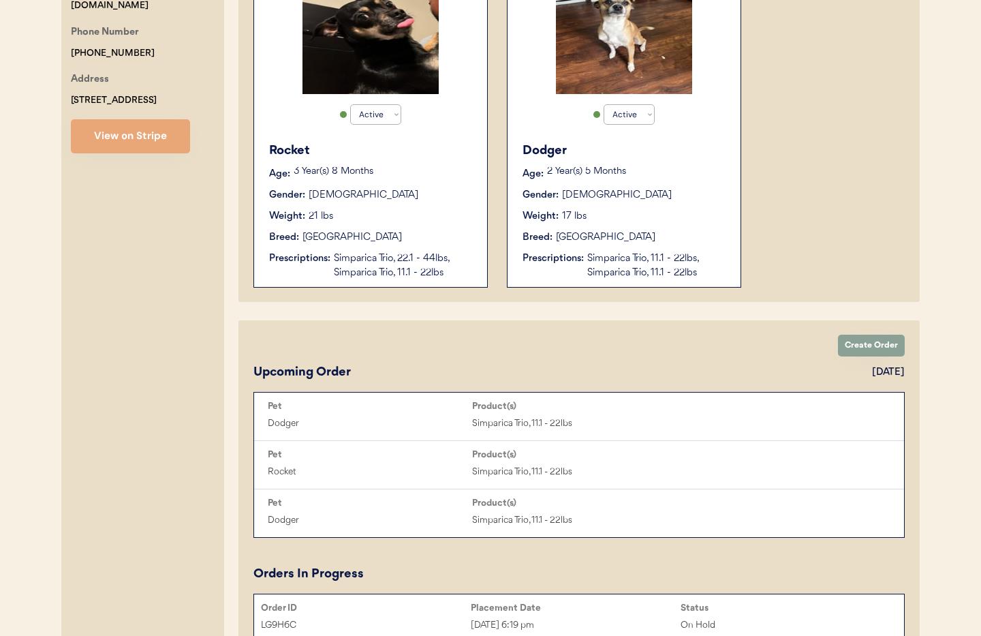
scroll to position [361, 0]
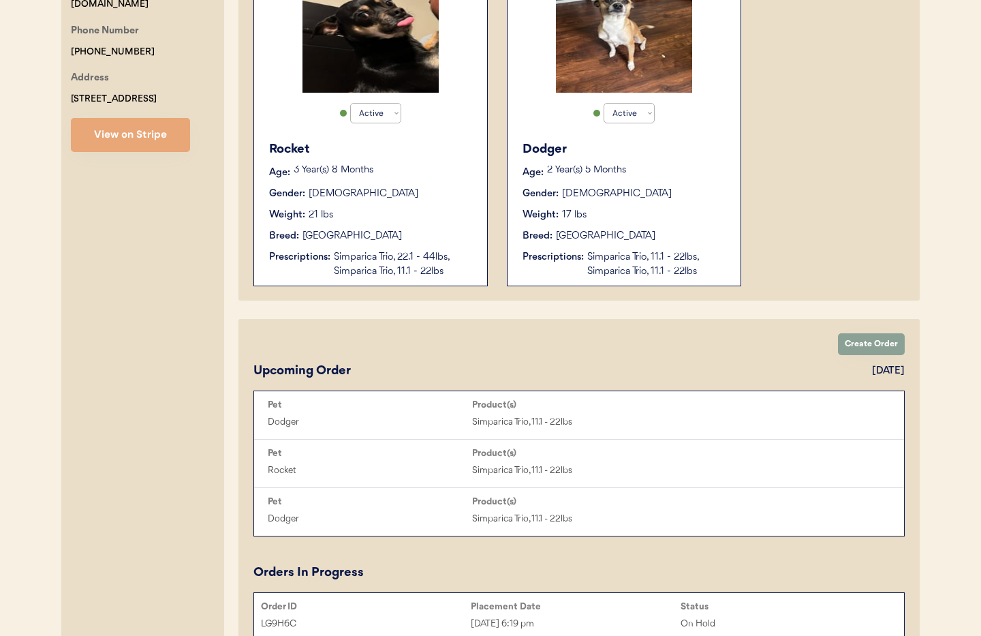
click at [431, 245] on div "Rocket Age: [DEMOGRAPHIC_DATA] Year(s) 8 Months Gender: [DEMOGRAPHIC_DATA] Weig…" at bounding box center [370, 210] width 219 height 152
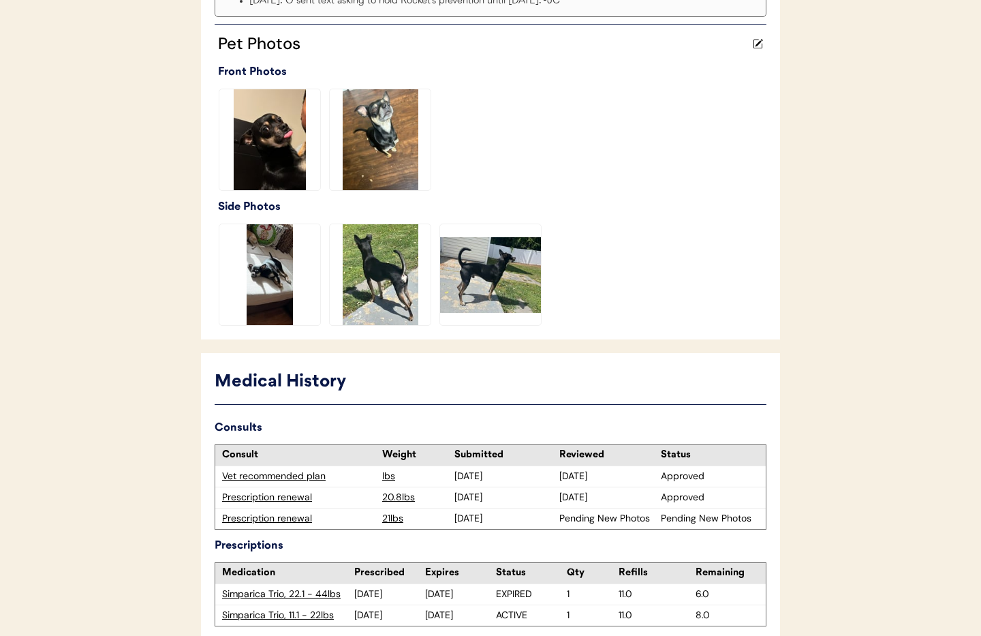
scroll to position [425, 0]
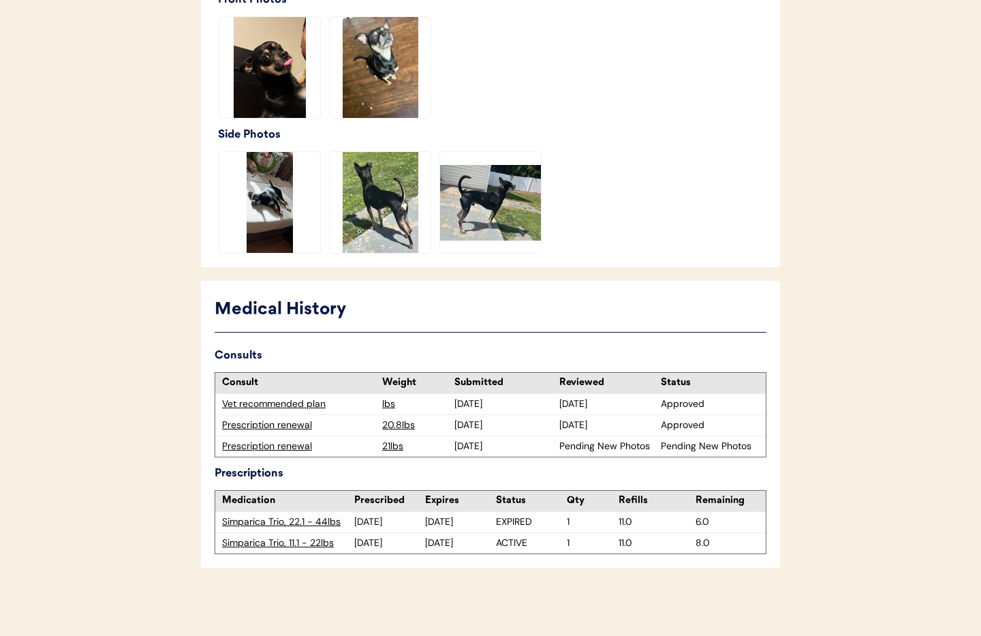
click at [257, 448] on div "Prescription renewal" at bounding box center [298, 446] width 153 height 14
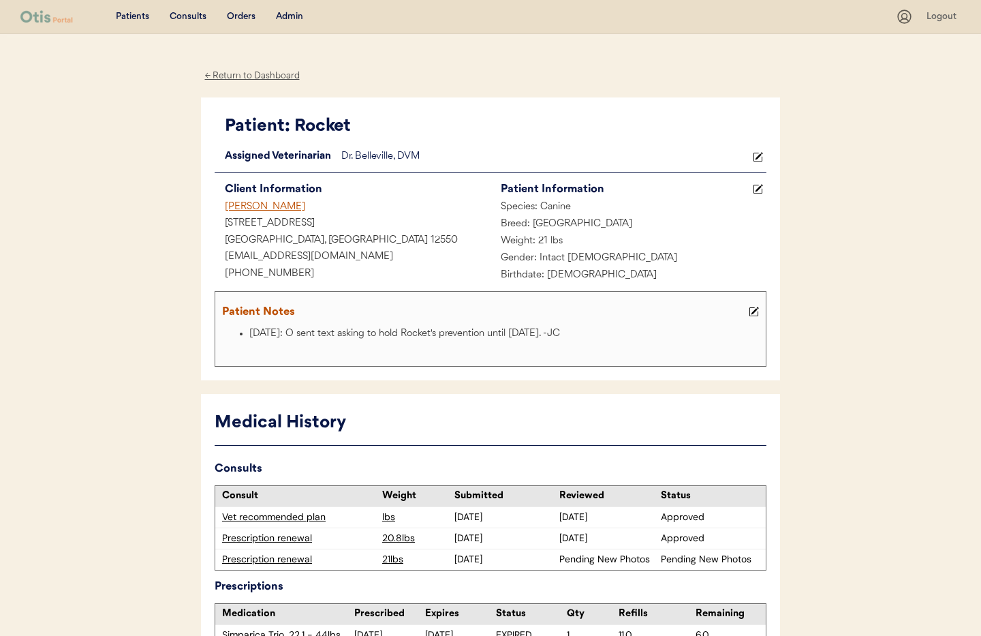
click at [248, 74] on div "← Return to Dashboard" at bounding box center [252, 76] width 102 height 16
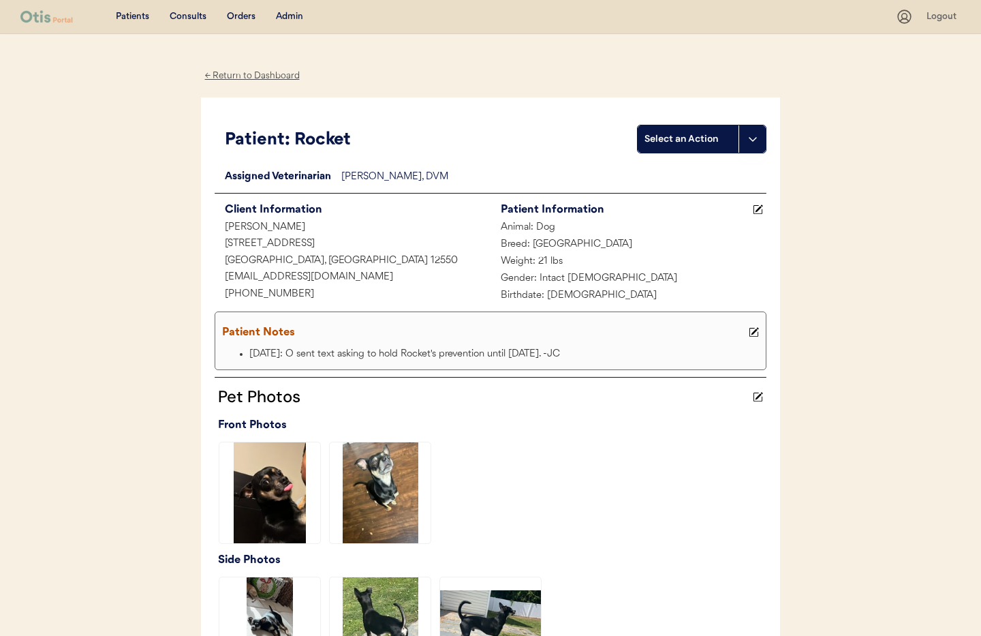
click at [231, 74] on div "← Return to Dashboard" at bounding box center [252, 76] width 102 height 16
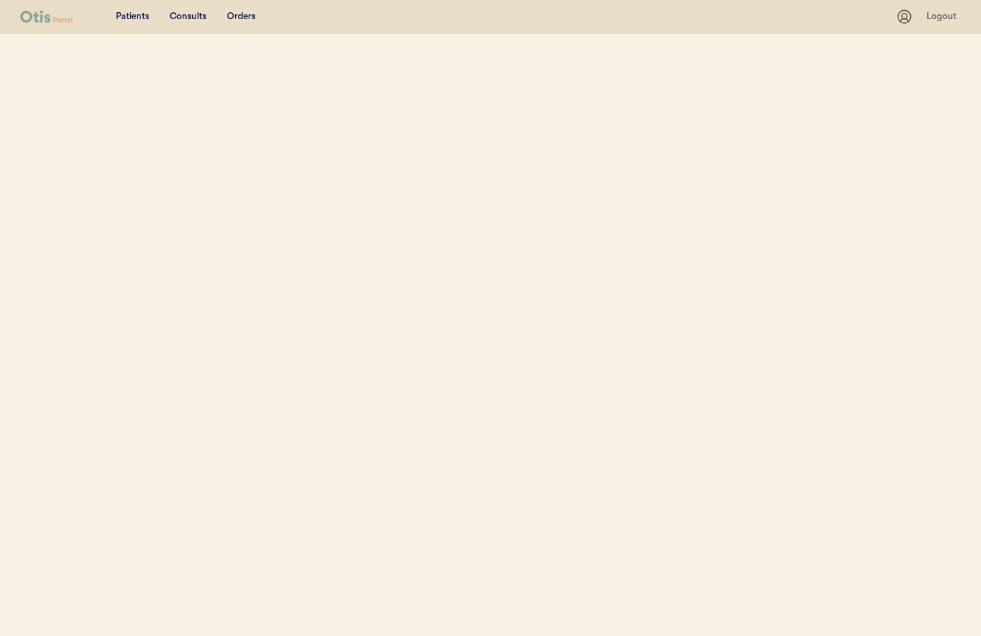
select select ""Name""
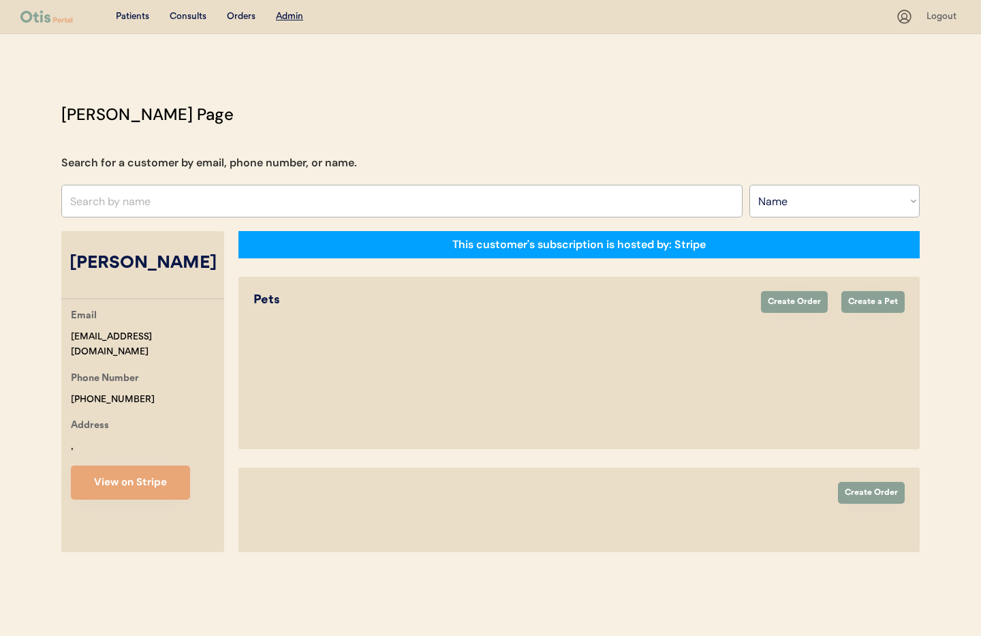
select select "true"
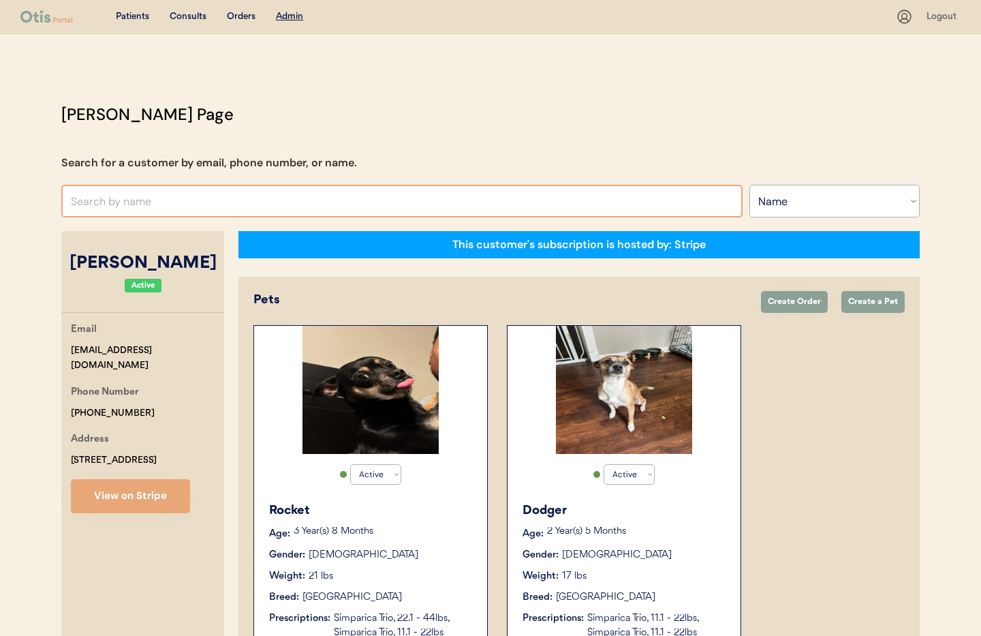
click at [183, 198] on input "text" at bounding box center [401, 201] width 681 height 33
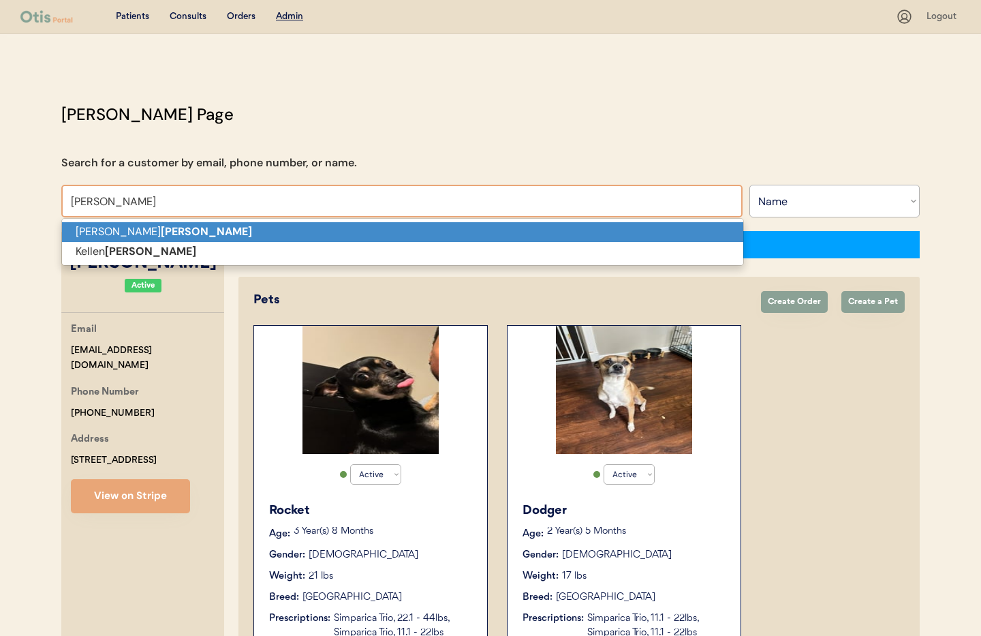
click at [158, 231] on p "Angie Reed" at bounding box center [402, 232] width 681 height 20
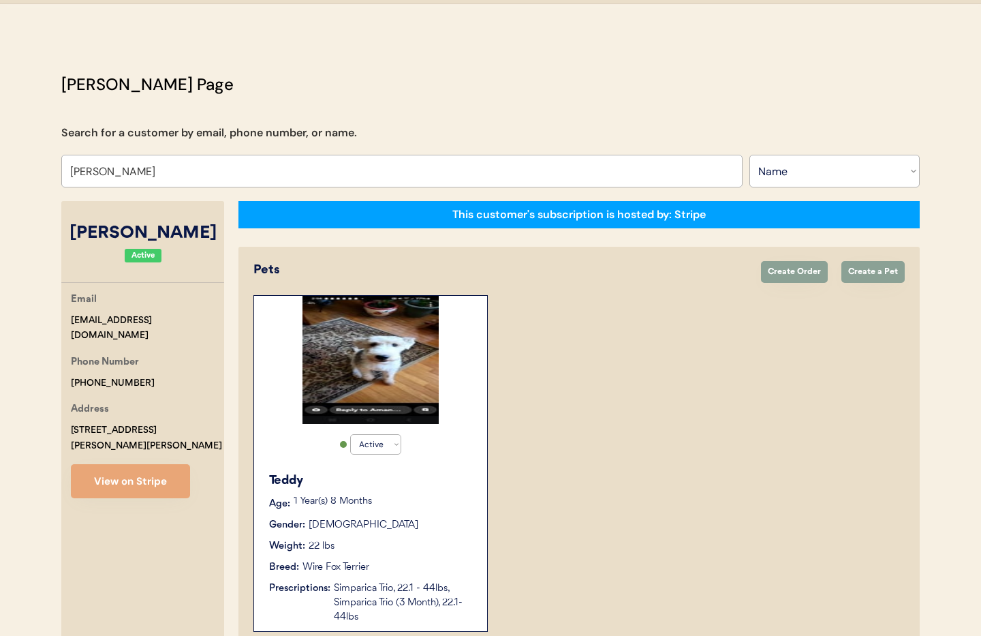
scroll to position [24, 0]
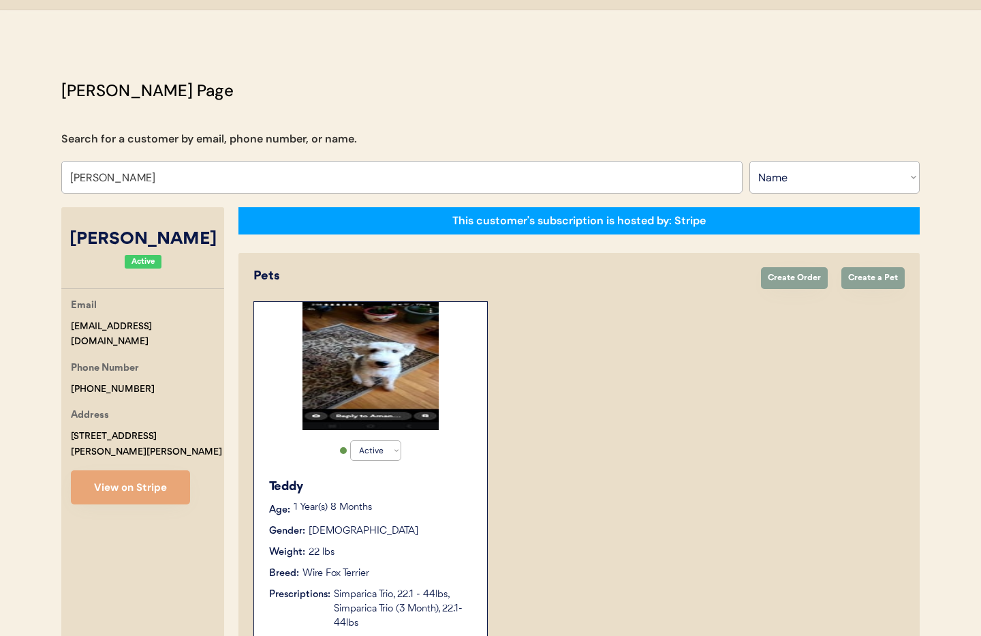
type input "Angie Reed"
click at [375, 474] on div "Teddy Age: 1 Year(s) 8 Months Gender: Male Weight: 22 lbs Breed: Wire Fox Terri…" at bounding box center [370, 554] width 219 height 166
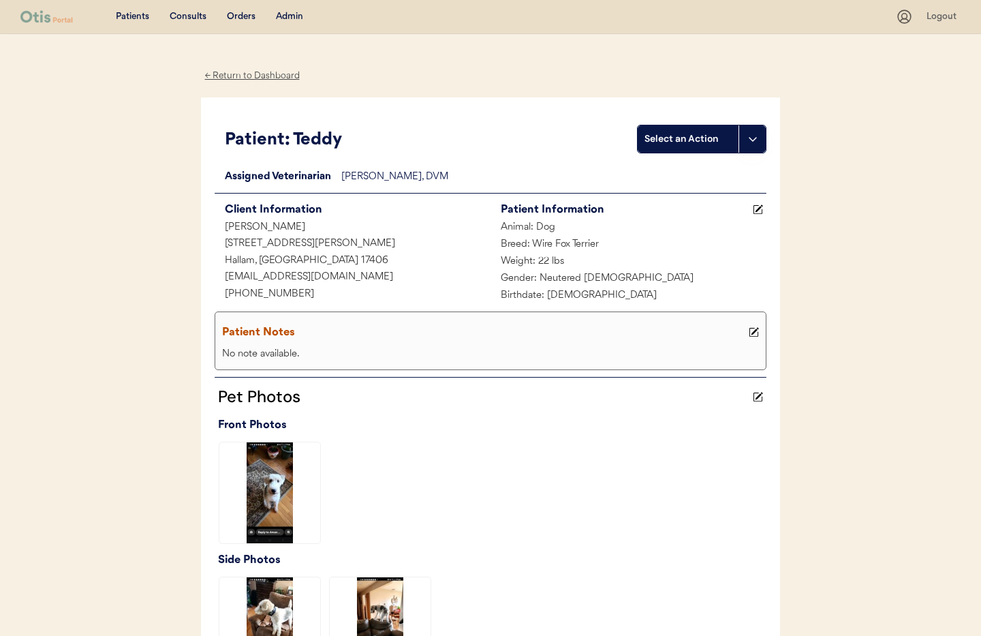
click at [235, 80] on div "← Return to Dashboard" at bounding box center [252, 76] width 102 height 16
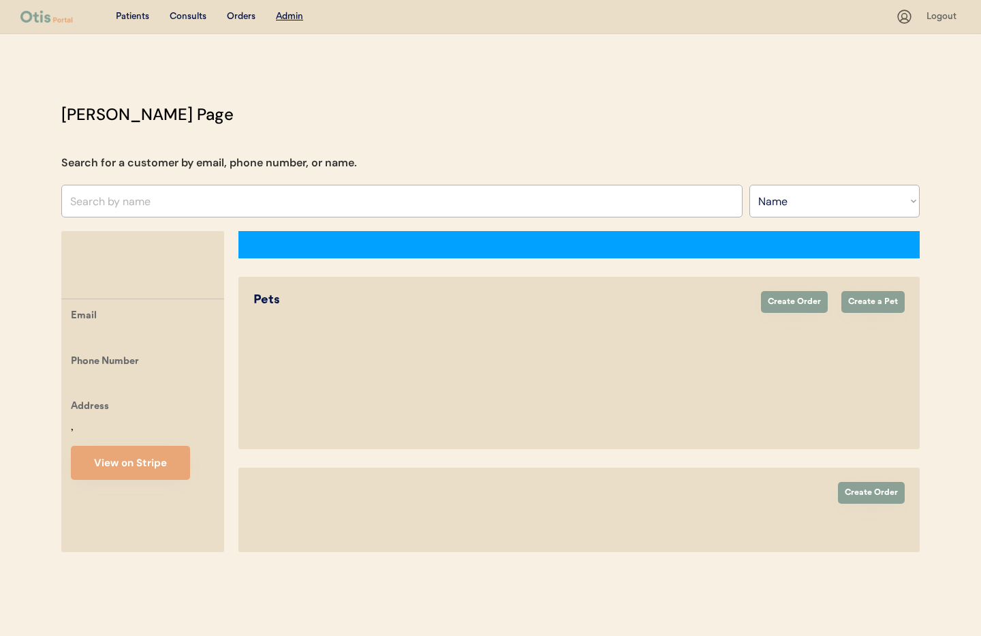
select select ""Name""
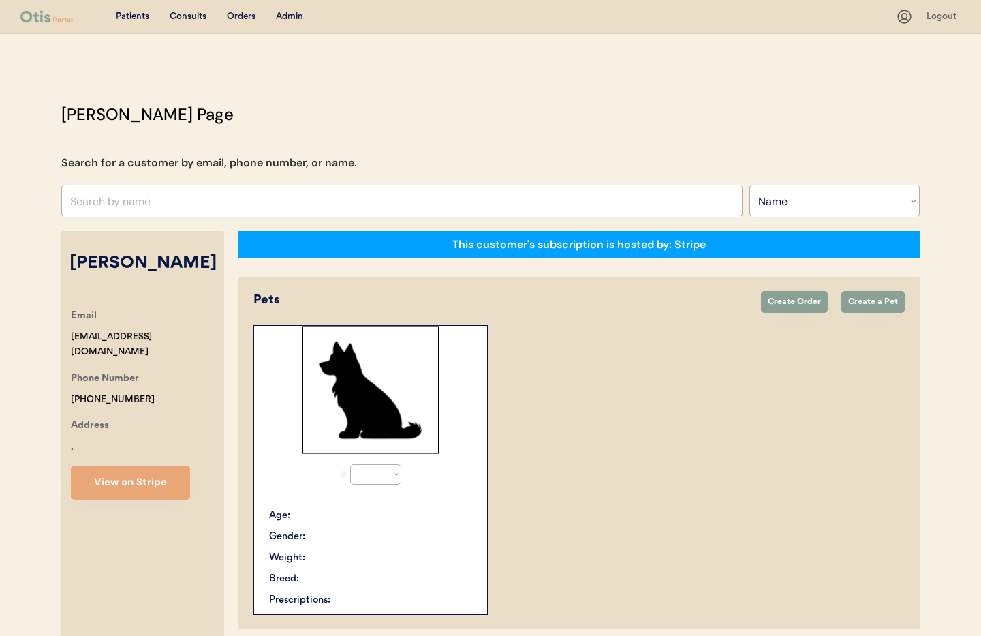
scroll to position [24, 0]
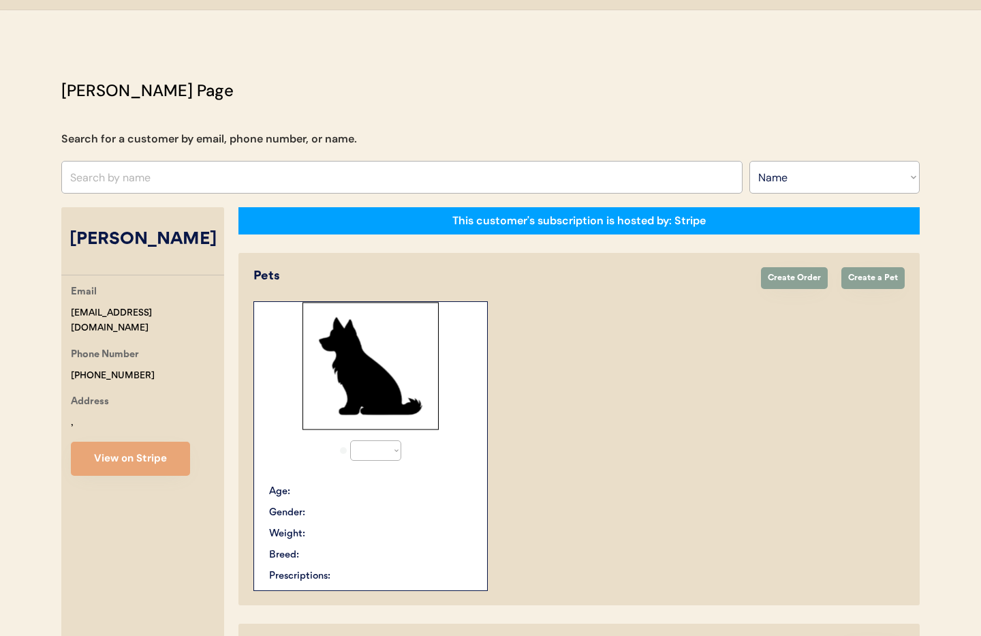
select select "true"
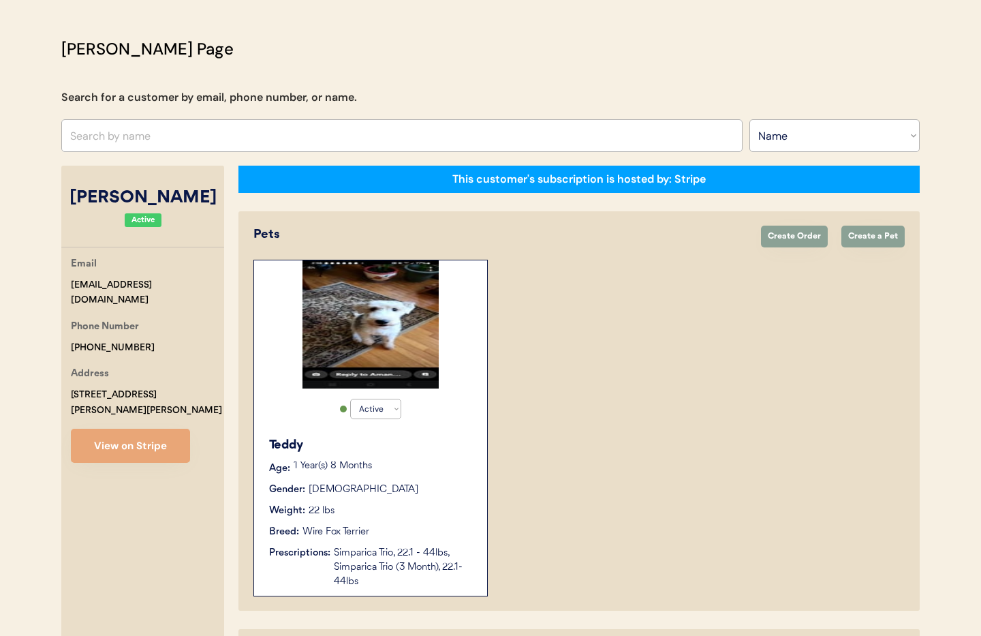
scroll to position [0, 0]
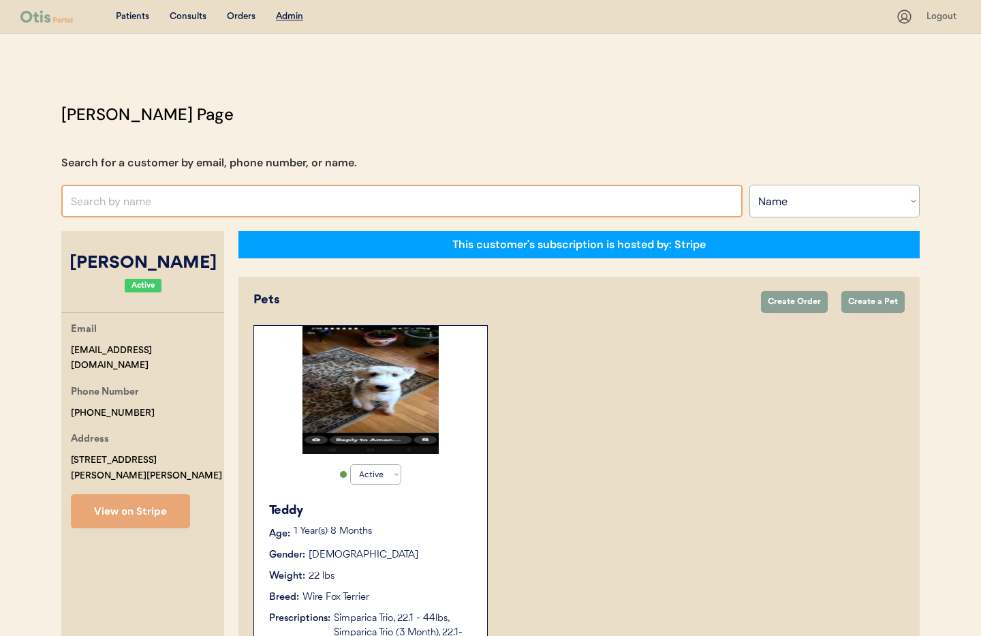
click at [126, 204] on input "text" at bounding box center [401, 201] width 681 height 33
type input "[PERSON_NAME]"
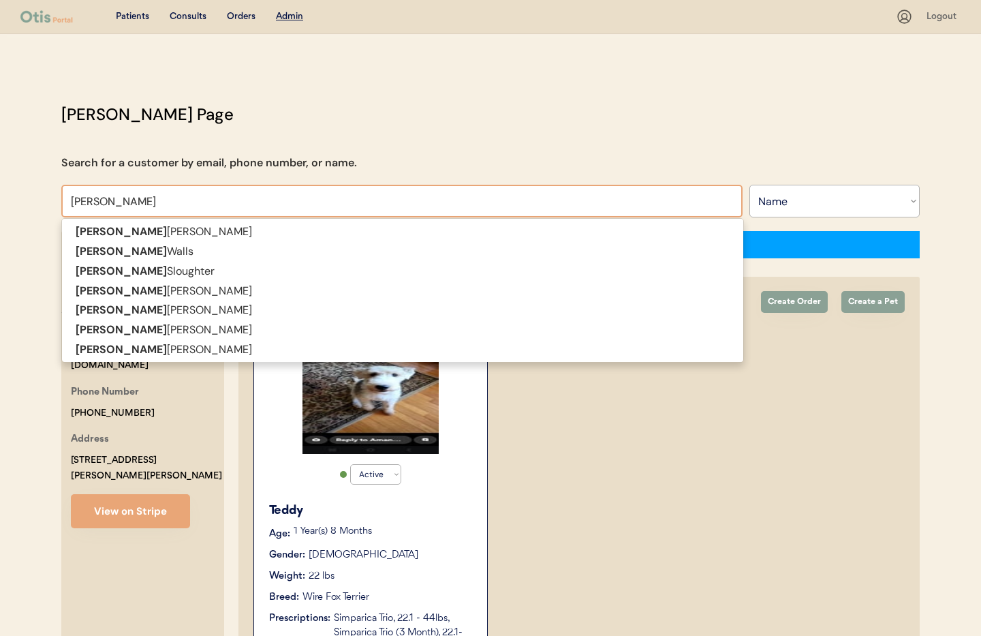
type input "[PERSON_NAME]"
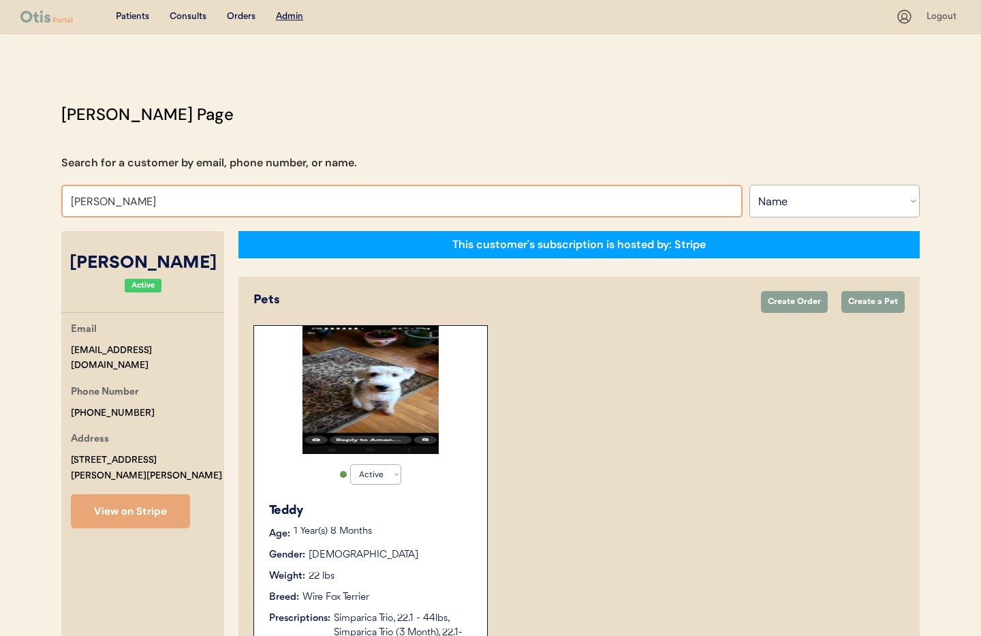
type input "[PERSON_NAME]"
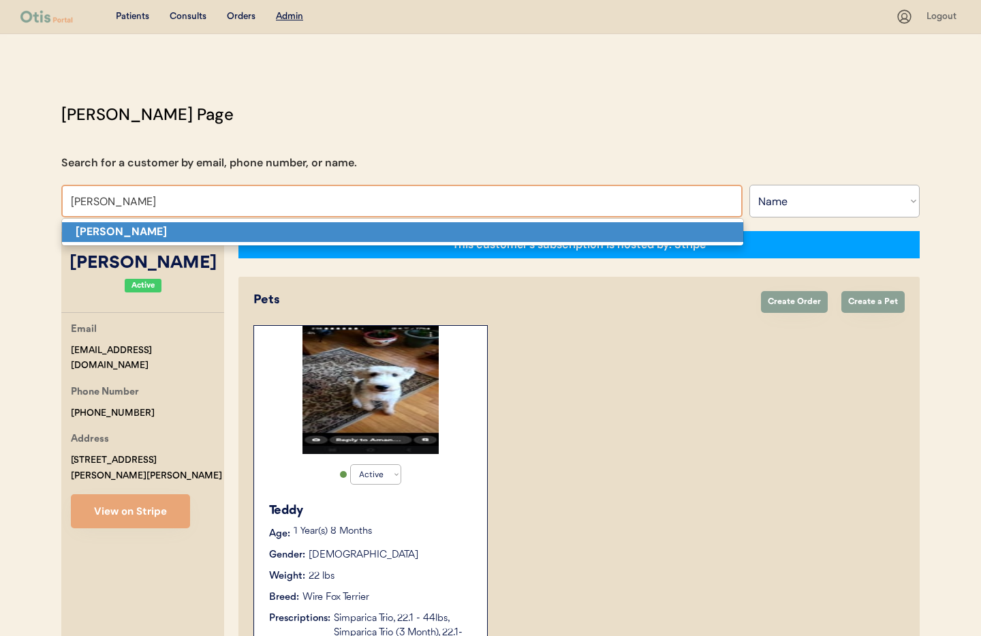
click at [126, 232] on strong "[PERSON_NAME]" at bounding box center [121, 231] width 91 height 14
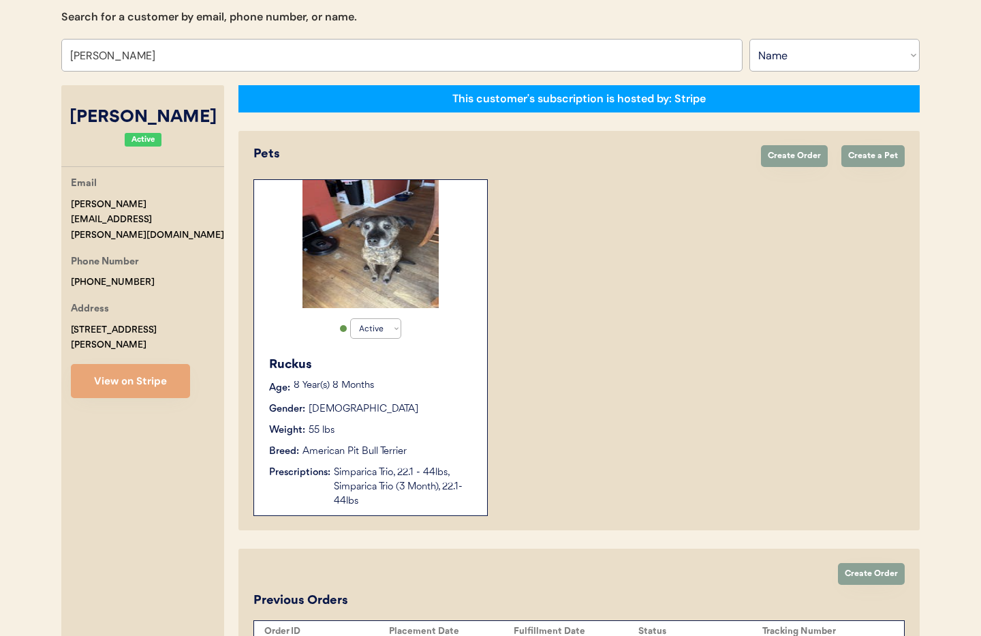
scroll to position [152, 0]
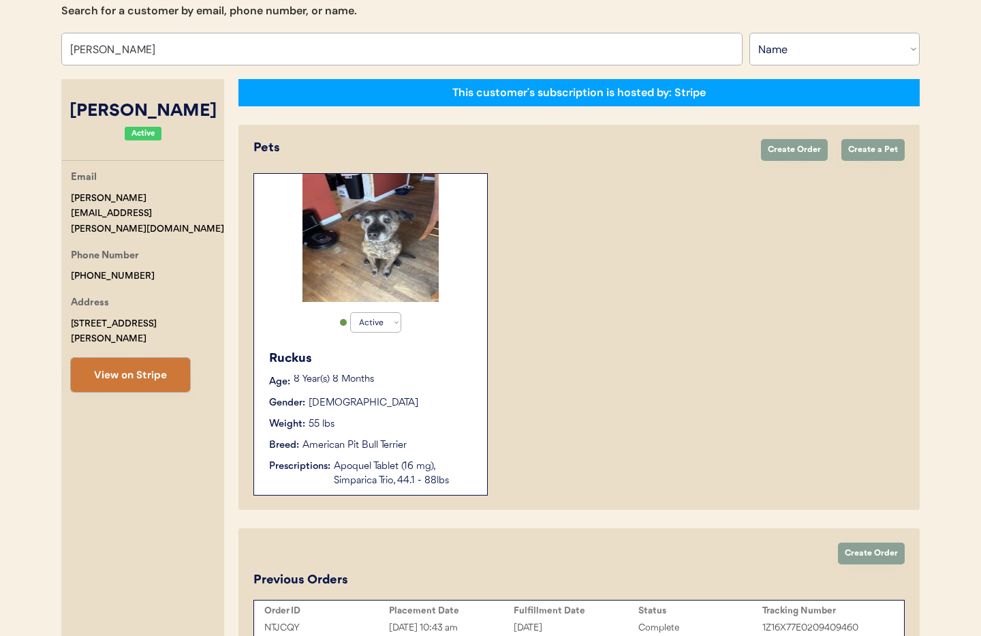
click at [157, 358] on button "View on Stripe" at bounding box center [130, 375] width 119 height 34
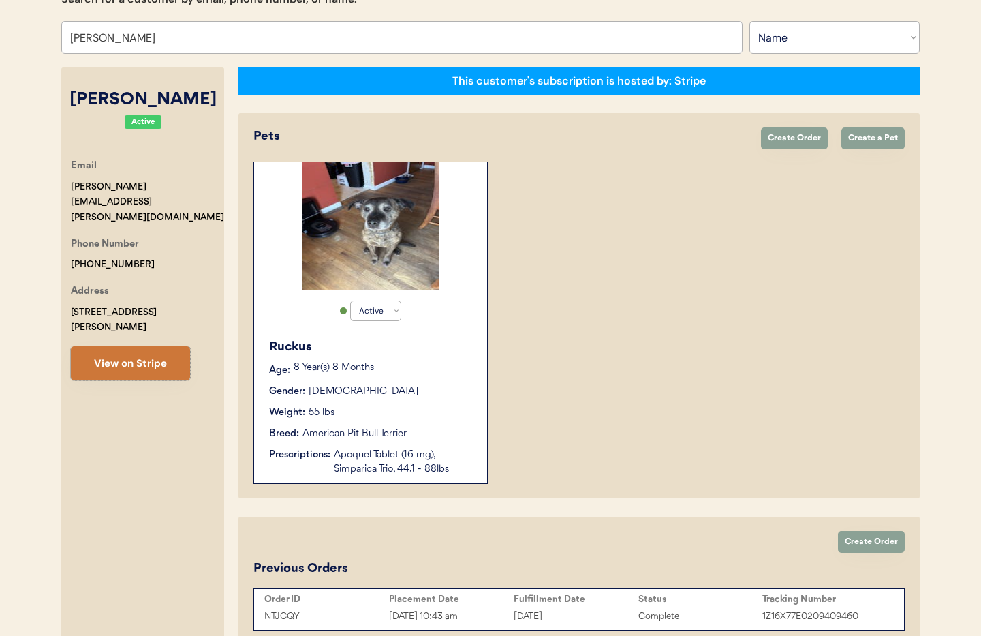
click at [129, 346] on button "View on Stripe" at bounding box center [130, 363] width 119 height 34
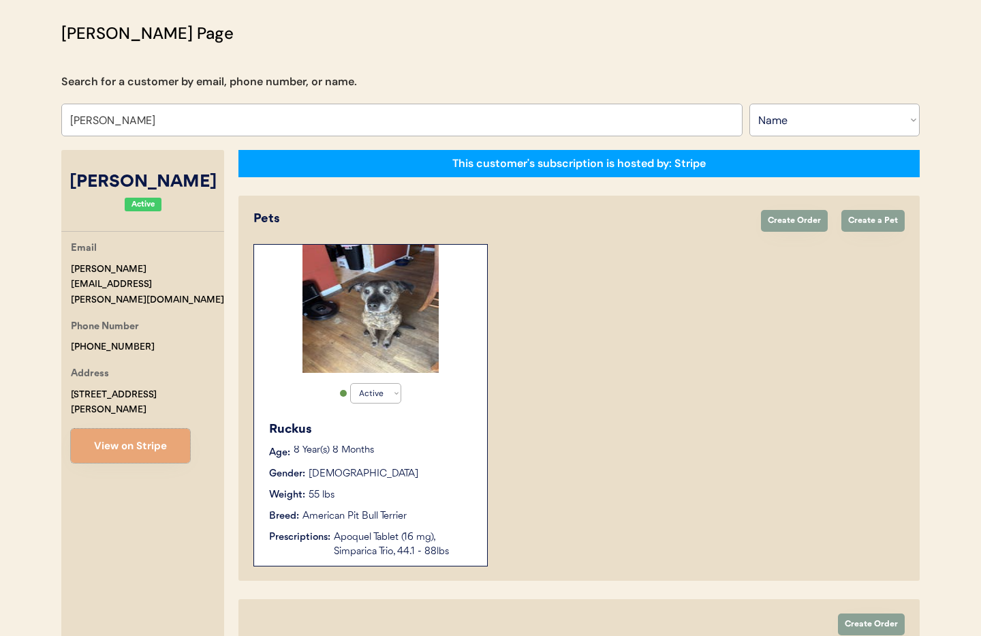
scroll to position [80, 0]
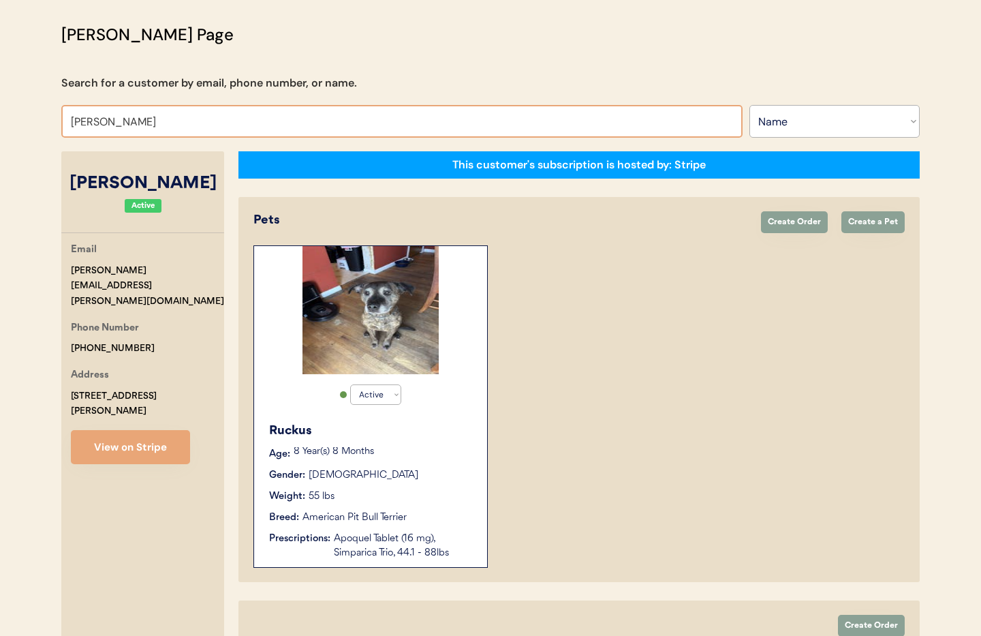
drag, startPoint x: 292, startPoint y: 130, endPoint x: 281, endPoint y: 127, distance: 10.6
click at [292, 130] on input "[PERSON_NAME]" at bounding box center [401, 121] width 681 height 33
drag, startPoint x: 144, startPoint y: 120, endPoint x: 10, endPoint y: 100, distance: 135.0
click at [10, 100] on div "Patients Consults Orders Admin Logout [PERSON_NAME] Admin Page Search for a cus…" at bounding box center [490, 355] width 981 height 871
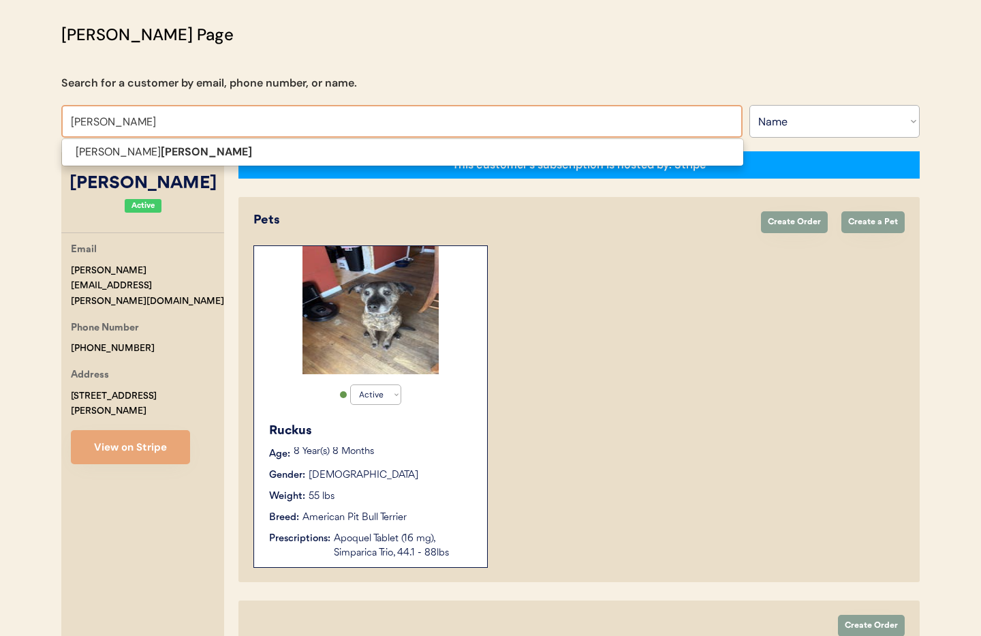
scroll to position [79, 0]
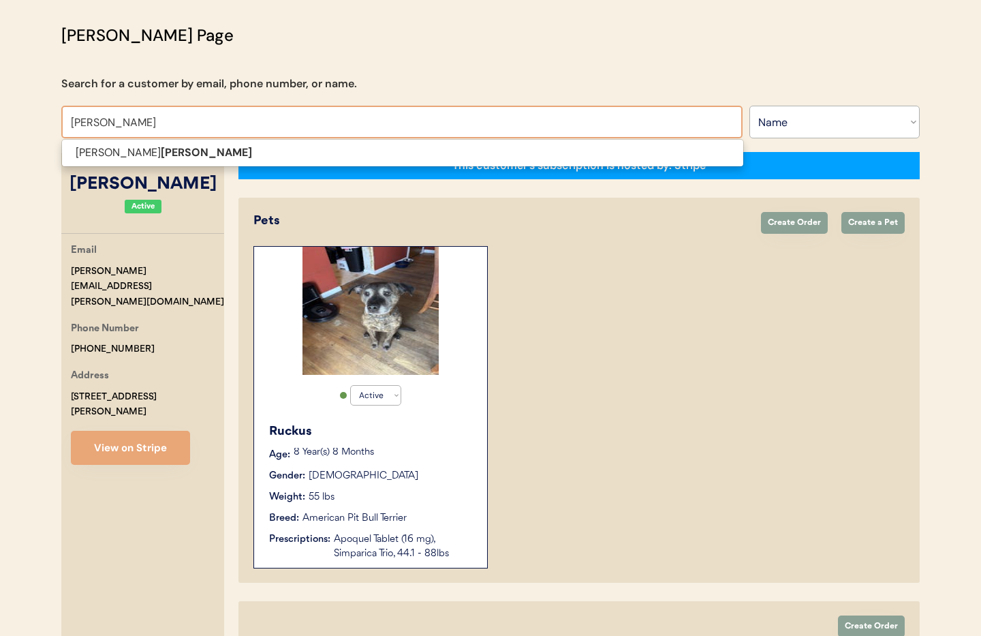
type input "[PERSON_NAME]"
click at [55, 142] on div "[PERSON_NAME] Page Search for a customer by email, phone number, or name. [PERS…" at bounding box center [491, 379] width 886 height 713
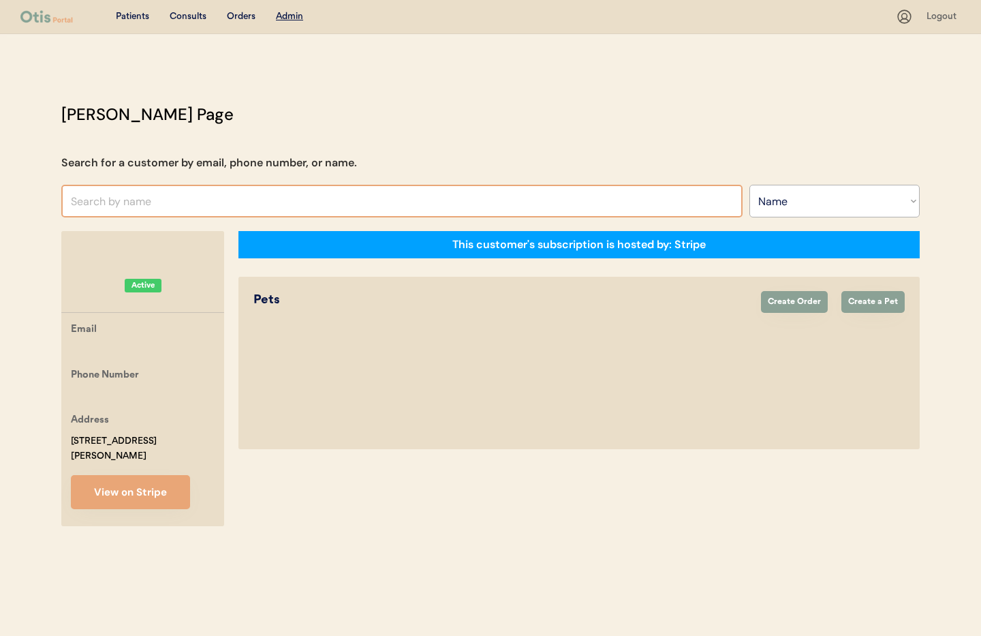
click at [112, 203] on input "text" at bounding box center [401, 201] width 681 height 33
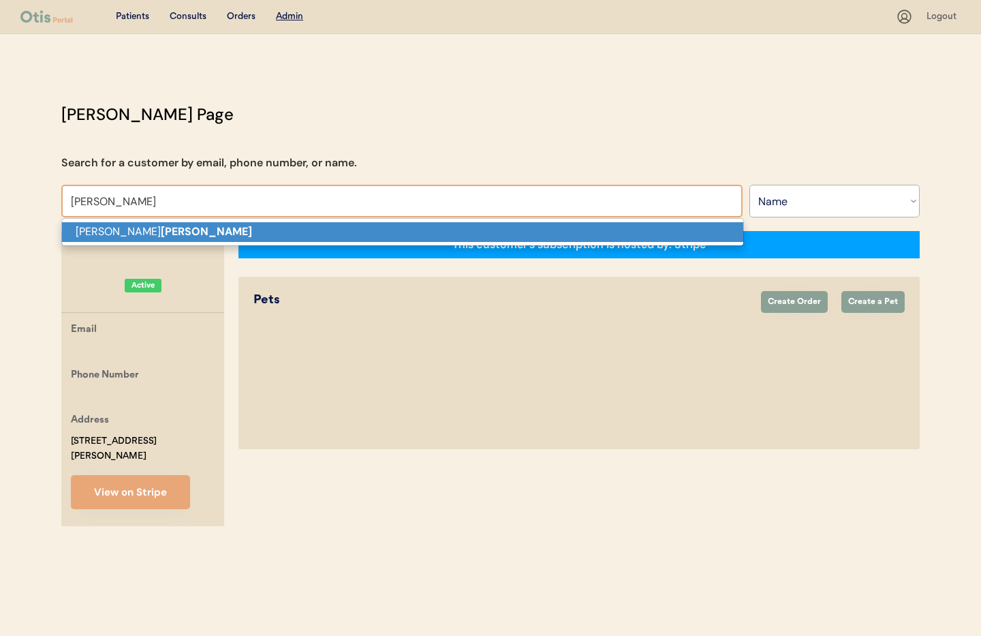
click at [161, 226] on strong "[PERSON_NAME]" at bounding box center [206, 231] width 91 height 14
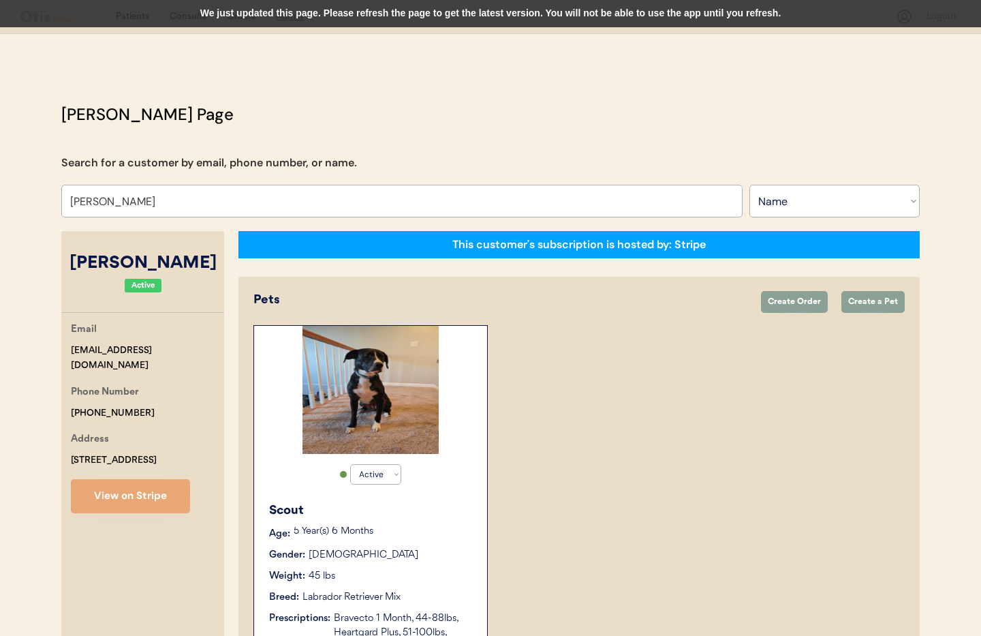
type input "[PERSON_NAME]"
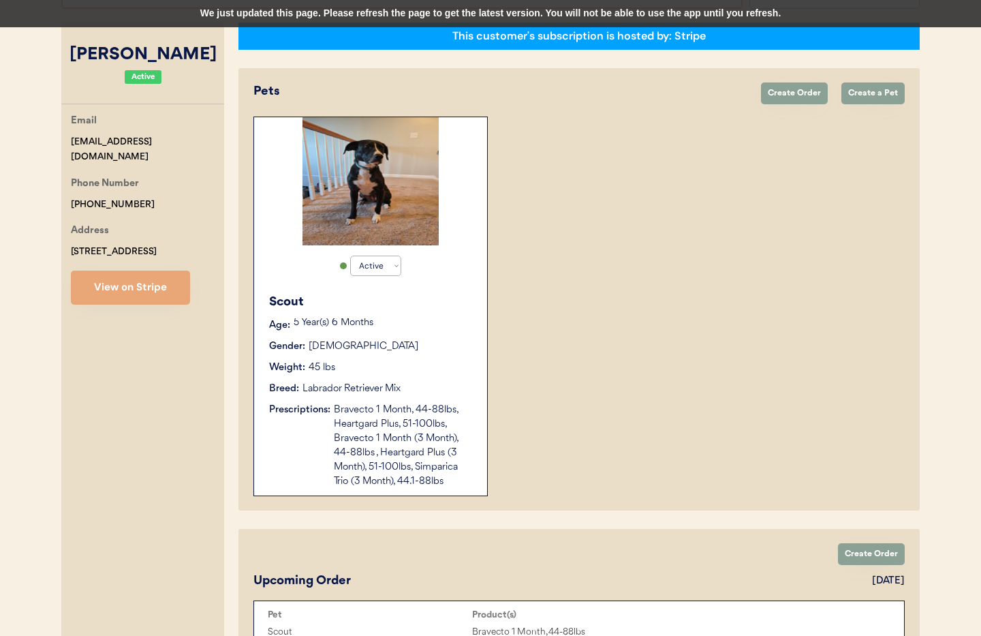
scroll to position [202, 0]
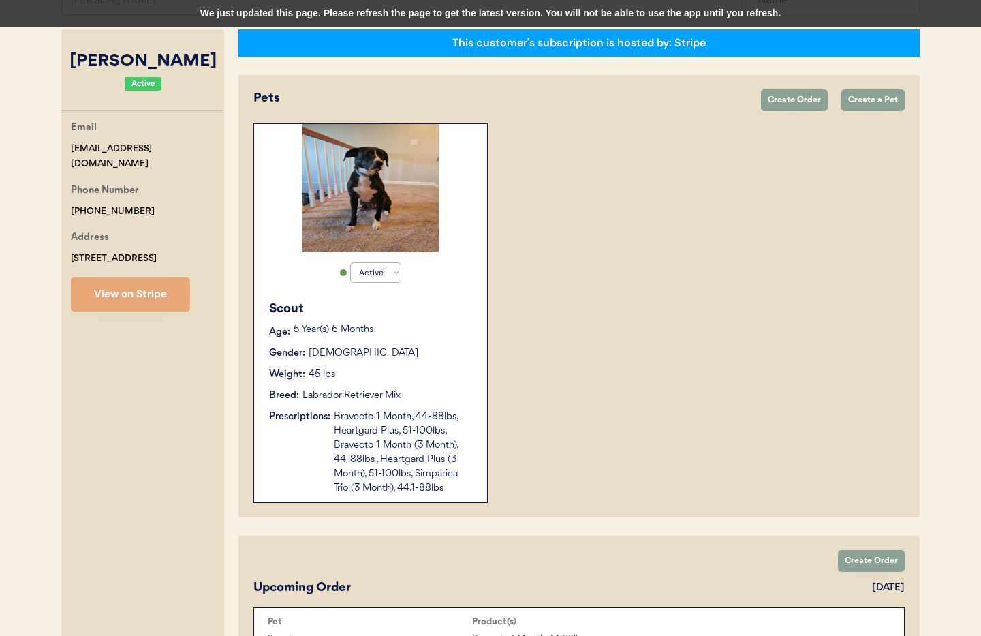
click at [436, 362] on div "Scout Age: [DEMOGRAPHIC_DATA] Year(s) 6 Months Gender: [DEMOGRAPHIC_DATA] Weigh…" at bounding box center [370, 397] width 219 height 209
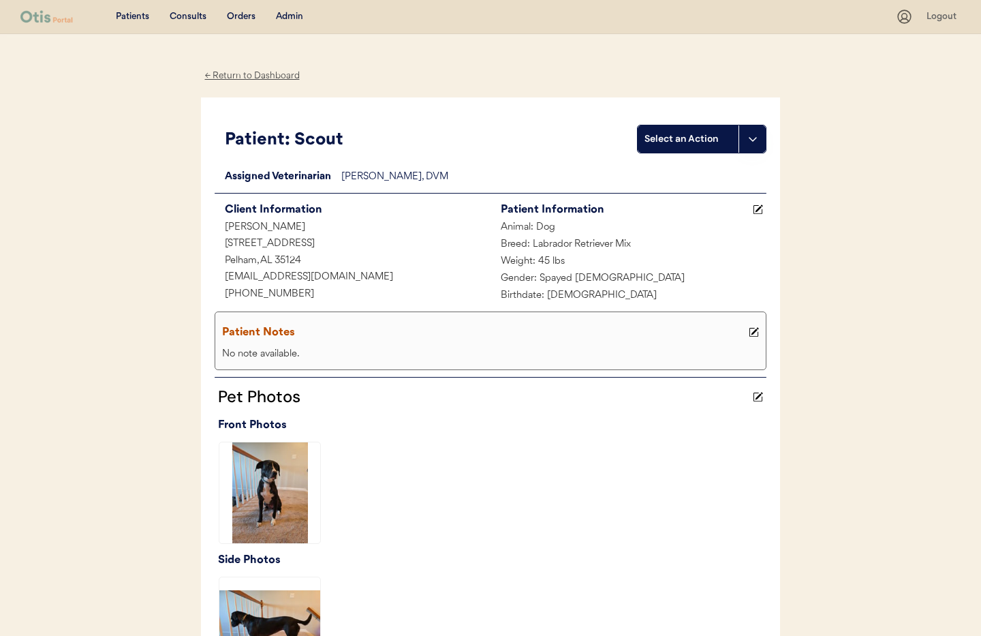
click at [252, 76] on div "← Return to Dashboard" at bounding box center [252, 76] width 102 height 16
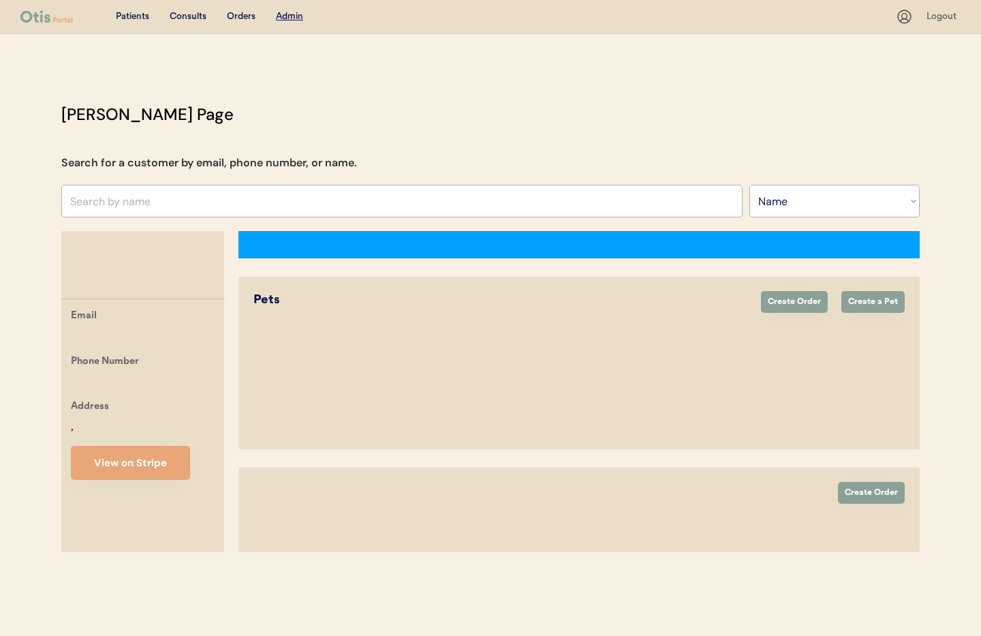
select select ""Name""
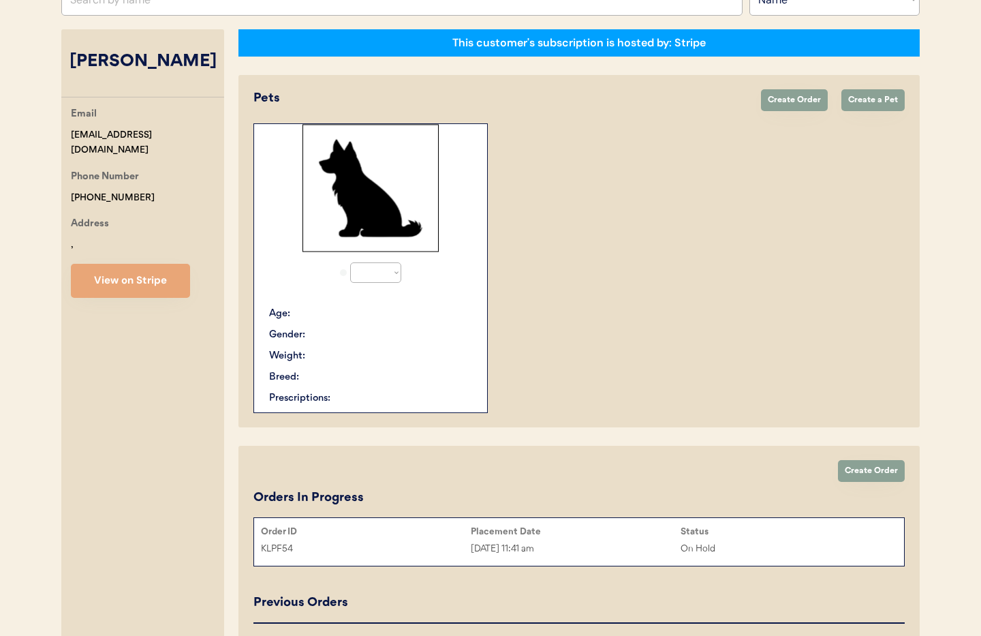
select select "true"
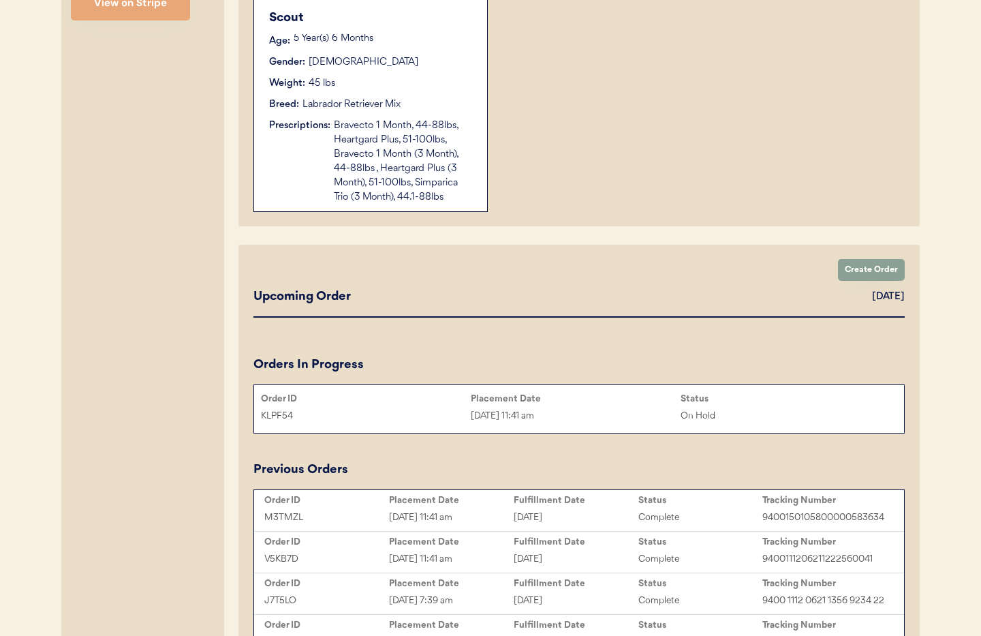
scroll to position [625, 0]
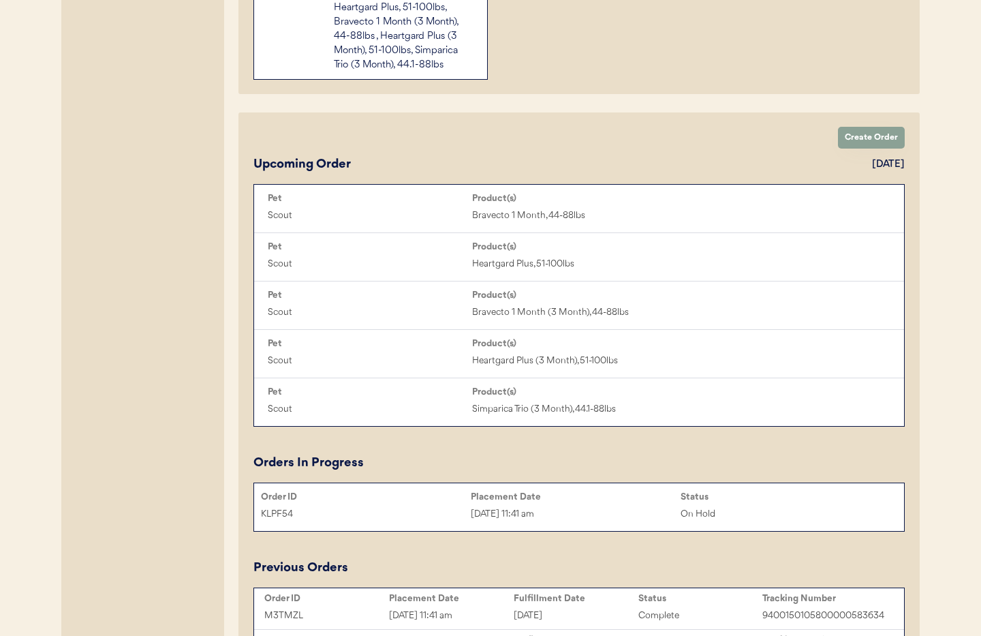
click at [504, 509] on div "[DATE] 11:41 am" at bounding box center [576, 514] width 210 height 16
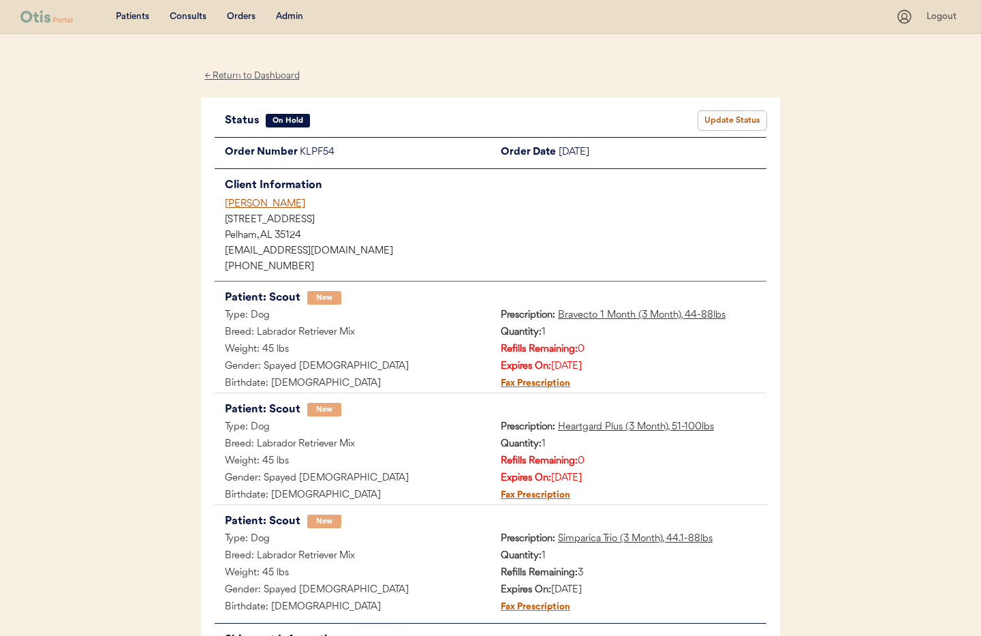
click at [730, 121] on button "Update Status" at bounding box center [732, 120] width 68 height 19
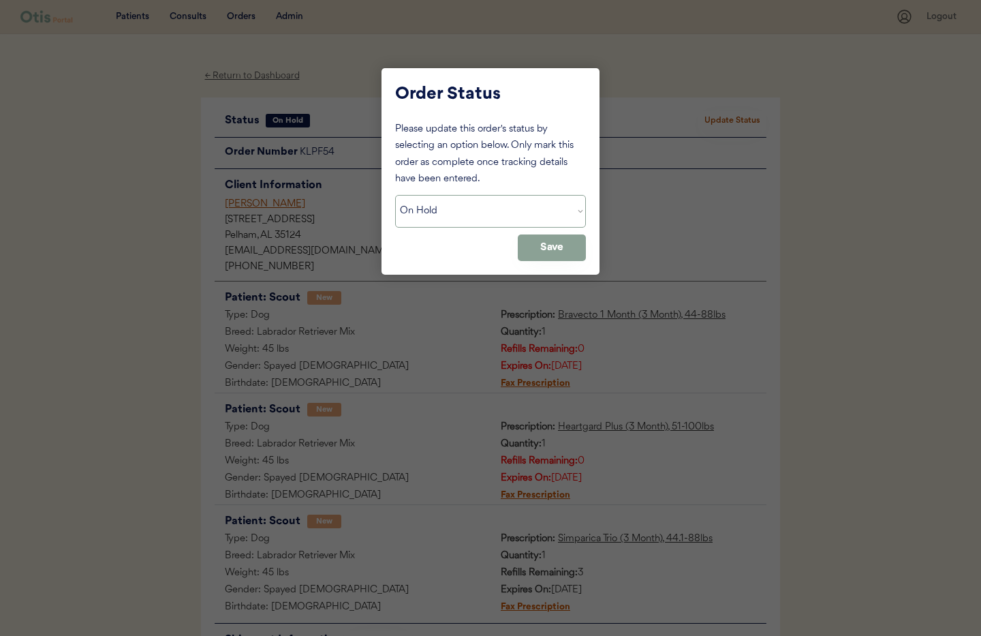
click at [453, 219] on select "Status On Hold New In Progress Complete Pending HW Consent Canceled" at bounding box center [490, 211] width 191 height 33
select select ""cancelled""
click at [395, 195] on select "Status On Hold New In Progress Complete Pending HW Consent Canceled" at bounding box center [490, 211] width 191 height 33
click at [542, 245] on button "Save" at bounding box center [552, 247] width 68 height 27
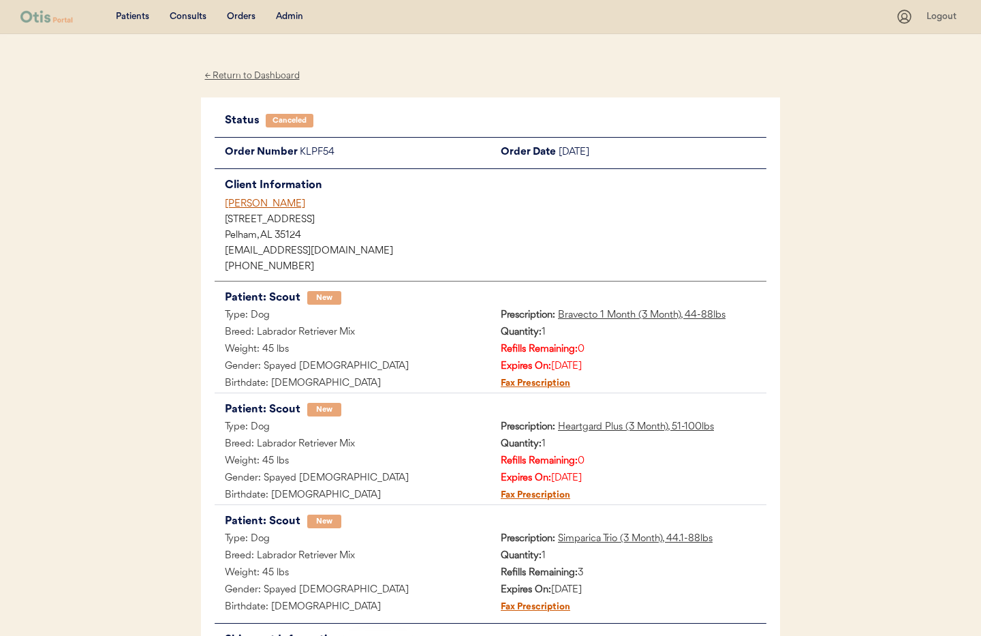
click at [244, 206] on div "[PERSON_NAME]" at bounding box center [496, 204] width 542 height 14
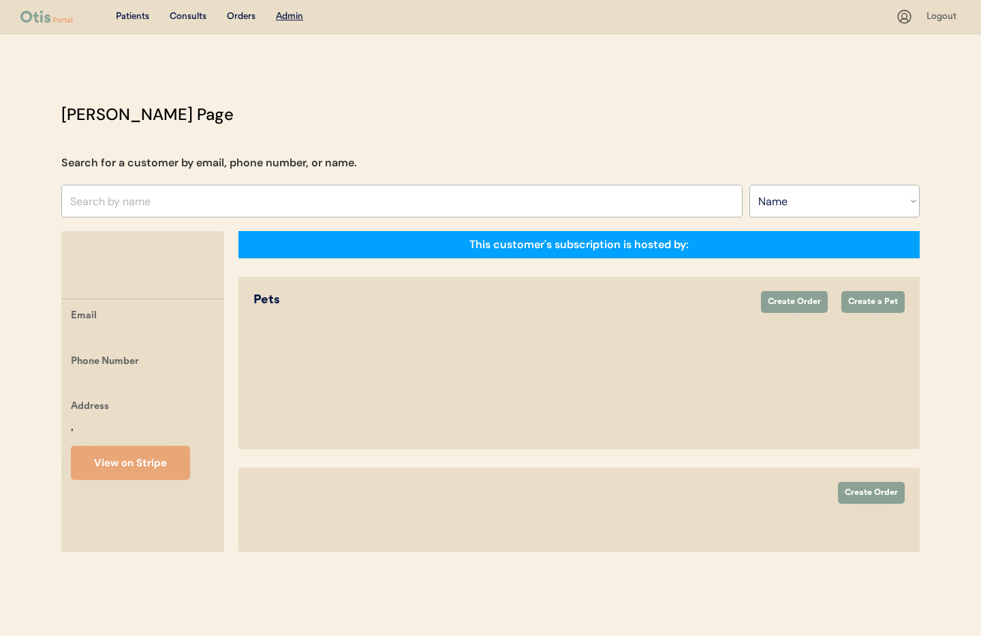
select select ""Name""
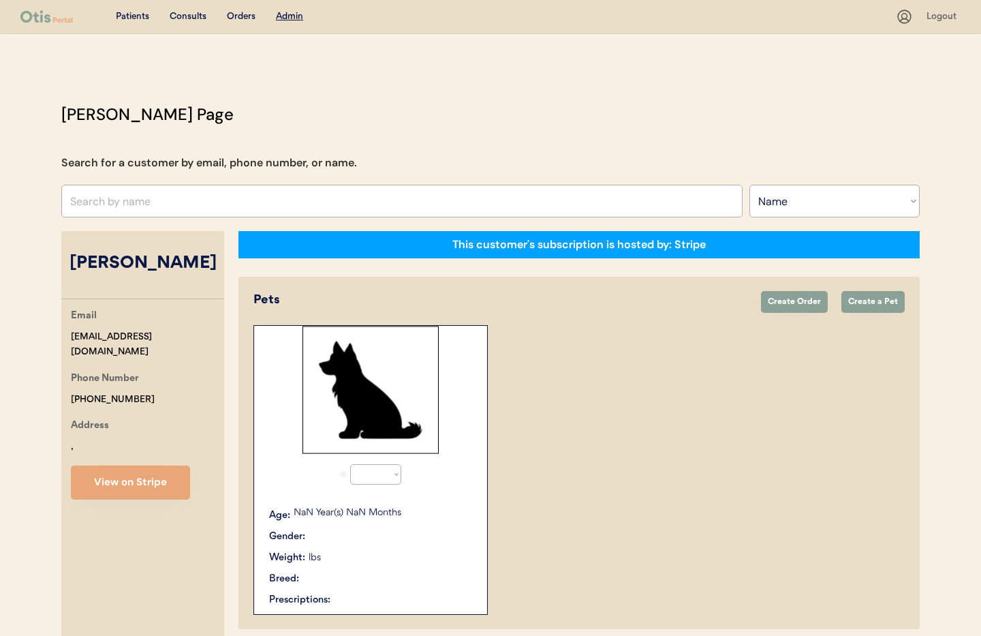
select select "true"
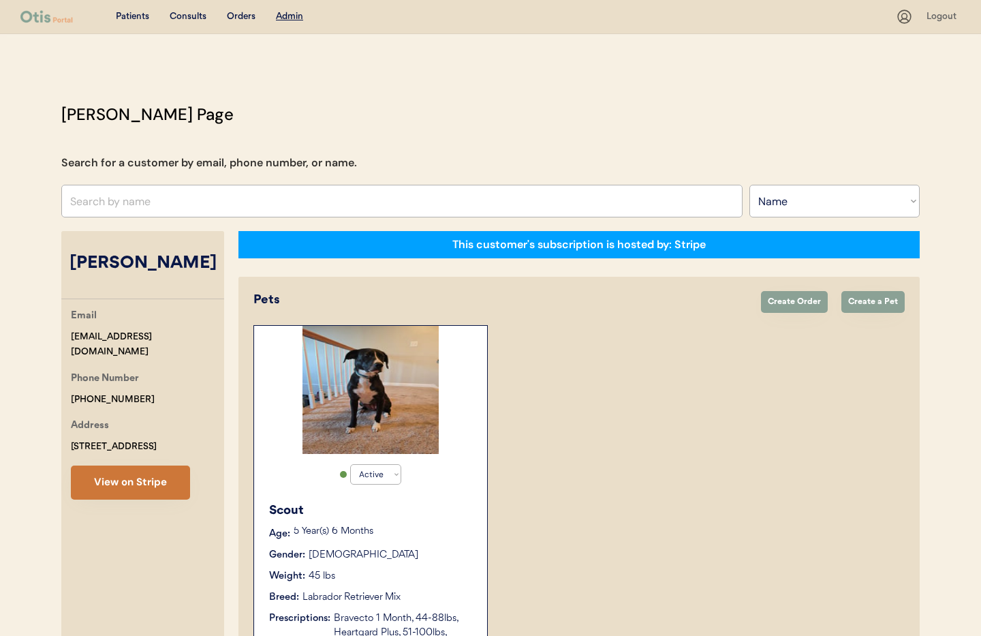
click at [125, 489] on button "View on Stripe" at bounding box center [130, 482] width 119 height 34
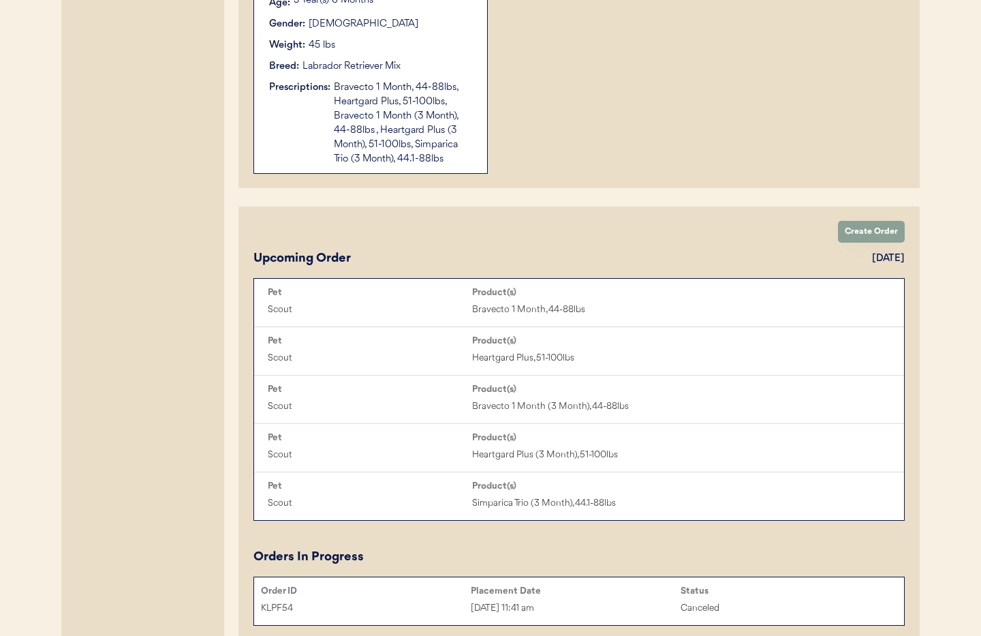
scroll to position [519, 0]
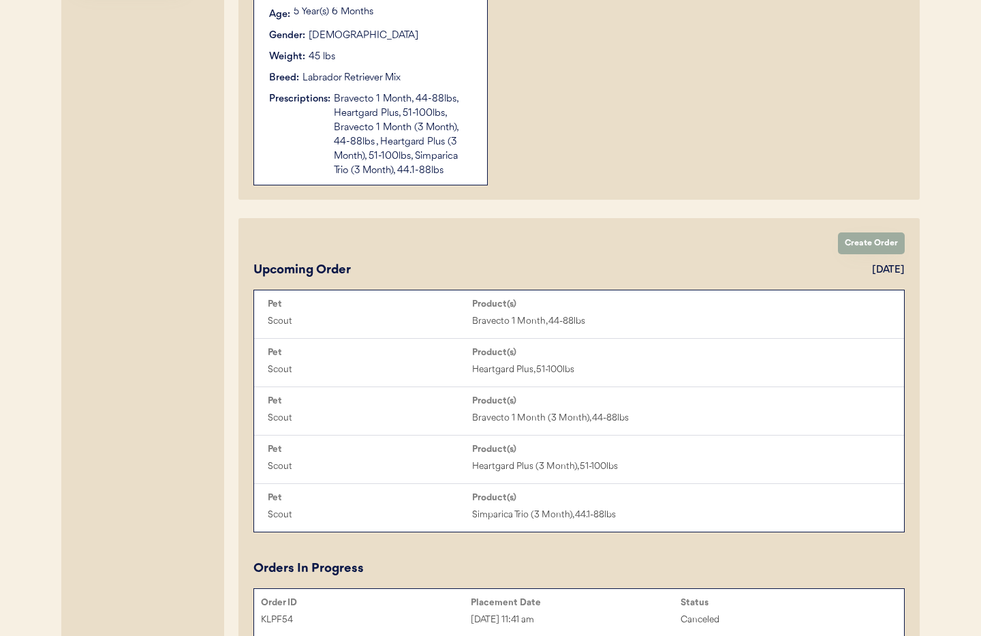
click at [854, 243] on button "Create Order" at bounding box center [871, 243] width 67 height 22
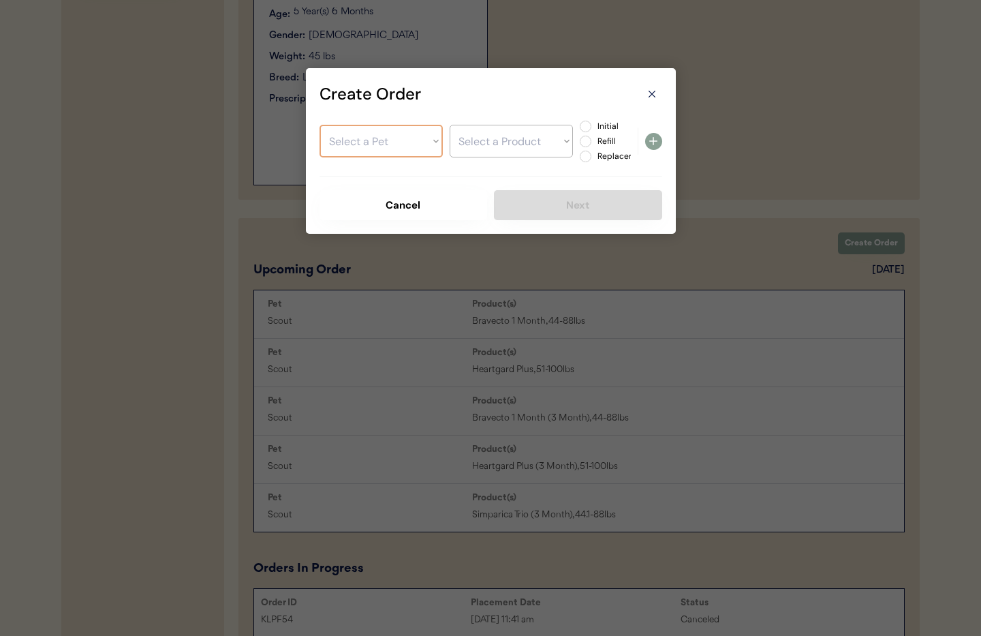
click at [372, 136] on select "Select a Pet Scout" at bounding box center [381, 141] width 123 height 33
select select ""1348695171700984260__LOOKUP__1726835398484x205102448113090560""
click at [320, 125] on select "Select a Pet Scout" at bounding box center [381, 141] width 123 height 33
click at [507, 150] on select "Select a Product" at bounding box center [511, 141] width 123 height 33
select select ""1348695171700984260__LOOKUP__1755441852638x731268790867198000""
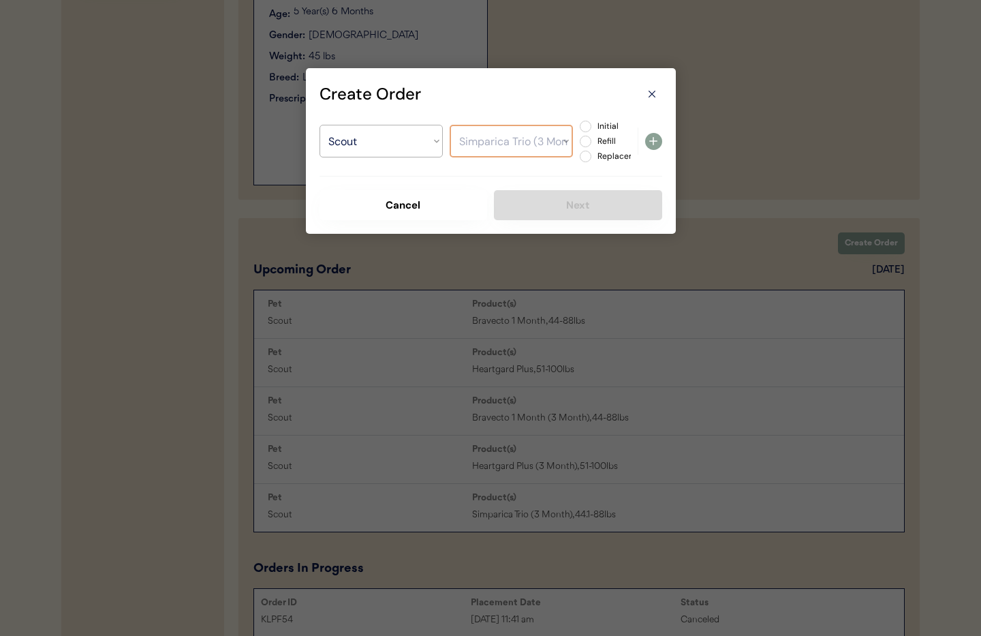
click at [450, 125] on select "Select a Product Bravecto 1 Month, 44-88lbs Heartgard Plus, 51-100lbs Bravecto …" at bounding box center [511, 141] width 123 height 33
click at [593, 140] on label "Refill" at bounding box center [623, 141] width 60 height 8
click at [578, 131] on input "Refill" at bounding box center [574, 126] width 9 height 9
radio input "true"
click at [651, 140] on icon at bounding box center [653, 141] width 16 height 16
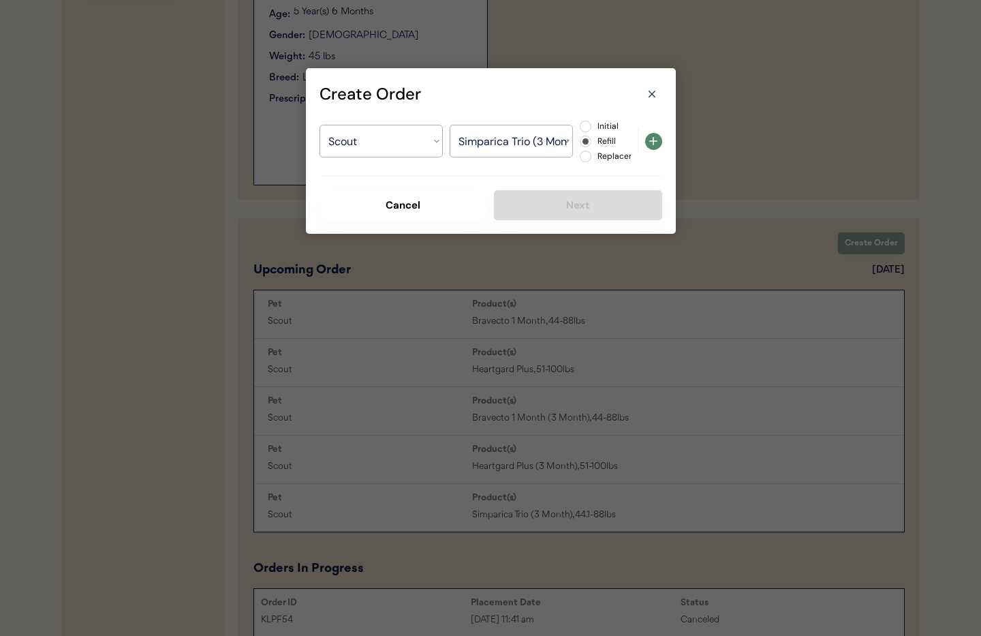
select select ""PLACEHOLDER_1427118222253""
radio input "false"
select select ""PLACEHOLDER_1427118222253""
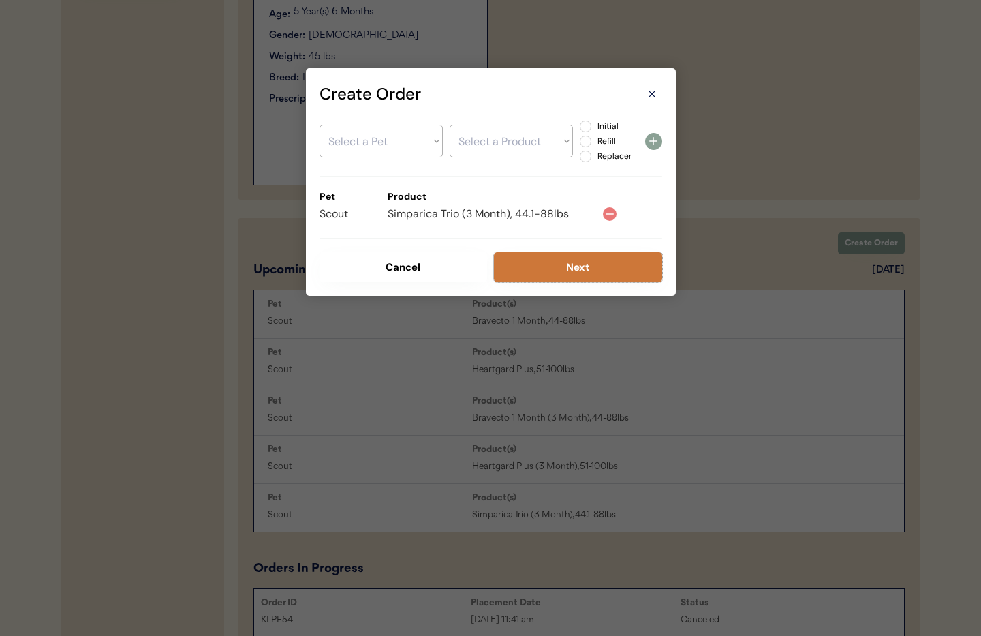
click at [563, 273] on button "Next" at bounding box center [578, 267] width 168 height 30
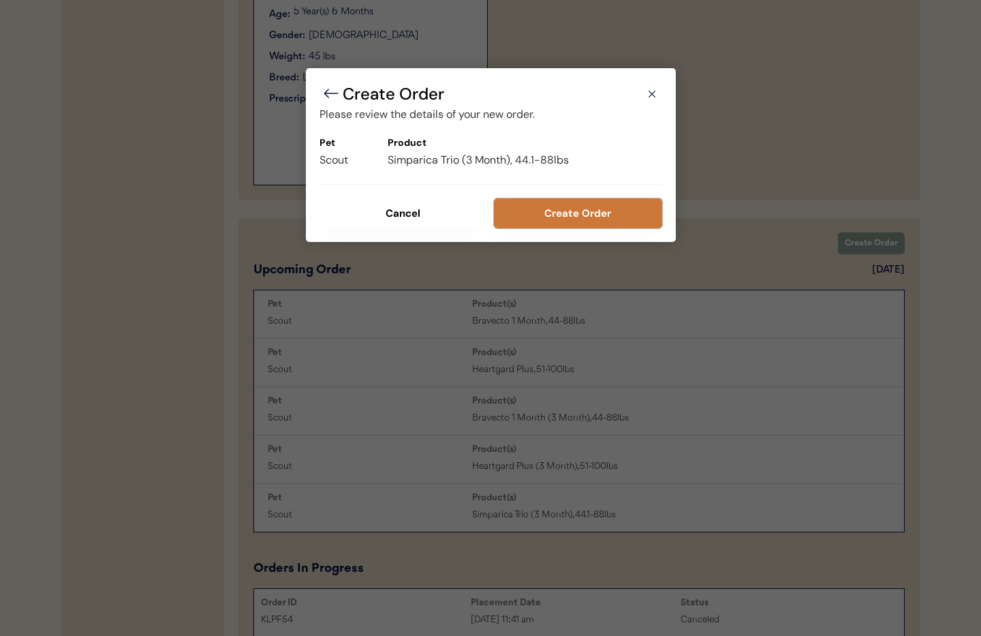
drag, startPoint x: 561, startPoint y: 211, endPoint x: 657, endPoint y: 295, distance: 127.5
click at [562, 212] on button "Create Order" at bounding box center [578, 213] width 168 height 30
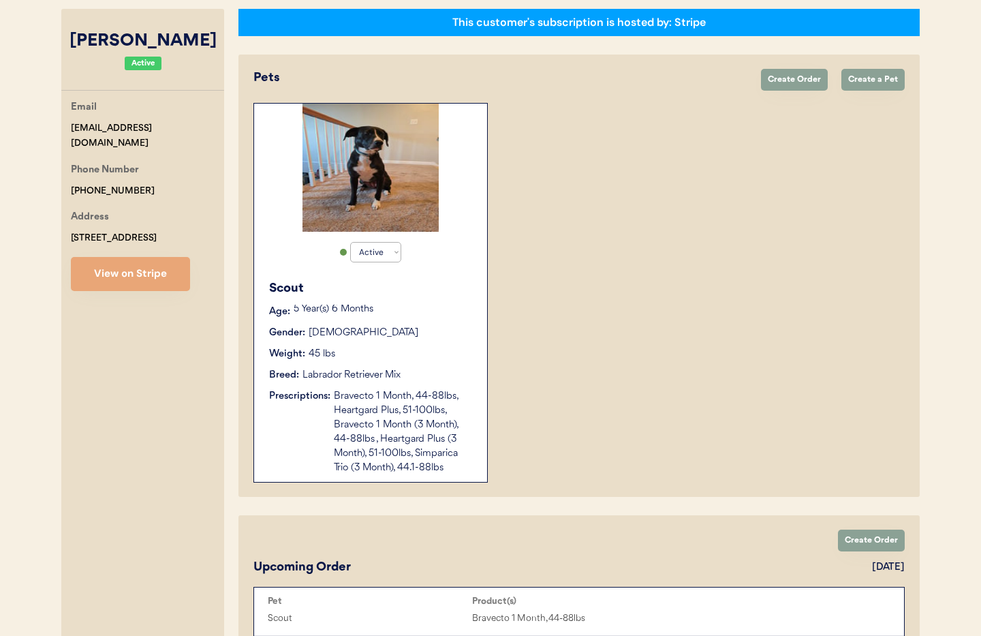
scroll to position [0, 0]
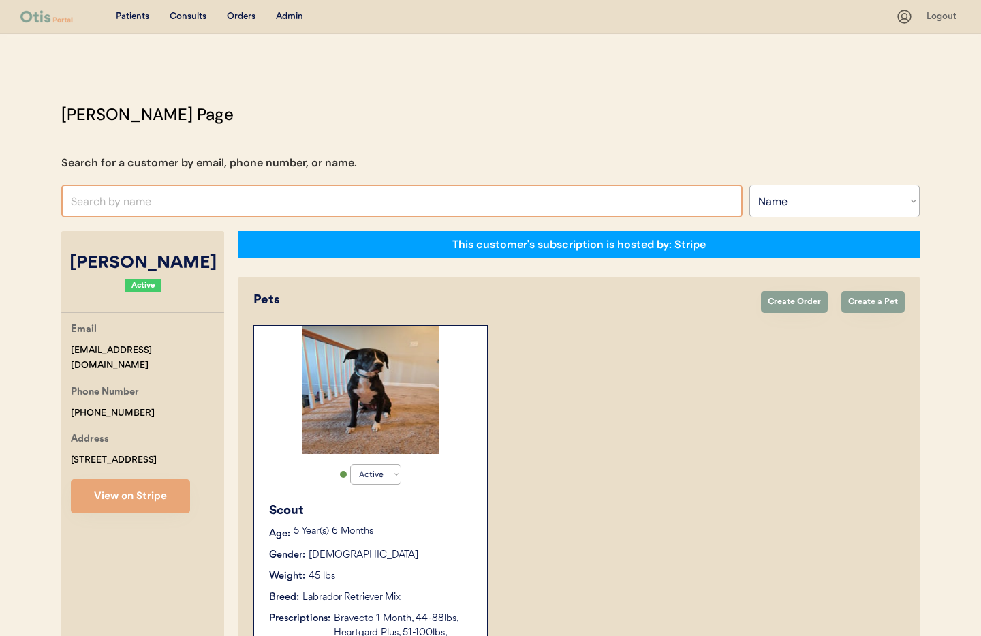
click at [205, 199] on input "text" at bounding box center [401, 201] width 681 height 33
type input "Jayla Diaz"
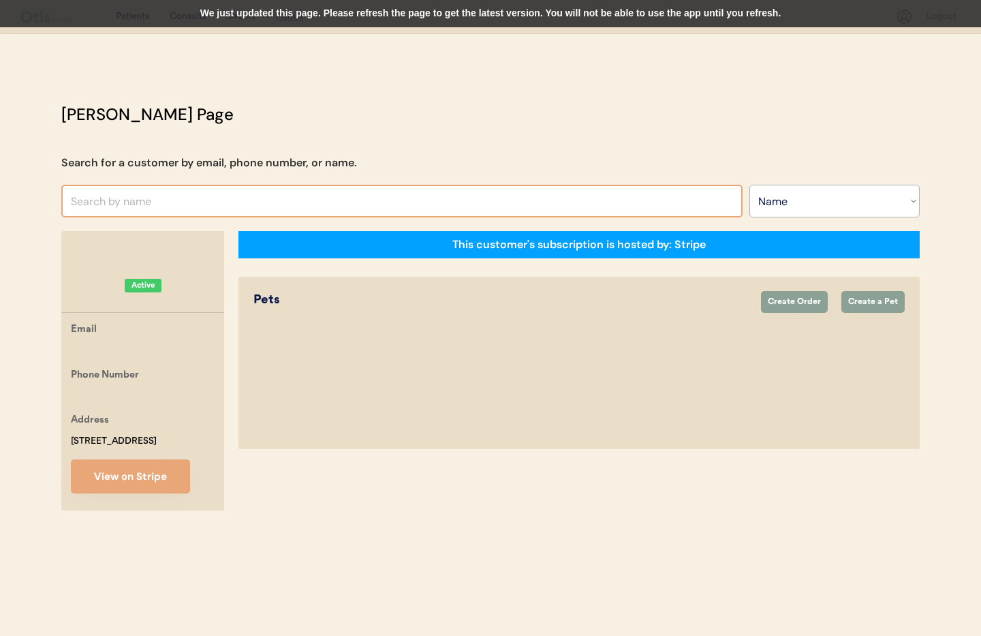
click at [192, 196] on input "text" at bounding box center [401, 201] width 681 height 33
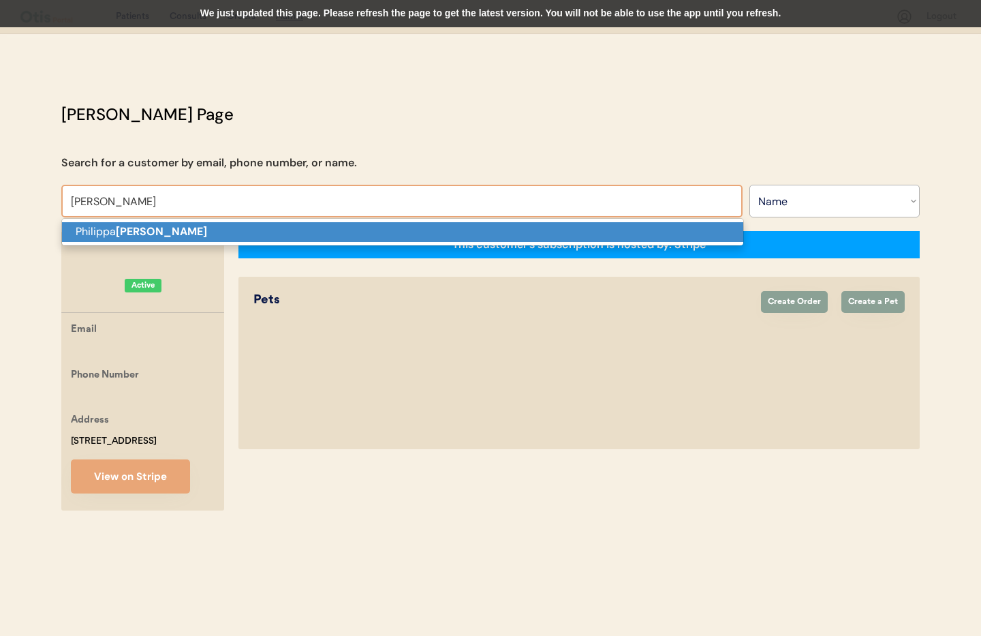
click at [198, 232] on p "Philippa Kohn" at bounding box center [402, 232] width 681 height 20
type input "Philippa Kohn"
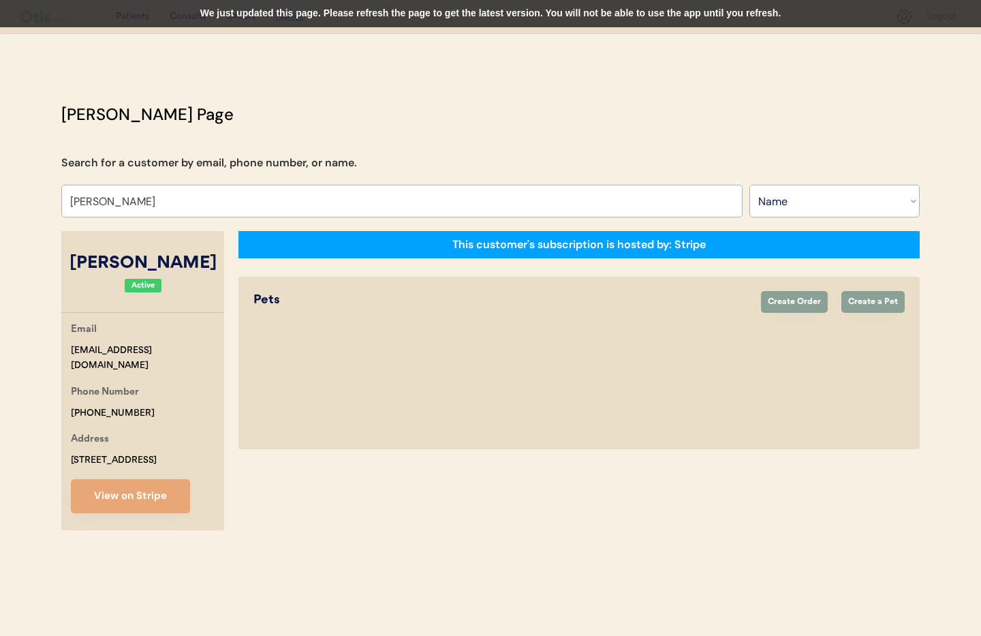
select select "true"
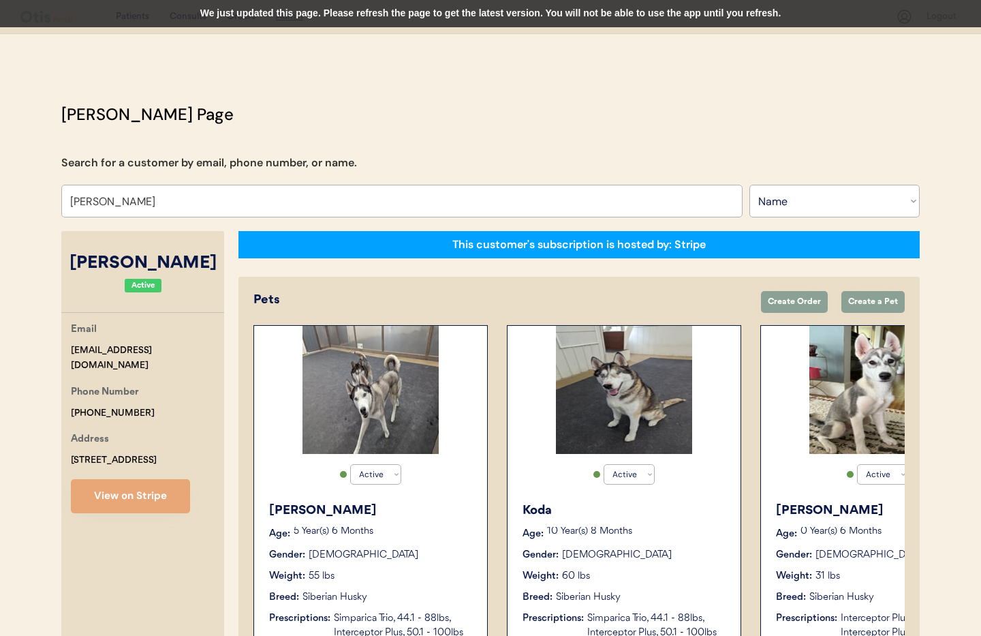
scroll to position [0, 109]
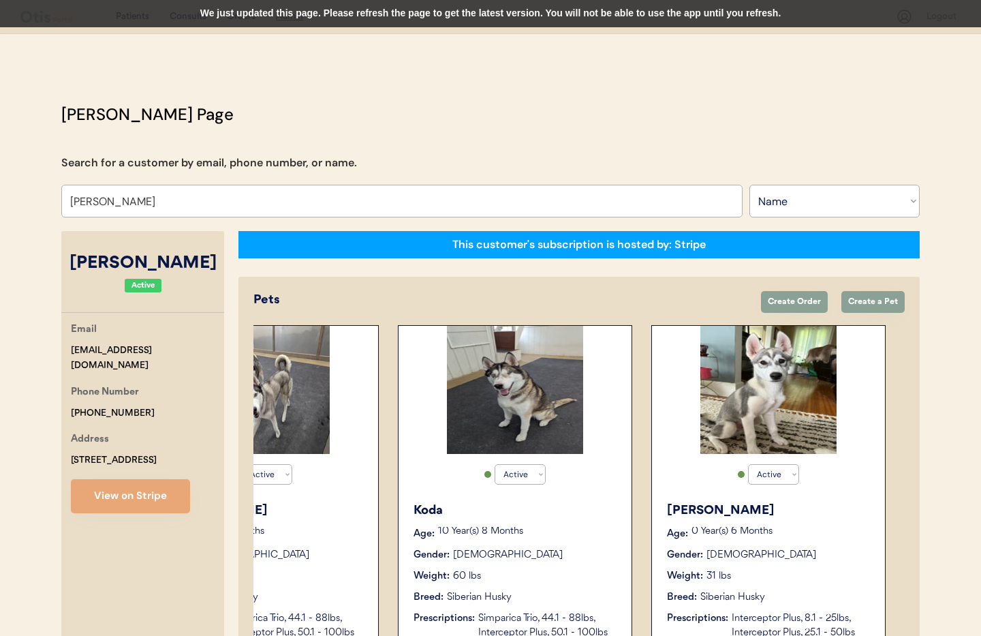
type input "Philippa Kohn"
click at [816, 538] on div "0 Year(s) 6 Months" at bounding box center [782, 534] width 180 height 14
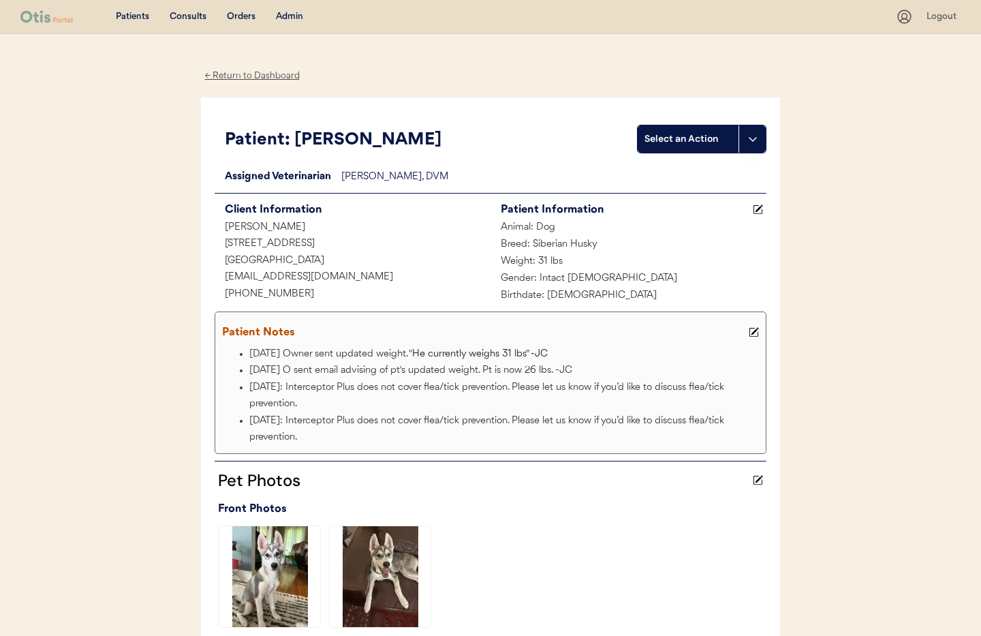
click at [245, 76] on div "← Return to Dashboard" at bounding box center [252, 76] width 102 height 16
click at [286, 20] on div "Admin" at bounding box center [289, 17] width 27 height 14
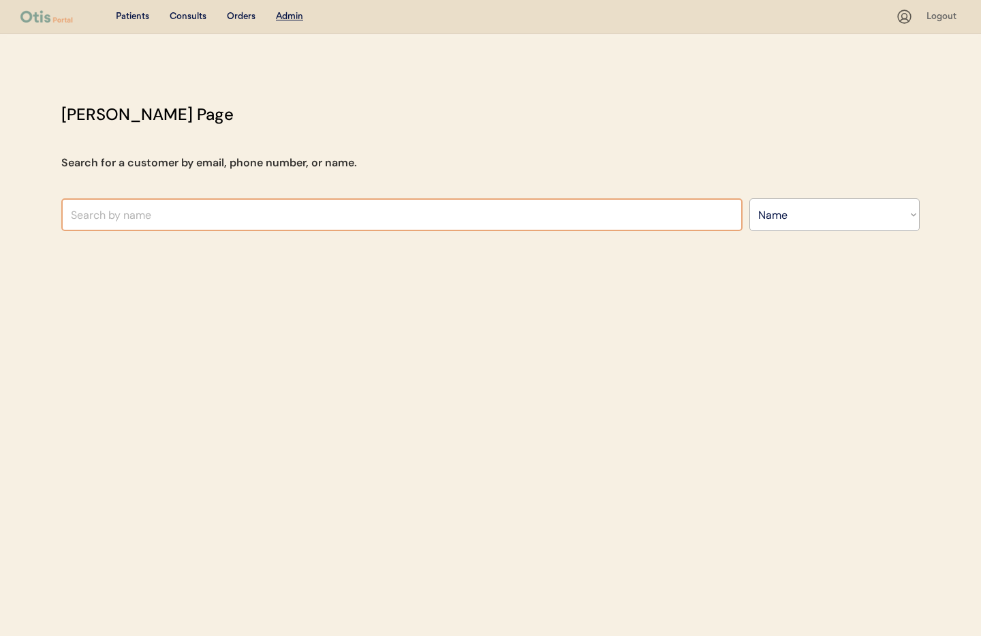
select select ""Name""
click at [288, 210] on input "text" at bounding box center [401, 214] width 681 height 33
type input "Moriah"
type input "[PERSON_NAME]"
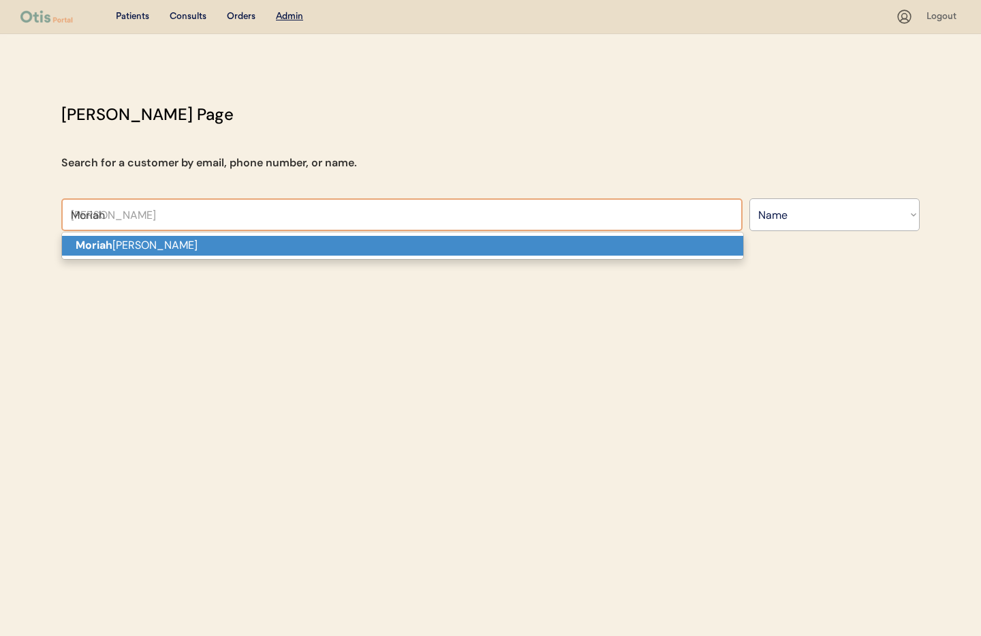
click at [283, 244] on p "[PERSON_NAME]" at bounding box center [402, 246] width 681 height 20
type input "[PERSON_NAME]"
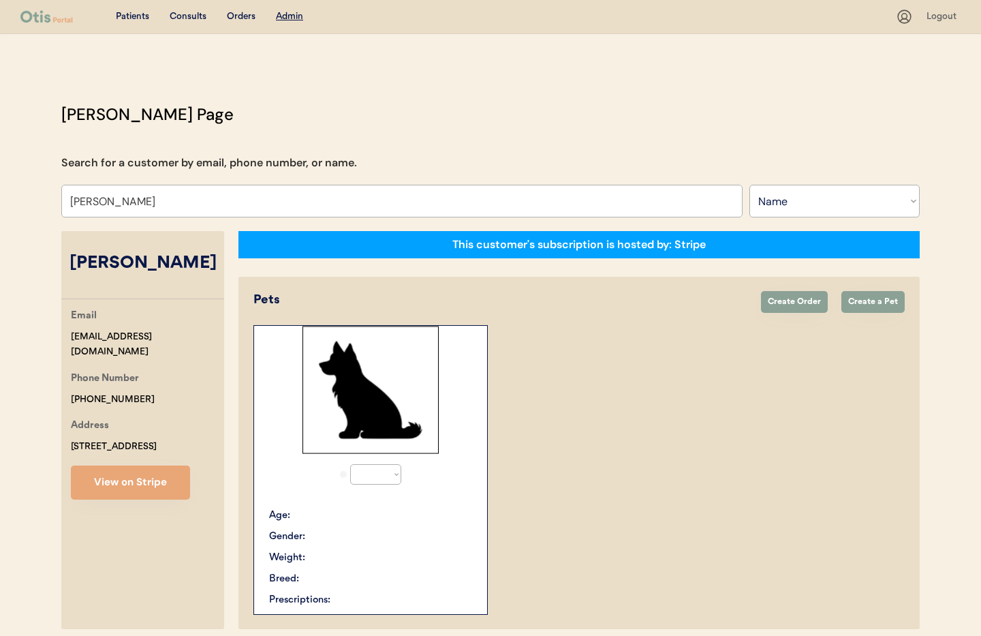
select select "true"
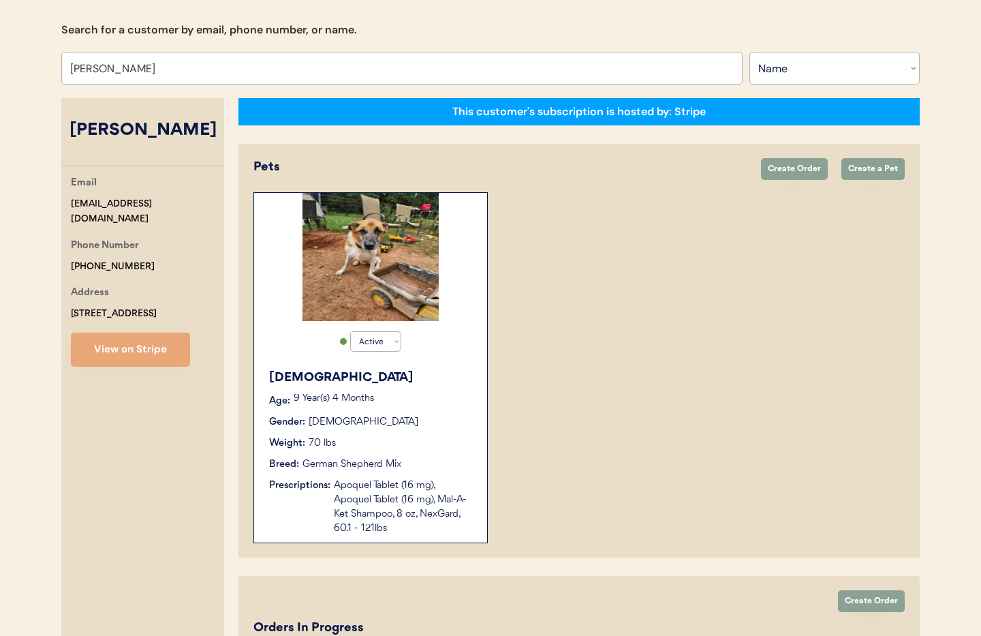
scroll to position [122, 0]
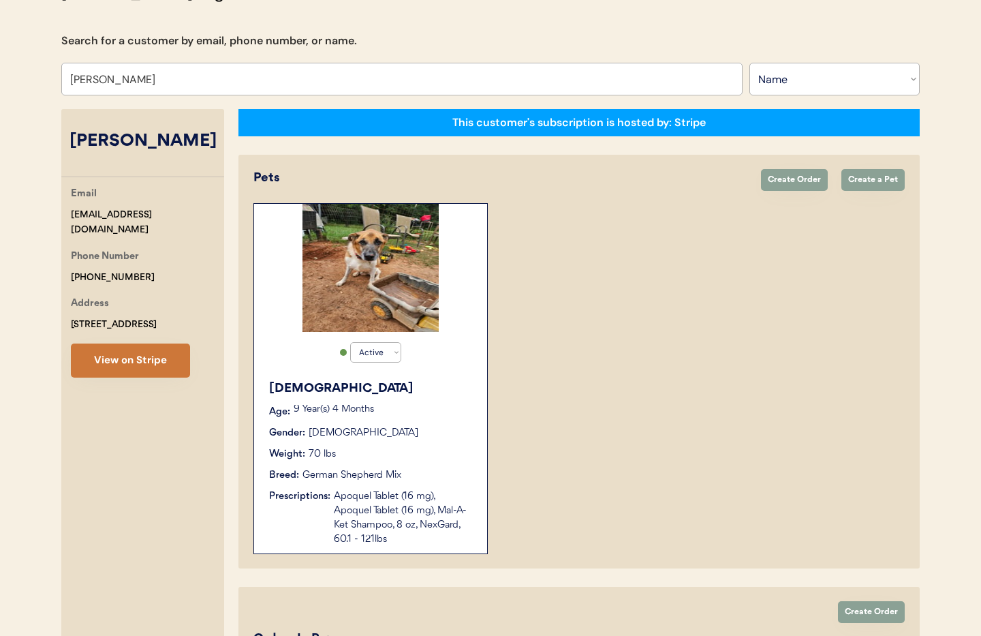
type input "[PERSON_NAME]"
click at [146, 360] on button "View on Stripe" at bounding box center [130, 360] width 119 height 34
